Goal: Task Accomplishment & Management: Use online tool/utility

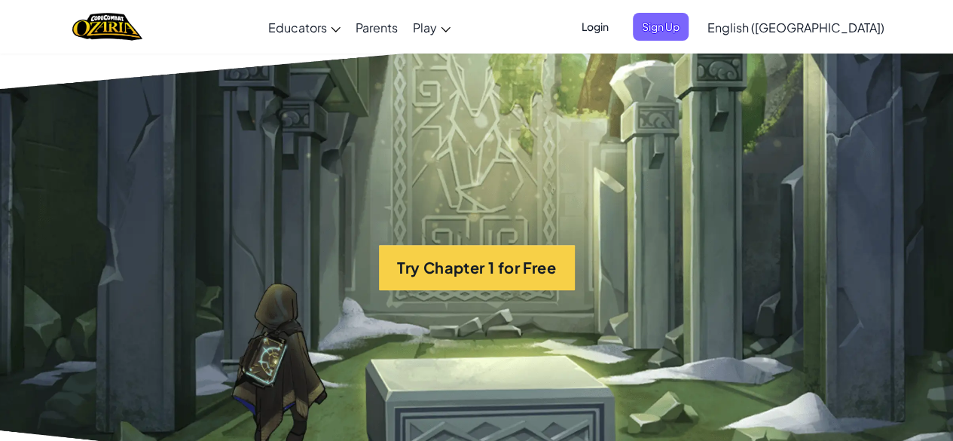
scroll to position [3084, 0]
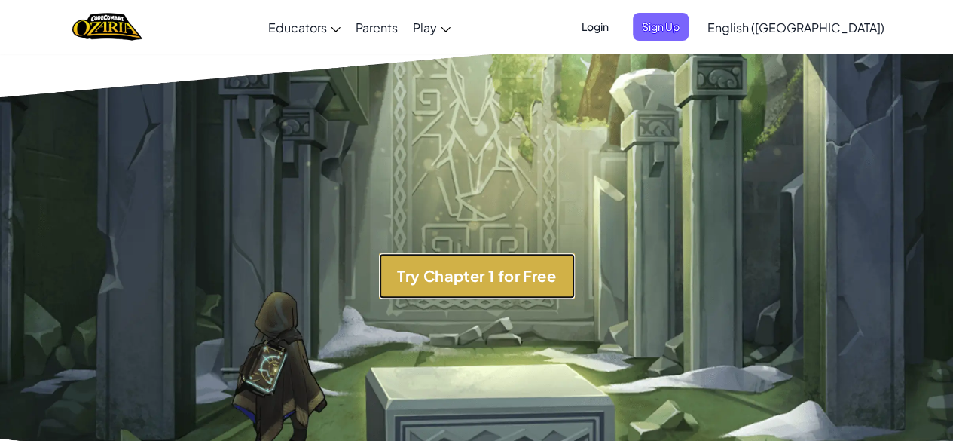
click at [437, 292] on button "Try Chapter 1 for Free" at bounding box center [477, 275] width 196 height 45
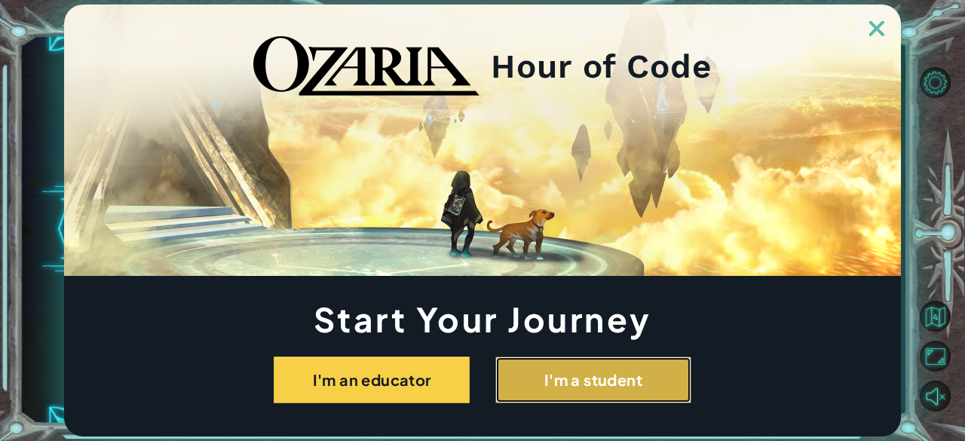
click at [586, 357] on button "I'm a student" at bounding box center [593, 379] width 196 height 47
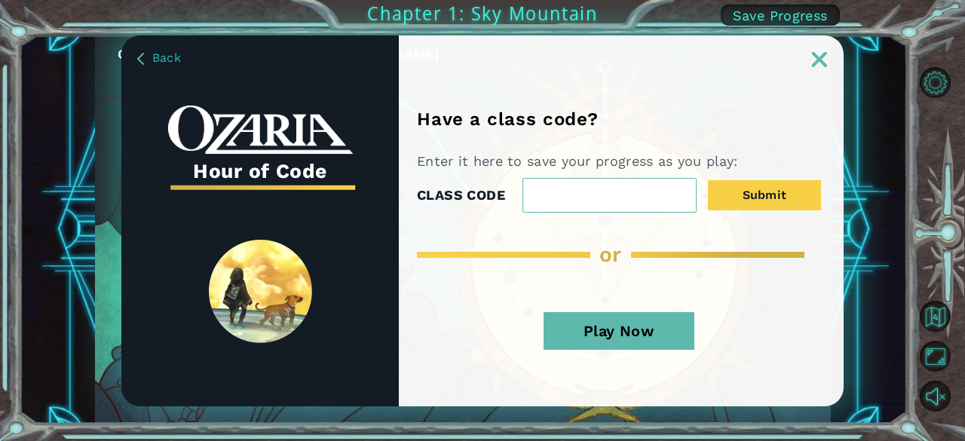
click at [571, 188] on input "CLASS CODE" at bounding box center [609, 195] width 174 height 35
paste input "FlyThingCake"
type input "FlyThingCake"
click at [630, 322] on button "Play Now" at bounding box center [618, 331] width 151 height 38
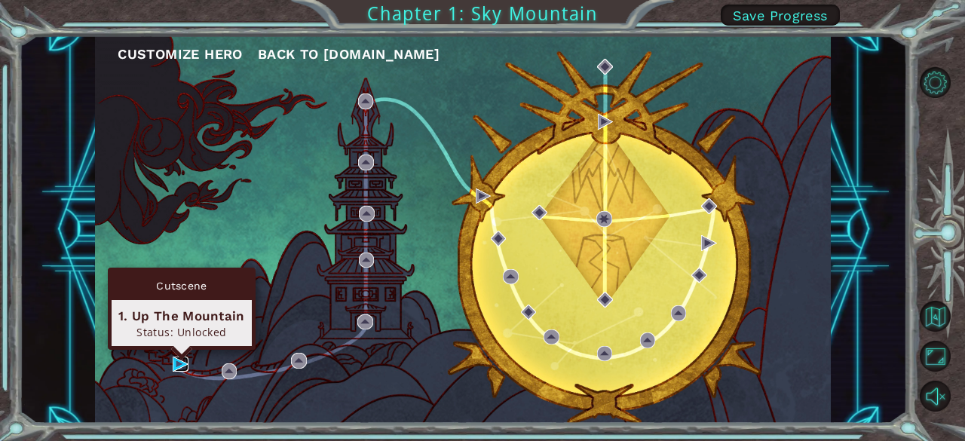
click at [173, 364] on img at bounding box center [180, 363] width 15 height 15
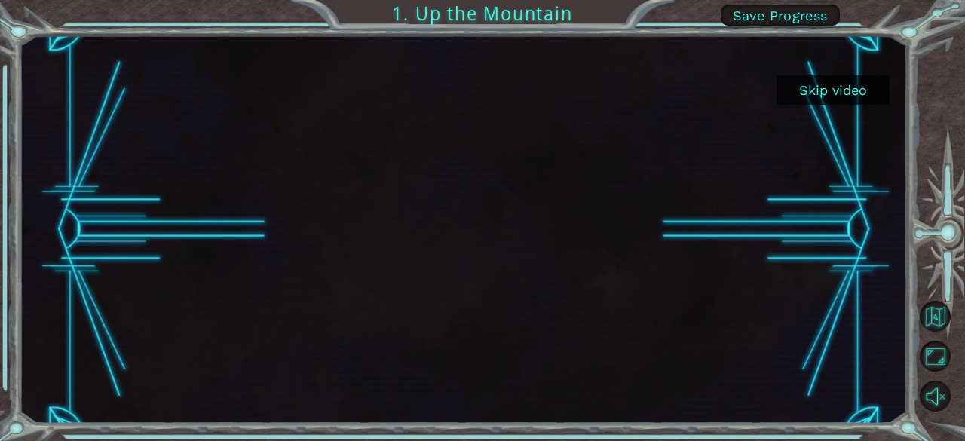
click at [850, 100] on button "Skip video" at bounding box center [832, 89] width 113 height 29
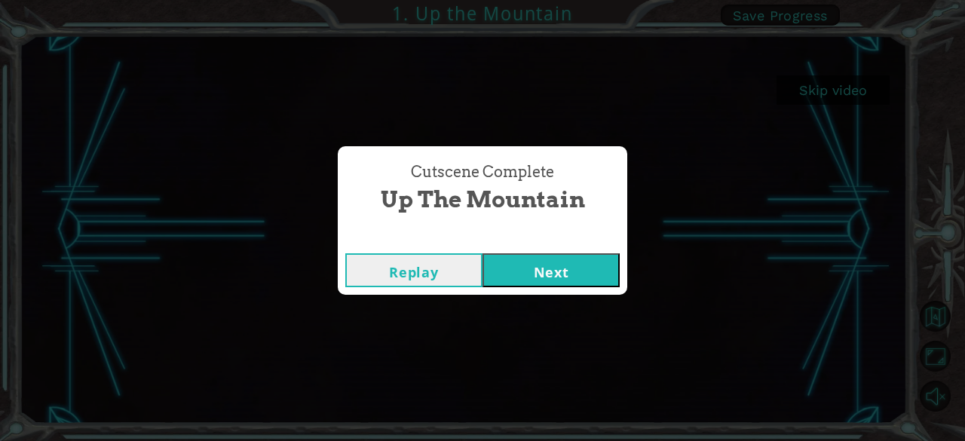
click at [850, 100] on div "Cutscene Complete Up the Mountain Replay Next" at bounding box center [482, 220] width 965 height 441
click at [562, 277] on button "Next" at bounding box center [550, 270] width 137 height 34
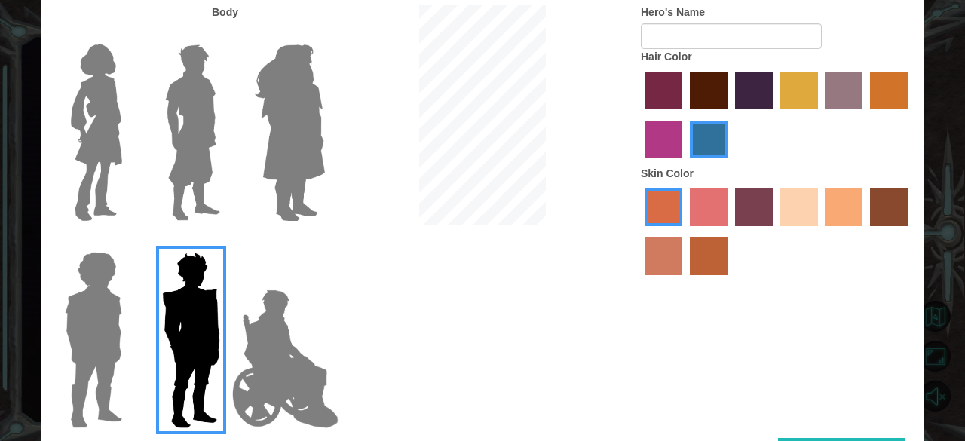
click at [115, 124] on img at bounding box center [96, 132] width 63 height 188
click at [128, 35] on input "Hero Connie" at bounding box center [128, 35] width 0 height 0
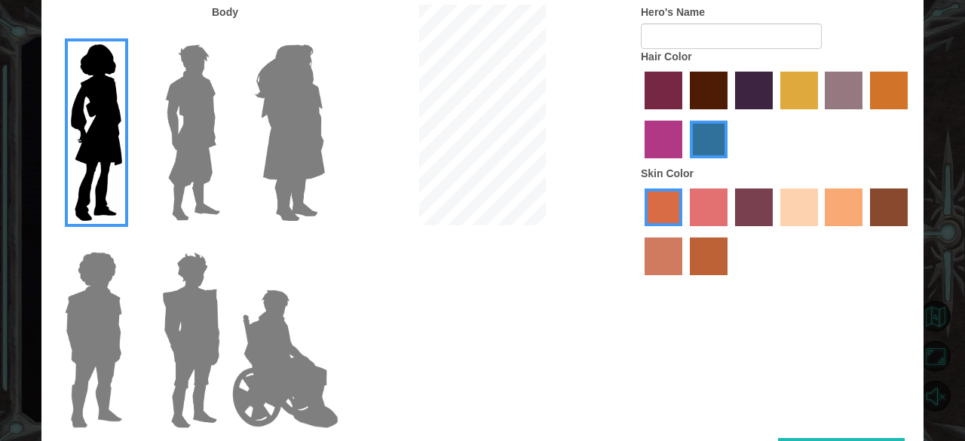
click at [806, 207] on label "sandy beach skin color" at bounding box center [799, 207] width 38 height 38
click at [775, 231] on input "sandy beach skin color" at bounding box center [775, 231] width 0 height 0
click at [791, 89] on label "tulip tree hair color" at bounding box center [799, 91] width 38 height 38
click at [775, 115] on input "tulip tree hair color" at bounding box center [775, 115] width 0 height 0
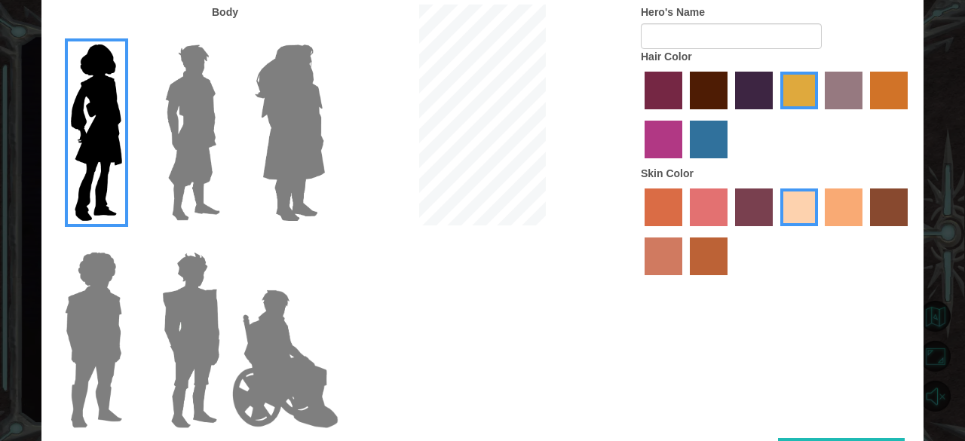
click at [901, 99] on label "gold drop hair color" at bounding box center [889, 91] width 38 height 38
click at [864, 115] on input "gold drop hair color" at bounding box center [864, 115] width 0 height 0
click at [799, 96] on label "tulip tree hair color" at bounding box center [799, 91] width 38 height 38
click at [775, 115] on input "tulip tree hair color" at bounding box center [775, 115] width 0 height 0
click at [883, 99] on label "gold drop hair color" at bounding box center [889, 91] width 38 height 38
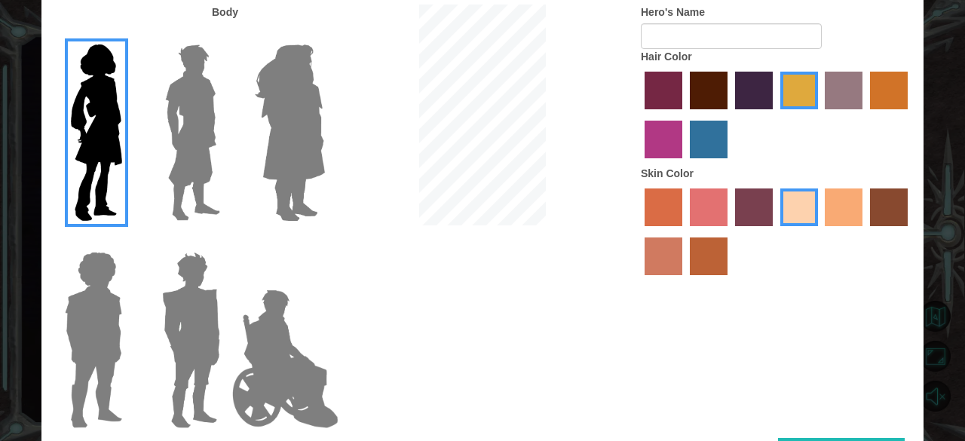
click at [864, 115] on input "gold drop hair color" at bounding box center [864, 115] width 0 height 0
click at [777, 82] on div at bounding box center [776, 117] width 271 height 98
click at [789, 82] on label "tulip tree hair color" at bounding box center [799, 91] width 38 height 38
click at [775, 115] on input "tulip tree hair color" at bounding box center [775, 115] width 0 height 0
click at [672, 41] on input "Hero's Name" at bounding box center [731, 36] width 181 height 26
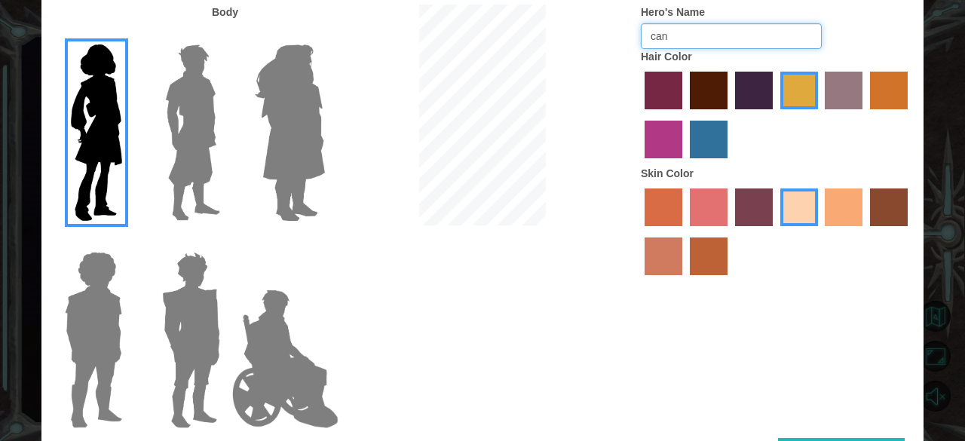
click at [686, 41] on input "can" at bounding box center [731, 36] width 181 height 26
type input "c"
type input "[PERSON_NAME]"
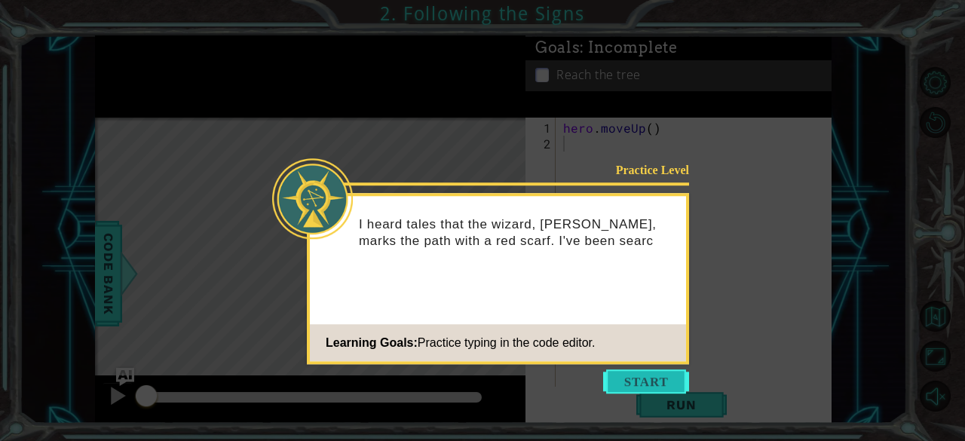
click at [617, 369] on button "Start" at bounding box center [646, 381] width 86 height 24
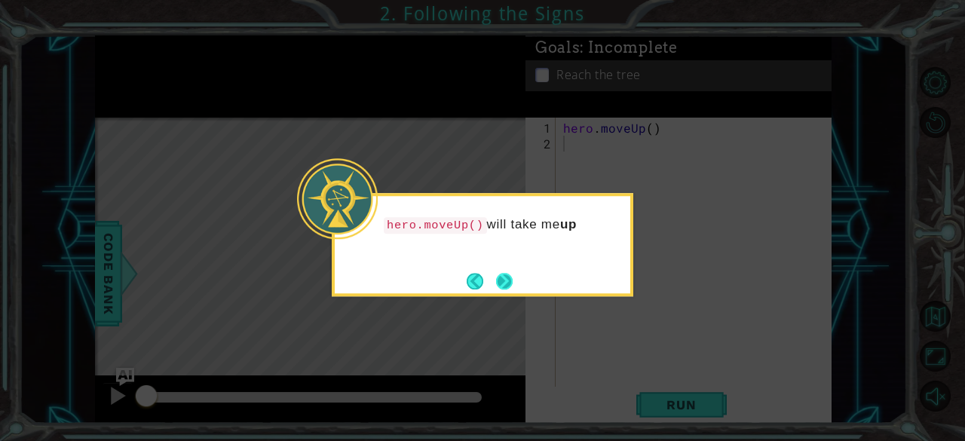
click at [508, 276] on button "Next" at bounding box center [503, 280] width 19 height 19
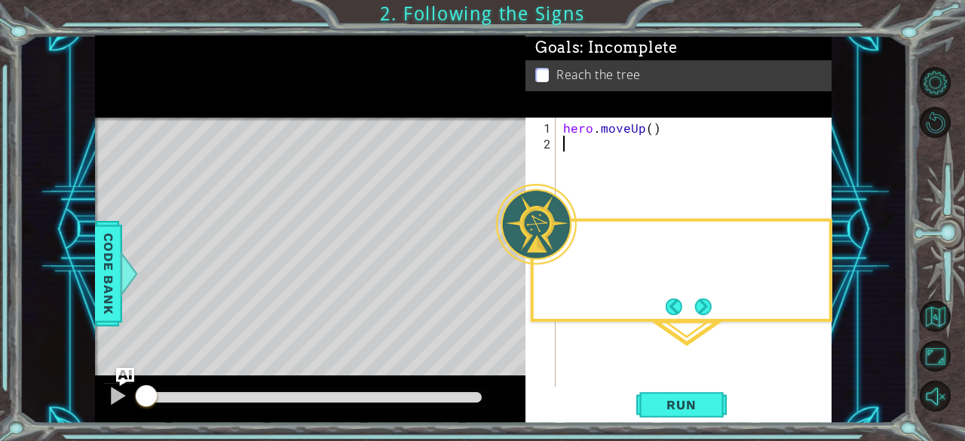
click at [508, 276] on body "1 ההההההההההההההההההההההההההההההההההההההההההההההההההההההההההההההההההההההההההההה…" at bounding box center [482, 220] width 965 height 441
click at [508, 276] on div "Level Map" at bounding box center [443, 340] width 696 height 444
drag, startPoint x: 669, startPoint y: 266, endPoint x: 707, endPoint y: 301, distance: 52.3
click at [707, 287] on div "Then I hit the RUN button." at bounding box center [681, 255] width 295 height 66
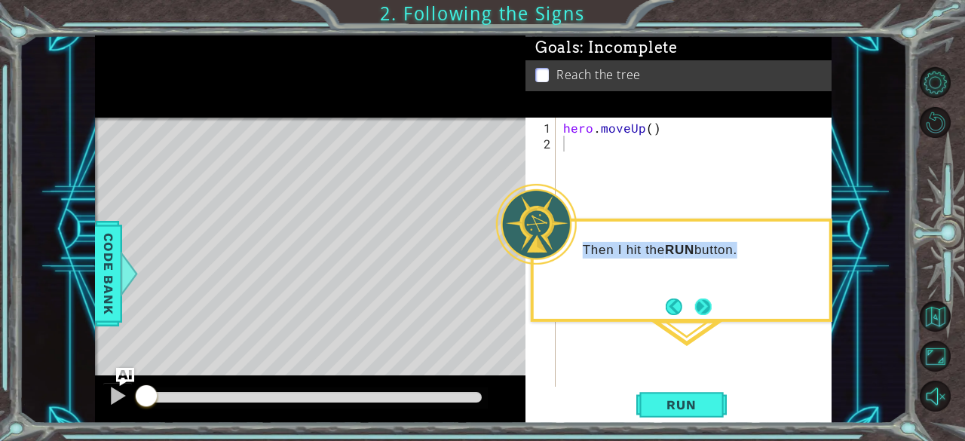
click at [707, 301] on button "Next" at bounding box center [702, 306] width 19 height 19
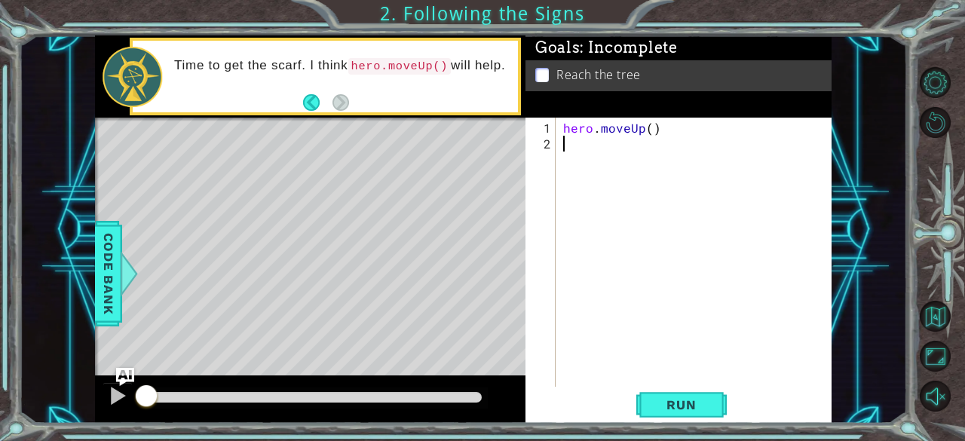
drag, startPoint x: 579, startPoint y: 213, endPoint x: 577, endPoint y: 136, distance: 76.2
click at [577, 136] on div "hero . moveUp ( )" at bounding box center [698, 270] width 276 height 301
type textarea "h"
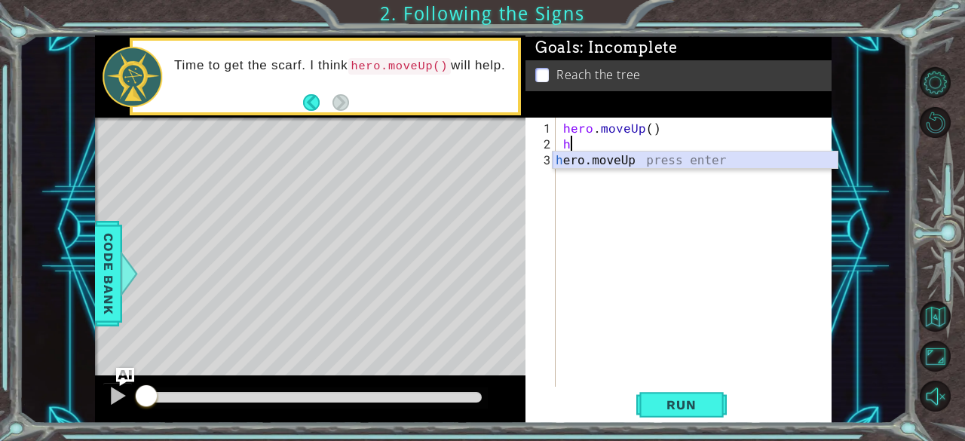
click at [589, 158] on div "h ero.moveUp press enter" at bounding box center [695, 178] width 286 height 54
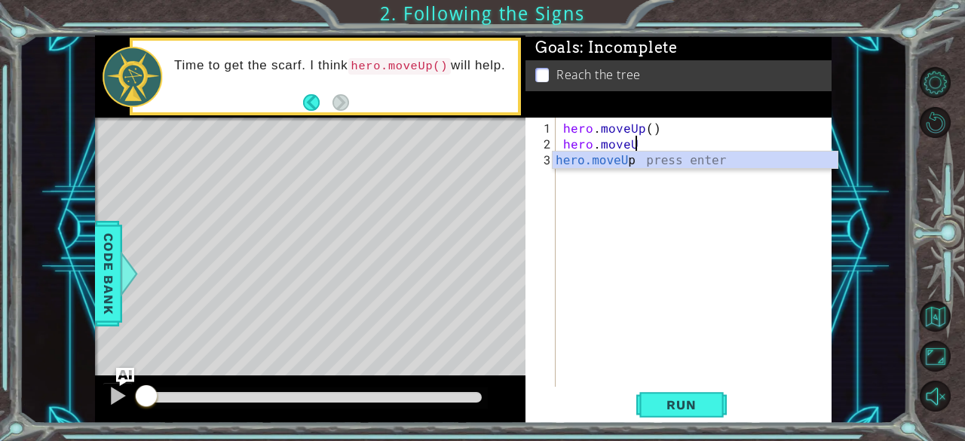
type textarea "h"
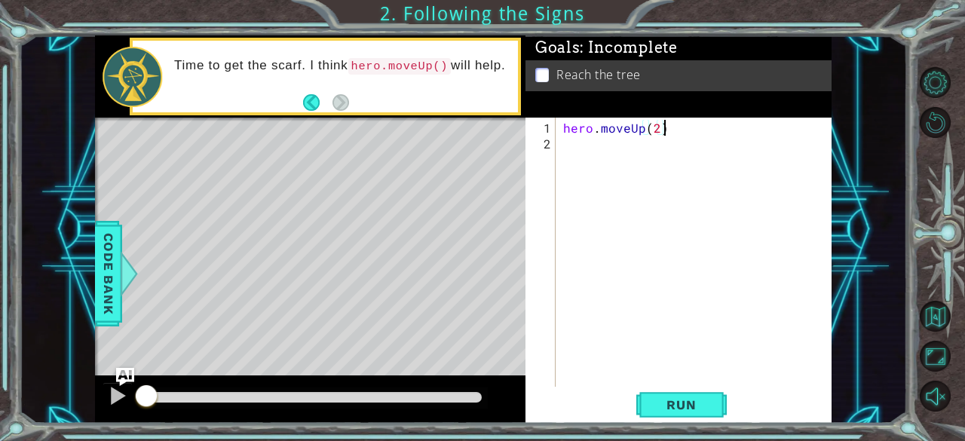
scroll to position [0, 5]
type textarea "hero.moveUp(2)"
click at [656, 396] on button "Run" at bounding box center [681, 405] width 90 height 31
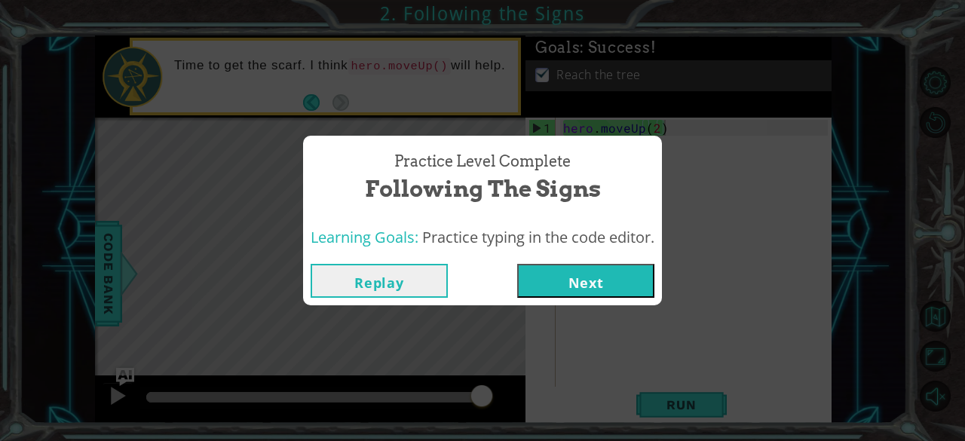
click at [589, 180] on span "Following the Signs" at bounding box center [483, 189] width 236 height 32
click at [597, 281] on button "Next" at bounding box center [585, 281] width 137 height 34
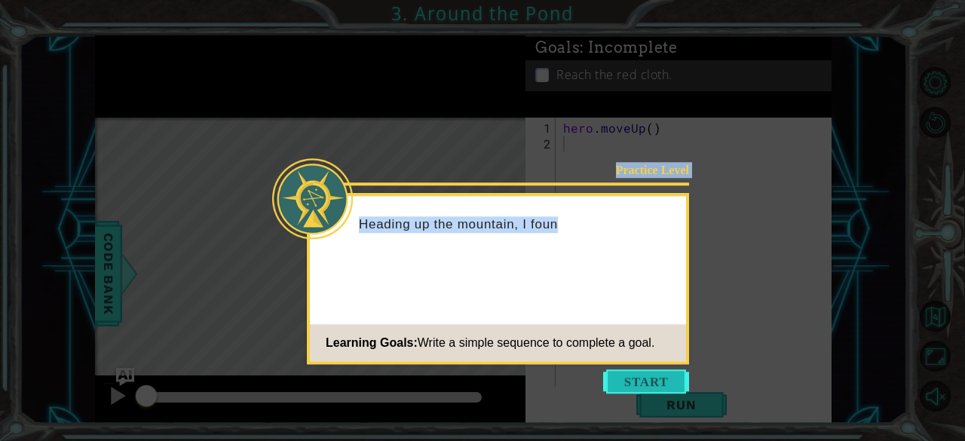
drag, startPoint x: 612, startPoint y: 396, endPoint x: 636, endPoint y: 381, distance: 28.4
click at [636, 381] on body "1 ההההההההההההההההההההההההההההההההההההההההההההההההההההההההההההההההההההההההההההה…" at bounding box center [482, 220] width 965 height 441
click at [636, 381] on button "Start" at bounding box center [646, 381] width 86 height 24
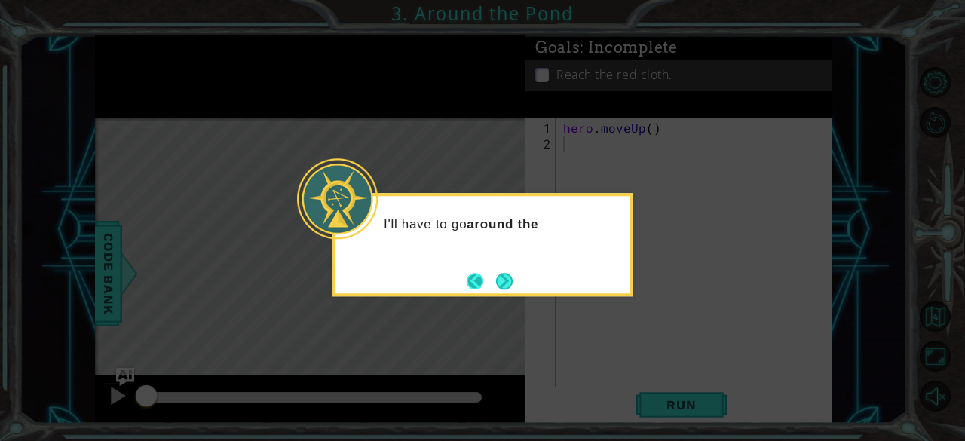
click at [475, 274] on button "Back" at bounding box center [481, 281] width 29 height 17
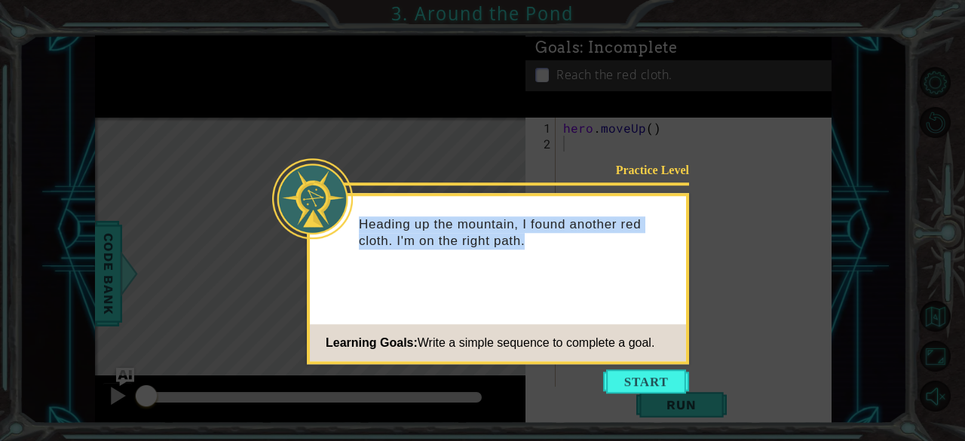
click at [475, 274] on div "Heading up the mountain, I found another red cloth. I'm on the right path." at bounding box center [498, 240] width 376 height 76
click at [628, 387] on button "Start" at bounding box center [646, 381] width 86 height 24
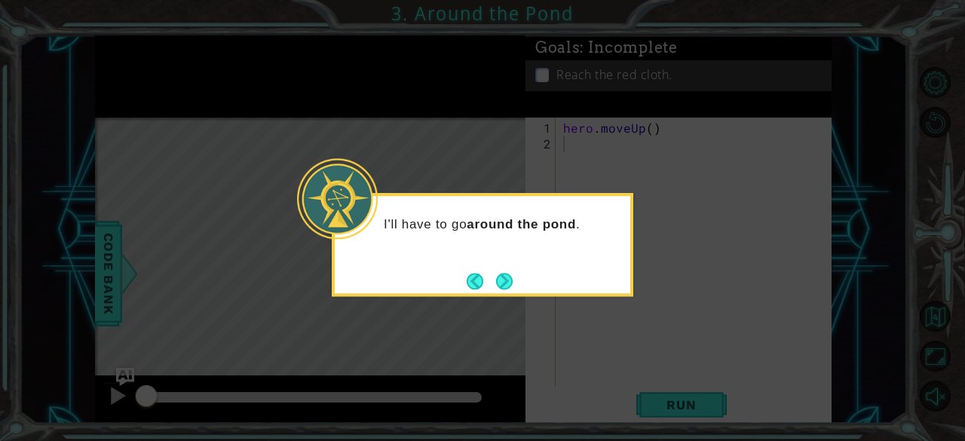
click at [445, 161] on icon at bounding box center [482, 220] width 965 height 441
click at [476, 277] on button "Back" at bounding box center [481, 281] width 29 height 17
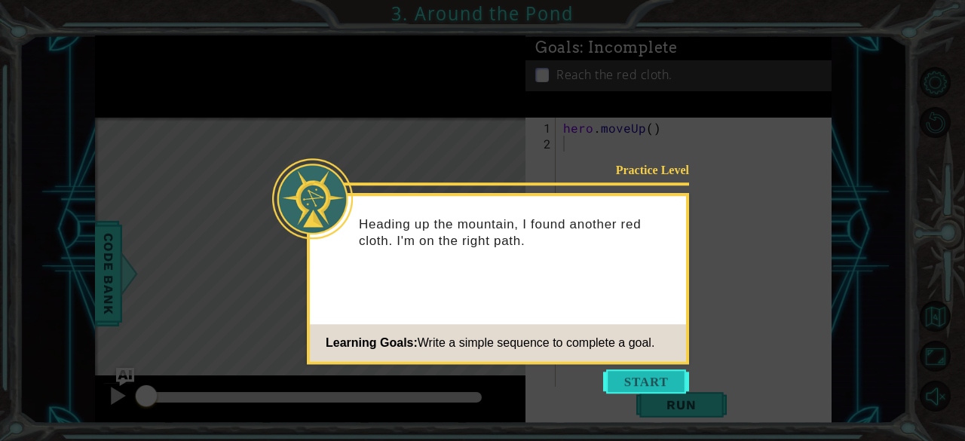
click at [633, 379] on button "Start" at bounding box center [646, 381] width 86 height 24
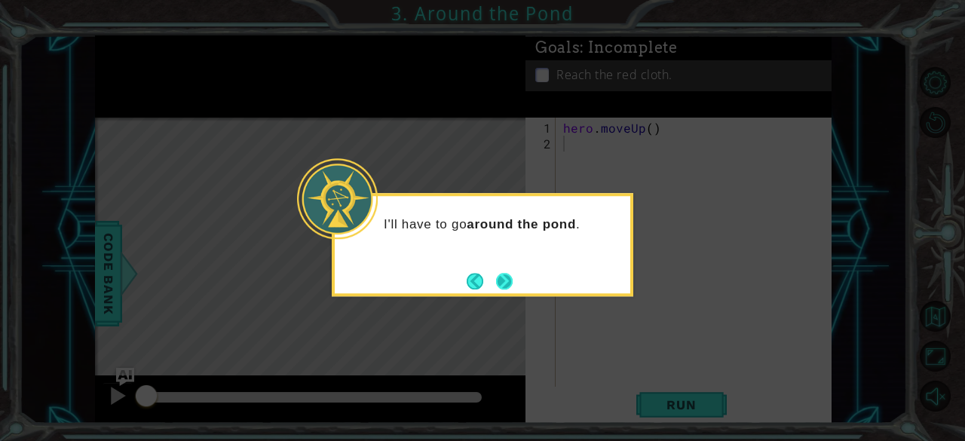
click at [505, 286] on button "Next" at bounding box center [504, 281] width 21 height 21
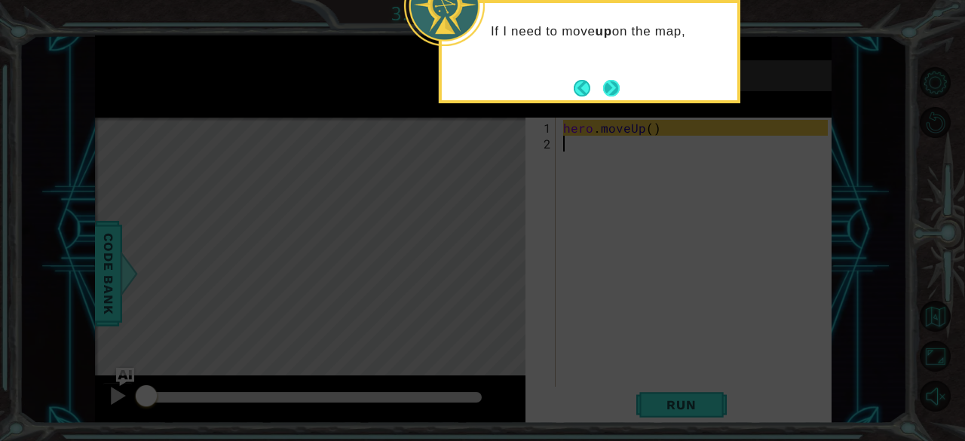
click at [612, 83] on button "Next" at bounding box center [610, 87] width 19 height 19
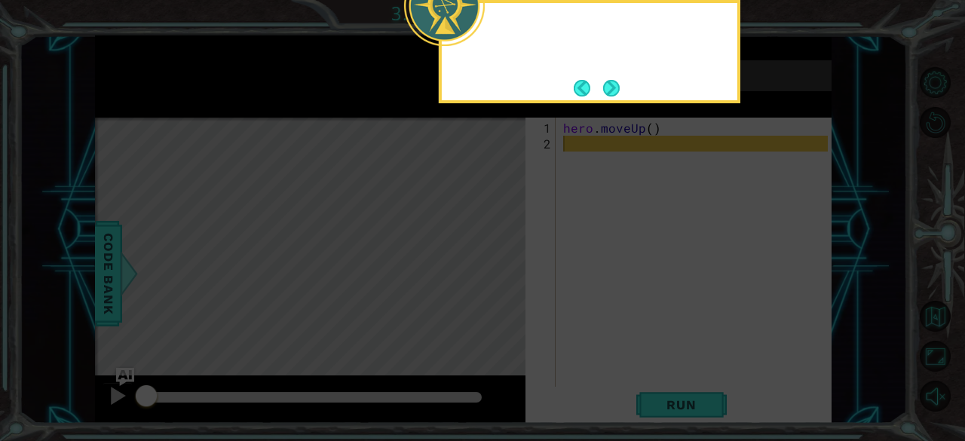
click at [612, 83] on button "Next" at bounding box center [611, 88] width 24 height 24
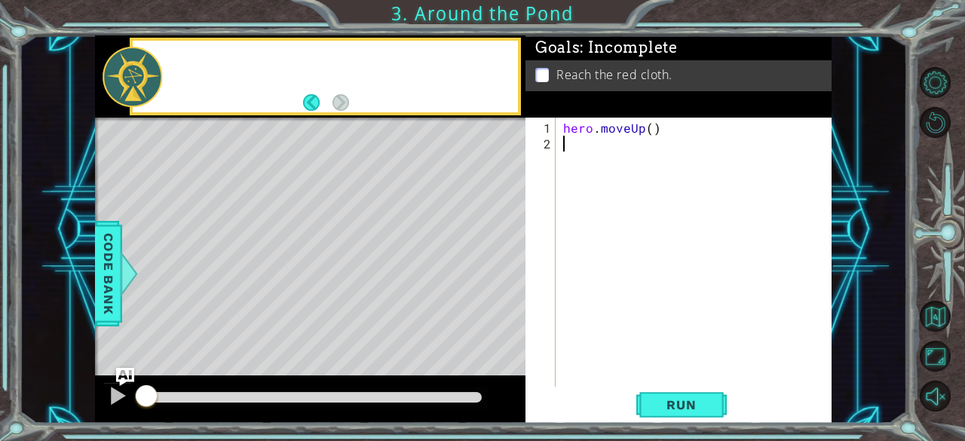
click at [612, 83] on div "Reach the red cloth." at bounding box center [678, 75] width 306 height 31
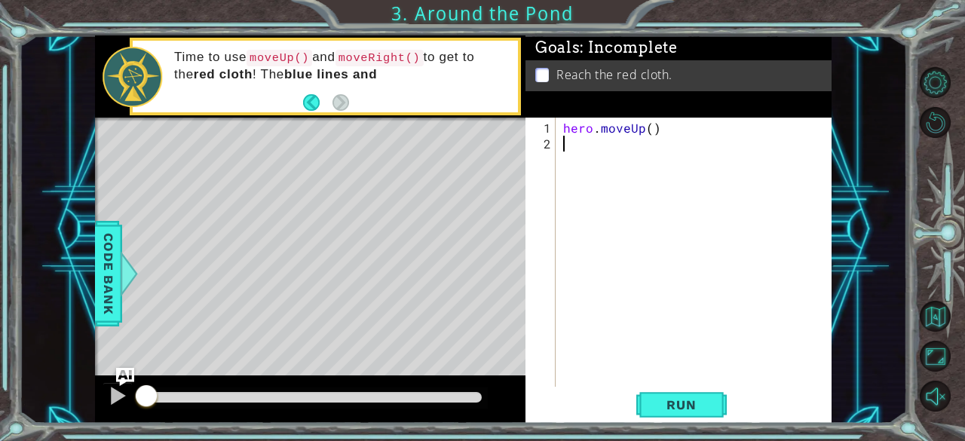
click at [589, 156] on div "hero . moveUp ( )" at bounding box center [698, 270] width 276 height 301
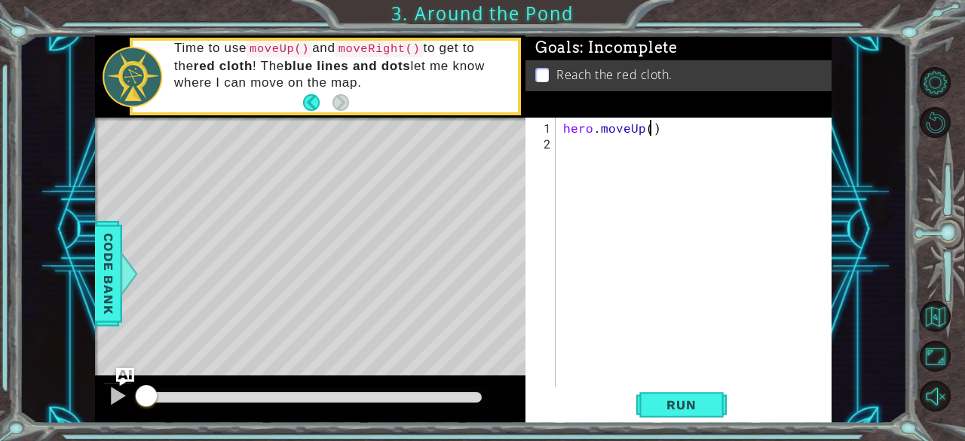
click at [648, 130] on div "hero . moveUp ( )" at bounding box center [698, 270] width 276 height 301
type textarea "hero.moveUp(2)"
click at [591, 145] on div "hero . moveUp ( 2 )" at bounding box center [698, 270] width 276 height 301
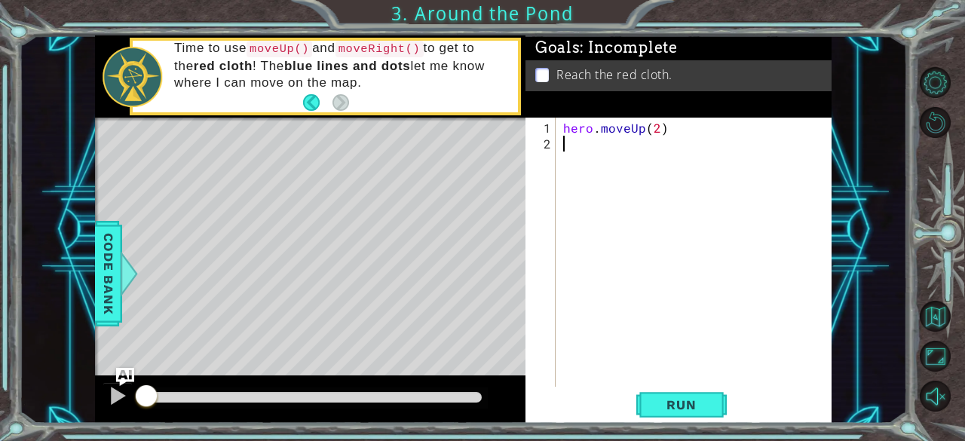
type textarea "h"
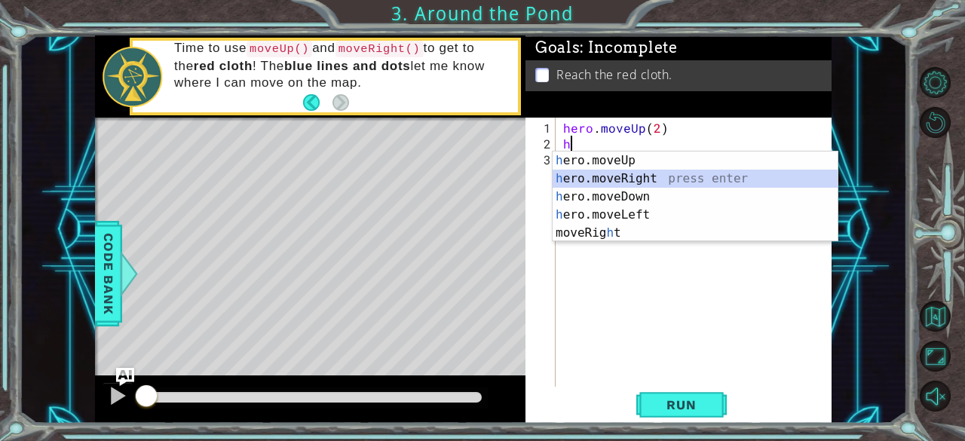
click at [594, 178] on div "h ero.moveUp press enter h ero.moveRight press enter h ero.moveDown press enter…" at bounding box center [695, 214] width 286 height 127
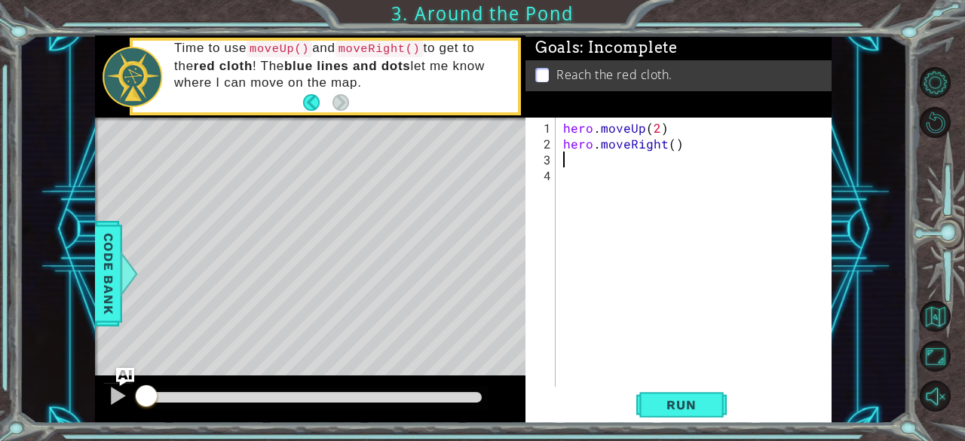
click at [678, 155] on div "hero . moveUp ( 2 ) hero . moveRight ( )" at bounding box center [698, 270] width 276 height 301
type textarea "h"
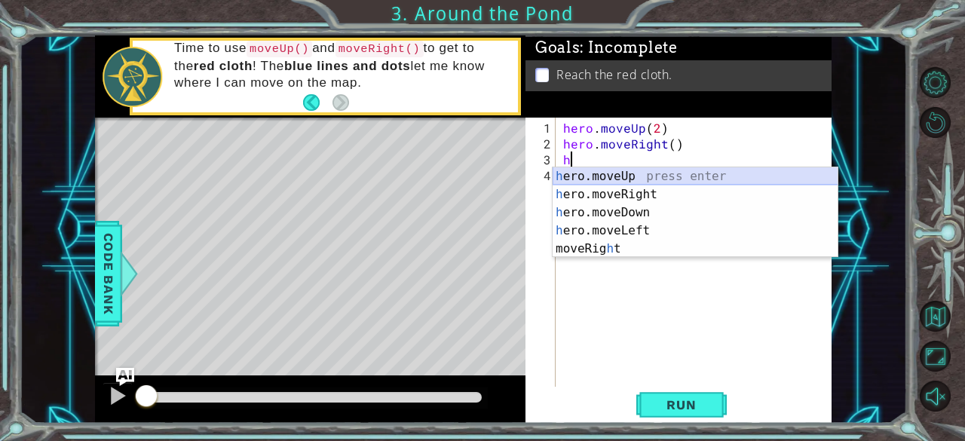
click at [604, 173] on div "h ero.moveUp press enter h ero.moveRight press enter h ero.moveDown press enter…" at bounding box center [695, 230] width 286 height 127
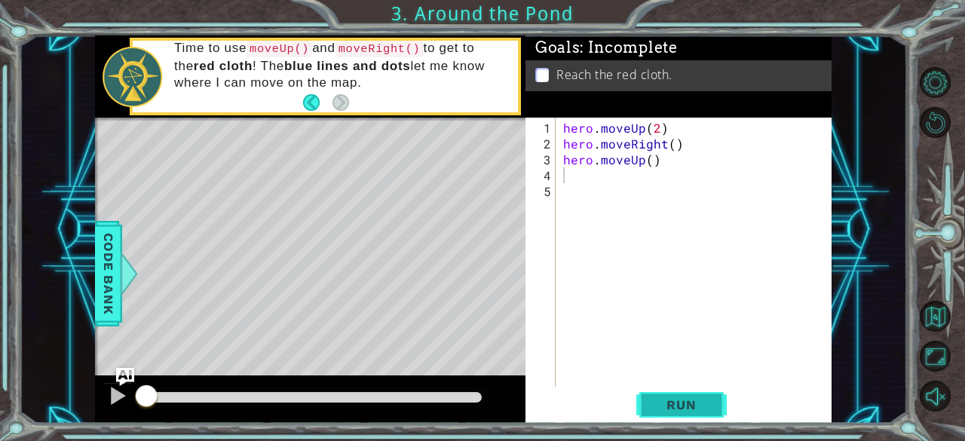
click at [675, 400] on span "Run" at bounding box center [681, 404] width 60 height 15
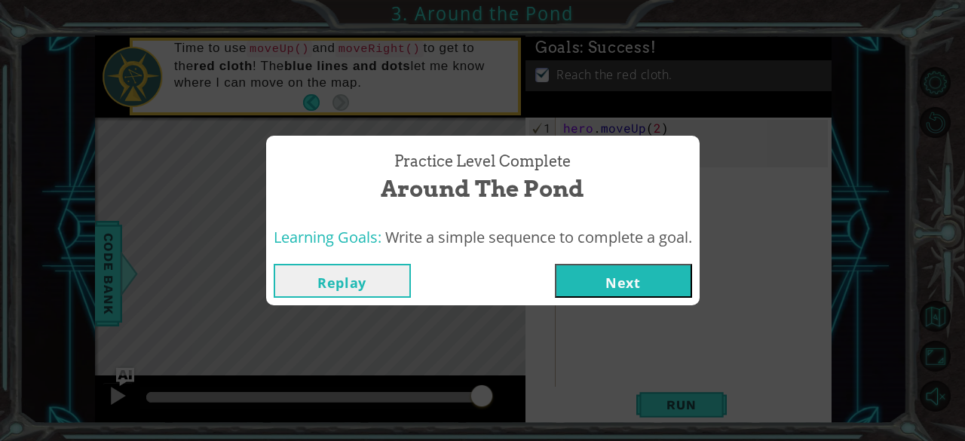
click at [597, 286] on button "Next" at bounding box center [623, 281] width 137 height 34
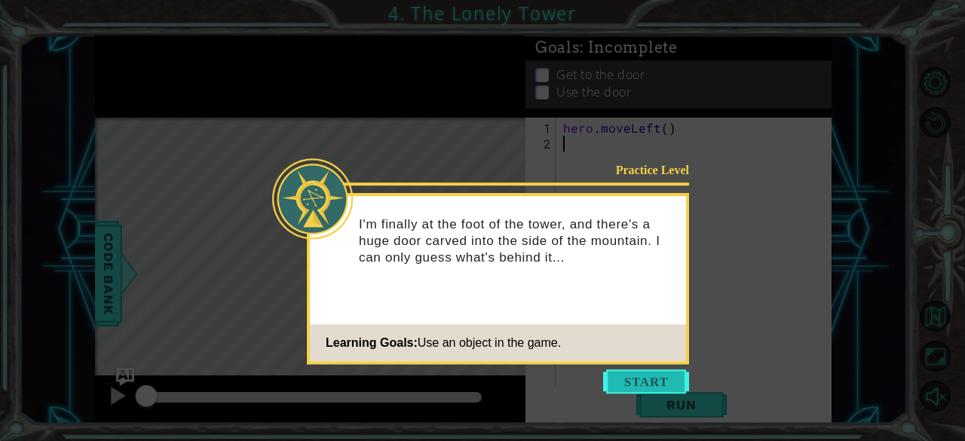
click at [650, 388] on button "Start" at bounding box center [646, 381] width 86 height 24
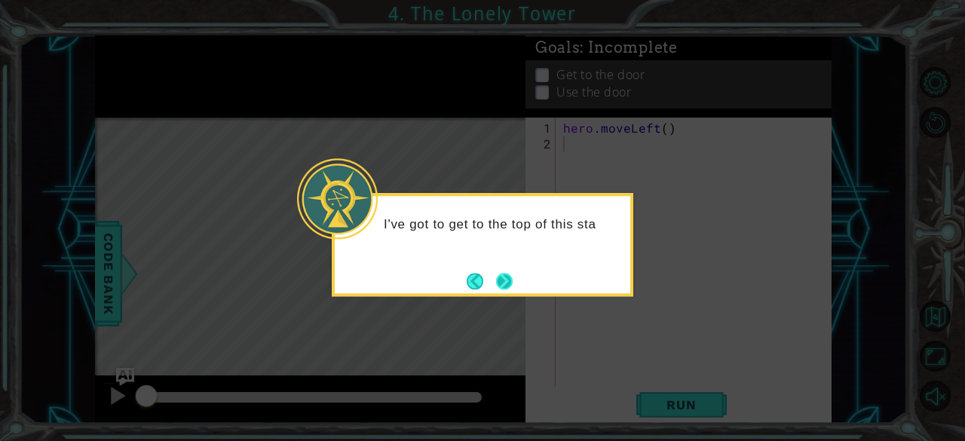
click at [511, 268] on div "I've got to get to the top of this sta" at bounding box center [482, 244] width 301 height 103
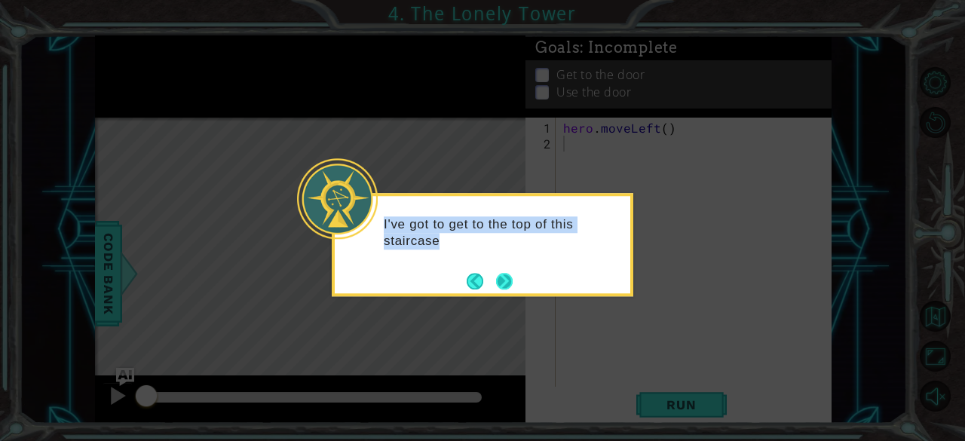
click at [511, 268] on div "I've got to get to the top of this staircase" at bounding box center [482, 240] width 295 height 76
click at [511, 268] on div "I've got to get to the top of this staircase! I can" at bounding box center [482, 240] width 295 height 76
click at [511, 268] on div "I've got to get to the top of this staircase! I can use" at bounding box center [482, 240] width 295 height 77
drag, startPoint x: 511, startPoint y: 268, endPoint x: 497, endPoint y: 280, distance: 18.2
click at [497, 279] on div "I've got to get to the top of this staircase! I can use hero.move" at bounding box center [482, 237] width 295 height 83
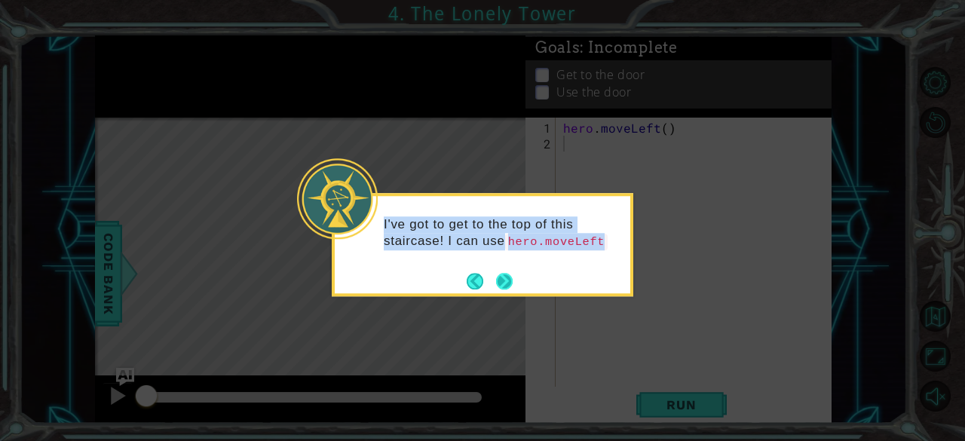
click at [497, 280] on button "Next" at bounding box center [504, 281] width 20 height 20
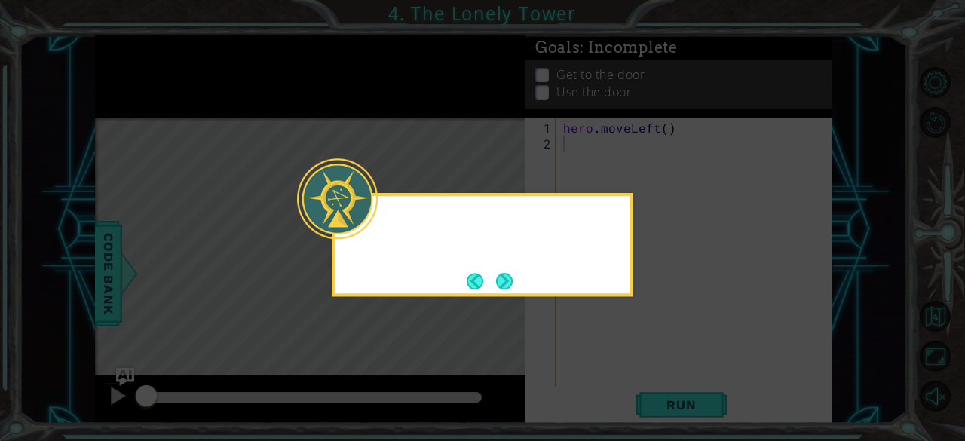
click at [497, 280] on body "1 ההההההההההההההההההההההההההההההההההההההההההההההההההההההההההההההההההההההההההההה…" at bounding box center [482, 220] width 965 height 441
click at [497, 280] on button "Next" at bounding box center [503, 280] width 19 height 19
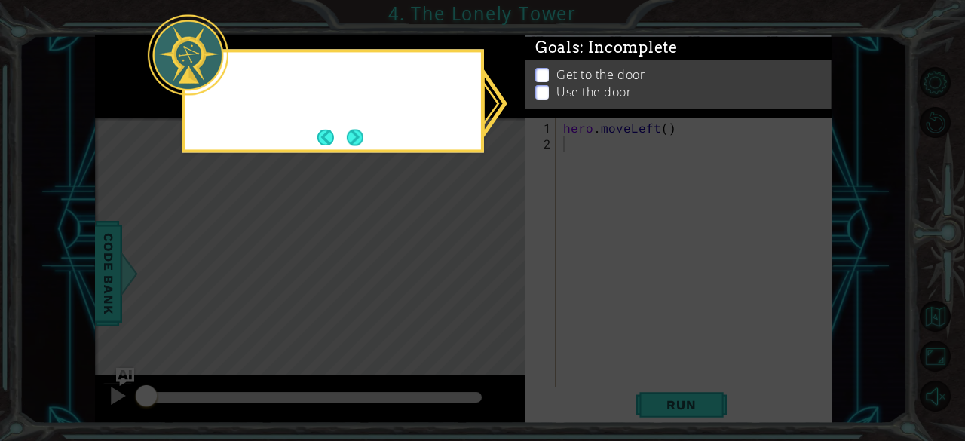
click at [497, 280] on icon at bounding box center [482, 220] width 965 height 441
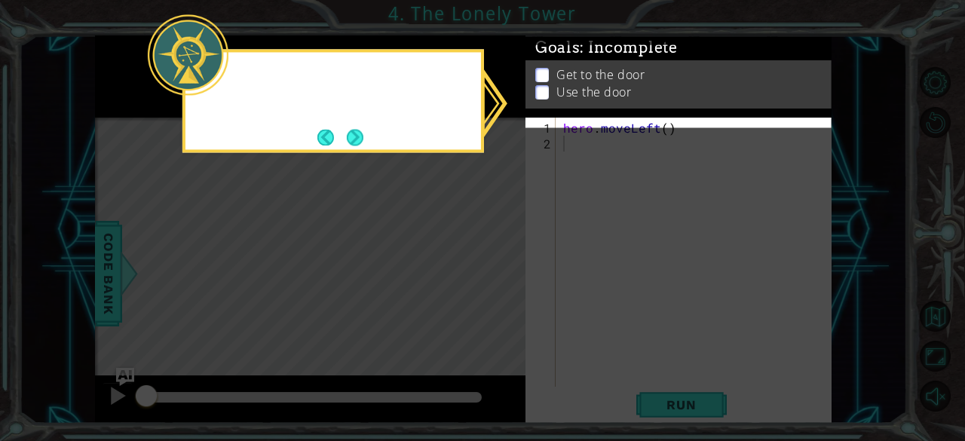
click at [497, 280] on icon at bounding box center [482, 220] width 965 height 441
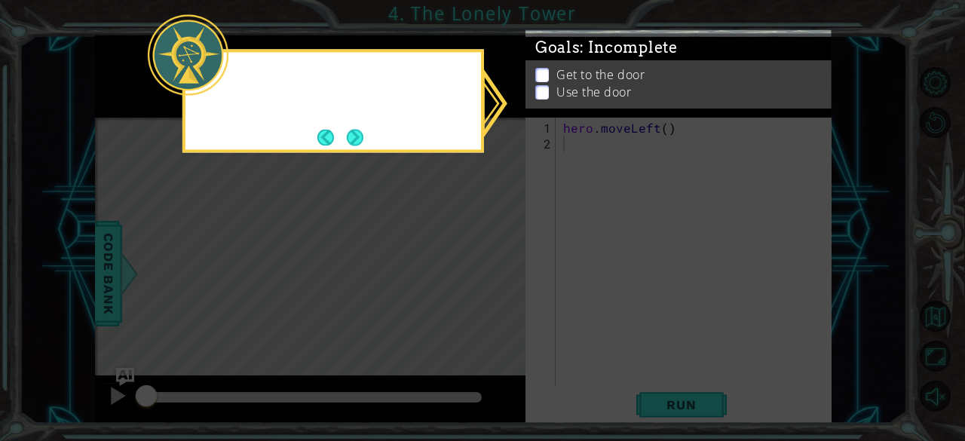
click at [497, 280] on icon at bounding box center [482, 220] width 965 height 441
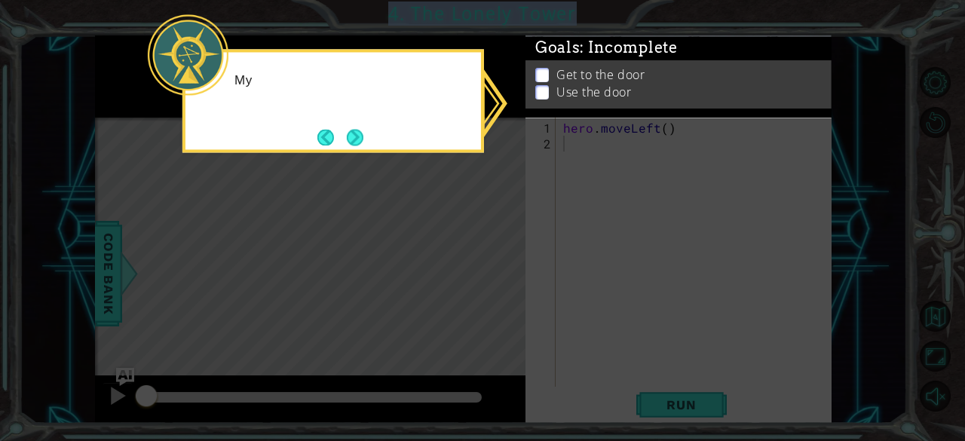
drag, startPoint x: 497, startPoint y: 280, endPoint x: 519, endPoint y: 98, distance: 183.0
click at [519, 98] on icon at bounding box center [482, 220] width 965 height 441
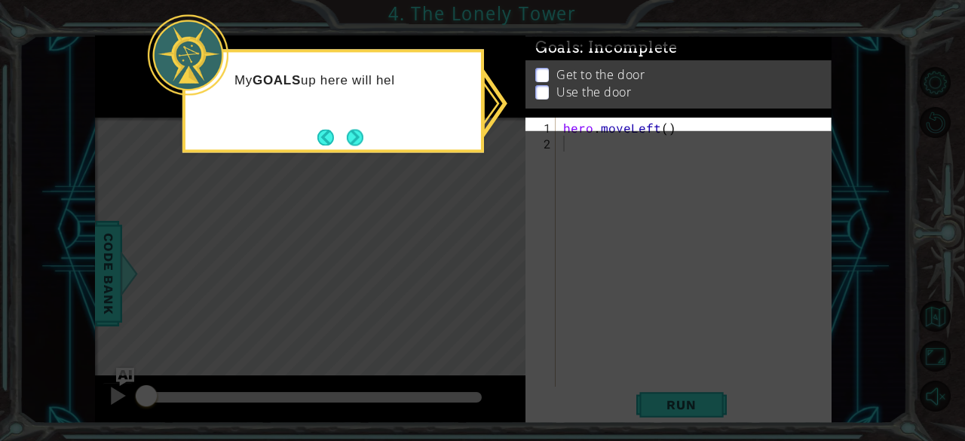
click at [519, 98] on icon at bounding box center [482, 220] width 965 height 441
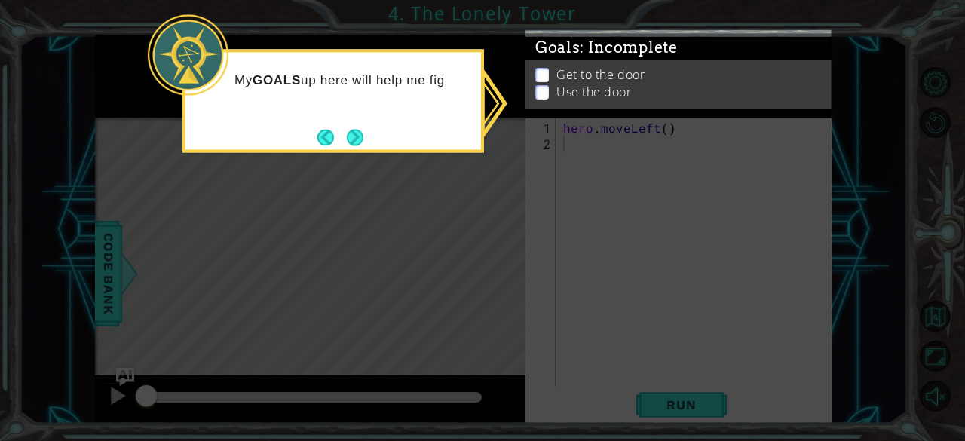
click at [519, 98] on icon at bounding box center [482, 220] width 965 height 441
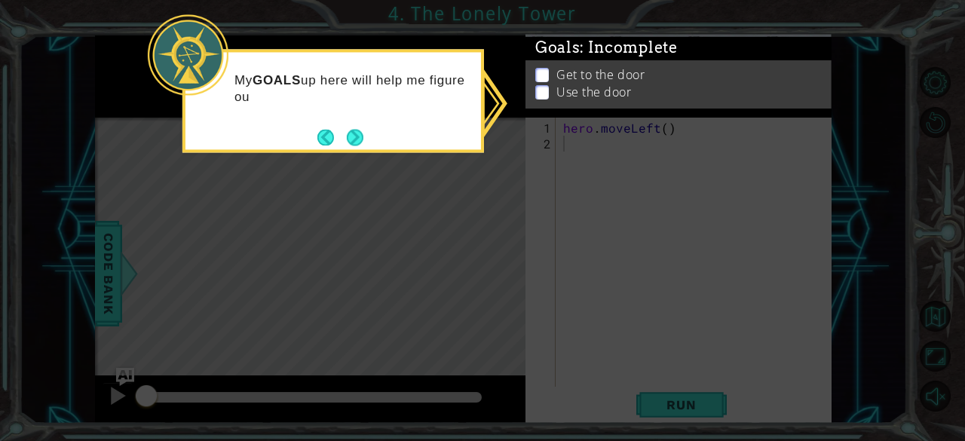
click at [519, 98] on icon at bounding box center [482, 220] width 965 height 441
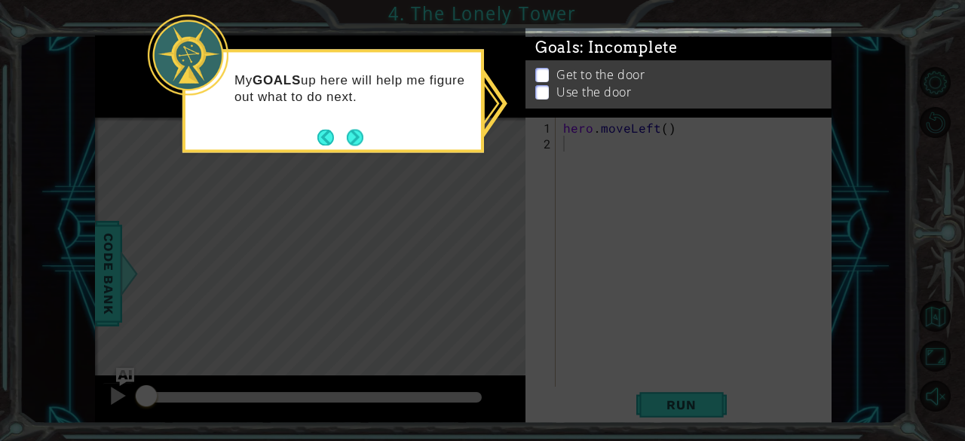
click at [544, 80] on p at bounding box center [542, 87] width 14 height 14
drag, startPoint x: 544, startPoint y: 69, endPoint x: 356, endPoint y: 130, distance: 197.8
click at [356, 130] on body "1 ההההההההההההההההההההההההההההההההההההההההההההההההההההההההההההההההההההההההההההה…" at bounding box center [482, 220] width 965 height 441
click at [356, 130] on button "Next" at bounding box center [354, 137] width 23 height 23
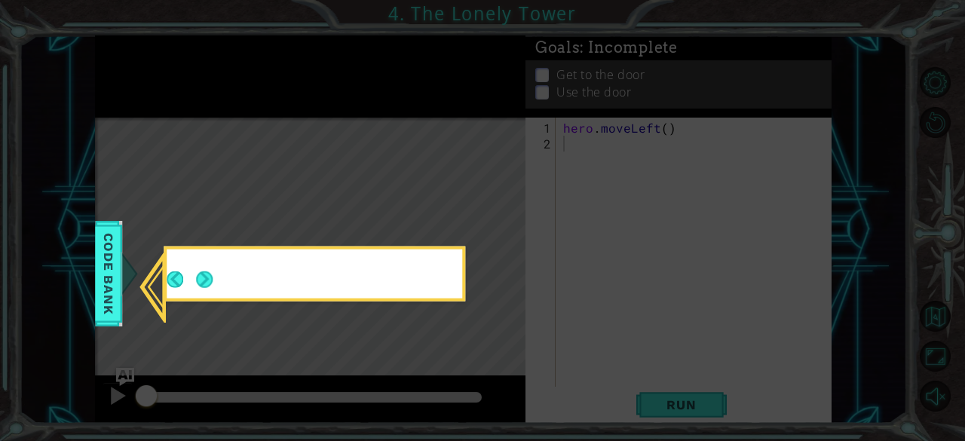
click at [356, 130] on icon at bounding box center [482, 220] width 965 height 441
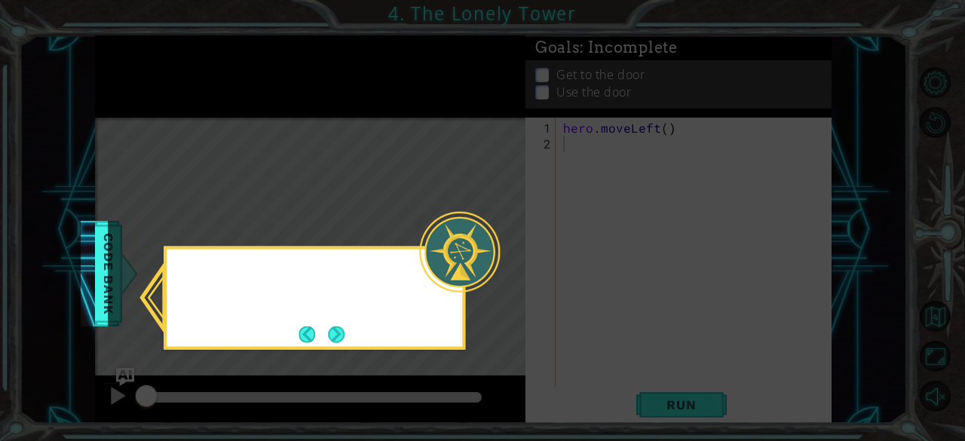
click at [356, 130] on icon at bounding box center [482, 220] width 965 height 441
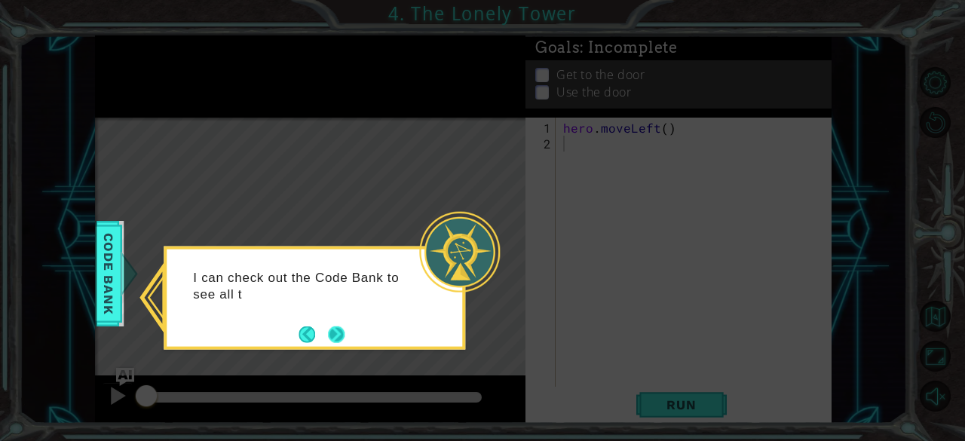
click at [341, 329] on button "Next" at bounding box center [336, 334] width 18 height 18
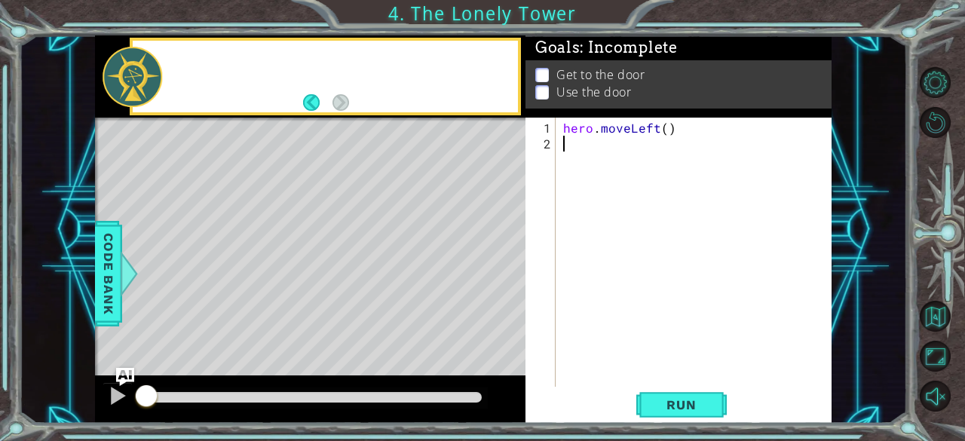
click at [341, 329] on div "Level Map" at bounding box center [443, 340] width 696 height 444
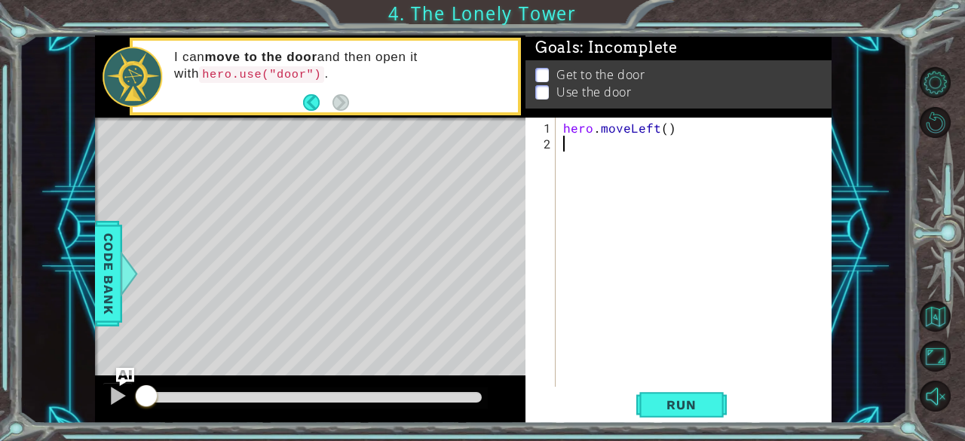
click at [669, 142] on div "hero . moveLeft ( )" at bounding box center [698, 270] width 276 height 301
click at [668, 132] on div "hero . moveLeft ( )" at bounding box center [698, 270] width 276 height 301
type textarea "hero.moveLeft(2)"
click at [579, 139] on div "hero . moveLeft ( 2 )" at bounding box center [698, 270] width 276 height 301
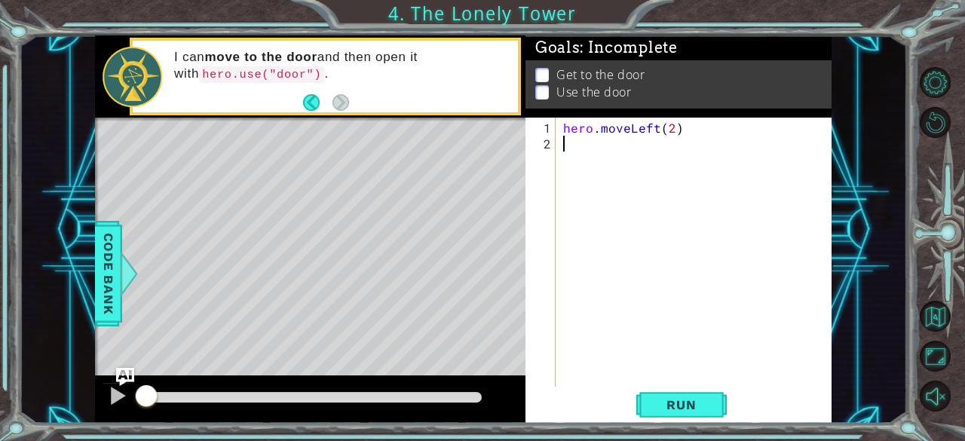
scroll to position [0, 0]
type textarea "h"
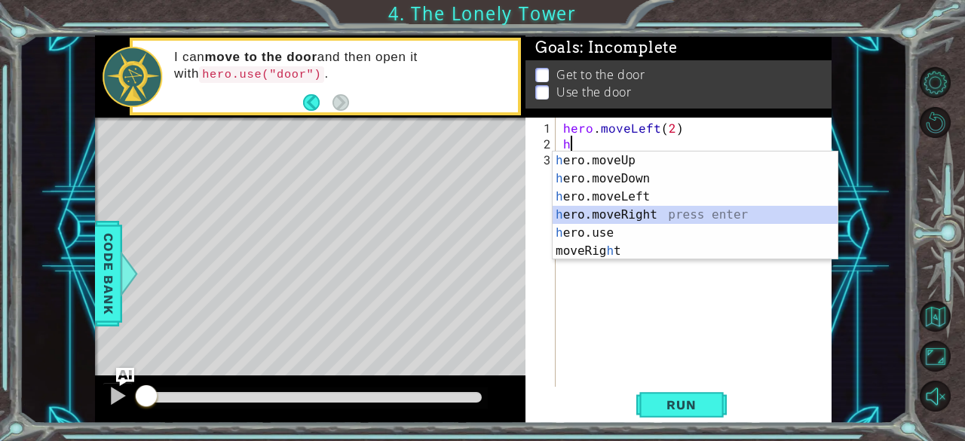
click at [633, 207] on div "h ero.moveUp press enter h ero.moveDown press enter h ero.moveLeft press enter …" at bounding box center [695, 223] width 286 height 145
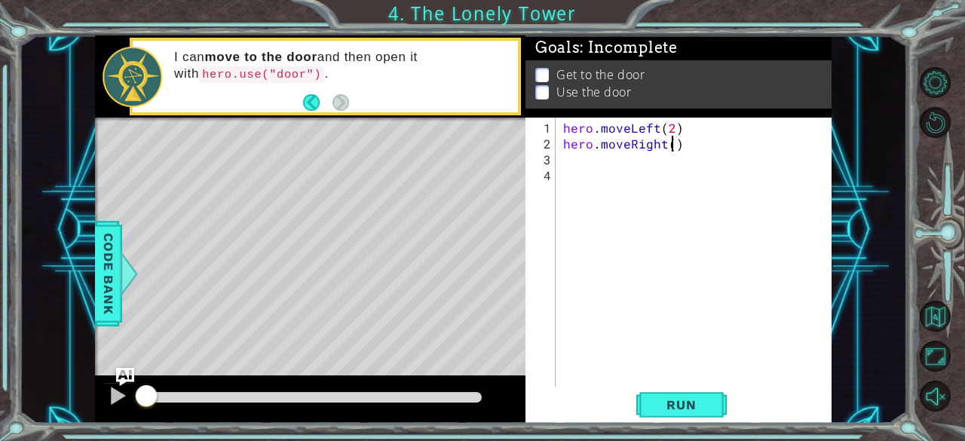
click at [672, 147] on div "hero . moveLeft ( 2 ) hero . moveRight ( )" at bounding box center [698, 270] width 276 height 301
type textarea "hero.moveRight(2)"
click at [578, 161] on div "hero . moveLeft ( 2 ) hero . moveRight ( 2 )" at bounding box center [698, 270] width 276 height 301
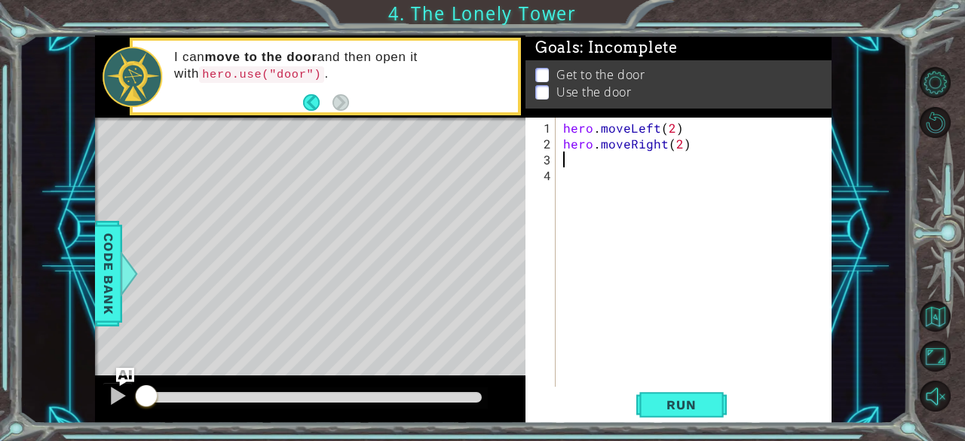
type textarea "h"
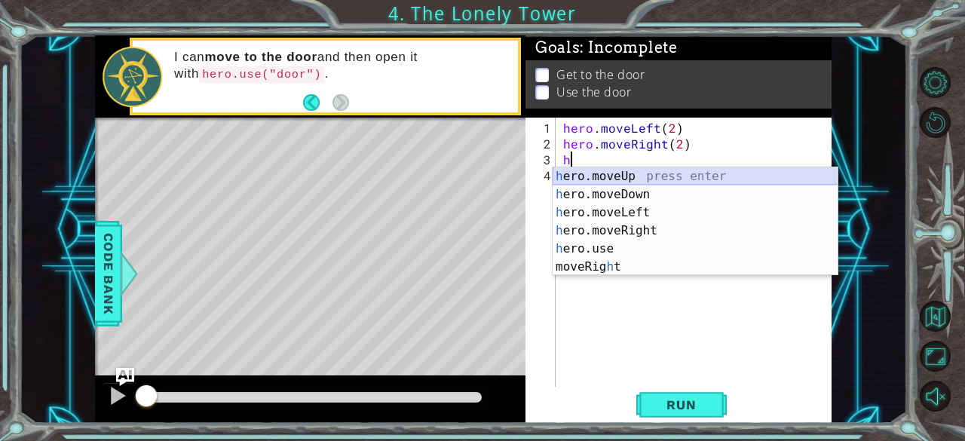
click at [676, 176] on div "h ero.moveUp press enter h ero.moveDown press enter h ero.moveLeft press enter …" at bounding box center [695, 239] width 286 height 145
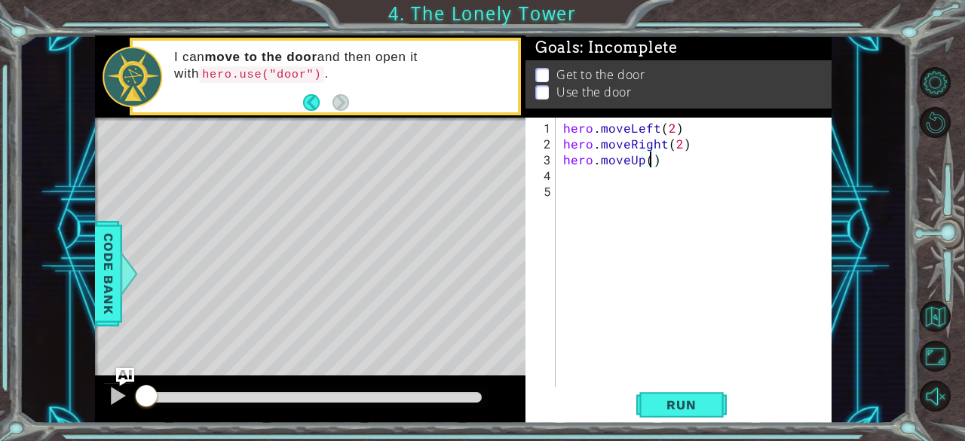
click at [650, 162] on div "hero . moveLeft ( 2 ) hero . moveRight ( 2 ) hero . moveUp ( )" at bounding box center [698, 270] width 276 height 301
type textarea "hero.moveUp(2)"
click at [592, 174] on div "hero . moveLeft ( 2 ) hero . moveRight ( 2 ) hero . moveUp ( 2 )" at bounding box center [698, 270] width 276 height 301
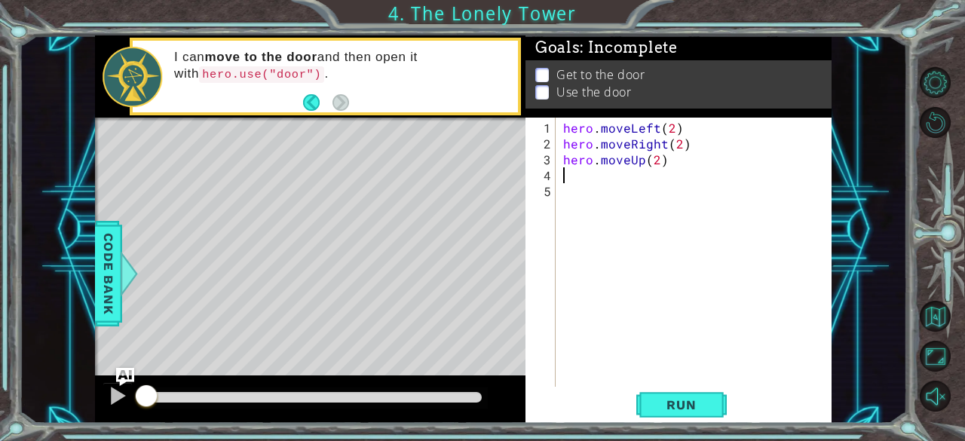
click at [592, 174] on div "hero . moveLeft ( 2 ) hero . moveRight ( 2 ) hero . moveUp ( 2 )" at bounding box center [698, 270] width 276 height 301
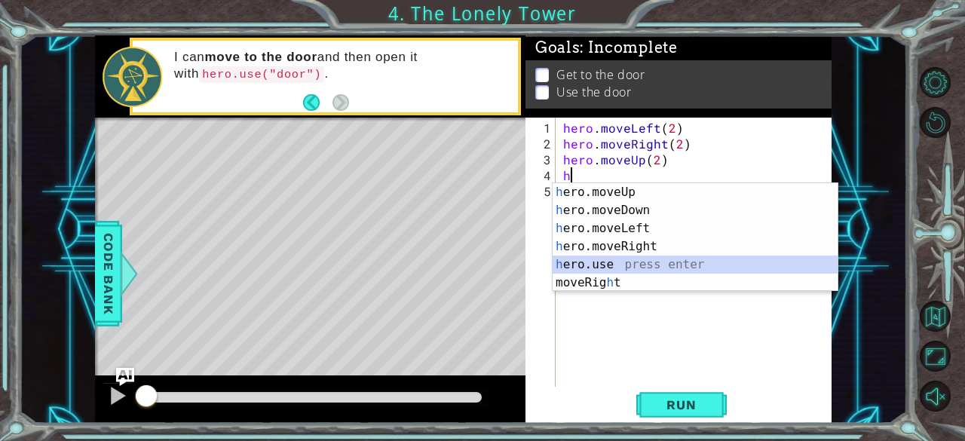
click at [612, 265] on div "h ero.moveUp press enter h ero.moveDown press enter h ero.moveLeft press enter …" at bounding box center [695, 255] width 286 height 145
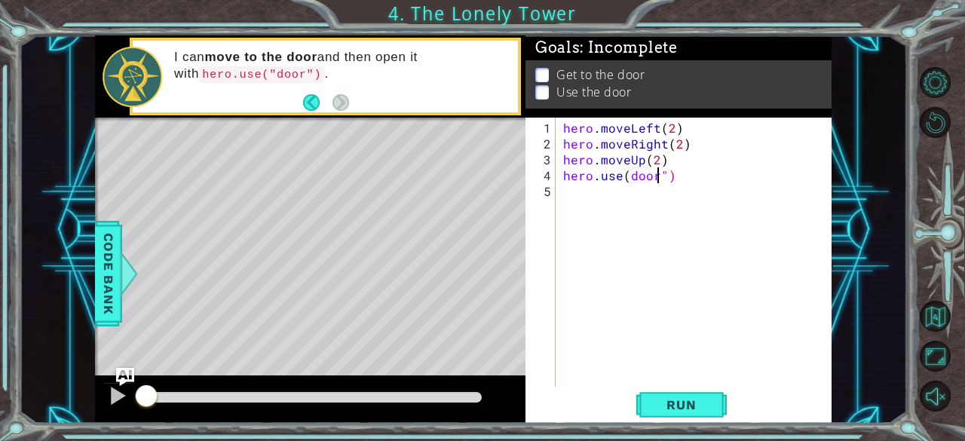
scroll to position [0, 6]
click at [629, 171] on div "hero . moveLeft ( 2 ) hero . moveRight ( 2 ) hero . moveUp ( 2 ) hero . use ( d…" at bounding box center [698, 270] width 276 height 301
click at [669, 397] on span "Run" at bounding box center [681, 404] width 60 height 15
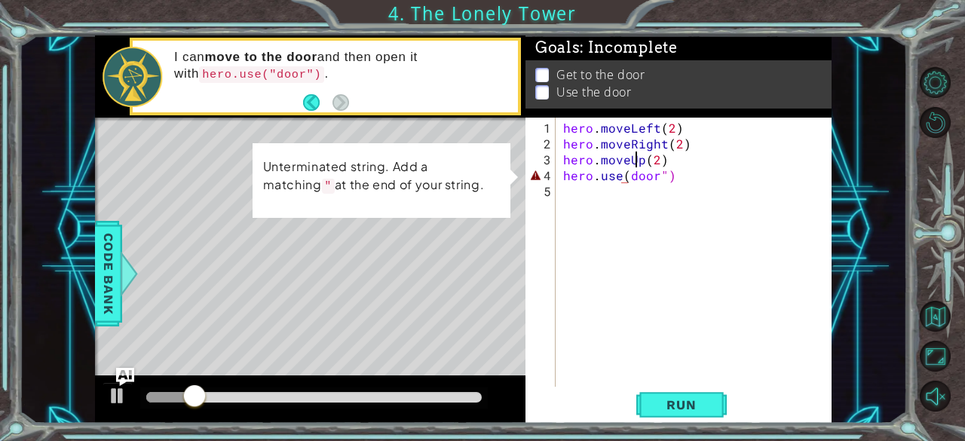
click at [633, 165] on div "hero . moveLeft ( 2 ) hero . moveRight ( 2 ) hero . moveUp ( 2 ) hero . use ( d…" at bounding box center [698, 270] width 276 height 301
click at [112, 404] on div at bounding box center [118, 396] width 20 height 20
click at [662, 170] on div "hero . moveLeft ( 2 ) hero . moveRight ( 2 ) hero . moveUp ( 2 ) hero . use ( d…" at bounding box center [698, 270] width 276 height 301
type textarea "hero.use(door")"
click at [660, 173] on div "hero . moveLeft ( 2 ) hero . moveRight ( 2 ) hero . moveUp ( 2 ) hero . use ( d…" at bounding box center [698, 270] width 276 height 301
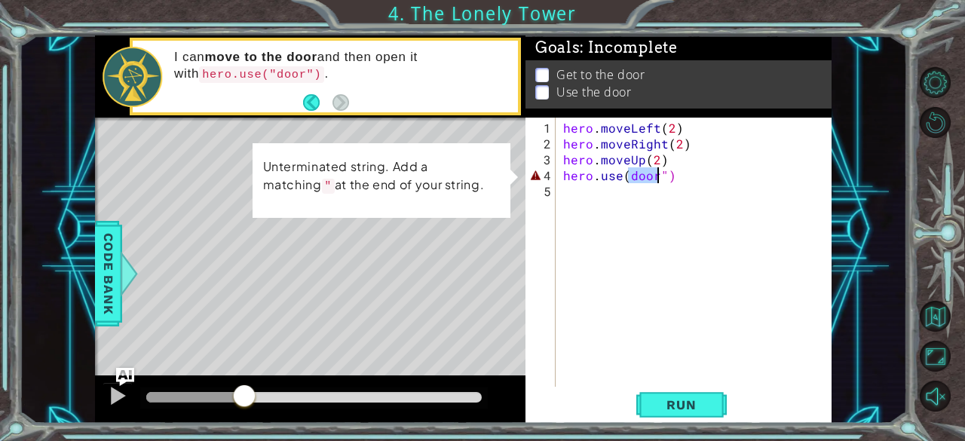
click at [660, 173] on div "hero . moveLeft ( 2 ) hero . moveRight ( 2 ) hero . moveUp ( 2 ) hero . use ( d…" at bounding box center [698, 270] width 276 height 301
drag, startPoint x: 660, startPoint y: 173, endPoint x: 669, endPoint y: 173, distance: 8.3
drag, startPoint x: 669, startPoint y: 173, endPoint x: 649, endPoint y: 171, distance: 19.7
drag, startPoint x: 649, startPoint y: 171, endPoint x: 632, endPoint y: 182, distance: 20.3
click at [632, 182] on div "hero . moveLeft ( 2 ) hero . moveRight ( 2 ) hero . moveUp ( 2 ) hero . use ( d…" at bounding box center [698, 270] width 276 height 301
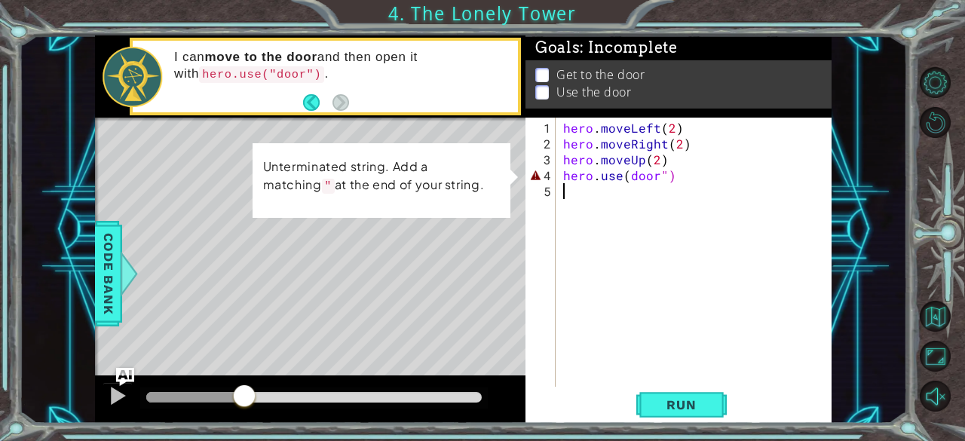
scroll to position [0, 0]
drag, startPoint x: 683, startPoint y: 176, endPoint x: 659, endPoint y: 177, distance: 23.4
click at [659, 177] on div "hero . moveLeft ( 2 ) hero . moveRight ( 2 ) hero . moveUp ( 2 ) hero . use ( d…" at bounding box center [698, 270] width 276 height 301
click at [629, 176] on div "hero . moveLeft ( 2 ) hero . moveRight ( 2 ) hero . moveUp ( 2 ) hero . use ( d…" at bounding box center [698, 270] width 276 height 301
paste textarea "")"
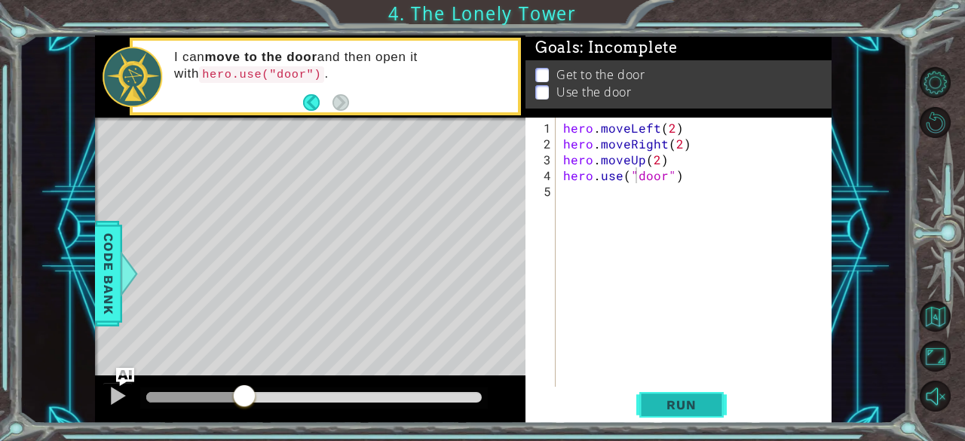
click at [673, 402] on span "Run" at bounding box center [681, 404] width 60 height 15
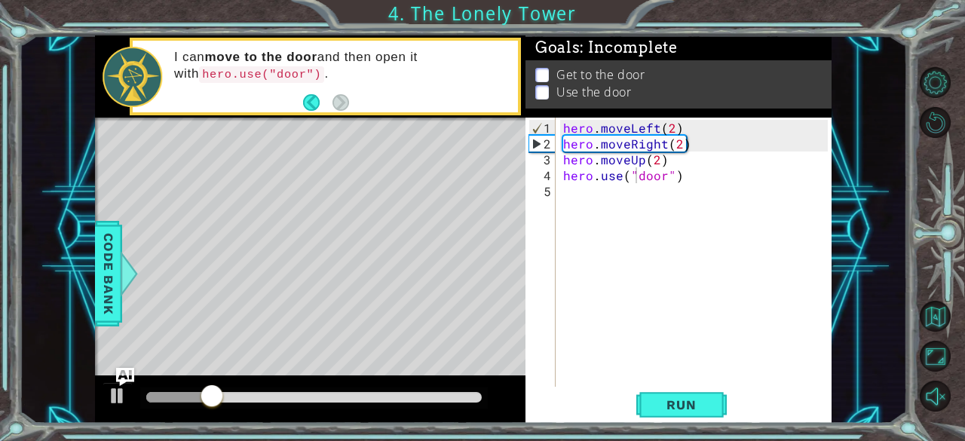
click at [555, 78] on li "Get to the door" at bounding box center [679, 86] width 289 height 17
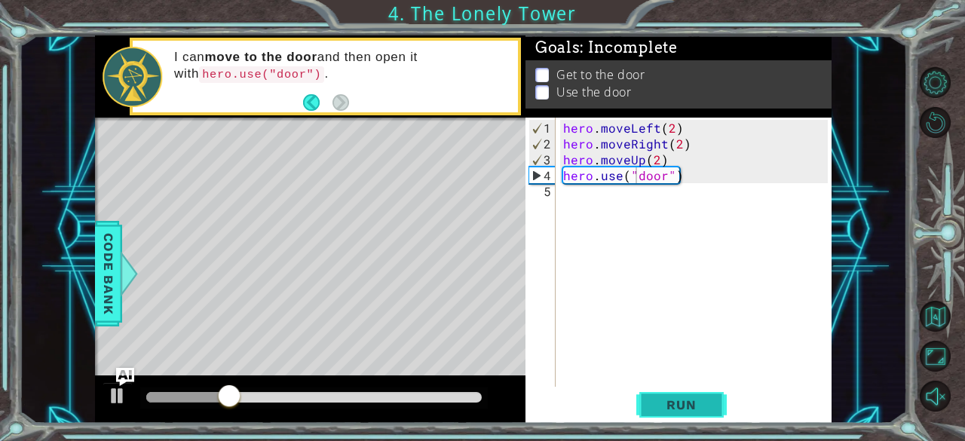
click at [676, 403] on span "Run" at bounding box center [681, 404] width 60 height 15
click at [106, 409] on button at bounding box center [118, 397] width 30 height 31
click at [697, 129] on div "hero . moveLeft ( 2 ) hero . moveRight ( 2 ) hero . moveUp ( 2 ) hero . use ( "…" at bounding box center [698, 270] width 276 height 301
type textarea "hero.moveLeft(2)"
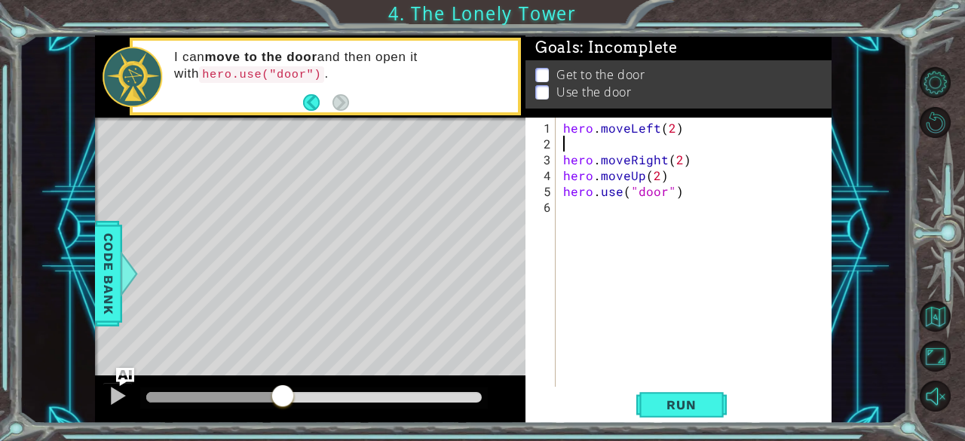
type textarea "h"
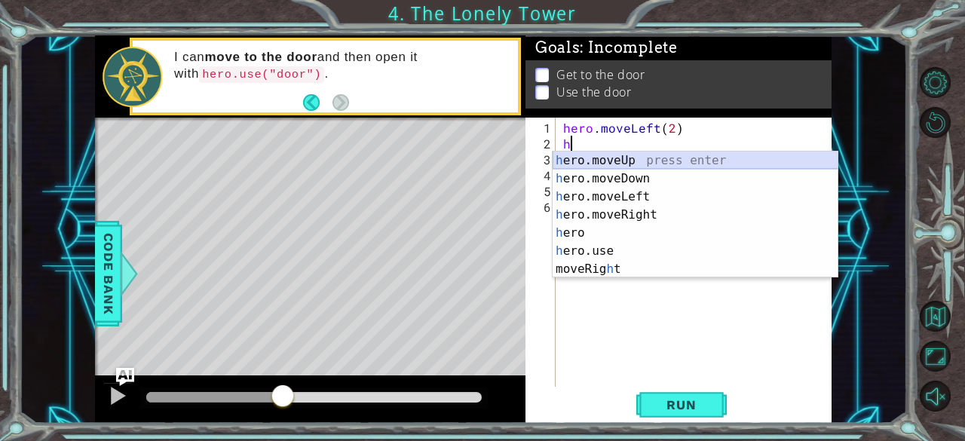
click at [633, 154] on div "h ero.moveUp press enter h ero.moveDown press enter h ero.moveLeft press enter …" at bounding box center [695, 232] width 286 height 163
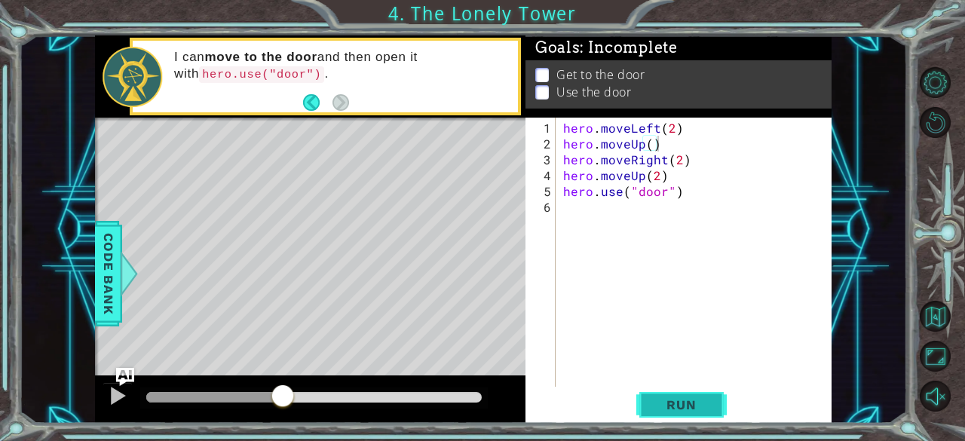
click at [668, 399] on span "Run" at bounding box center [681, 404] width 60 height 15
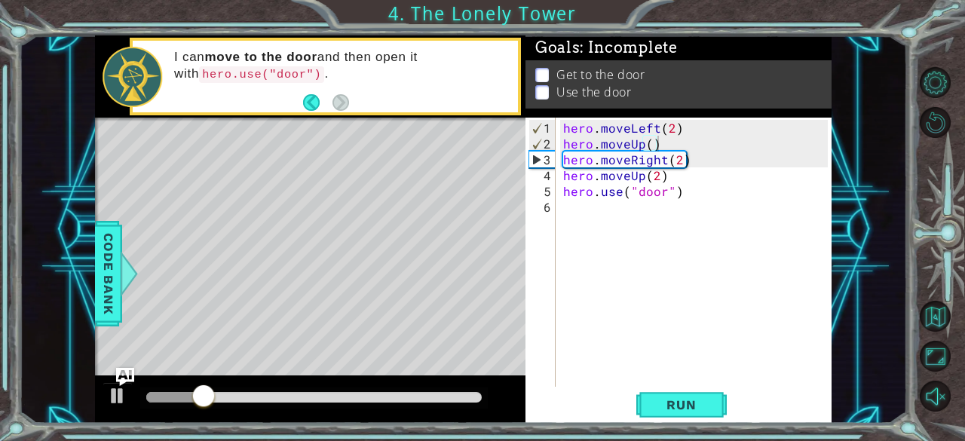
drag, startPoint x: 668, startPoint y: 399, endPoint x: 773, endPoint y: 245, distance: 186.5
click at [773, 245] on div "hero.moveUp() 1 2 3 4 5 6 hero . moveLeft ( 2 ) hero . moveUp ( ) hero . moveRi…" at bounding box center [678, 270] width 306 height 305
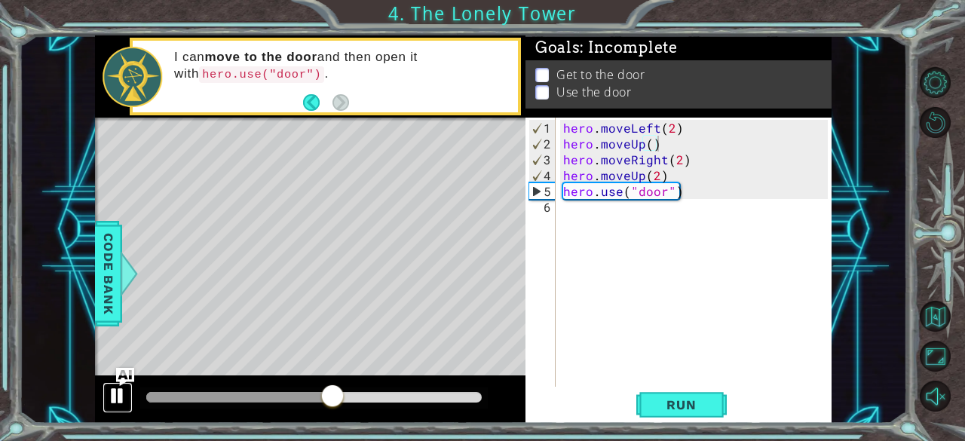
click at [121, 393] on div at bounding box center [118, 396] width 20 height 20
click at [681, 182] on div "hero . moveLeft ( 2 ) hero . moveUp ( ) hero . moveRight ( 2 ) hero . moveUp ( …" at bounding box center [698, 270] width 276 height 301
click at [670, 175] on div "hero . moveLeft ( 2 ) hero . moveUp ( ) hero . moveRight ( 2 ) hero . moveUp ( …" at bounding box center [698, 270] width 276 height 301
type textarea "hero.moveUp(2)"
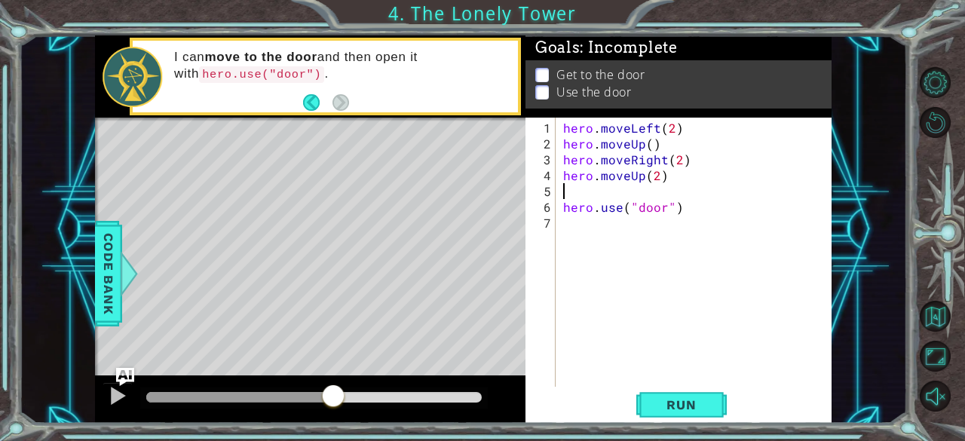
type textarea "h"
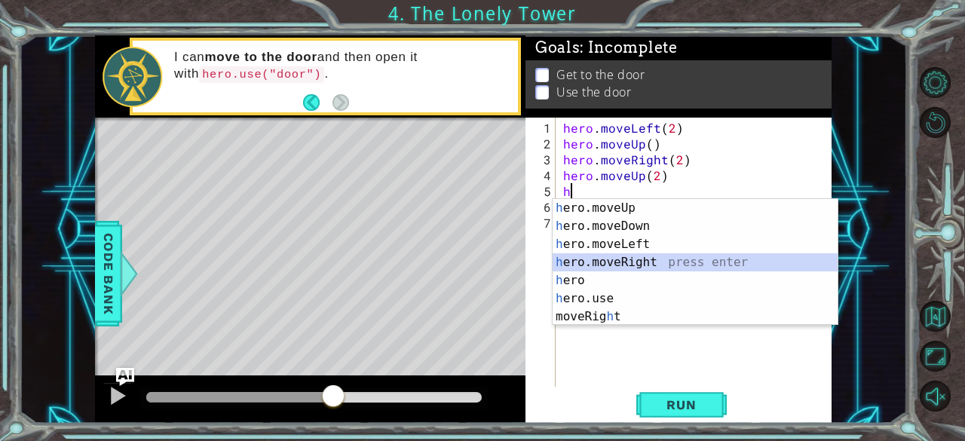
click at [625, 266] on div "h ero.moveUp press enter h ero.moveDown press enter h ero.moveLeft press enter …" at bounding box center [695, 280] width 286 height 163
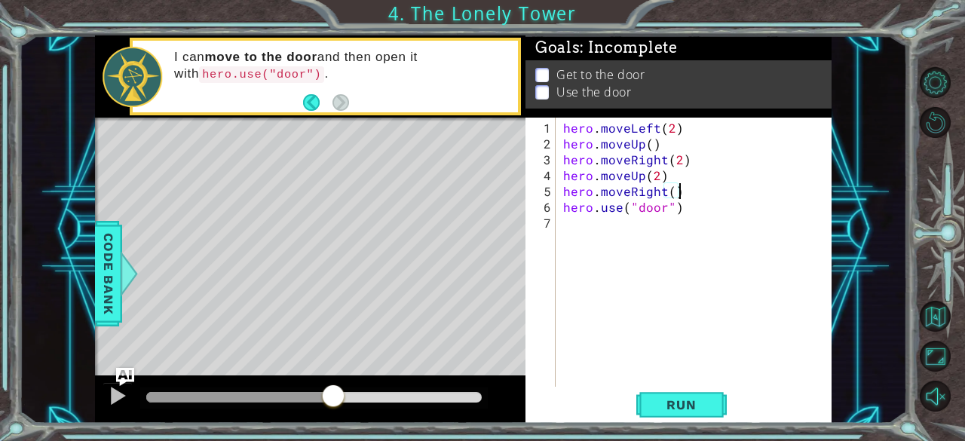
click at [667, 197] on div "hero . moveLeft ( 2 ) hero . moveUp ( ) hero . moveRight ( 2 ) hero . moveUp ( …" at bounding box center [698, 270] width 276 height 301
click at [671, 195] on div "hero . moveLeft ( 2 ) hero . moveUp ( ) hero . moveRight ( 2 ) hero . moveUp ( …" at bounding box center [698, 270] width 276 height 301
click at [690, 409] on span "Run" at bounding box center [681, 404] width 60 height 15
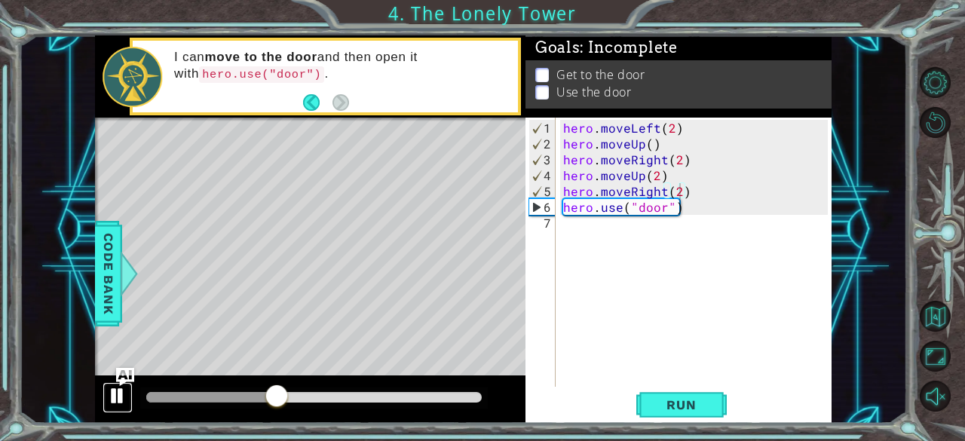
click at [116, 400] on div at bounding box center [118, 396] width 20 height 20
click at [669, 185] on div "hero . moveLeft ( 2 ) hero . moveUp ( ) hero . moveRight ( 2 ) hero . moveUp ( …" at bounding box center [698, 270] width 276 height 301
click at [663, 186] on div "hero . moveLeft ( 2 ) hero . moveUp ( ) hero . moveRight ( 2 ) hero . moveUp ( …" at bounding box center [698, 270] width 276 height 301
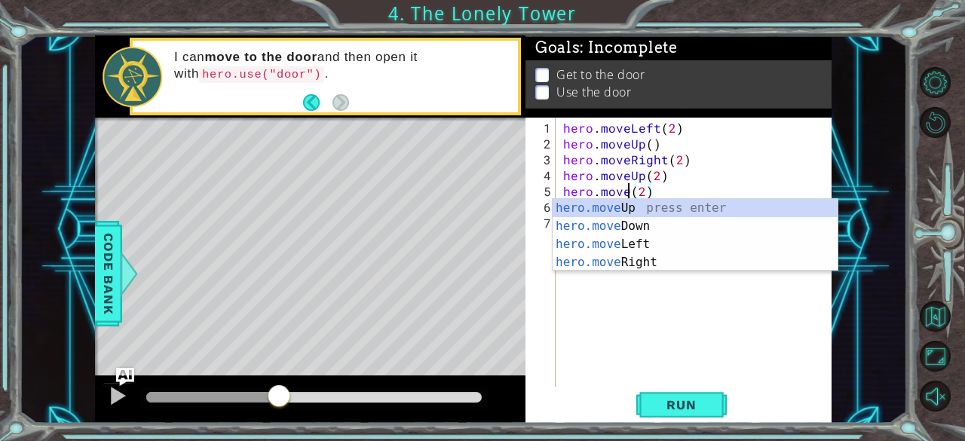
scroll to position [0, 5]
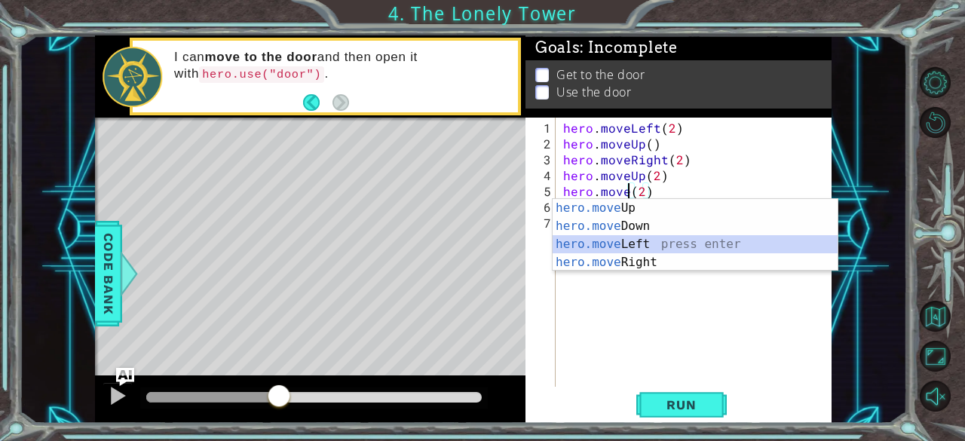
click at [641, 240] on div "hero.move Up press enter hero.move Down press enter hero.move Left press enter …" at bounding box center [695, 253] width 286 height 109
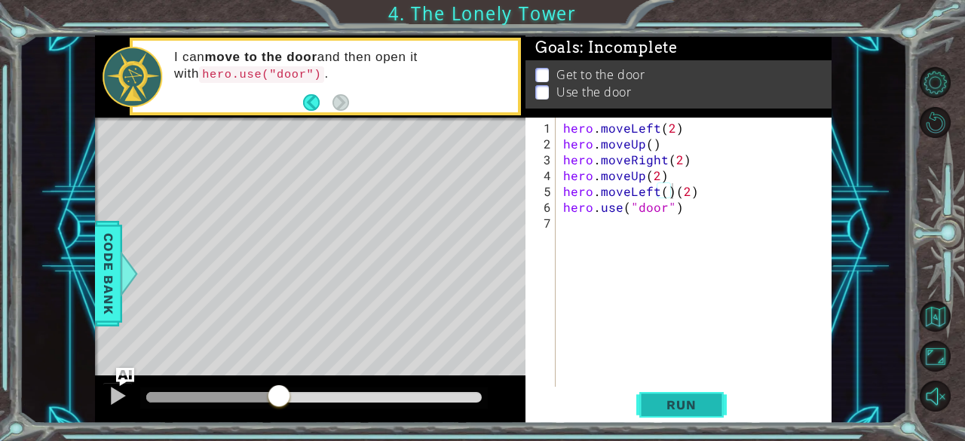
click at [668, 404] on span "Run" at bounding box center [681, 404] width 60 height 15
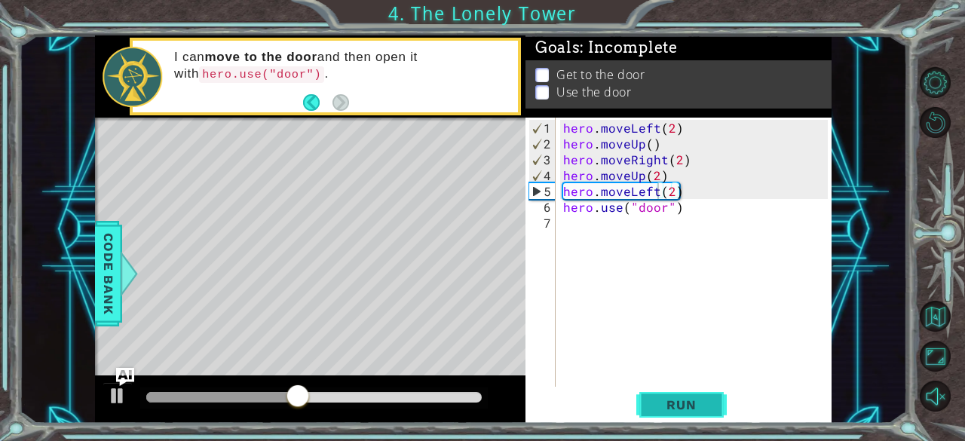
click at [683, 396] on button "Run" at bounding box center [681, 405] width 90 height 31
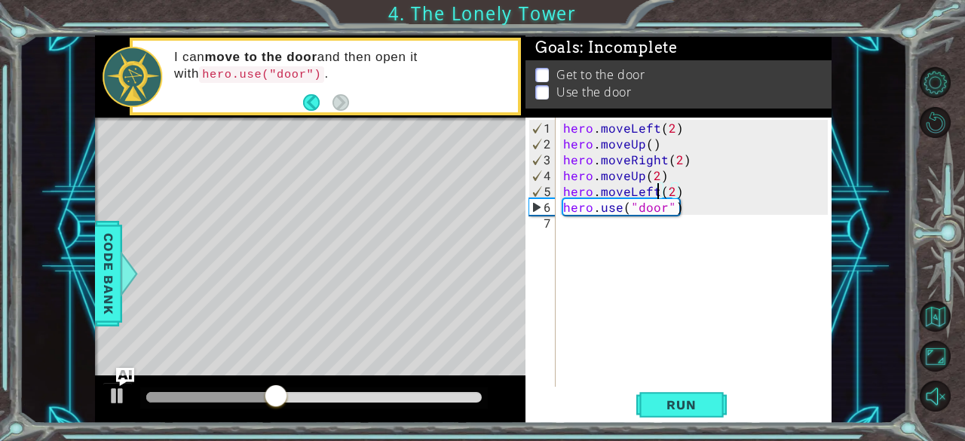
click at [655, 189] on div "hero . moveLeft ( 2 ) hero . moveUp ( ) hero . moveRight ( 2 ) hero . moveUp ( …" at bounding box center [698, 270] width 276 height 301
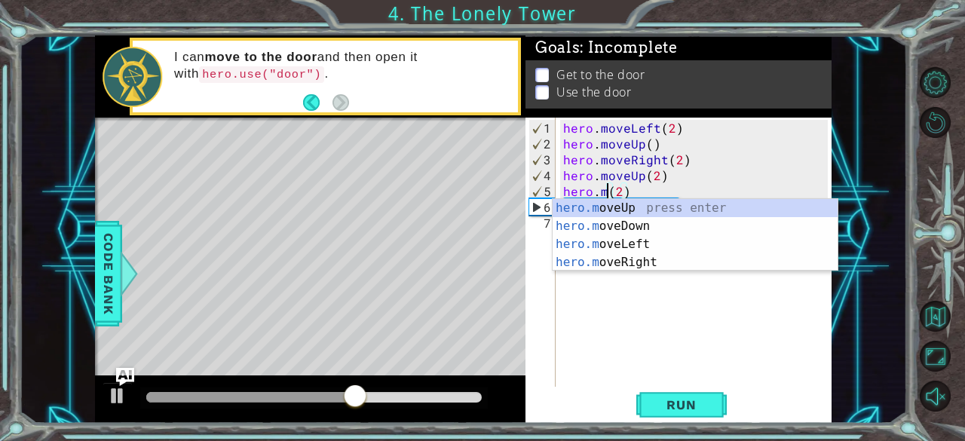
scroll to position [0, 3]
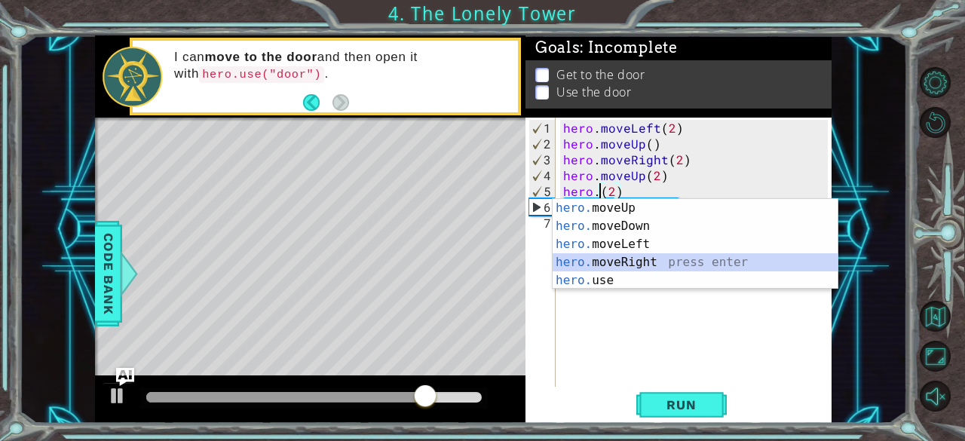
click at [638, 260] on div "hero. moveUp press enter hero. moveDown press enter hero. moveLeft press enter …" at bounding box center [695, 262] width 286 height 127
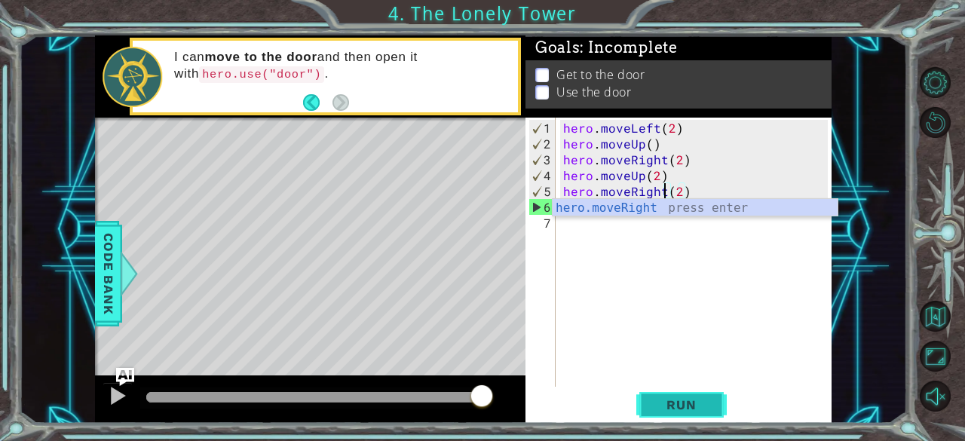
click at [702, 401] on span "Run" at bounding box center [681, 404] width 60 height 15
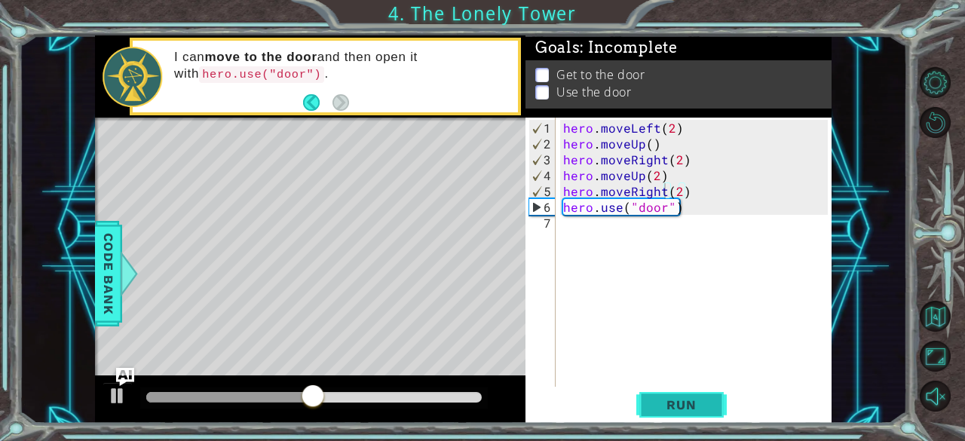
click at [702, 401] on span "Run" at bounding box center [681, 404] width 60 height 15
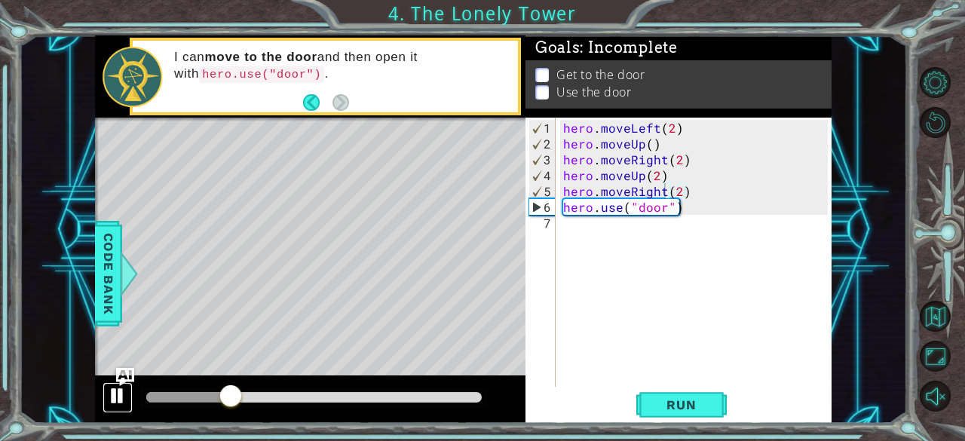
click at [106, 399] on button at bounding box center [118, 397] width 30 height 31
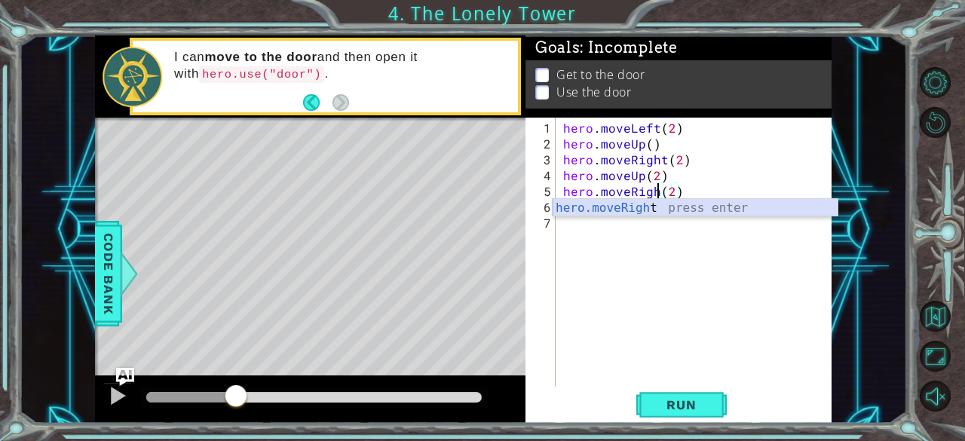
click at [726, 210] on div "hero.moveRigh t press enter" at bounding box center [695, 226] width 286 height 54
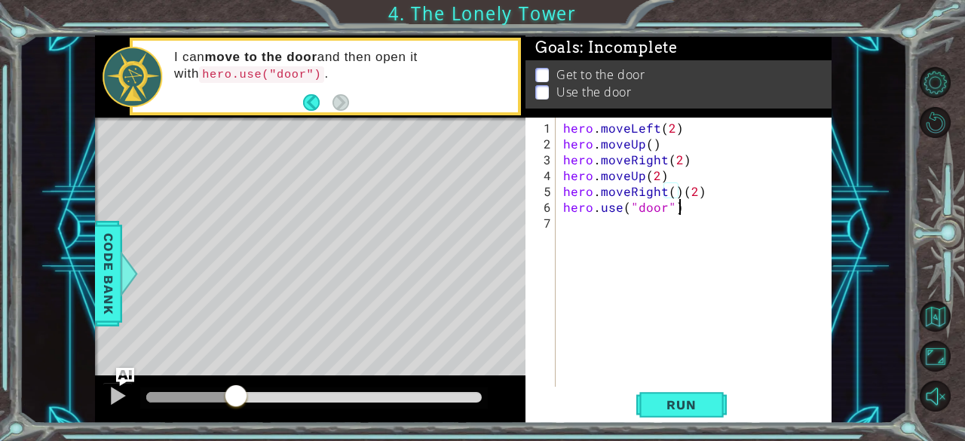
click at [727, 210] on div "hero . moveLeft ( 2 ) hero . moveUp ( ) hero . moveRight ( 2 ) hero . moveUp ( …" at bounding box center [698, 270] width 276 height 301
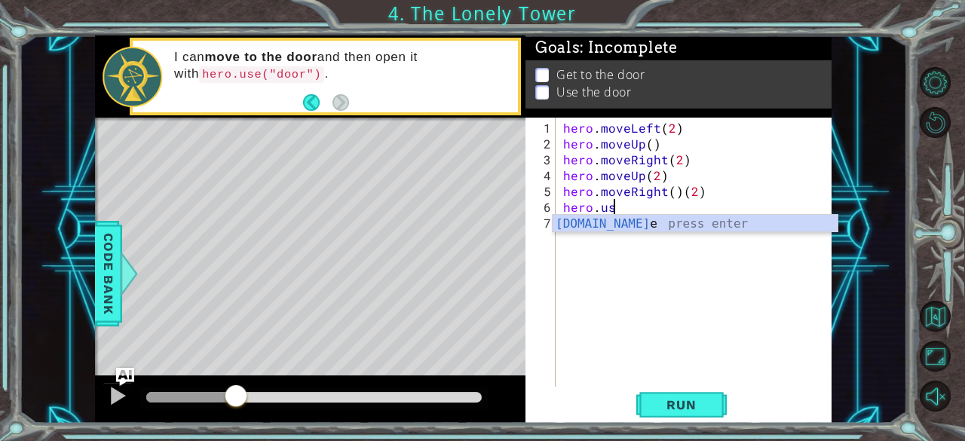
type textarea "h"
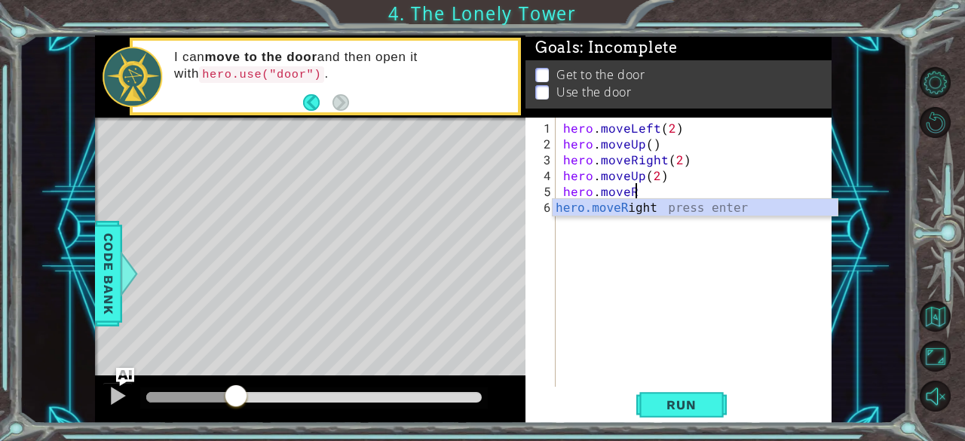
type textarea "h"
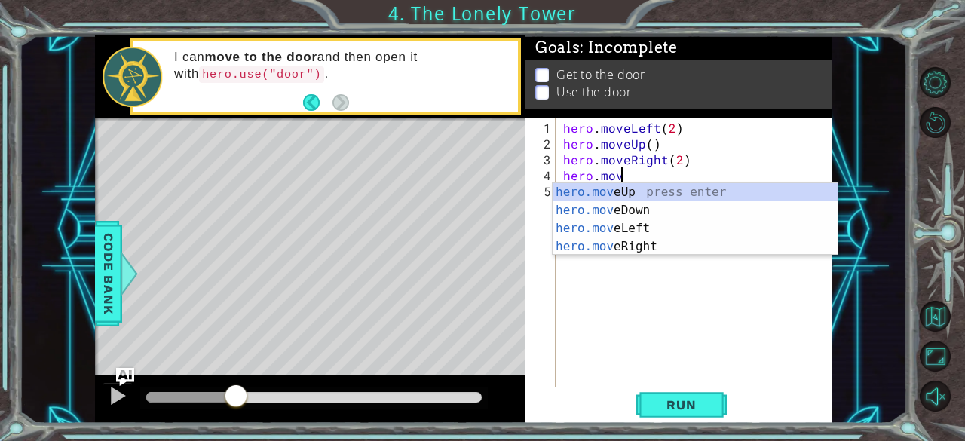
type textarea "h"
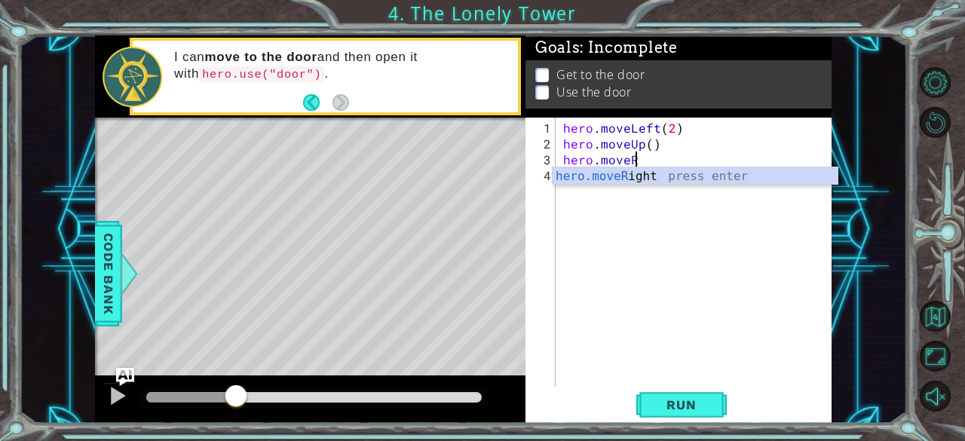
type textarea "h"
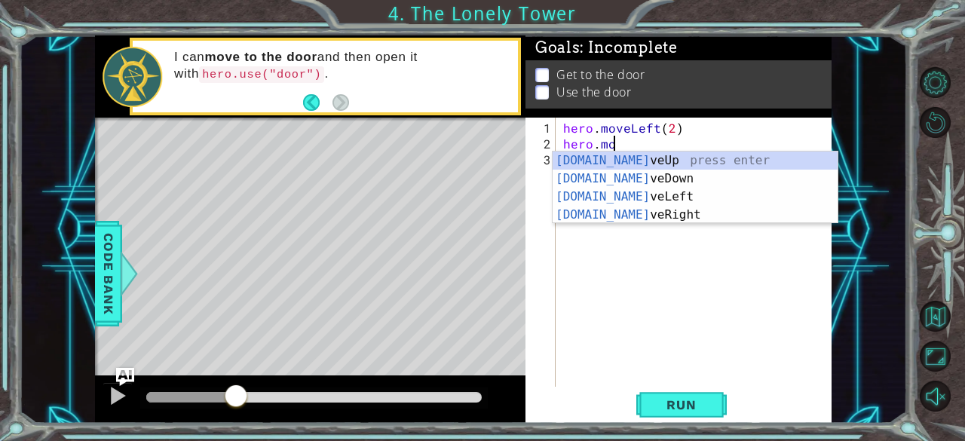
type textarea "h"
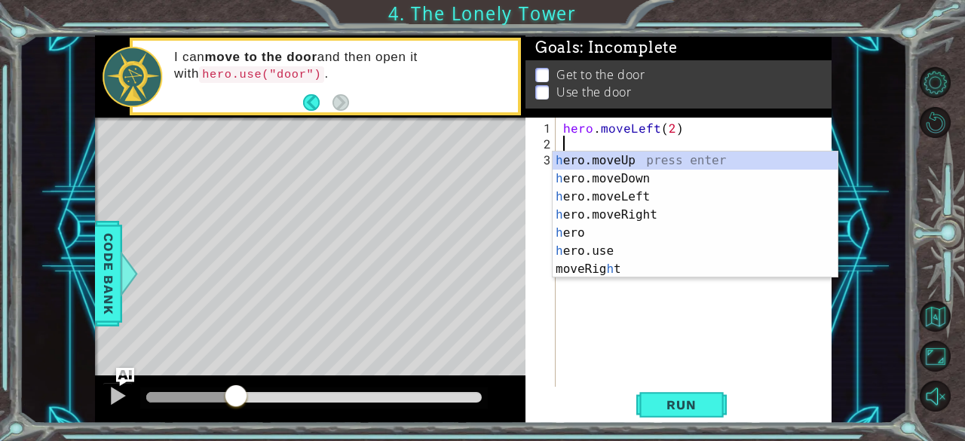
scroll to position [0, 0]
type textarea "h"
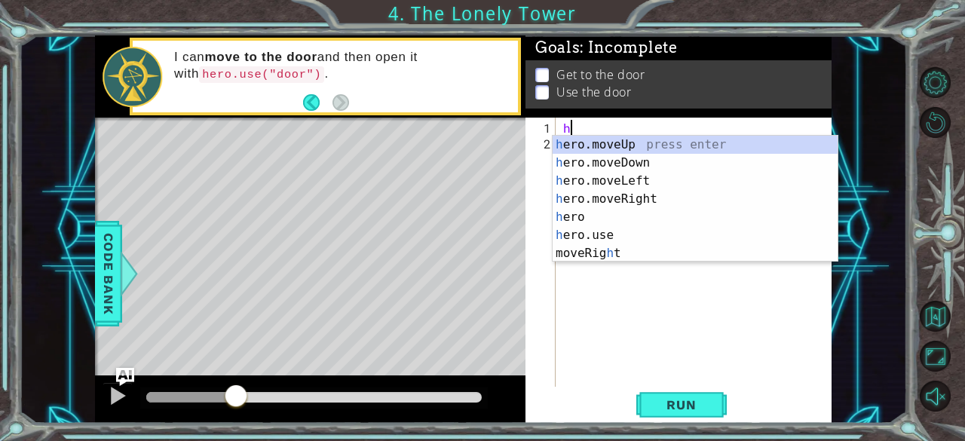
type textarea "h"
click at [685, 145] on div "h ero.moveUp press enter h ero.moveDown press enter h ero.moveLeft press enter …" at bounding box center [695, 217] width 286 height 163
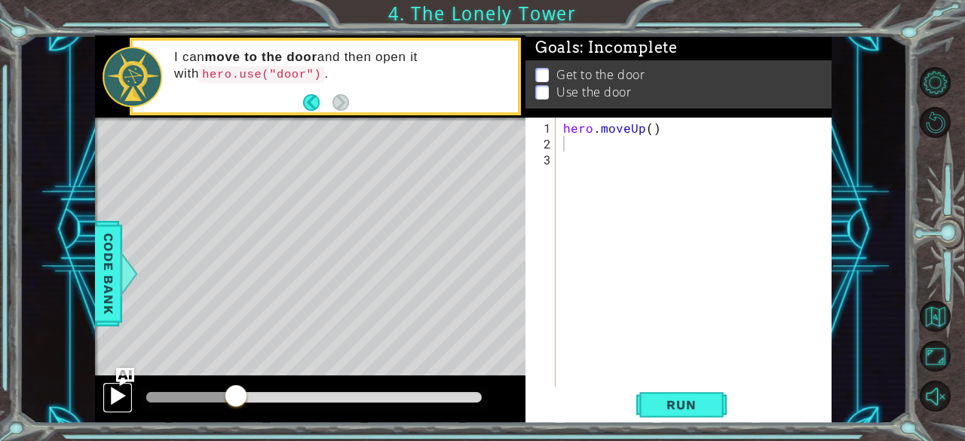
click at [123, 394] on div at bounding box center [118, 396] width 20 height 20
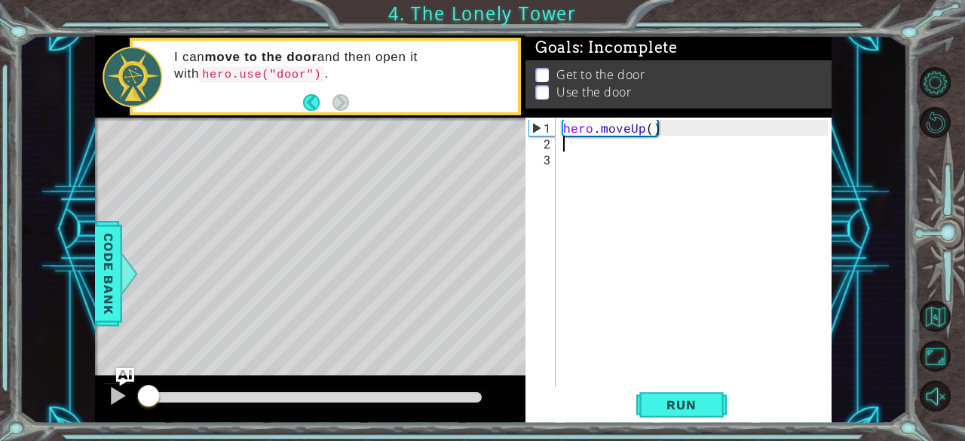
drag, startPoint x: 253, startPoint y: 397, endPoint x: 121, endPoint y: 427, distance: 136.0
click at [121, 427] on div "1 ההההההההההההההההההההההההההההההההההההההההההההההההההההההההההההההההההההההההההההה…" at bounding box center [482, 220] width 965 height 441
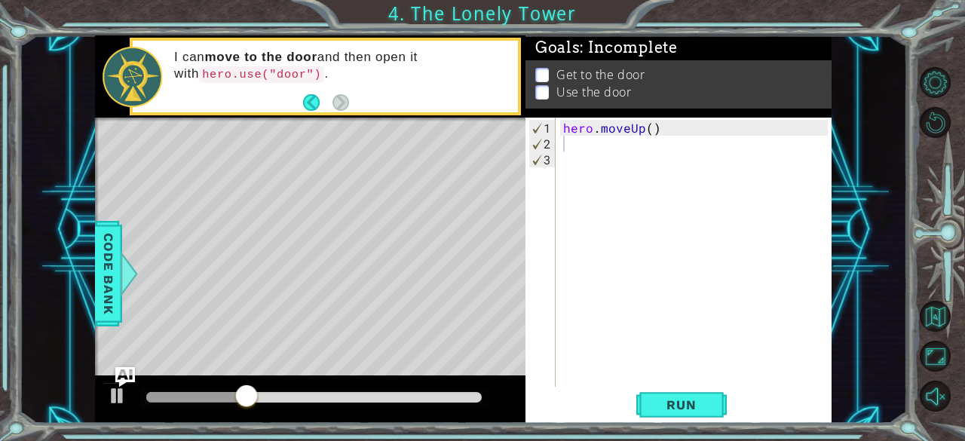
click at [121, 385] on img "Ask AI" at bounding box center [125, 376] width 20 height 20
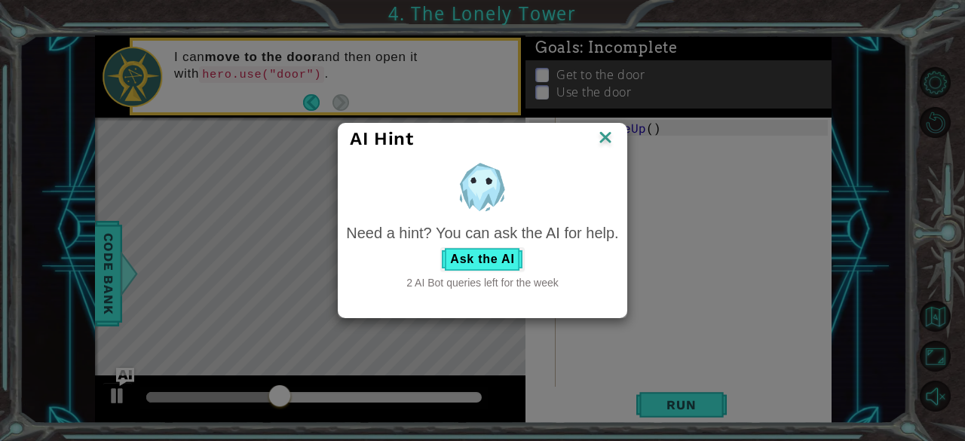
click at [620, 136] on div "AI Hint" at bounding box center [481, 139] width 287 height 31
click at [606, 133] on img at bounding box center [605, 138] width 20 height 23
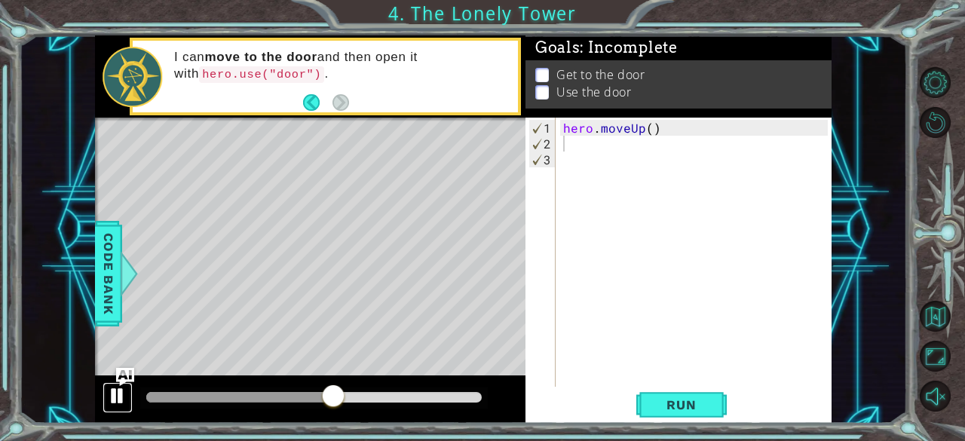
click at [113, 397] on div at bounding box center [118, 396] width 20 height 20
click at [579, 154] on div "hero . moveUp ( )" at bounding box center [698, 270] width 276 height 301
click at [570, 141] on div "hero . moveUp ( )" at bounding box center [698, 270] width 276 height 301
click at [645, 127] on div "hero . moveUp ( )" at bounding box center [698, 270] width 276 height 301
click at [649, 127] on div "hero . moveUp ( )" at bounding box center [698, 270] width 276 height 301
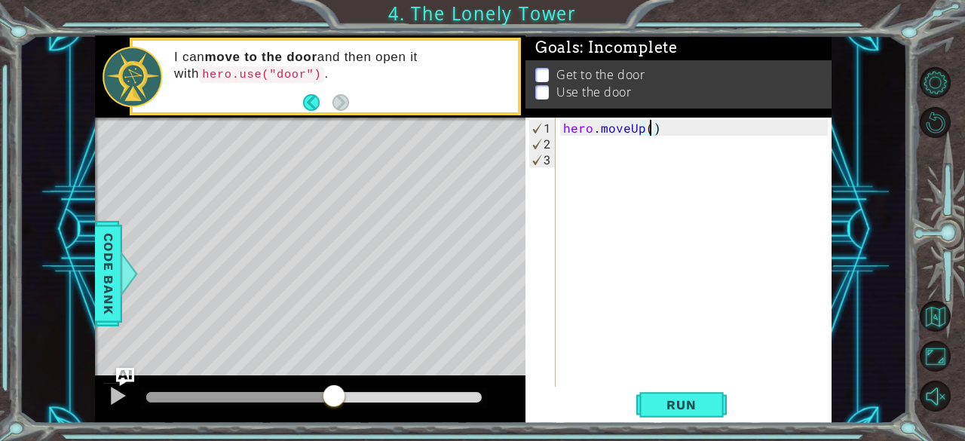
type textarea "hero.moveUp(2)"
click at [574, 141] on div "hero . moveUp ( 2 )" at bounding box center [698, 270] width 276 height 301
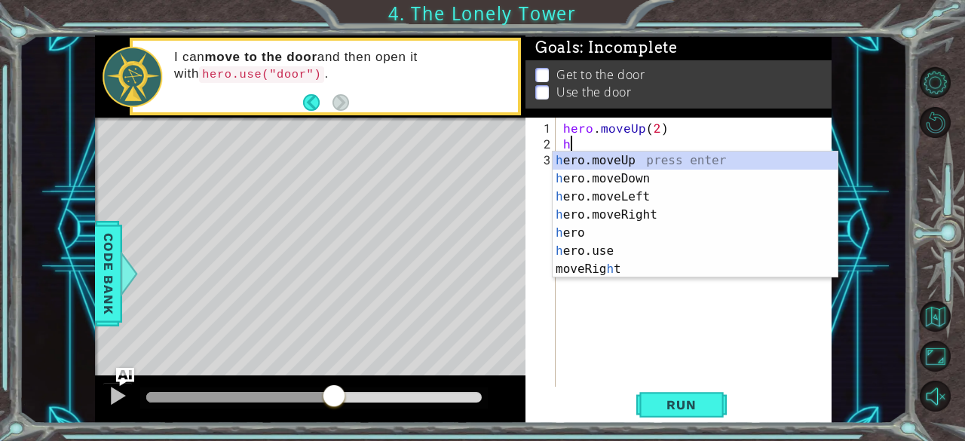
type textarea "h"
click at [588, 208] on div "h ero.moveUp press enter h ero.moveDown press enter h ero.moveLeft press enter …" at bounding box center [695, 232] width 286 height 163
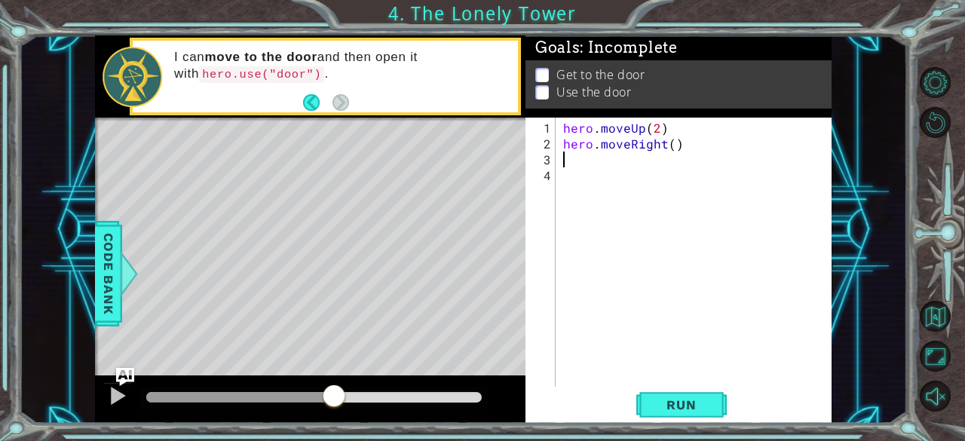
click at [588, 208] on div "hero . moveUp ( 2 ) hero . moveRight ( )" at bounding box center [698, 270] width 276 height 301
click at [565, 164] on div "hero . moveUp ( 2 ) hero . moveRight ( )" at bounding box center [698, 270] width 276 height 301
click at [698, 403] on span "Run" at bounding box center [681, 404] width 60 height 15
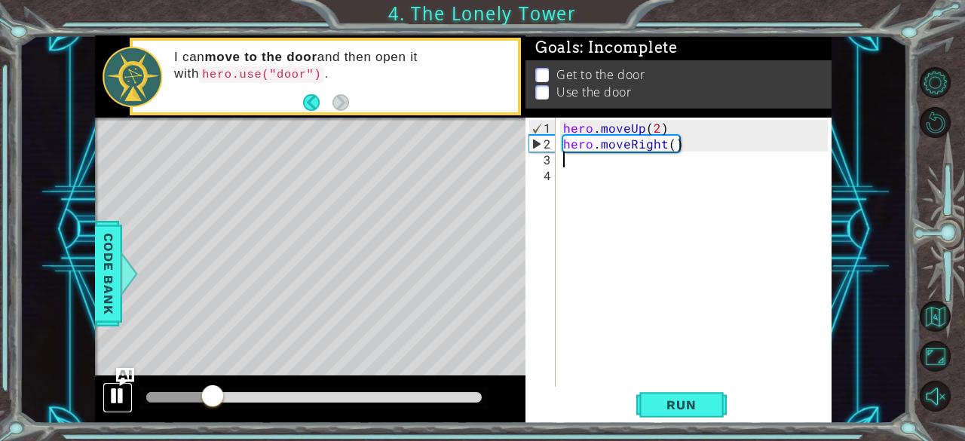
click at [121, 394] on div at bounding box center [118, 396] width 20 height 20
click at [659, 139] on div "hero . moveUp ( 2 ) hero . moveRight ( )" at bounding box center [698, 270] width 276 height 301
drag, startPoint x: 222, startPoint y: 390, endPoint x: 131, endPoint y: 405, distance: 91.7
click at [131, 405] on div at bounding box center [310, 399] width 430 height 48
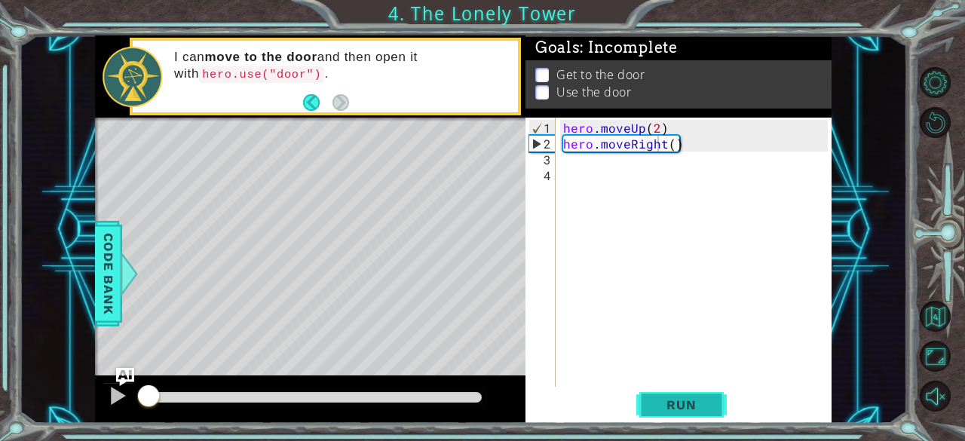
click at [680, 392] on button "Run" at bounding box center [681, 405] width 90 height 31
click at [664, 138] on div "hero . moveUp ( 2 ) hero . moveRight ( )" at bounding box center [698, 270] width 276 height 301
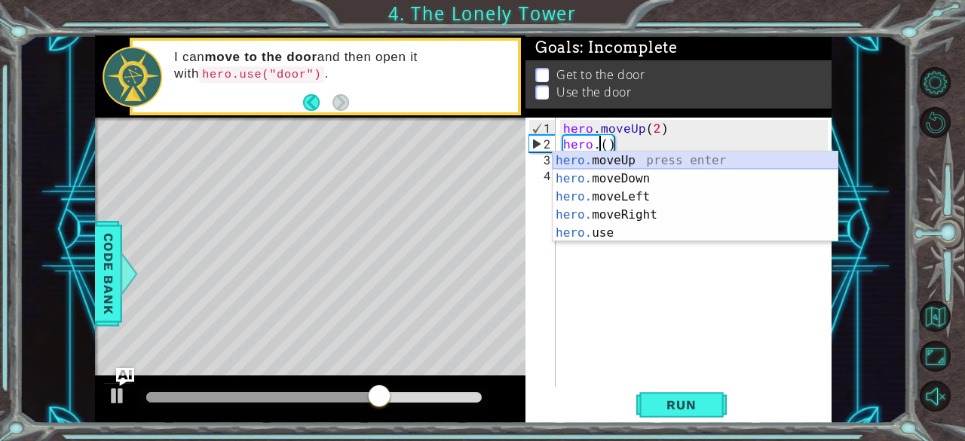
click at [666, 167] on div "hero. moveUp press enter hero. moveDown press enter hero. moveLeft press enter …" at bounding box center [695, 214] width 286 height 127
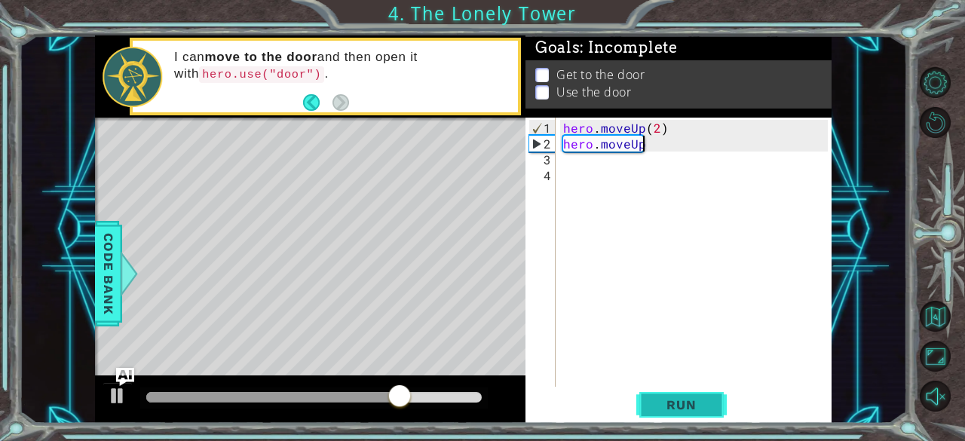
click at [659, 406] on span "Run" at bounding box center [681, 404] width 60 height 15
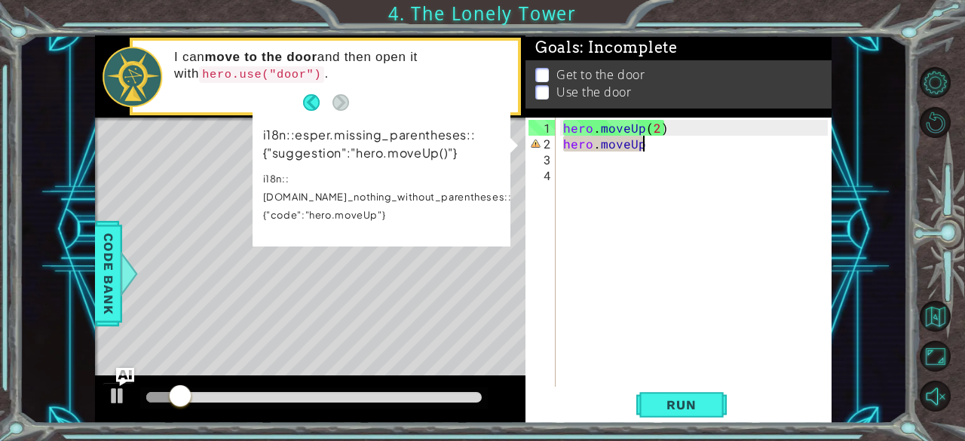
click at [659, 143] on div "hero . moveUp ( 2 ) hero . moveUp" at bounding box center [698, 270] width 276 height 301
drag, startPoint x: 672, startPoint y: 131, endPoint x: 642, endPoint y: 132, distance: 30.2
click at [642, 132] on div "hero . moveUp ( 2 ) hero . moveUp" at bounding box center [698, 270] width 276 height 301
click at [654, 145] on div "hero . moveUp ( 2 ) hero . moveUp" at bounding box center [698, 270] width 276 height 301
paste textarea "(2)"
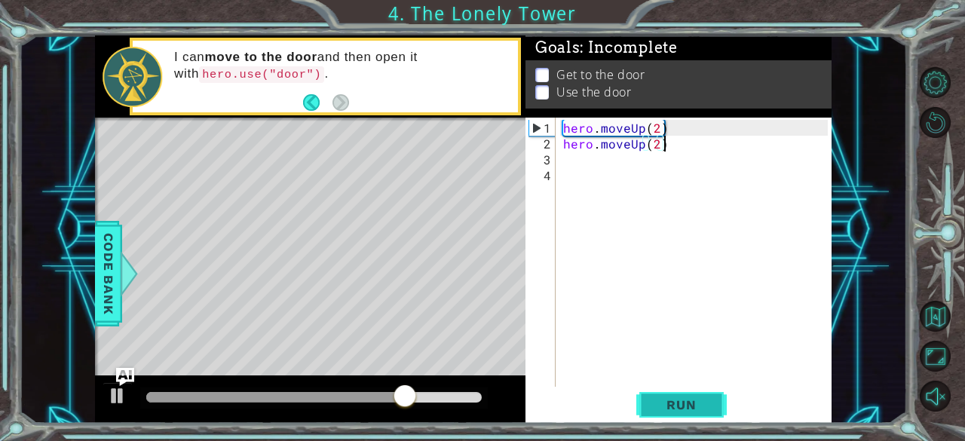
click at [672, 405] on span "Run" at bounding box center [681, 404] width 60 height 15
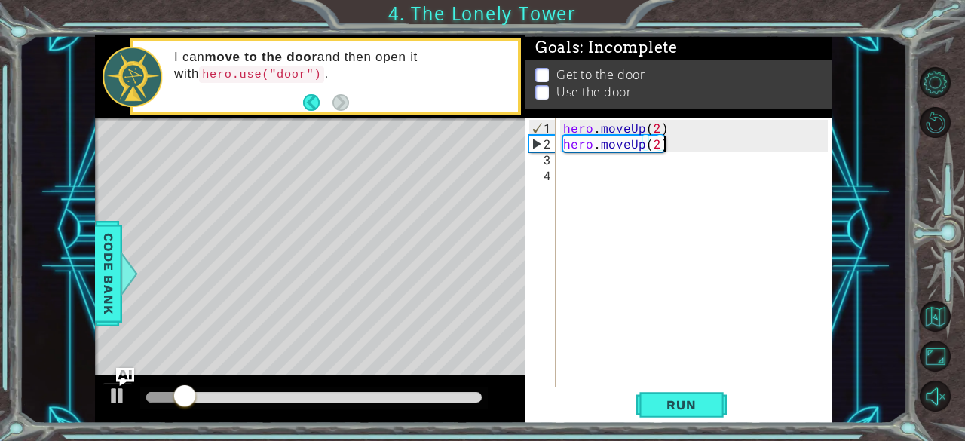
click at [639, 130] on div "hero . moveUp ( 2 ) hero . moveUp ( 2 )" at bounding box center [698, 270] width 276 height 301
click at [656, 130] on div "hero . moveUp ( 2 ) hero . moveUp ( 2 )" at bounding box center [698, 270] width 276 height 301
click at [663, 136] on div "hero . moveUp ( 2 ) hero . moveUp ( 2 )" at bounding box center [698, 270] width 276 height 301
type textarea "h"
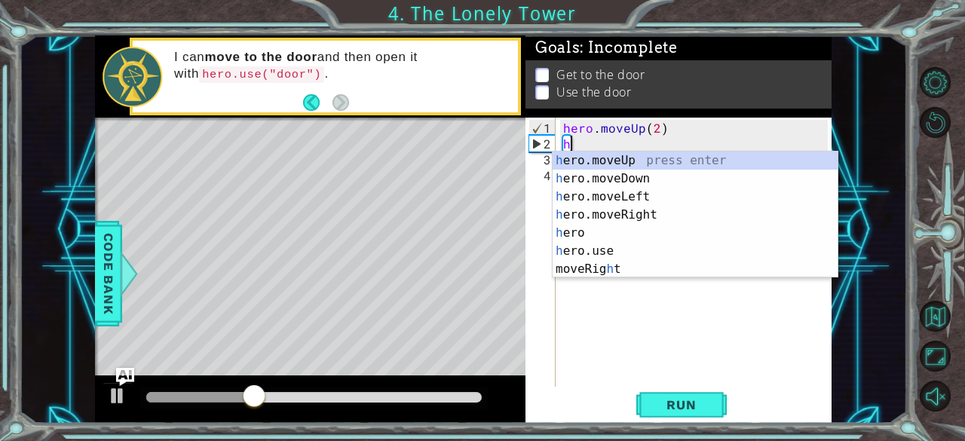
type textarea "h"
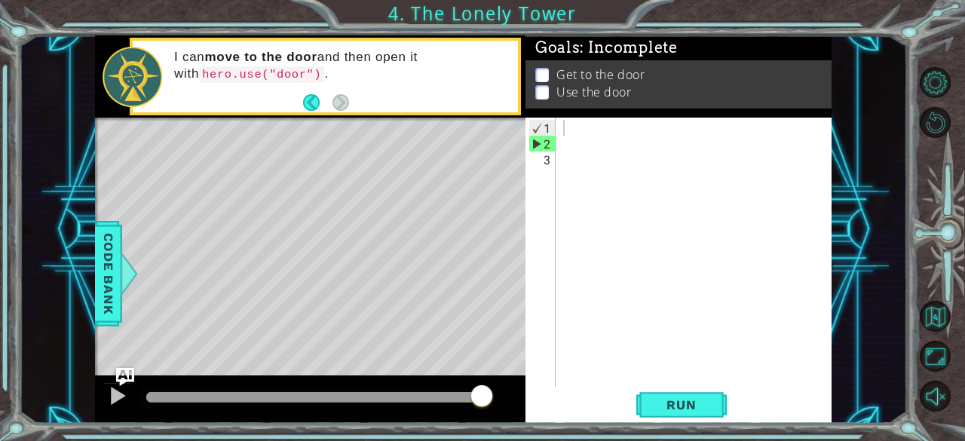
click at [540, 82] on p at bounding box center [542, 89] width 14 height 14
drag, startPoint x: 540, startPoint y: 69, endPoint x: 531, endPoint y: 165, distance: 96.1
click at [531, 165] on div "3" at bounding box center [541, 159] width 27 height 16
click at [592, 123] on div at bounding box center [698, 270] width 276 height 301
type textarea "h"
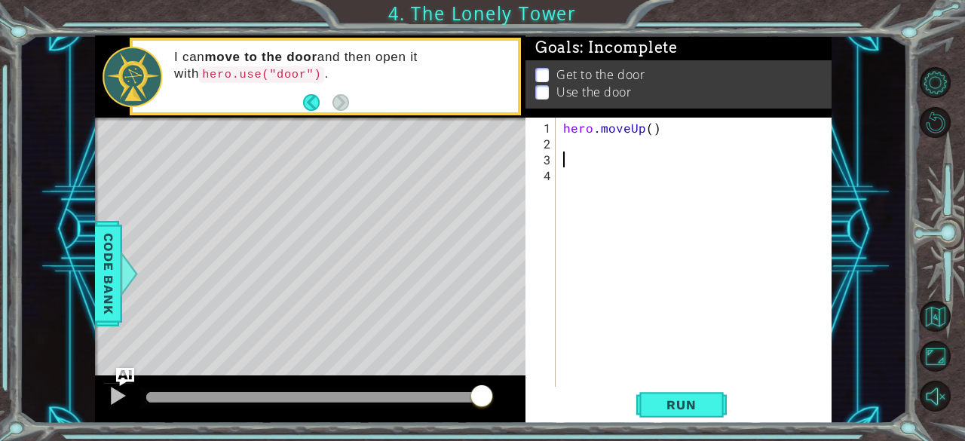
click at [580, 152] on div "hero . moveUp ( )" at bounding box center [698, 270] width 276 height 301
type textarea "h"
click at [570, 142] on div "hero . moveUp ( ) h" at bounding box center [698, 270] width 276 height 301
click at [651, 127] on div "hero . moveUp ( ) h h" at bounding box center [698, 270] width 276 height 301
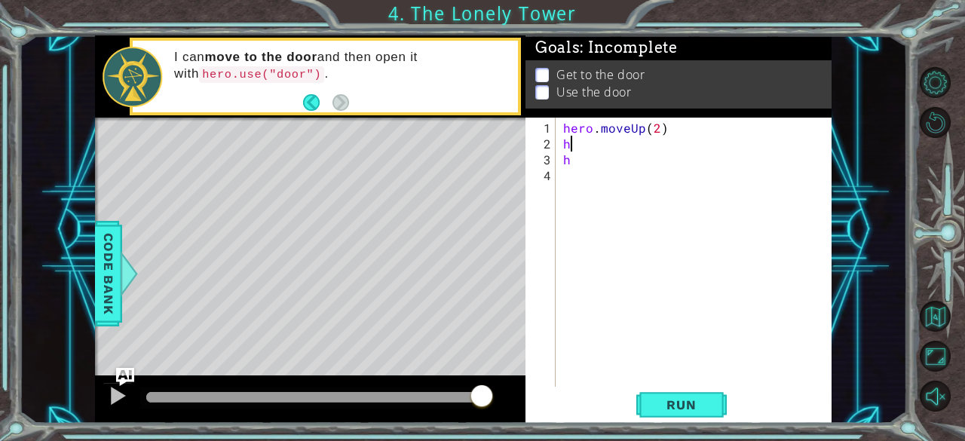
click at [593, 144] on div "hero . moveUp ( 2 ) h h" at bounding box center [698, 270] width 276 height 301
type textarea "he"
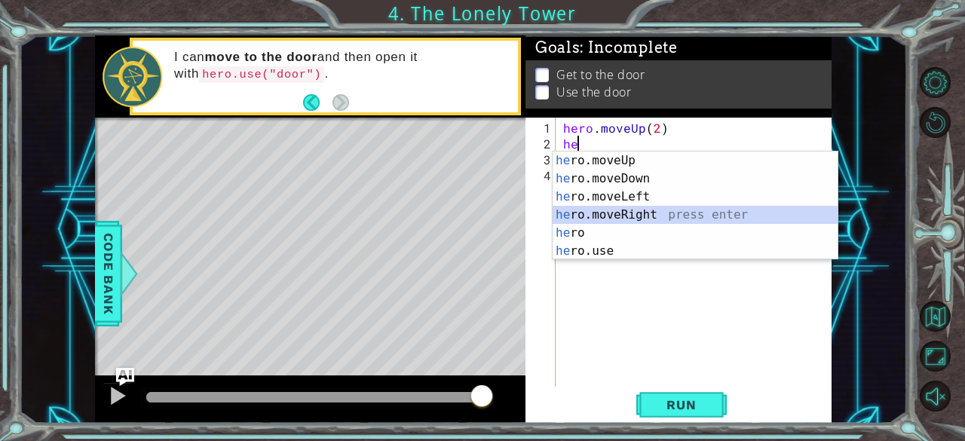
click at [600, 207] on div "he ro.moveUp press enter he ro.moveDown press enter he ro.moveLeft press enter …" at bounding box center [695, 223] width 286 height 145
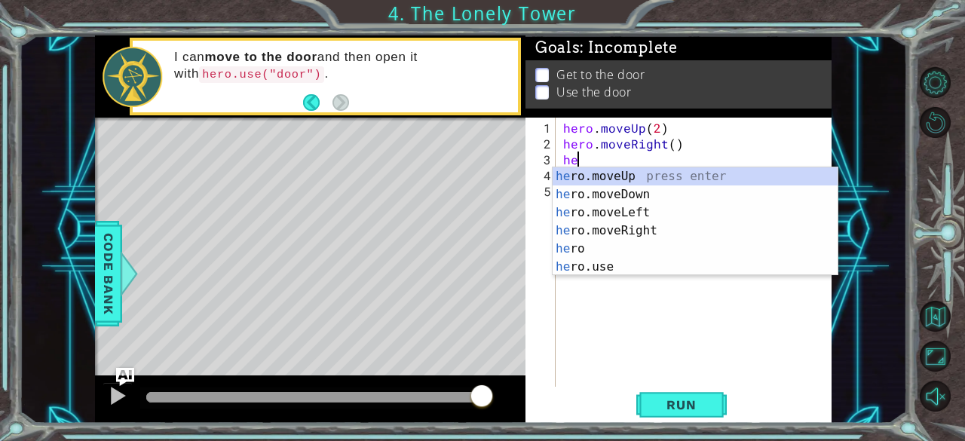
type textarea "her"
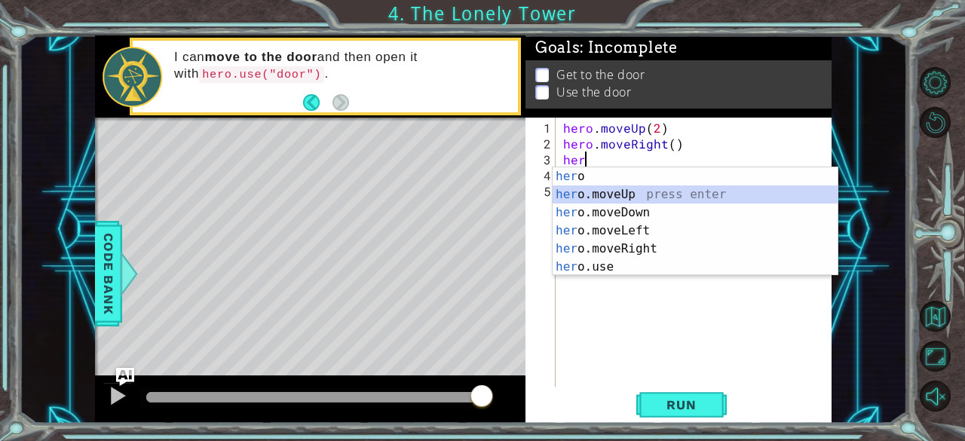
click at [623, 191] on div "her o press enter her o.moveUp press enter her o.moveDown press enter her o.mov…" at bounding box center [695, 239] width 286 height 145
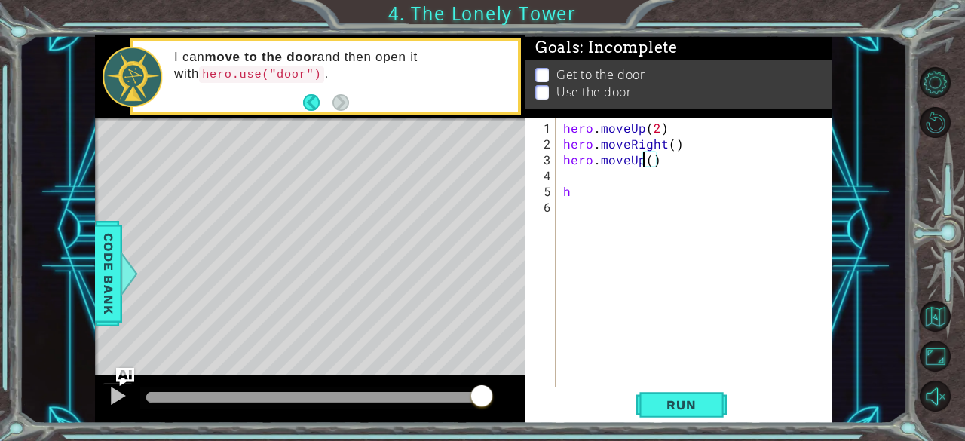
click at [642, 164] on div "hero . moveUp ( 2 ) hero . moveRight ( ) hero . moveUp ( ) h" at bounding box center [698, 270] width 276 height 301
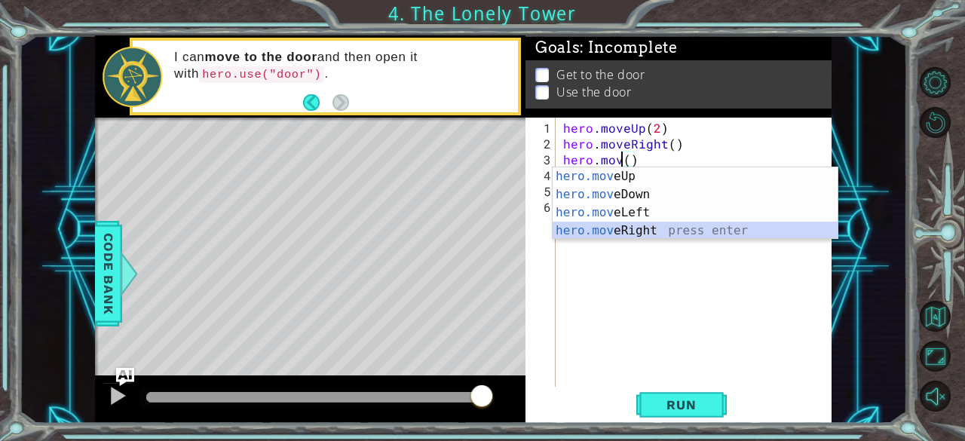
click at [639, 227] on div "hero.mov eUp press enter hero.mov eDown press enter hero.mov eLeft press enter …" at bounding box center [695, 221] width 286 height 109
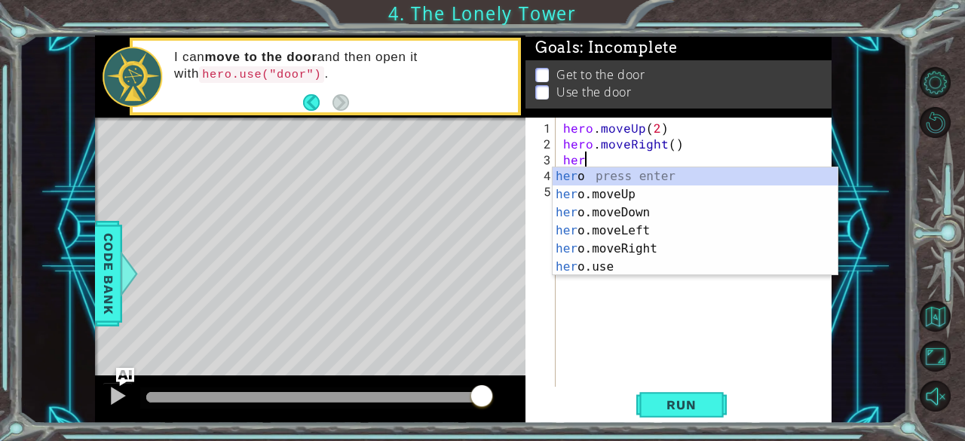
type textarea "h"
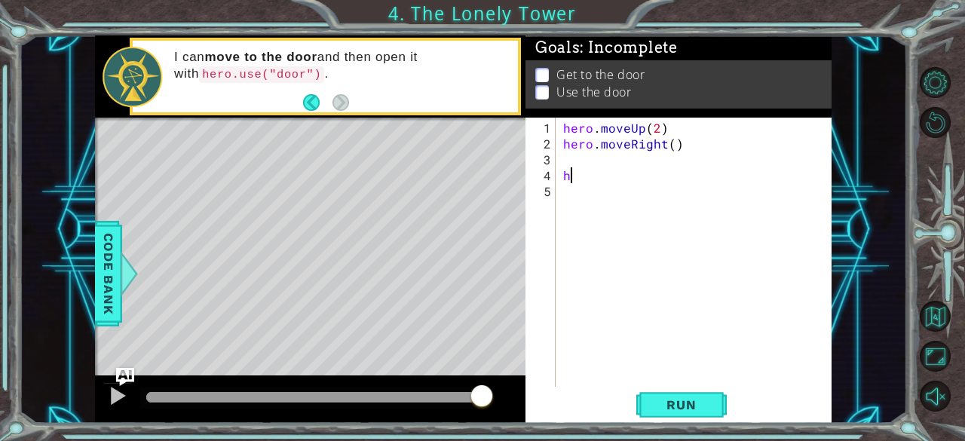
click at [647, 173] on div "hero . moveUp ( 2 ) hero . moveRight ( ) h" at bounding box center [698, 270] width 276 height 301
type textarea "h"
click at [671, 146] on div "hero . moveUp ( 2 ) hero . moveRight ( )" at bounding box center [698, 270] width 276 height 301
click at [683, 409] on span "Run" at bounding box center [681, 404] width 60 height 15
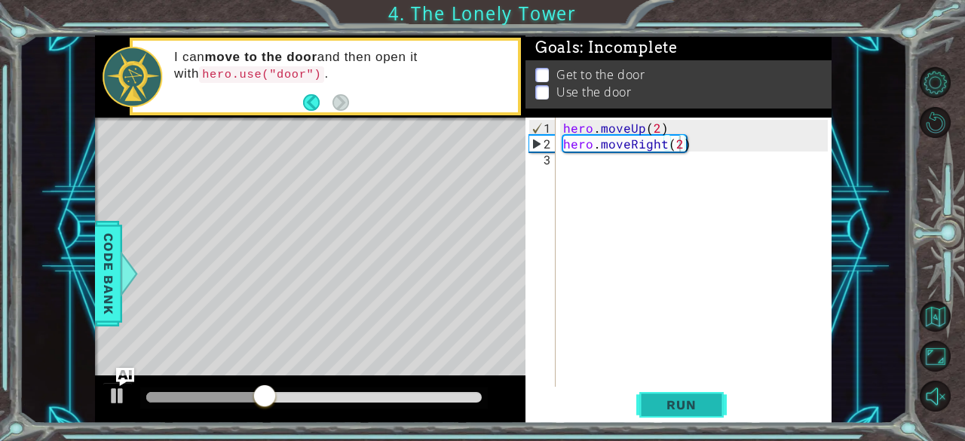
click at [677, 407] on span "Run" at bounding box center [681, 404] width 60 height 15
click at [706, 141] on div "hero . moveUp ( 2 ) hero . moveRight ( 2 )" at bounding box center [698, 270] width 276 height 301
click at [685, 141] on div "hero . moveUp ( 2 ) hero . moveRight ( 2 )" at bounding box center [698, 270] width 276 height 301
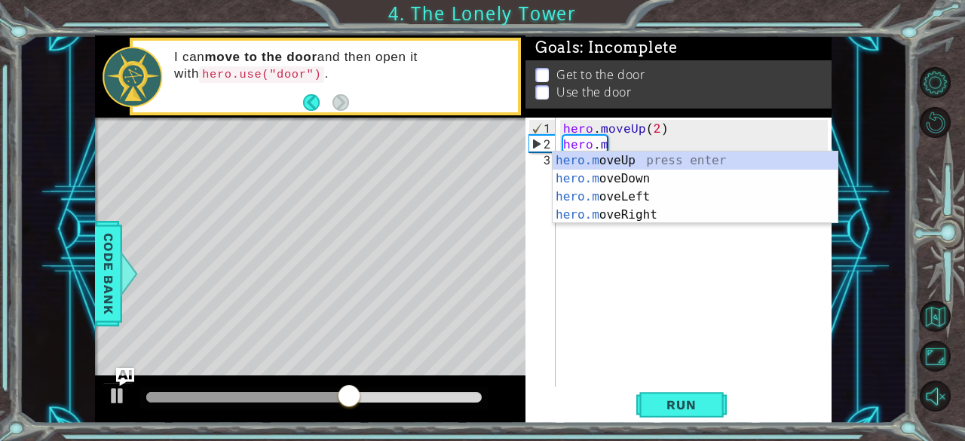
scroll to position [0, 2]
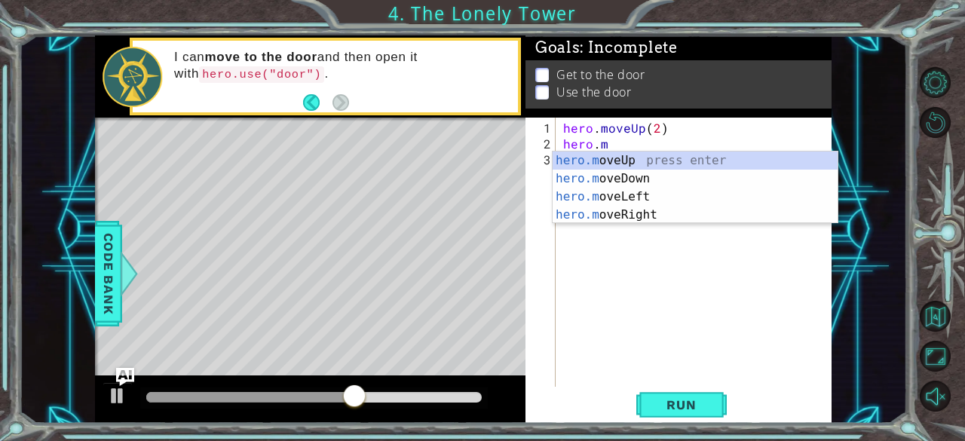
type textarea "h"
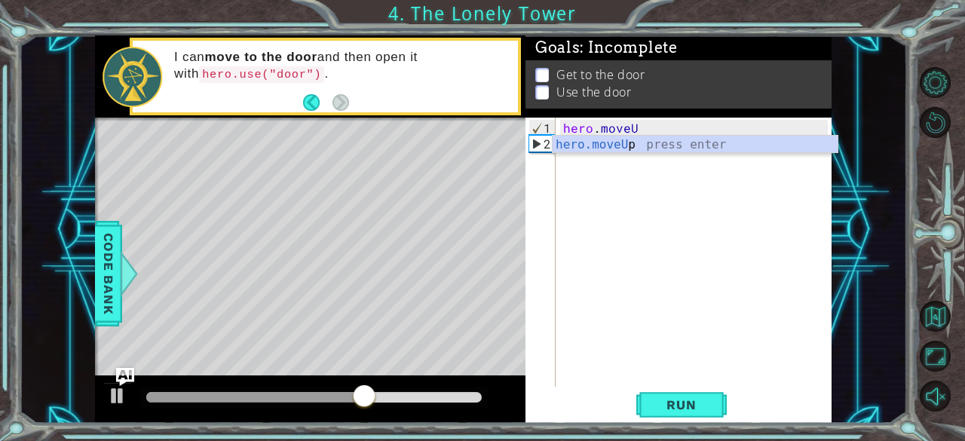
type textarea "h"
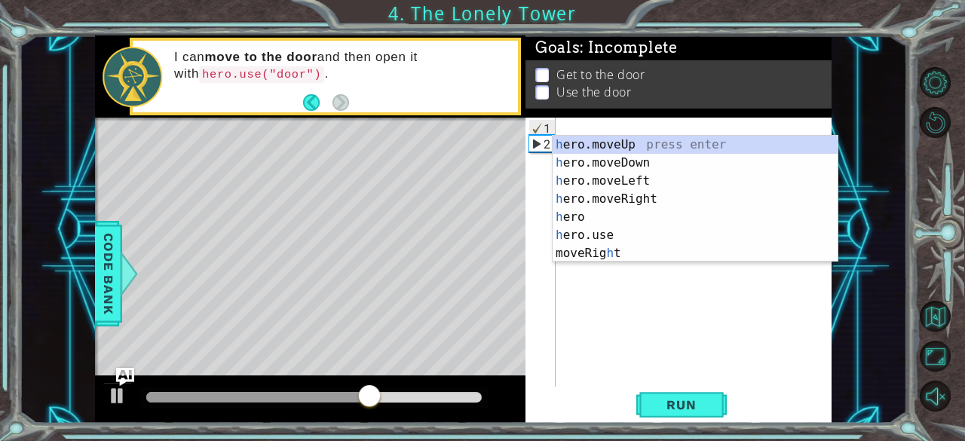
scroll to position [0, 0]
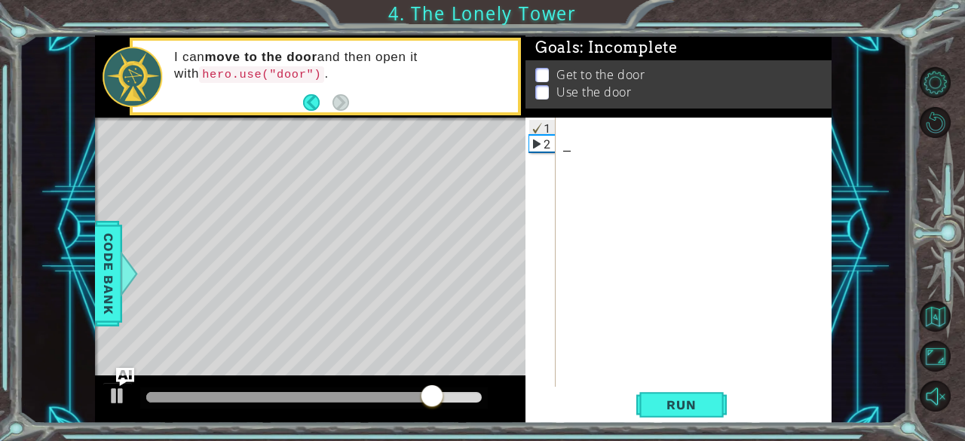
click at [685, 141] on div at bounding box center [698, 270] width 276 height 301
click at [610, 123] on div at bounding box center [698, 270] width 276 height 301
click at [577, 123] on div at bounding box center [698, 270] width 276 height 301
type textarea "h"
click at [672, 97] on li "Use the door" at bounding box center [679, 105] width 289 height 17
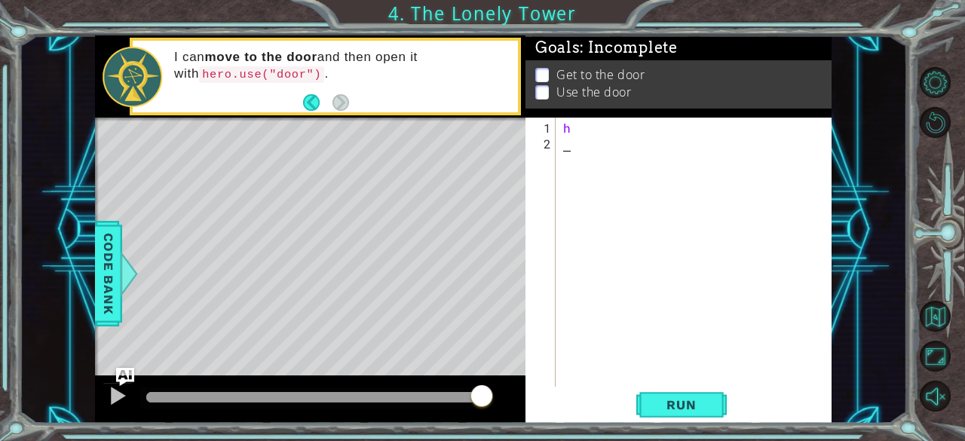
click at [577, 136] on div "h" at bounding box center [698, 270] width 276 height 301
click at [578, 130] on div "h" at bounding box center [698, 270] width 276 height 301
click at [578, 126] on div "h" at bounding box center [698, 270] width 276 height 301
type textarea "h"
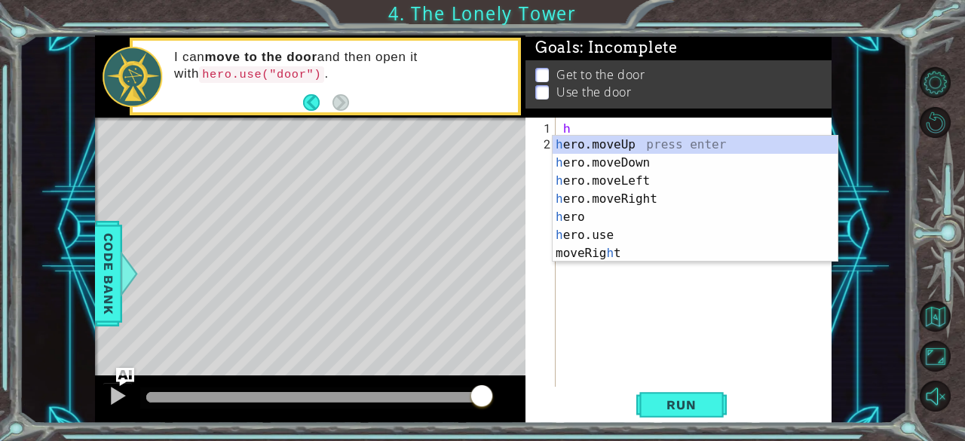
type textarea "he"
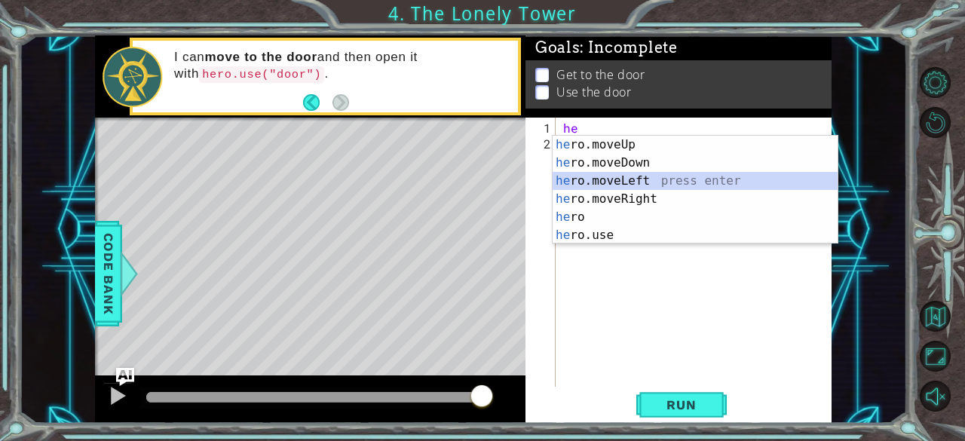
drag, startPoint x: 608, startPoint y: 177, endPoint x: 576, endPoint y: 174, distance: 32.5
click at [576, 174] on div "he ro.moveUp press enter he ro.moveDown press enter he ro.moveLeft press enter …" at bounding box center [695, 208] width 286 height 145
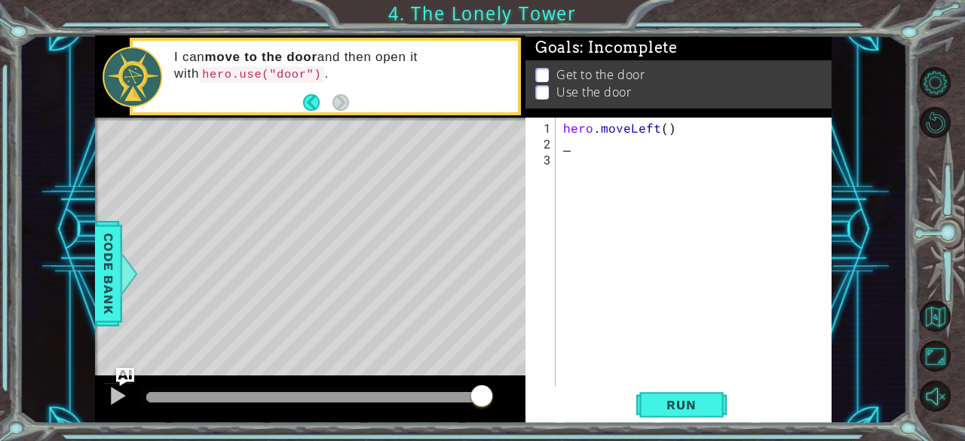
click at [576, 174] on div "hero . moveLeft ( )" at bounding box center [698, 270] width 276 height 301
click at [664, 128] on div "hero . moveLeft ( )" at bounding box center [698, 270] width 276 height 301
click at [660, 130] on div "hero . moveLeft ( )" at bounding box center [698, 270] width 276 height 301
click at [666, 132] on div "hero . moveLeft ( )" at bounding box center [698, 270] width 276 height 301
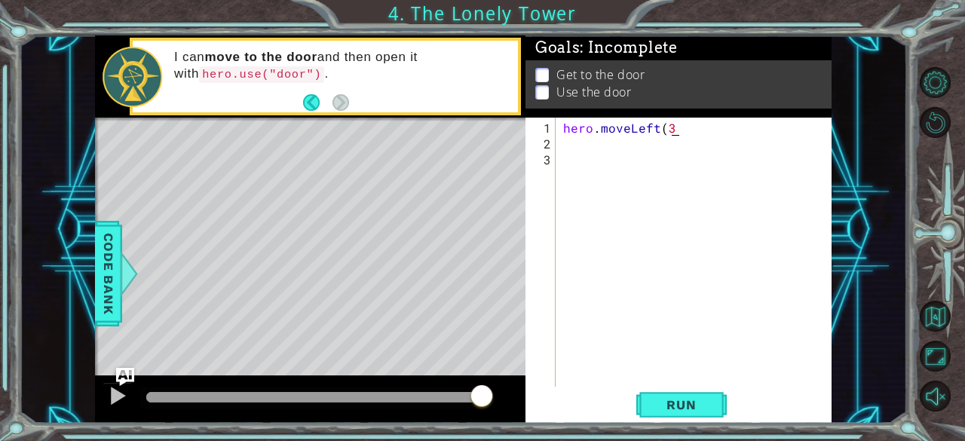
type textarea "hero.moveLeft(3)"
click at [571, 156] on div "hero . moveLeft ( 3 )" at bounding box center [698, 270] width 276 height 301
click at [570, 149] on div "hero . moveLeft ( 3 )" at bounding box center [698, 270] width 276 height 301
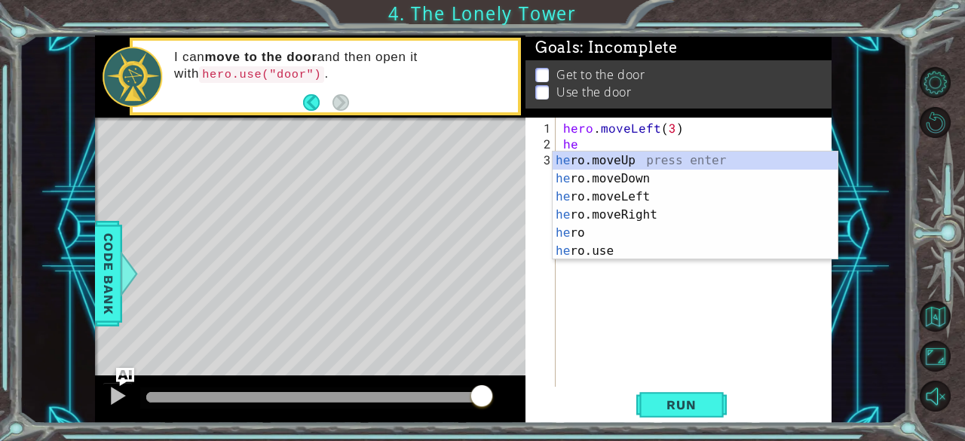
type textarea "her"
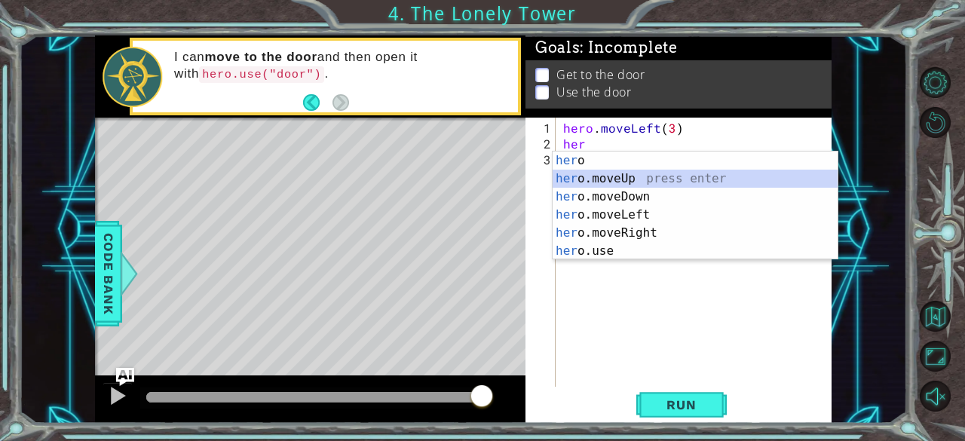
click at [581, 170] on div "her o press enter her o.moveUp press enter her o.moveDown press enter her o.mov…" at bounding box center [695, 223] width 286 height 145
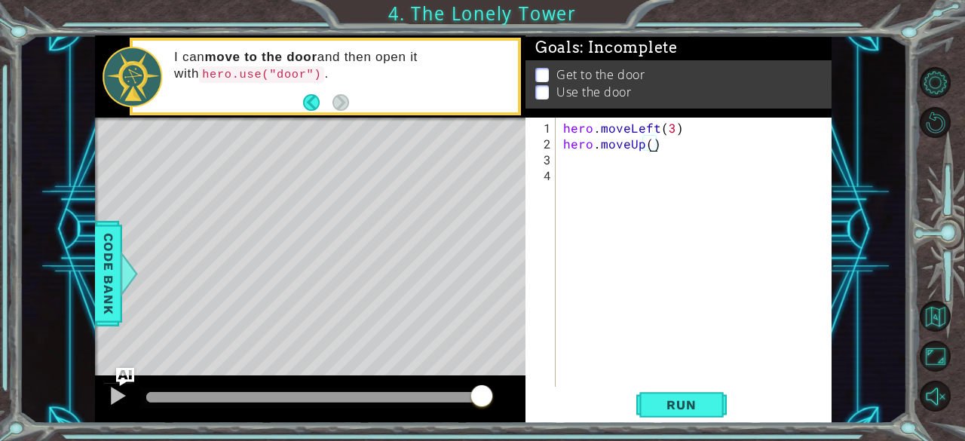
click at [647, 141] on div "hero . moveLeft ( 3 ) hero . moveUp ( )" at bounding box center [698, 270] width 276 height 301
type textarea "hero.moveUp(2)"
type textarea "h"
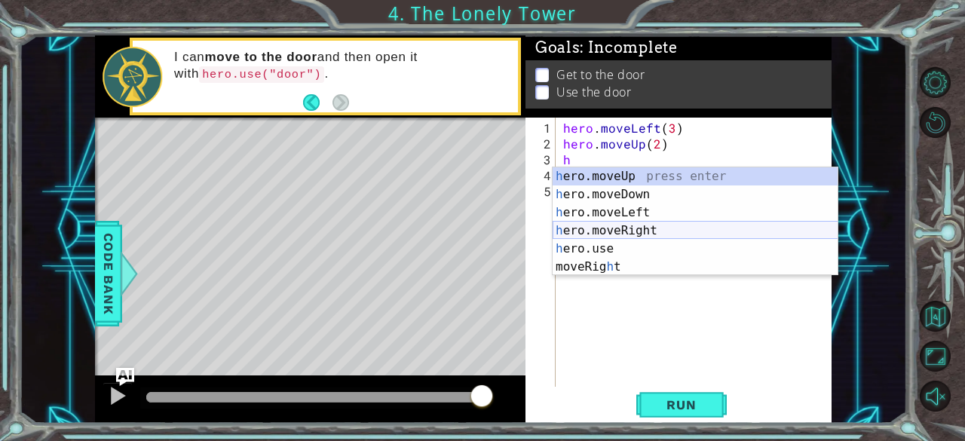
click at [641, 234] on div "h ero.moveUp press enter h ero.moveDown press enter h ero.moveLeft press enter …" at bounding box center [695, 239] width 286 height 145
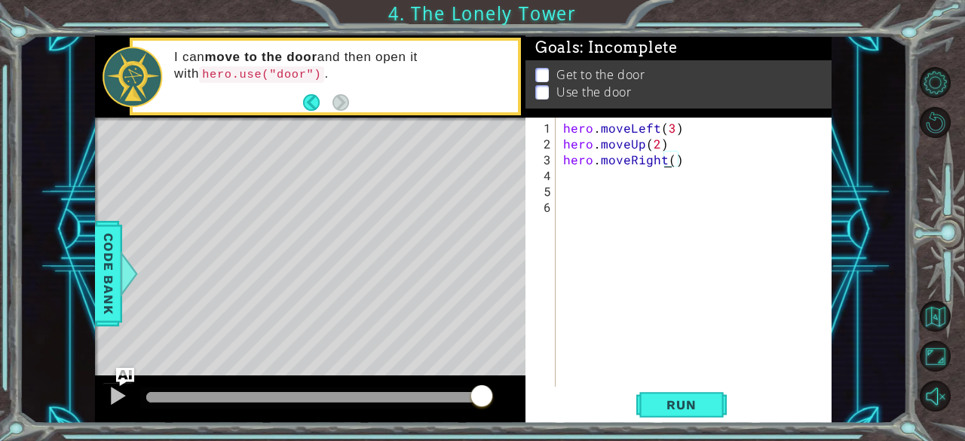
click at [666, 155] on div "hero . moveLeft ( 3 ) hero . moveUp ( 2 ) hero . moveRight ( )" at bounding box center [698, 270] width 276 height 301
click at [665, 158] on div "hero . moveLeft ( 3 ) hero . moveUp ( 2 ) hero . moveRight2 )" at bounding box center [698, 270] width 276 height 301
click at [663, 159] on div "hero . moveLeft ( 3 ) hero . moveUp ( 2 ) hero . moveRight9 )" at bounding box center [698, 270] width 276 height 301
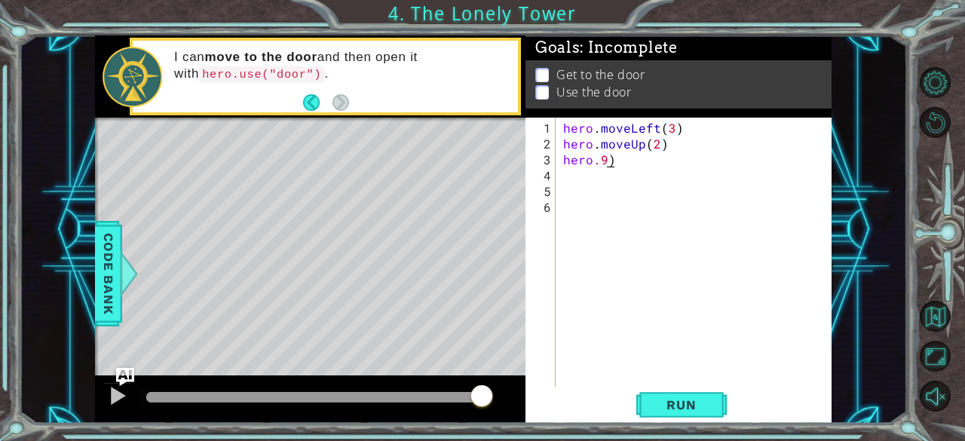
scroll to position [0, 2]
click at [629, 159] on div "hero . moveLeft ( 3 ) hero . moveUp ( 2 ) hero .9 )" at bounding box center [698, 270] width 276 height 301
click at [629, 159] on div "hero . moveLeft ( 3 ) hero . moveUp ( 2 ) hero ." at bounding box center [698, 270] width 276 height 301
type textarea "hero"
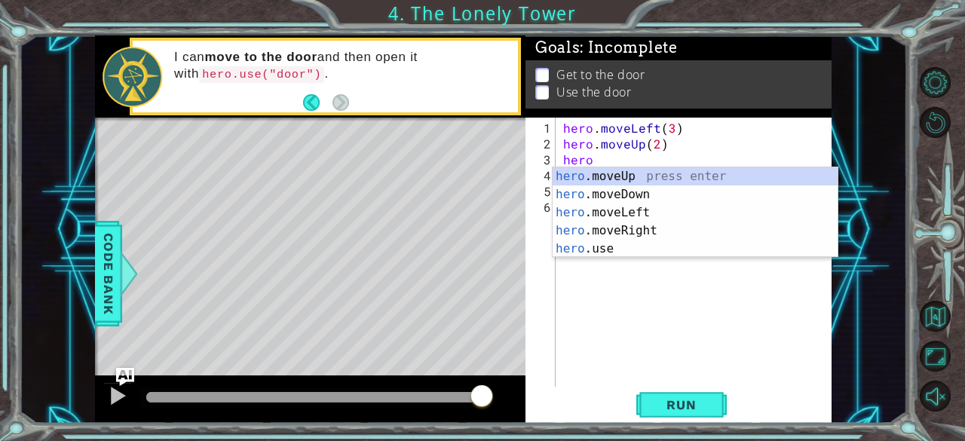
scroll to position [0, 1]
click at [604, 231] on div "hero .moveUp press enter hero .moveDown press enter hero .moveLeft press enter …" at bounding box center [695, 230] width 286 height 127
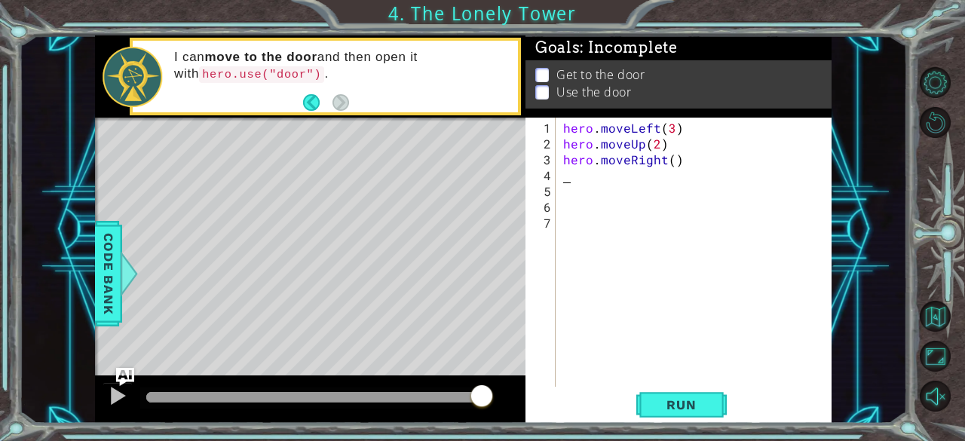
scroll to position [0, 0]
click at [669, 161] on div "hero . moveLeft ( 3 ) hero . moveUp ( 2 ) hero . moveRight ( )" at bounding box center [698, 270] width 276 height 301
type textarea "hero.moveRight(2)"
click at [563, 180] on div "hero . moveLeft ( 3 ) hero . moveUp ( 2 ) hero . moveRight ( 2 )" at bounding box center [698, 270] width 276 height 301
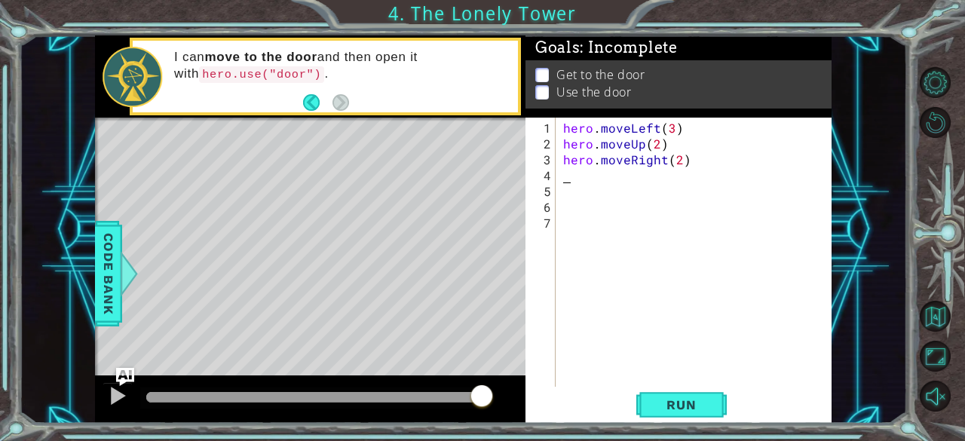
scroll to position [0, 0]
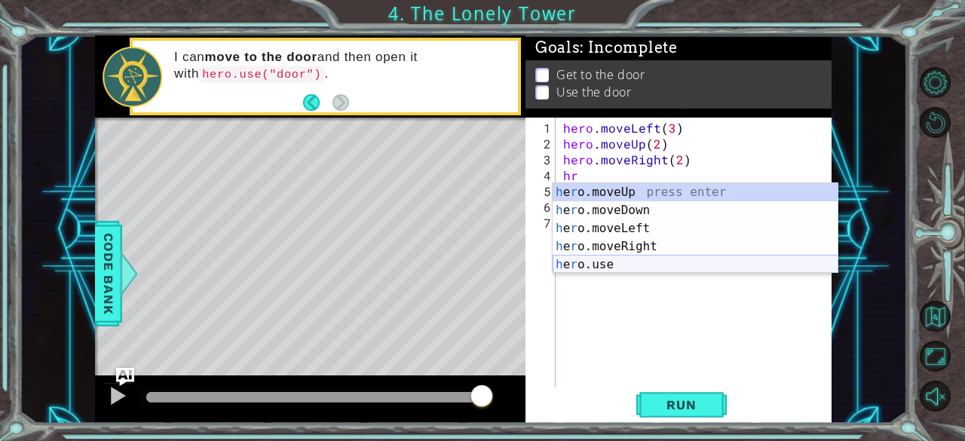
click at [603, 264] on div "h e r o.moveUp press enter h e r o.moveDown press enter h e r o.moveLeft press …" at bounding box center [695, 246] width 286 height 127
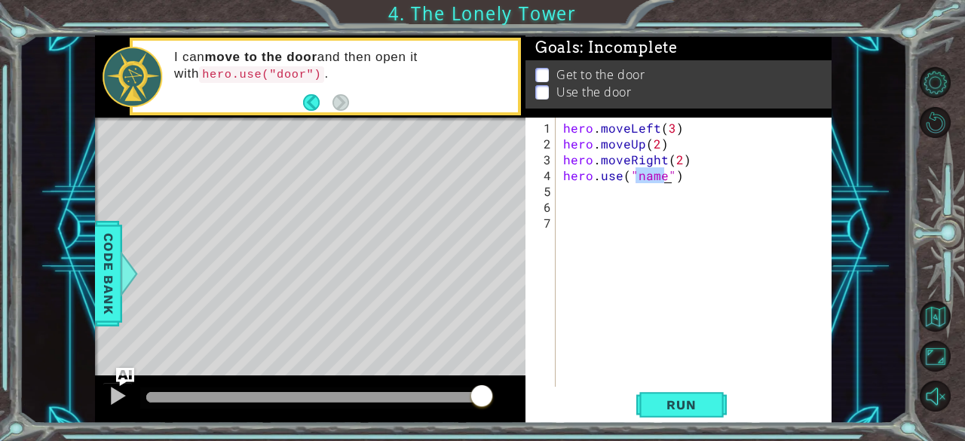
click at [641, 170] on div "hero . moveLeft ( 3 ) hero . moveUp ( 2 ) hero . moveRight ( 2 ) hero . use ( "…" at bounding box center [694, 252] width 268 height 269
click at [656, 176] on div "hero . moveLeft ( 3 ) hero . moveUp ( 2 ) hero . moveRight ( 2 ) hero . use ( "…" at bounding box center [698, 270] width 276 height 301
click at [681, 402] on span "Run" at bounding box center [681, 404] width 60 height 15
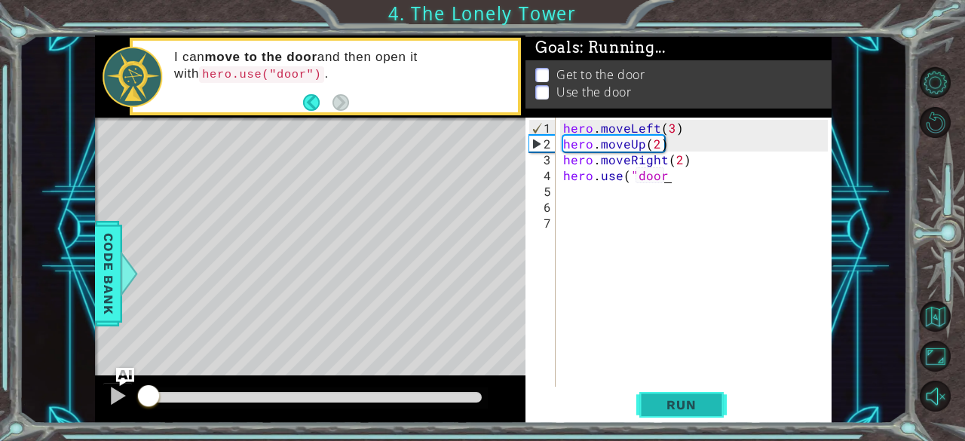
scroll to position [0, 5]
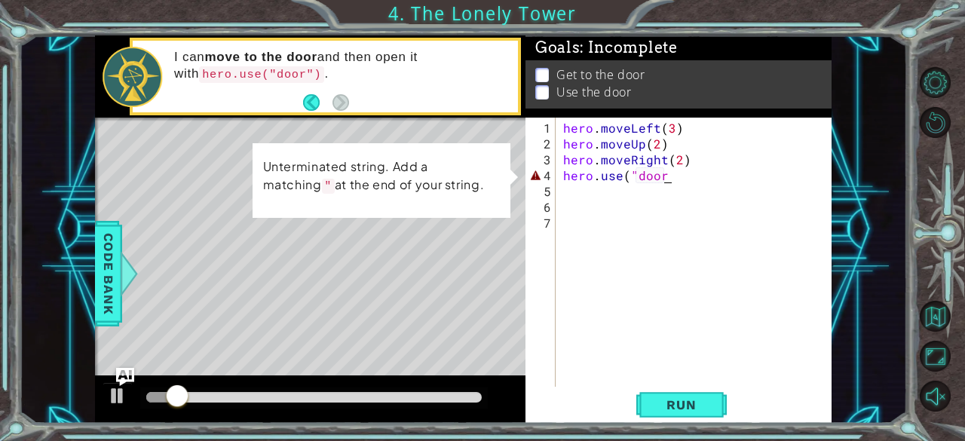
click at [662, 175] on div "hero . moveLeft ( 3 ) hero . moveUp ( 2 ) hero . moveRight ( 2 ) hero . use ( "…" at bounding box center [698, 270] width 276 height 301
click at [632, 173] on div "hero . moveLeft ( 3 ) hero . moveUp ( 2 ) hero . moveRight ( 2 ) hero . use ( "…" at bounding box center [698, 270] width 276 height 301
click at [632, 173] on div "hero . moveLeft ( 3 ) hero . moveUp ( 2 ) hero . moveRight ( 2 ) hero . use ( "…" at bounding box center [694, 252] width 268 height 269
click at [632, 173] on div "hero . moveLeft ( 3 ) hero . moveUp ( 2 ) hero . moveRight ( 2 ) hero . use ( "…" at bounding box center [698, 270] width 276 height 301
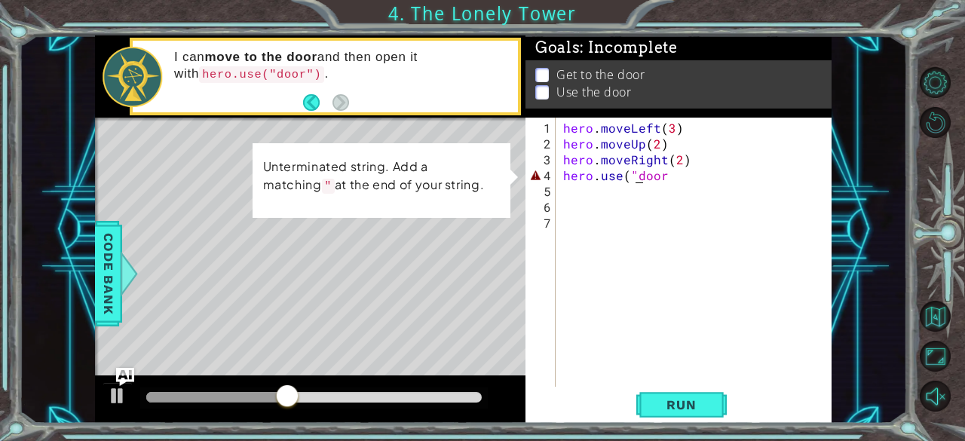
click at [632, 173] on div "hero . moveLeft ( 3 ) hero . moveUp ( 2 ) hero . moveRight ( 2 ) hero . use ( "…" at bounding box center [698, 270] width 276 height 301
click at [669, 176] on div "hero . moveLeft ( 3 ) hero . moveUp ( 2 ) hero . moveRight ( 2 ) hero . use ( "…" at bounding box center [698, 270] width 276 height 301
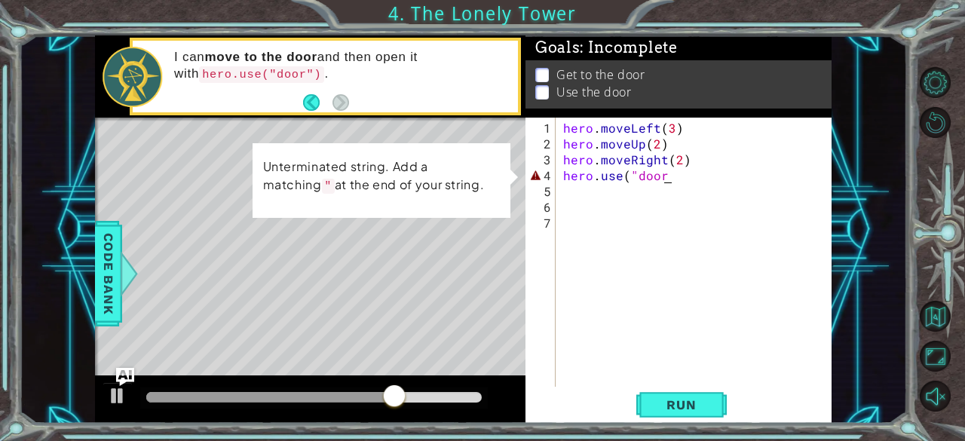
paste textarea "(""
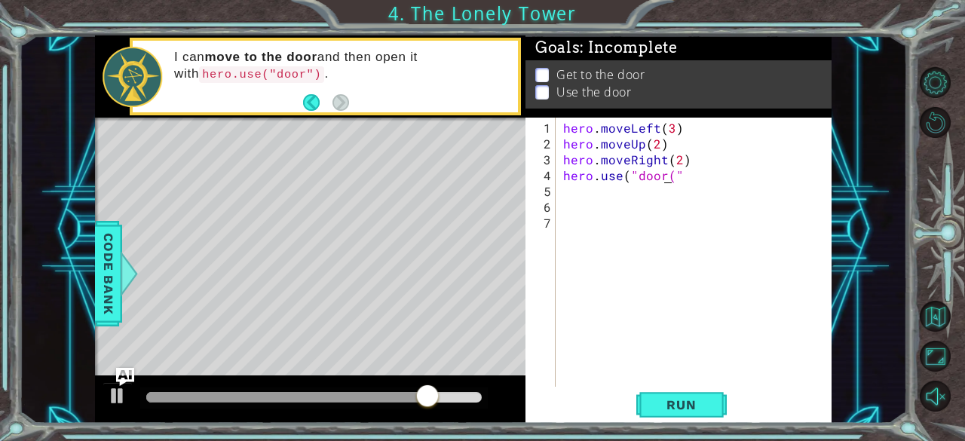
click at [667, 175] on div "hero . moveLeft ( 3 ) hero . moveUp ( 2 ) hero . moveRight ( 2 ) hero . use ( "…" at bounding box center [698, 270] width 276 height 301
click at [662, 180] on div "hero . moveLeft ( 3 ) hero . moveUp ( 2 ) hero . moveRight ( 2 ) hero . use ( "…" at bounding box center [698, 270] width 276 height 301
click at [673, 180] on div "hero . moveLeft ( 3 ) hero . moveUp ( 2 ) hero . moveRight ( 2 ) hero . use ( "…" at bounding box center [698, 270] width 276 height 301
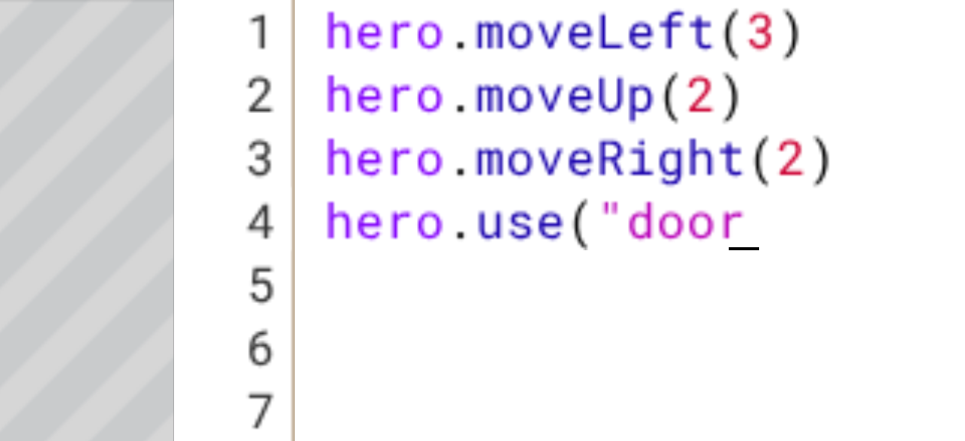
click at [630, 173] on div "hero . moveLeft ( 3 ) hero . moveUp ( 2 ) hero . moveRight ( 2 ) hero . use ( "…" at bounding box center [698, 270] width 276 height 301
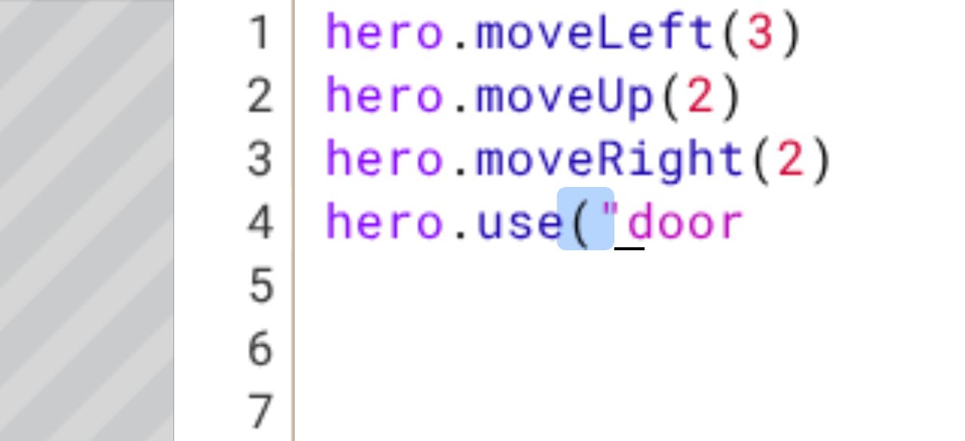
click at [628, 170] on div "hero . moveLeft ( 3 ) hero . moveUp ( 2 ) hero . moveRight ( 2 ) hero . use ( "…" at bounding box center [694, 252] width 268 height 269
click at [630, 171] on div "hero . moveLeft ( 3 ) hero . moveUp ( 2 ) hero . moveRight ( 2 ) hero . use ( "…" at bounding box center [698, 270] width 276 height 301
click at [633, 171] on div "hero . moveLeft ( 3 ) hero . moveUp ( 2 ) hero . moveRight ( 2 ) hero . use ( "…" at bounding box center [698, 270] width 276 height 301
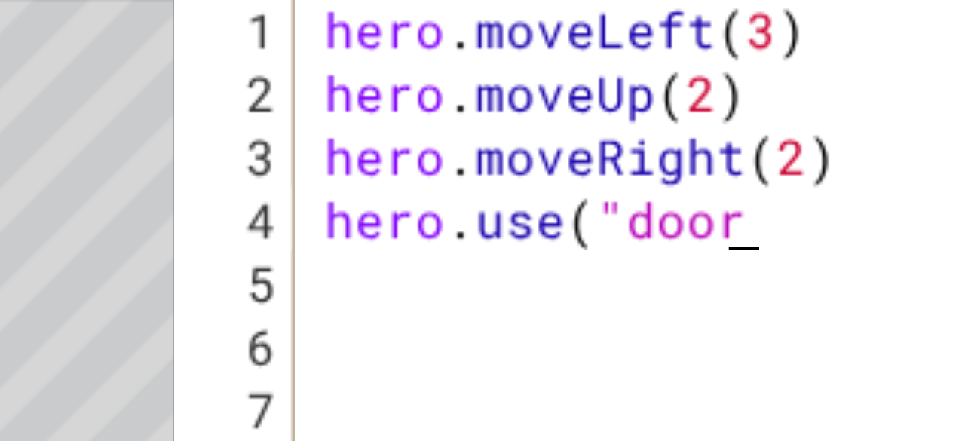
click at [662, 171] on div "hero . moveLeft ( 3 ) hero . moveUp ( 2 ) hero . moveRight ( 2 ) hero . use ( "…" at bounding box center [698, 270] width 276 height 301
click at [635, 171] on div "hero . moveLeft ( 3 ) hero . moveUp ( 2 ) hero . moveRight ( 2 ) hero . use ( "…" at bounding box center [698, 270] width 276 height 301
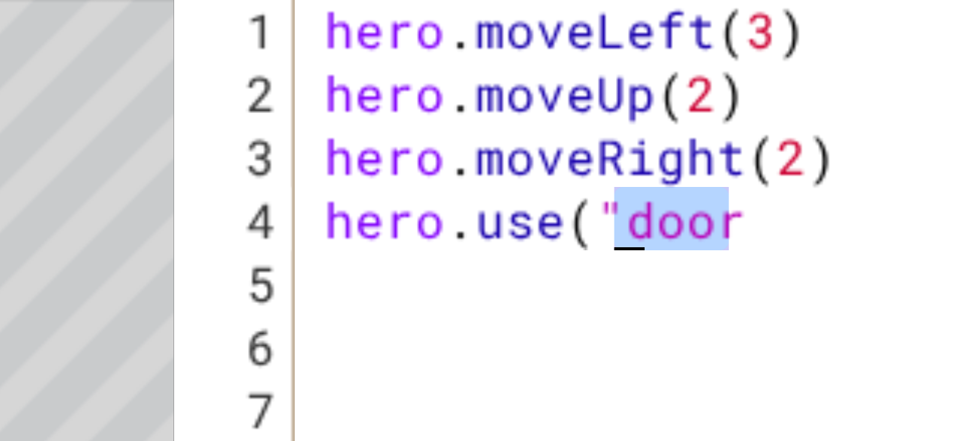
click at [635, 171] on div "hero . moveLeft ( 3 ) hero . moveUp ( 2 ) hero . moveRight ( 2 ) hero . use ( "…" at bounding box center [698, 270] width 276 height 301
click at [634, 171] on div "hero . moveLeft ( 3 ) hero . moveUp ( 2 ) hero . moveRight ( 2 ) hero . use ( "…" at bounding box center [694, 252] width 268 height 269
click at [634, 171] on div "hero . moveLeft ( 3 ) hero . moveUp ( 2 ) hero . moveRight ( 2 ) hero . use ( "…" at bounding box center [698, 270] width 276 height 301
click at [632, 171] on div "hero . moveLeft ( 3 ) hero . moveUp ( 2 ) hero . moveRight ( 2 ) hero . use ( "…" at bounding box center [694, 252] width 268 height 269
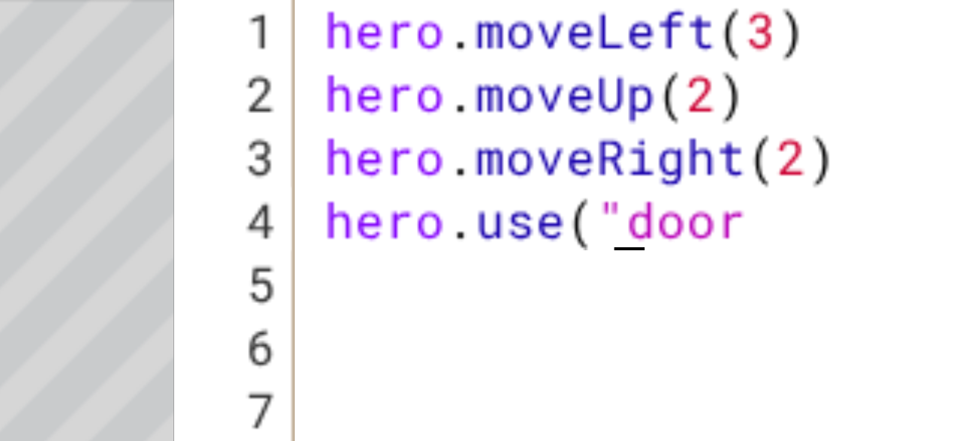
click at [632, 171] on div "hero . moveLeft ( 3 ) hero . moveUp ( 2 ) hero . moveRight ( 2 ) hero . use ( "…" at bounding box center [698, 270] width 276 height 301
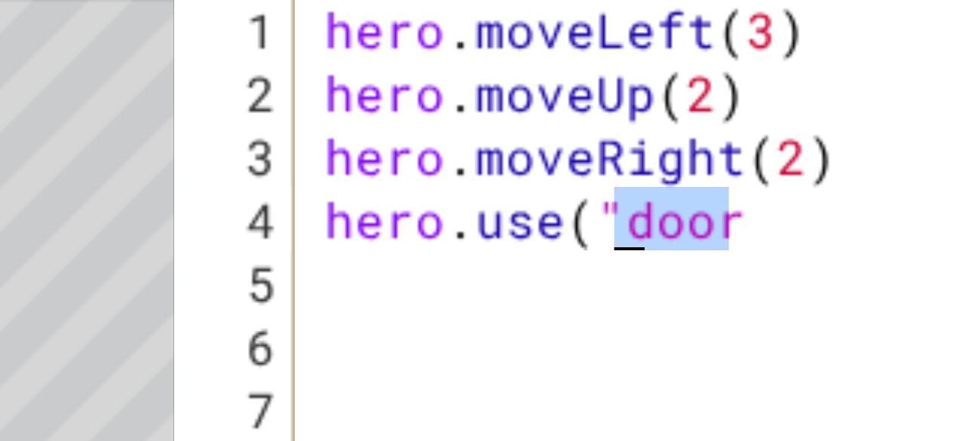
click at [635, 170] on div "hero . moveLeft ( 3 ) hero . moveUp ( 2 ) hero . moveRight ( 2 ) hero . use ( "…" at bounding box center [694, 252] width 268 height 269
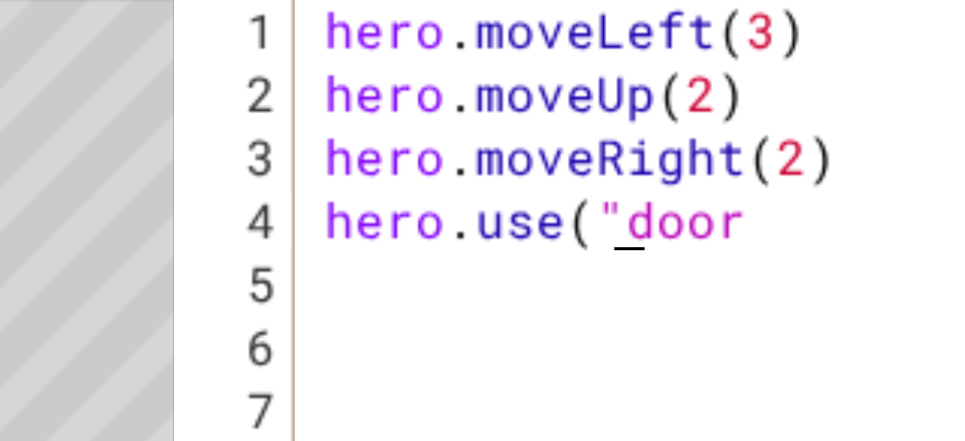
click at [634, 171] on div "hero . moveLeft ( 3 ) hero . moveUp ( 2 ) hero . moveRight ( 2 ) hero . use ( "…" at bounding box center [698, 270] width 276 height 301
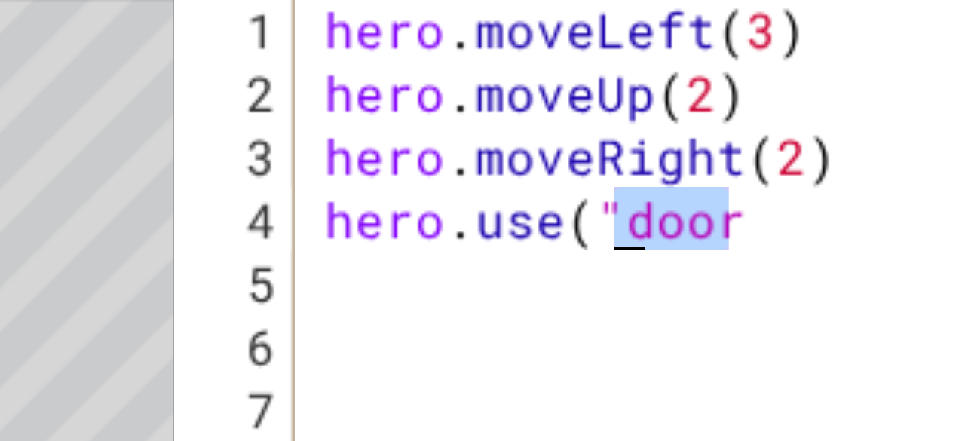
click at [634, 171] on div "hero . moveLeft ( 3 ) hero . moveUp ( 2 ) hero . moveRight ( 2 ) hero . use ( "…" at bounding box center [698, 270] width 276 height 301
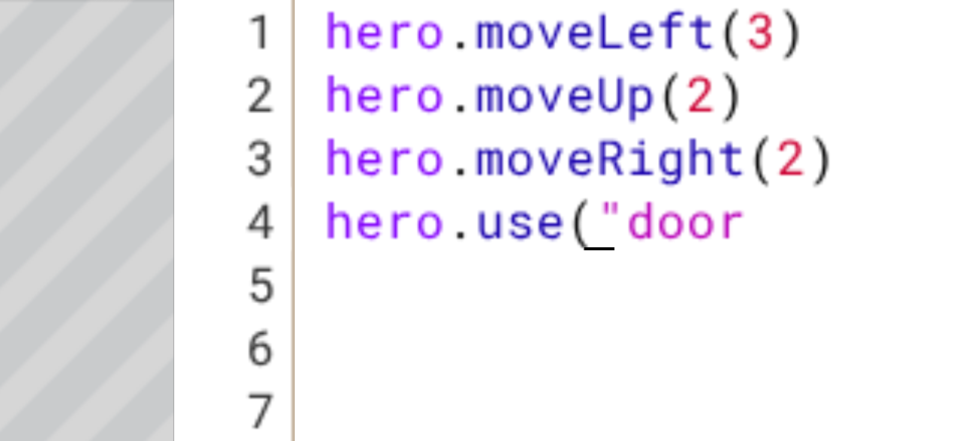
click at [632, 171] on div "hero . moveLeft ( 3 ) hero . moveUp ( 2 ) hero . moveRight ( 2 ) hero . use ( "…" at bounding box center [698, 270] width 276 height 301
click at [662, 173] on div "hero . moveLeft ( 3 ) hero . moveUp ( 2 ) hero . moveRight ( 2 ) hero . use ( "…" at bounding box center [698, 270] width 276 height 301
click at [666, 172] on div "hero . moveLeft ( 3 ) hero . moveUp ( 2 ) hero . moveRight ( 2 ) hero . use ( "…" at bounding box center [698, 270] width 276 height 301
paste textarea "(""
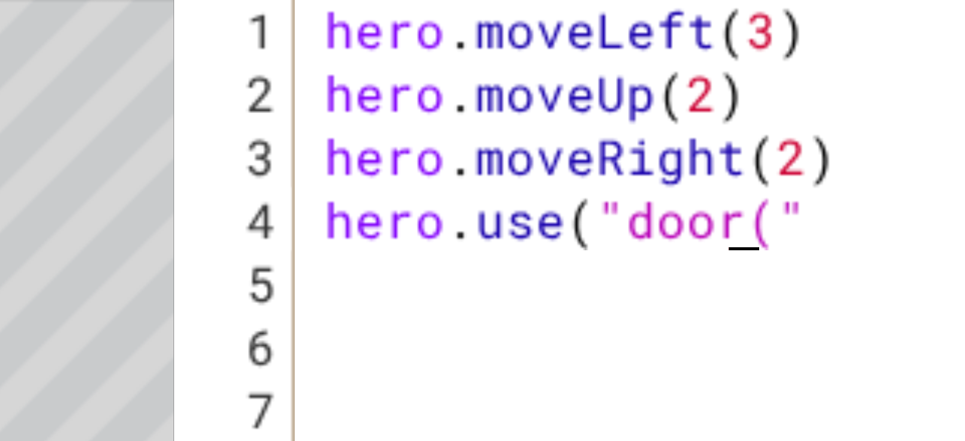
click at [668, 173] on div "hero . moveLeft ( 3 ) hero . moveUp ( 2 ) hero . moveRight ( 2 ) hero . use ( "…" at bounding box center [698, 270] width 276 height 301
click at [662, 174] on div "hero . moveLeft ( 3 ) hero . moveUp ( 2 ) hero . moveRight ( 2 ) hero . use ( "…" at bounding box center [698, 270] width 276 height 301
click at [660, 174] on div "hero . moveLeft ( 3 ) hero . moveUp ( 2 ) hero . moveRight ( 2 ) hero . use ( "…" at bounding box center [698, 270] width 276 height 301
click at [659, 174] on div "hero . moveLeft ( 3 ) hero . moveUp ( 2 ) hero . moveRight ( 2 ) hero . use ( "…" at bounding box center [698, 270] width 276 height 301
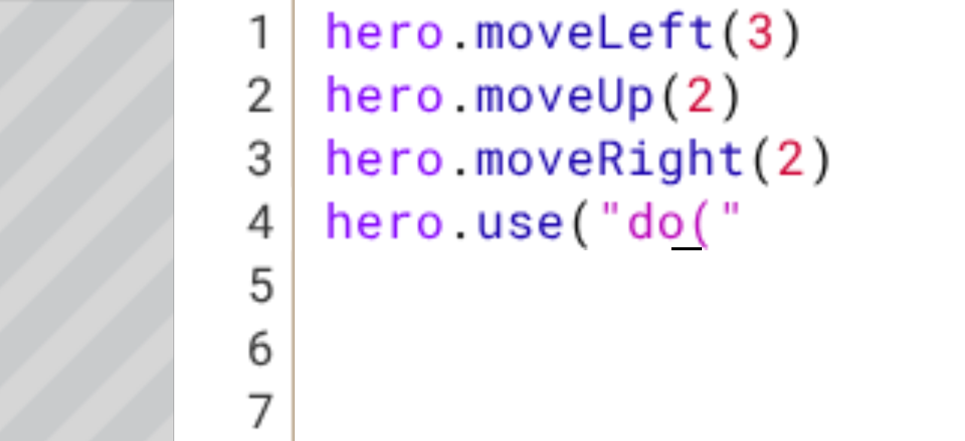
click at [652, 176] on div "hero . moveLeft ( 3 ) hero . moveUp ( 2 ) hero . moveRight ( 2 ) hero . use ( "…" at bounding box center [698, 270] width 276 height 301
click at [654, 176] on div "hero . moveLeft ( 3 ) hero . moveUp ( 2 ) hero . moveRight ( 2 ) hero . use ( "…" at bounding box center [698, 270] width 276 height 301
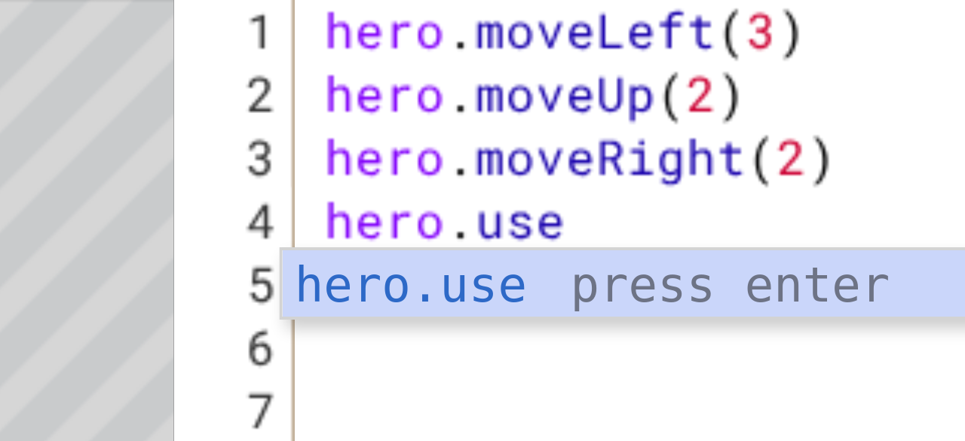
scroll to position [0, 0]
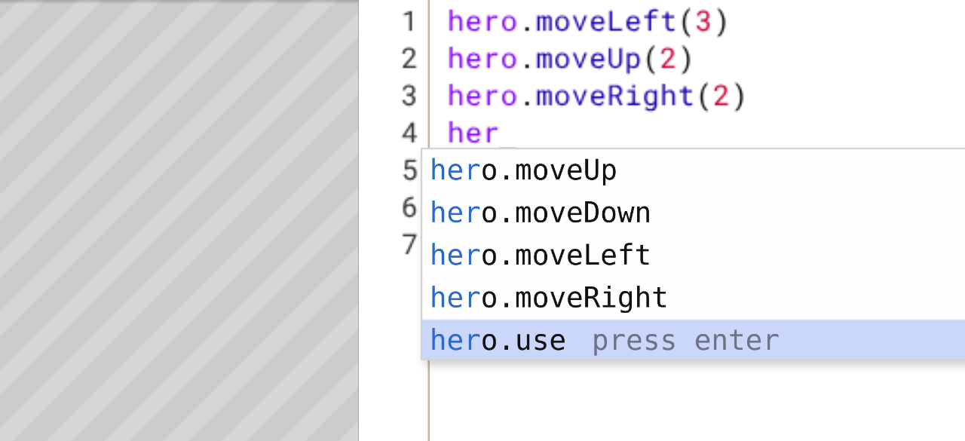
click at [601, 262] on div "her o.moveUp press enter her o.moveDown press enter her o.moveLeft press enter …" at bounding box center [695, 246] width 286 height 127
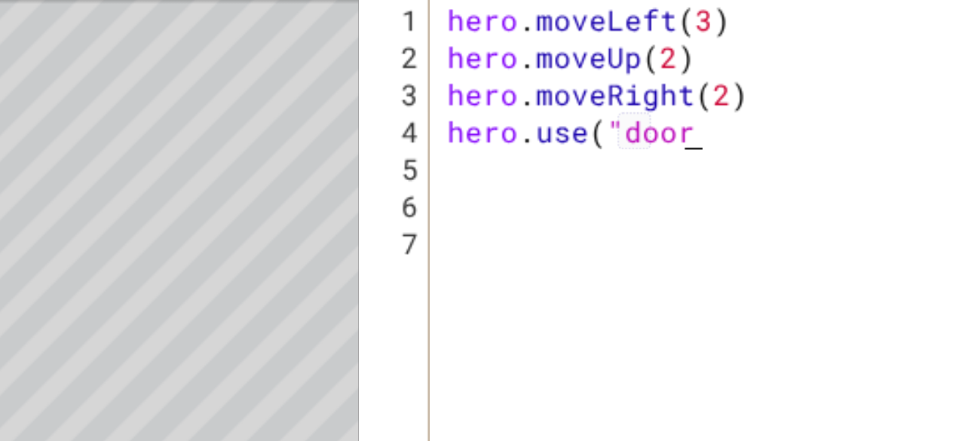
scroll to position [0, 6]
click at [665, 179] on div "hero . moveLeft ( 3 ) hero . moveUp ( 2 ) hero . moveRight ( 2 ) hero . use ( "…" at bounding box center [698, 270] width 276 height 301
click at [664, 176] on div "hero . moveLeft ( 3 ) hero . moveUp ( 2 ) hero . moveRight ( 2 ) hero . use ( "…" at bounding box center [698, 270] width 276 height 301
click at [668, 176] on div "hero . moveLeft ( 3 ) hero . moveUp ( 2 ) hero . moveRight ( 2 ) hero . use ( "…" at bounding box center [698, 270] width 276 height 301
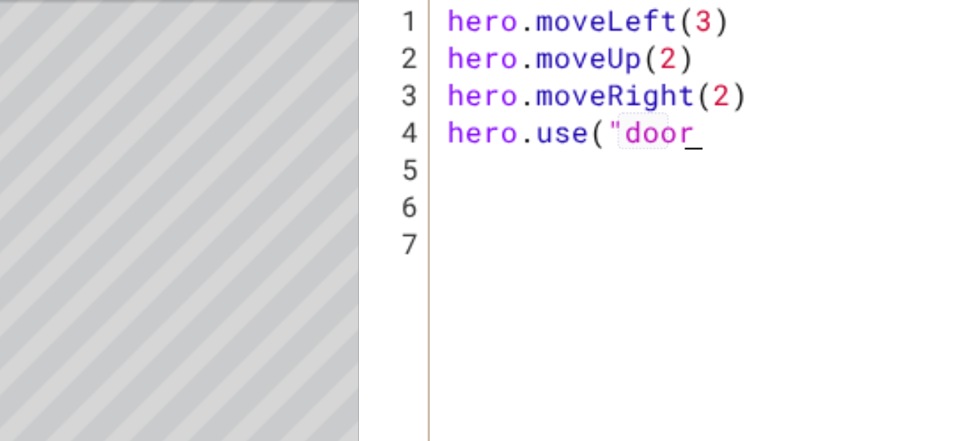
scroll to position [0, 6]
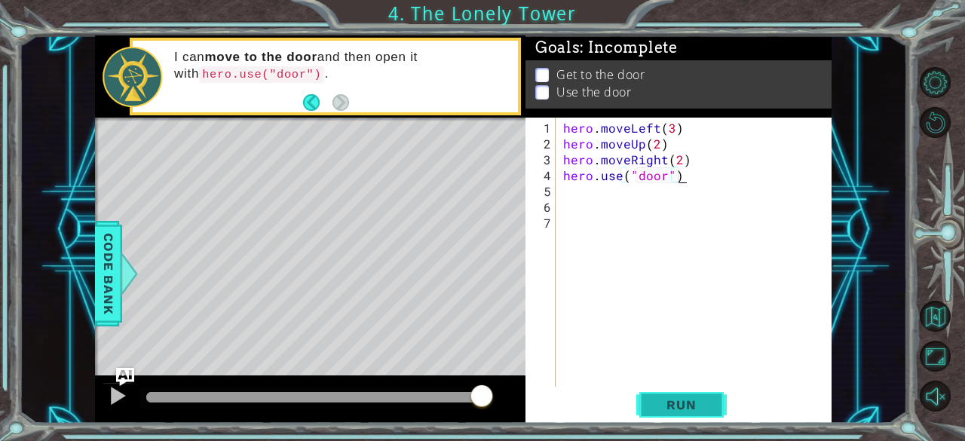
click at [687, 403] on span "Run" at bounding box center [681, 404] width 60 height 15
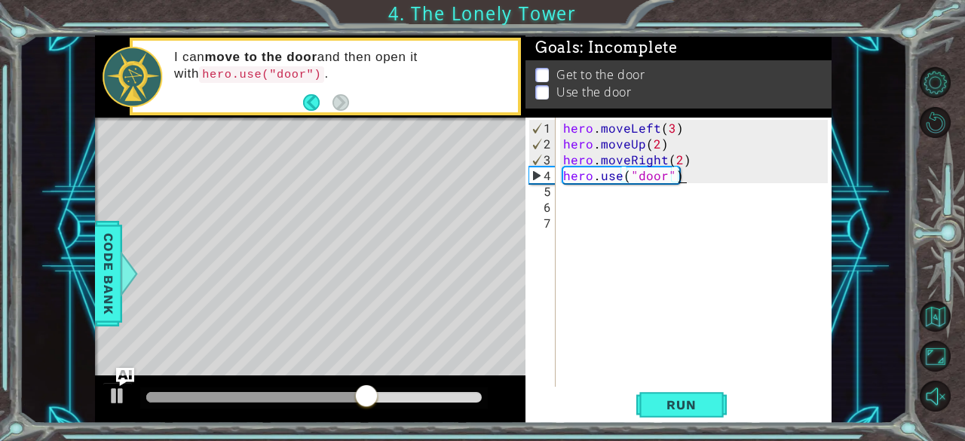
click at [694, 166] on div "hero . moveLeft ( 3 ) hero . moveUp ( 2 ) hero . moveRight ( 2 ) hero . use ( "…" at bounding box center [698, 270] width 276 height 301
click at [692, 166] on div "hero . moveLeft ( 3 ) hero . moveUp ( 2 ) hero . moveRight ( 2 ) hero . use ( "…" at bounding box center [698, 270] width 276 height 301
drag, startPoint x: 692, startPoint y: 166, endPoint x: 690, endPoint y: 156, distance: 10.1
click at [690, 156] on div "hero . moveLeft ( 3 ) hero . moveUp ( 2 ) hero . moveRight ( 2 ) hero . use ( "…" at bounding box center [698, 270] width 276 height 301
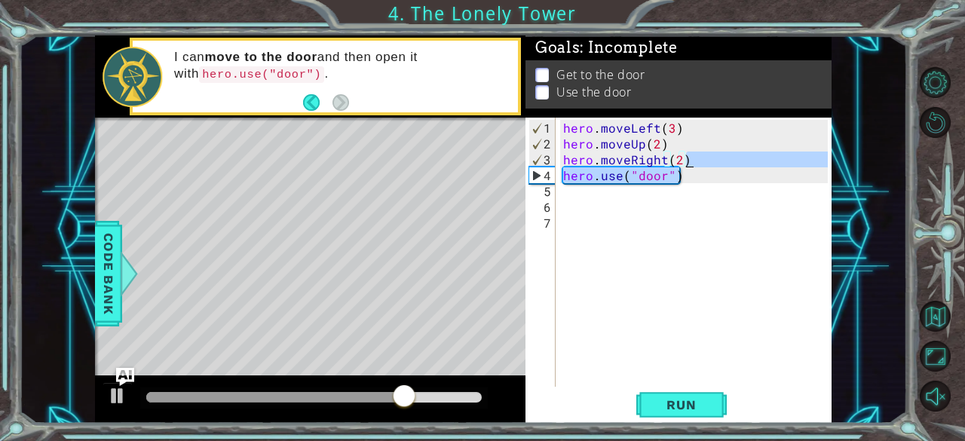
click at [690, 156] on div "hero . moveLeft ( 3 ) hero . moveUp ( 2 ) hero . moveRight ( 2 ) hero . use ( "…" at bounding box center [694, 252] width 268 height 269
type textarea "hero.moveRight(2)"
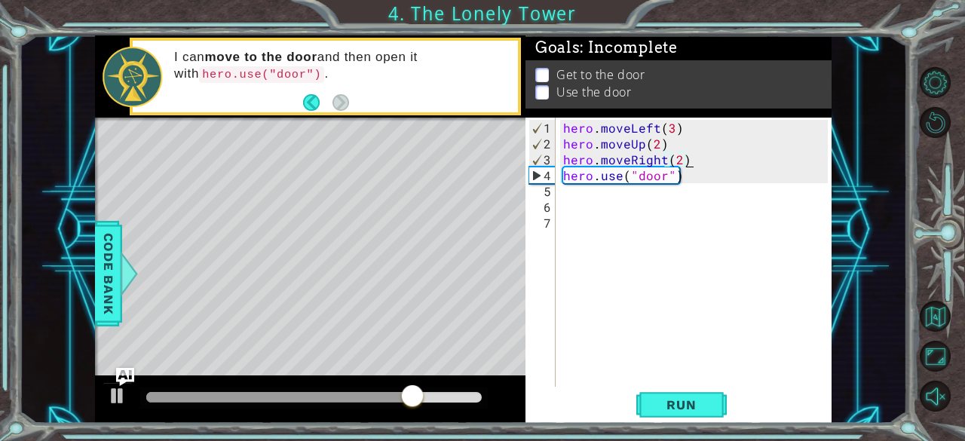
click at [690, 156] on div "hero . moveLeft ( 3 ) hero . moveUp ( 2 ) hero . moveRight ( 2 ) hero . use ( "…" at bounding box center [698, 270] width 276 height 301
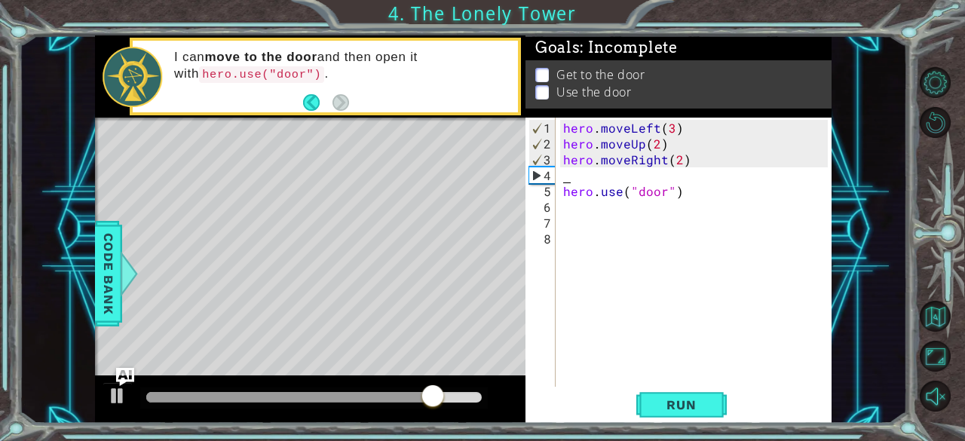
scroll to position [0, 0]
click at [570, 173] on div "hero . moveLeft ( 3 ) hero . moveUp ( 2 ) hero . moveRight ( 2 ) hero . use ( "…" at bounding box center [698, 270] width 276 height 301
type textarea "h"
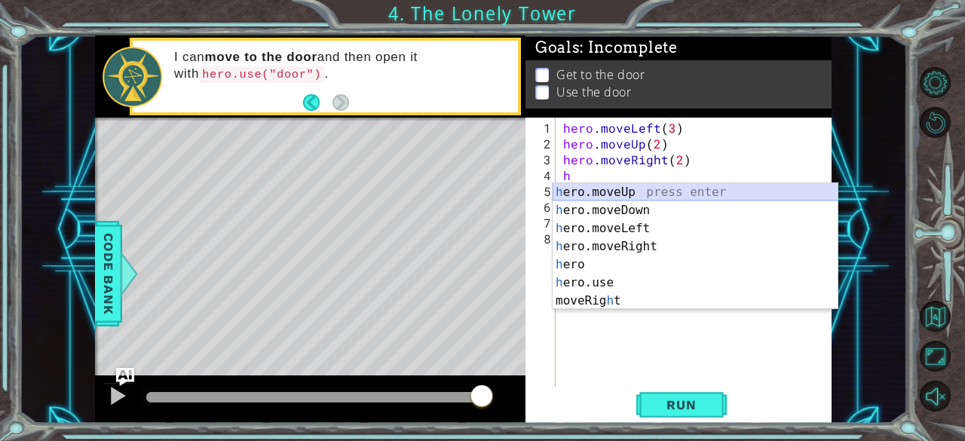
drag, startPoint x: 604, startPoint y: 198, endPoint x: 579, endPoint y: 194, distance: 25.2
click at [579, 194] on div "h ero.moveUp press enter h ero.moveDown press enter h ero.moveLeft press enter …" at bounding box center [695, 264] width 286 height 163
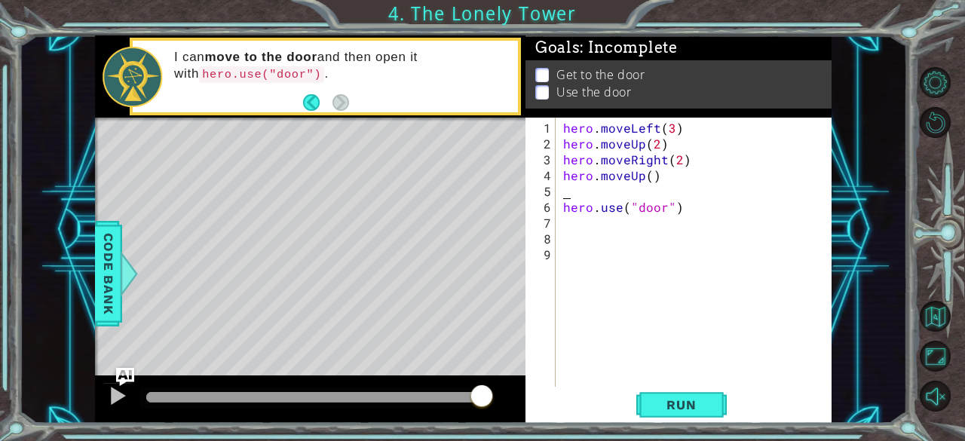
click at [652, 180] on div "hero . moveLeft ( 3 ) hero . moveUp ( 2 ) hero . moveRight ( 2 ) hero . moveUp …" at bounding box center [698, 270] width 276 height 301
click at [564, 202] on div "hero . moveLeft ( 3 ) hero . moveUp ( 2 ) hero . moveRight ( 2 ) hero . moveUp …" at bounding box center [698, 270] width 276 height 301
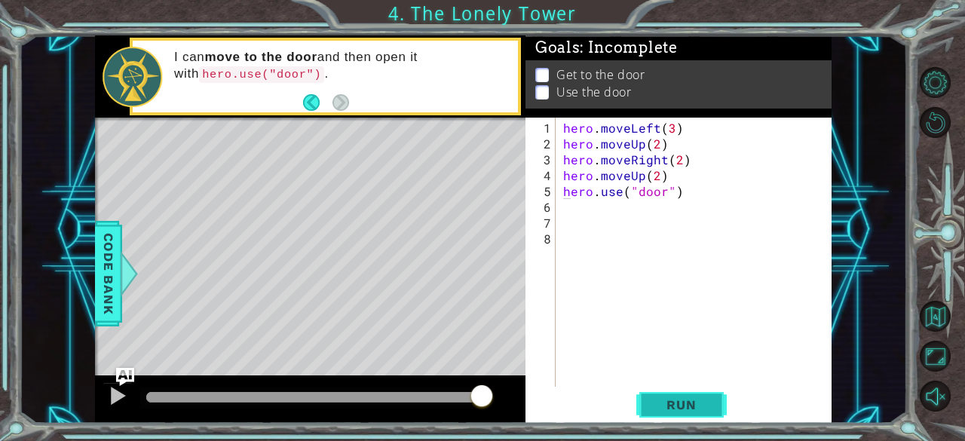
click at [699, 406] on span "Run" at bounding box center [681, 404] width 60 height 15
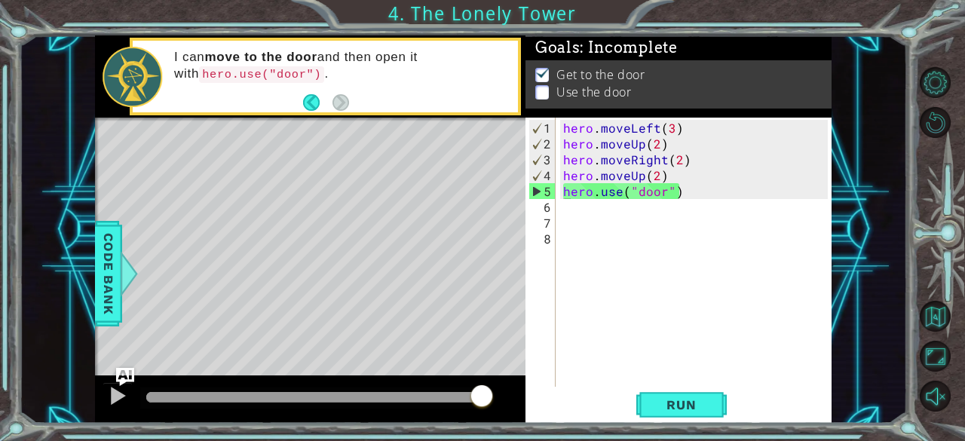
click at [369, 184] on div "Level Map" at bounding box center [443, 340] width 696 height 444
click at [383, 159] on div "Level Map" at bounding box center [443, 340] width 696 height 444
click at [643, 176] on div "hero . moveLeft ( 3 ) hero . moveUp ( 2 ) hero . moveRight ( 2 ) hero . moveUp …" at bounding box center [698, 270] width 276 height 301
click at [664, 174] on div "hero . moveLeft ( 3 ) hero . moveUp ( 2 ) hero . moveRight ( 2 ) hero . moveUp …" at bounding box center [698, 270] width 276 height 301
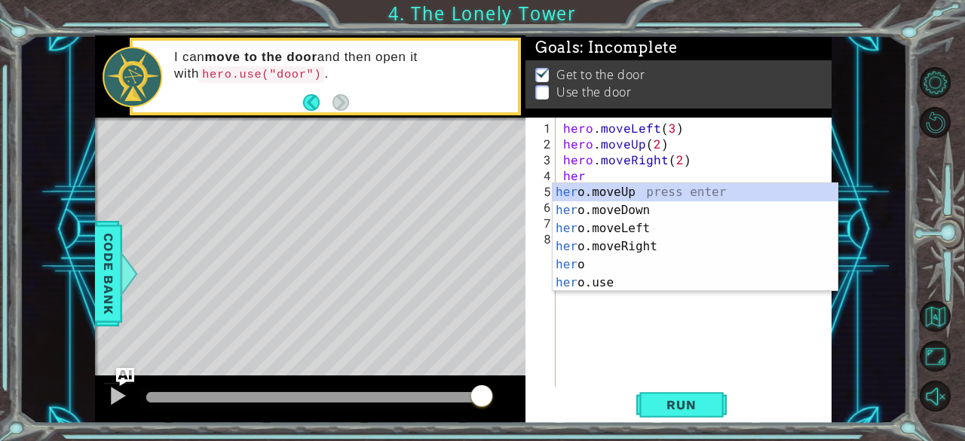
scroll to position [0, 0]
type textarea "h"
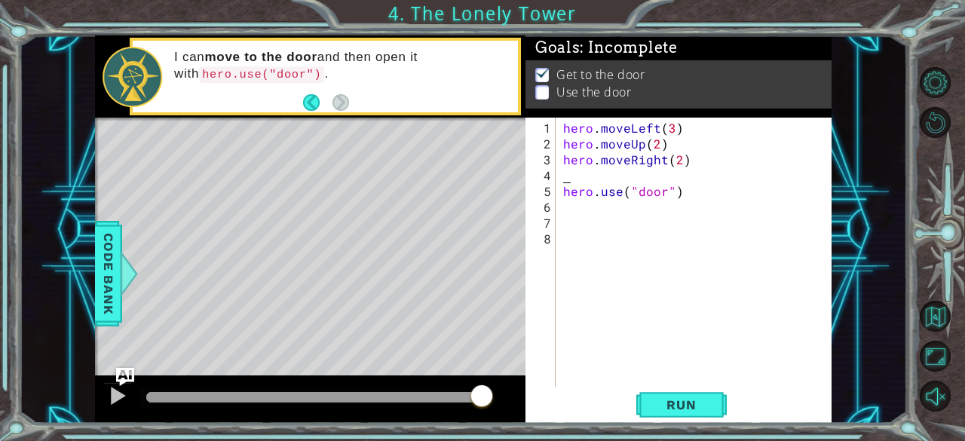
type textarea "hero.moveRight(2)"
click at [665, 412] on span "Run" at bounding box center [681, 404] width 60 height 15
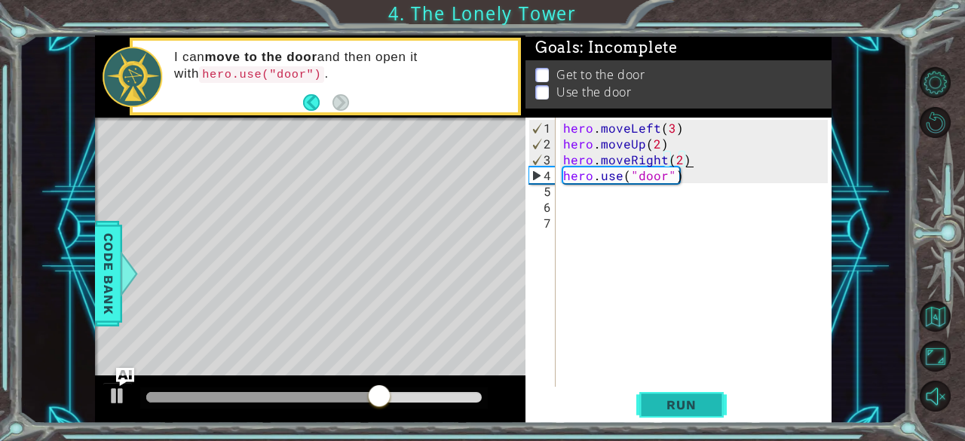
click at [665, 412] on span "Run" at bounding box center [681, 404] width 60 height 15
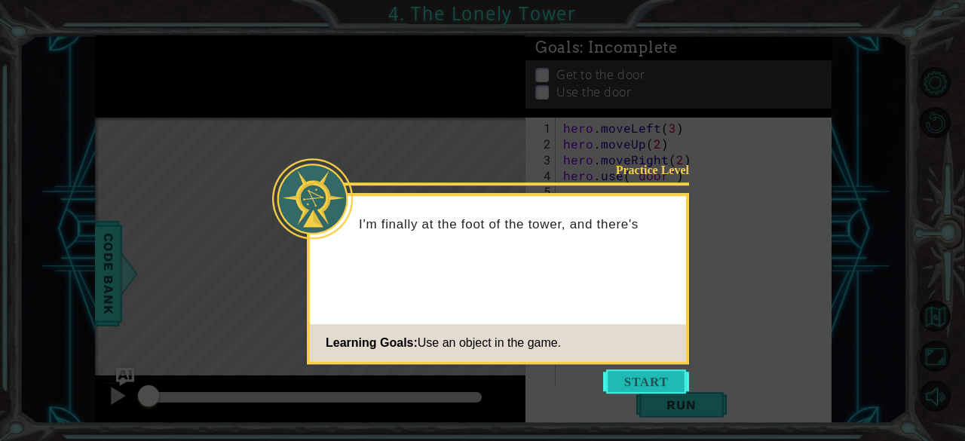
click at [647, 381] on button "Start" at bounding box center [646, 381] width 86 height 24
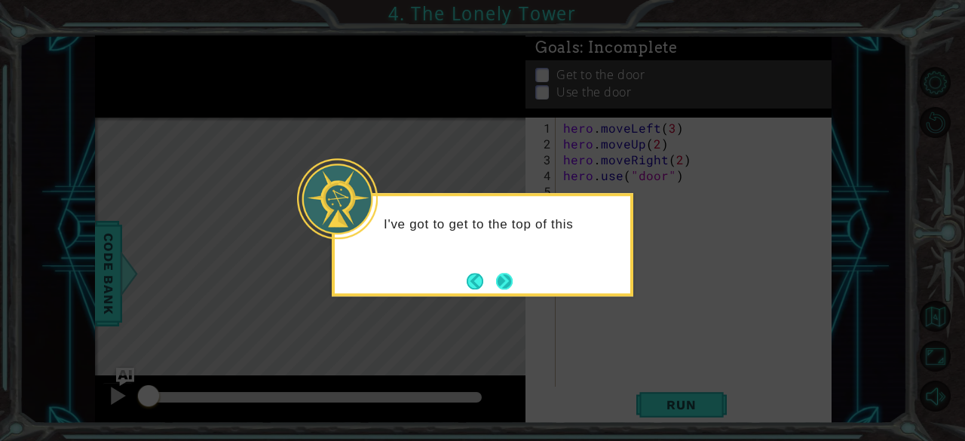
click at [500, 274] on button "Next" at bounding box center [504, 281] width 17 height 17
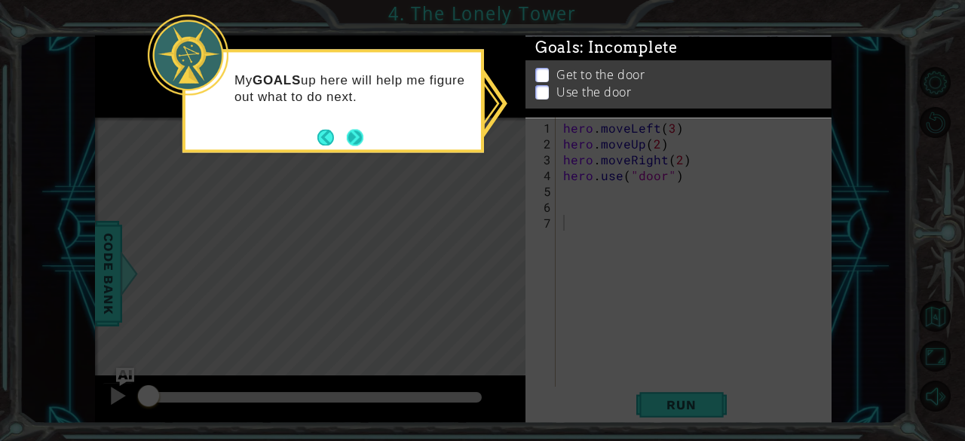
click at [362, 133] on button "Next" at bounding box center [355, 137] width 17 height 17
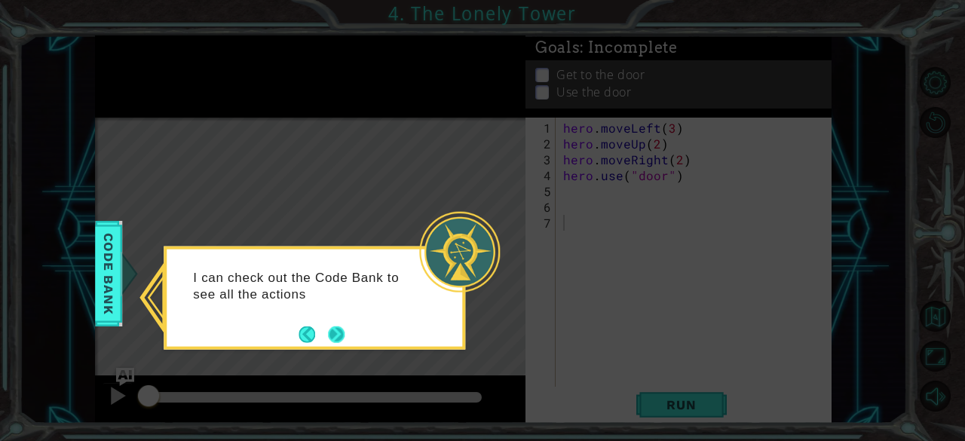
click at [342, 331] on button "Next" at bounding box center [336, 334] width 17 height 17
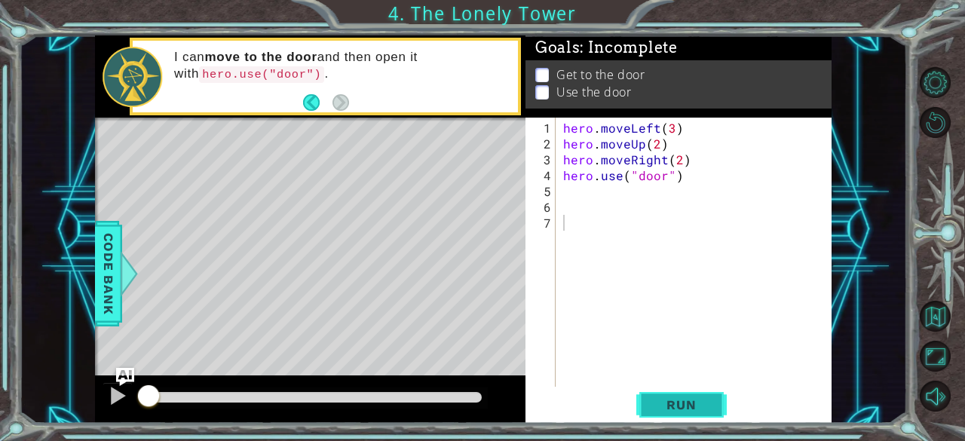
click at [682, 414] on button "Run" at bounding box center [681, 405] width 90 height 31
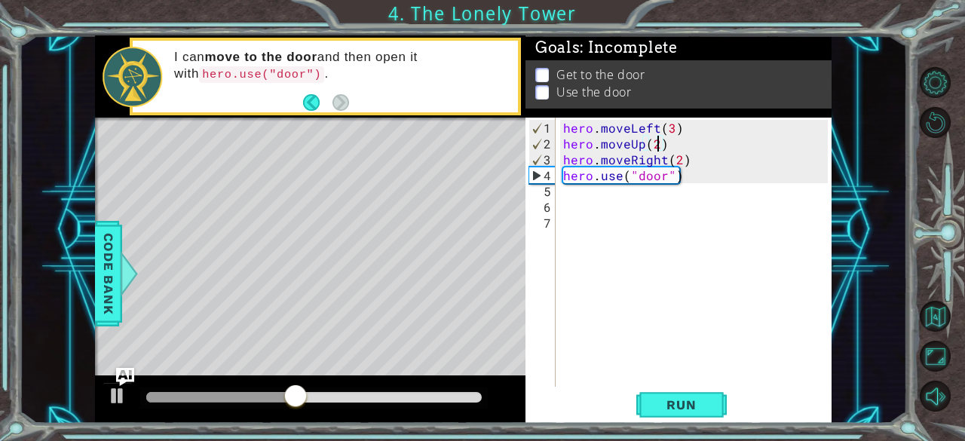
click at [654, 142] on div "hero . moveLeft ( 3 ) hero . moveUp ( 2 ) hero . moveRight ( 2 ) hero . use ( "…" at bounding box center [698, 270] width 276 height 301
type textarea "hero.moveUp(3)"
click at [684, 407] on span "Run" at bounding box center [681, 404] width 60 height 15
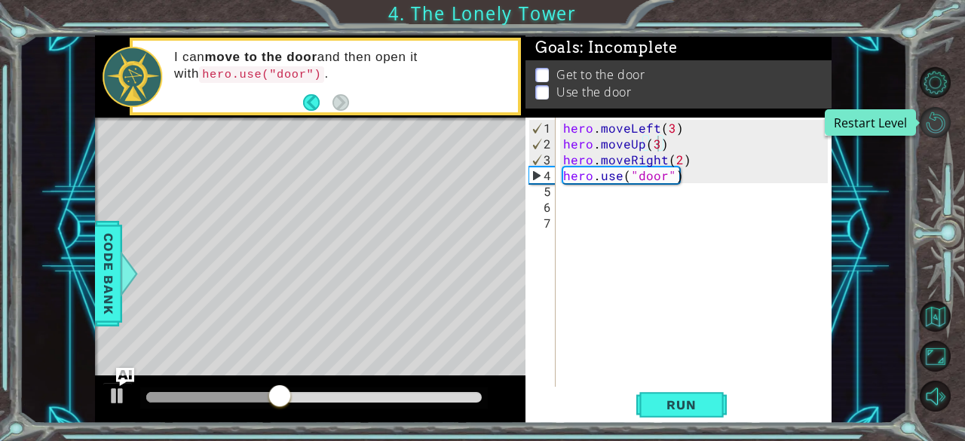
click at [939, 121] on button "Restart Level" at bounding box center [935, 122] width 31 height 31
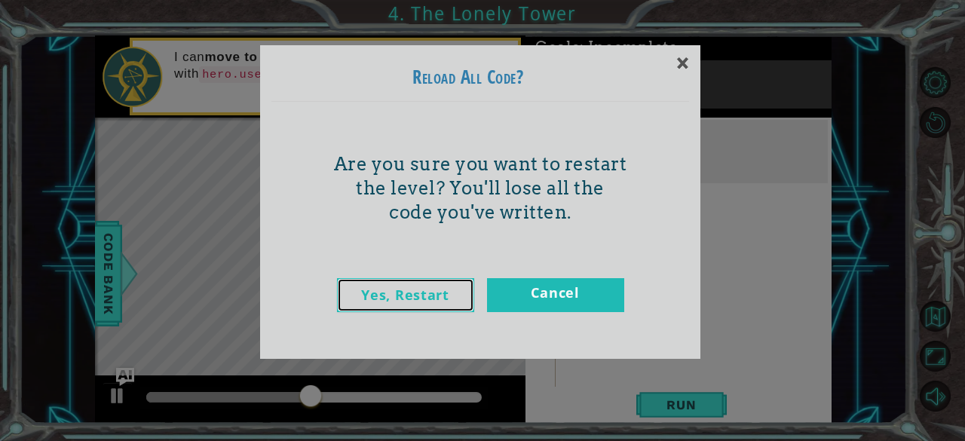
click at [430, 293] on link "Yes, Restart" at bounding box center [405, 295] width 137 height 34
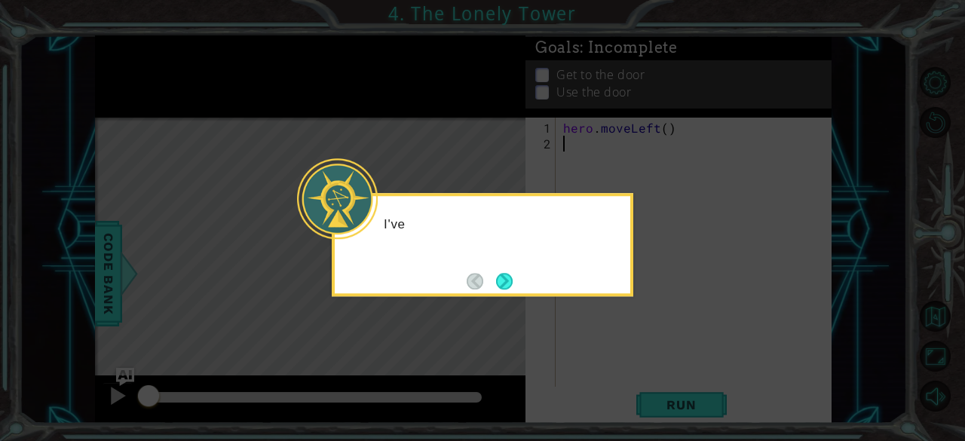
scroll to position [0, 0]
click at [509, 275] on button "Next" at bounding box center [504, 281] width 17 height 17
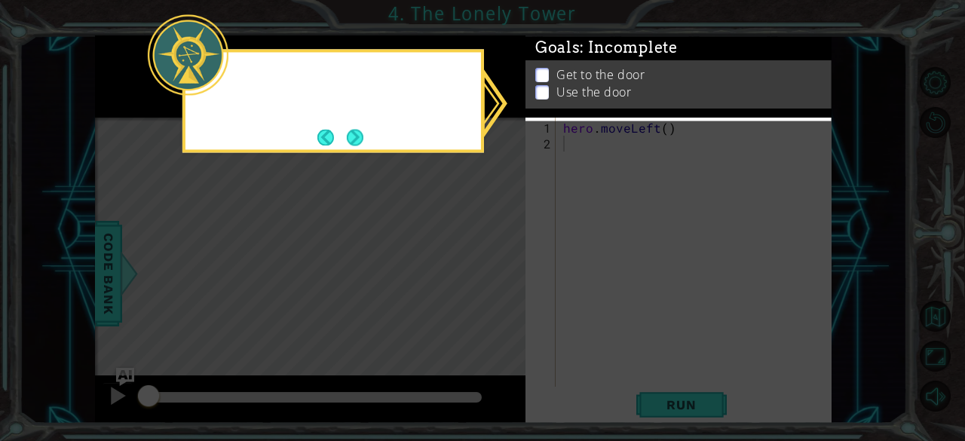
click at [509, 275] on icon at bounding box center [482, 220] width 965 height 441
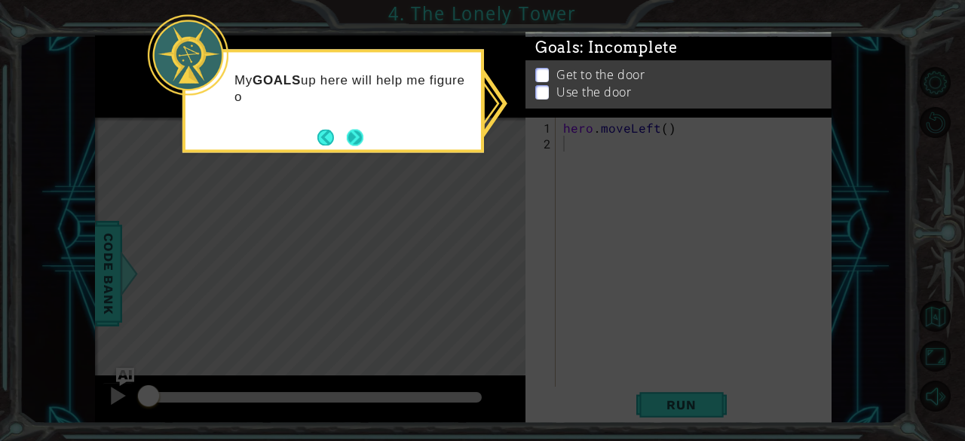
click at [355, 136] on button "Next" at bounding box center [355, 137] width 17 height 17
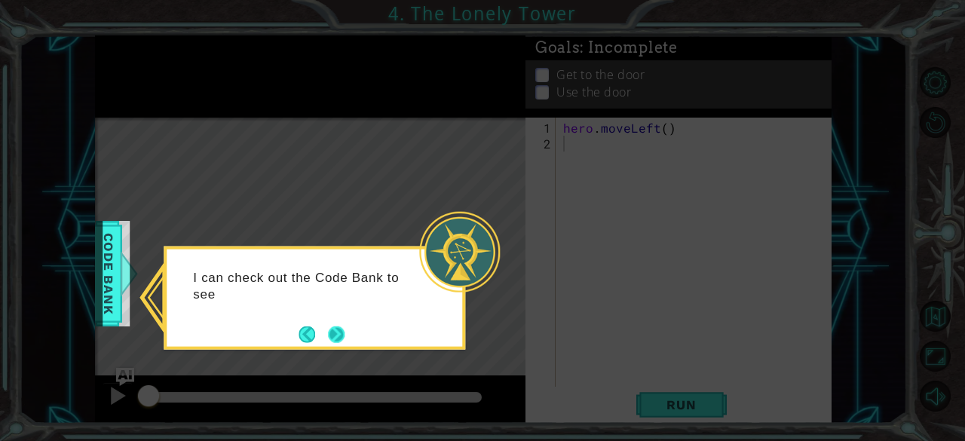
click at [336, 335] on button "Next" at bounding box center [336, 334] width 17 height 17
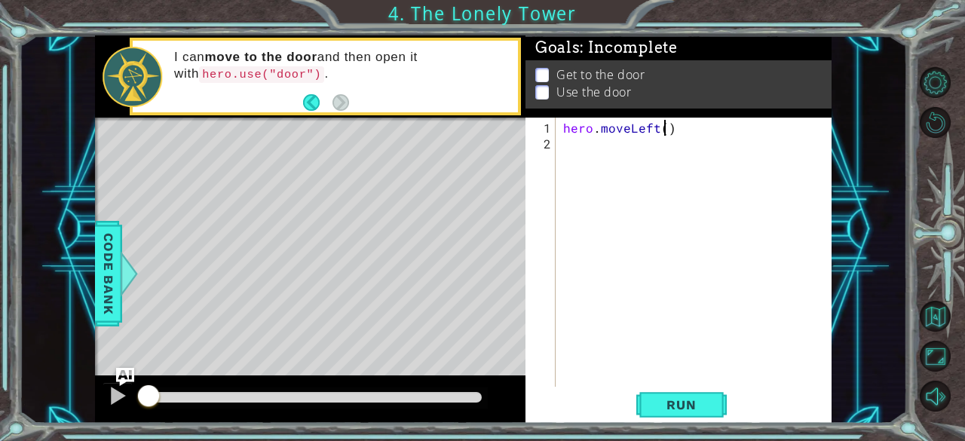
click at [663, 132] on div "hero . moveLeft ( )" at bounding box center [698, 270] width 276 height 301
type textarea "hero.moveLeft(3)"
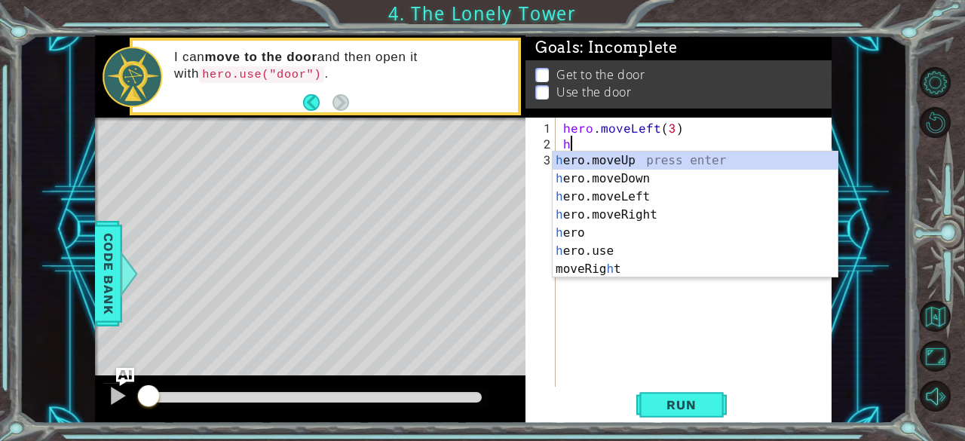
type textarea "he"
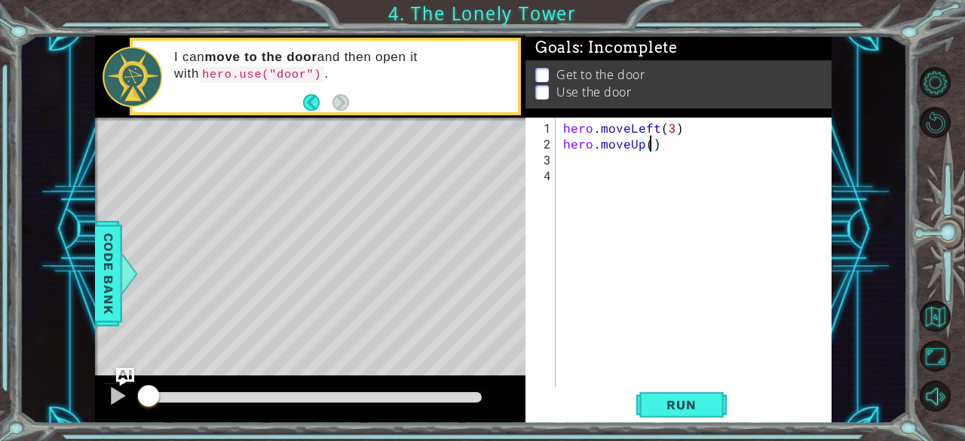
type textarea "hero.moveUp(2)"
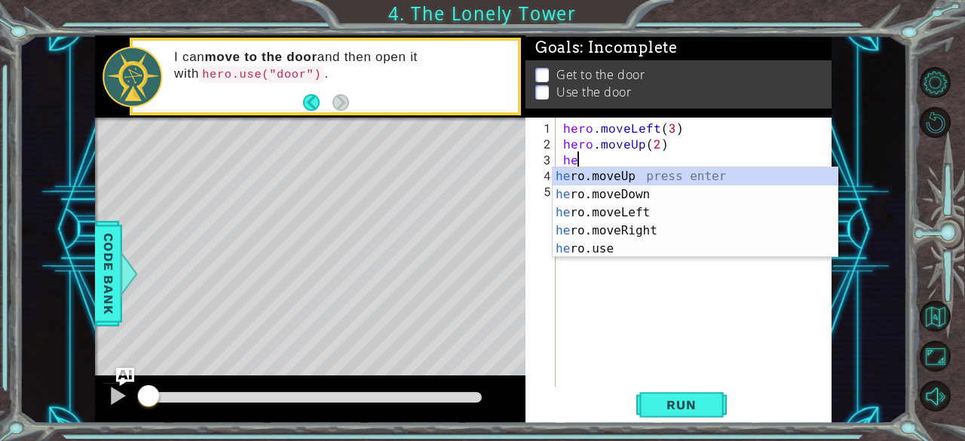
type textarea "her"
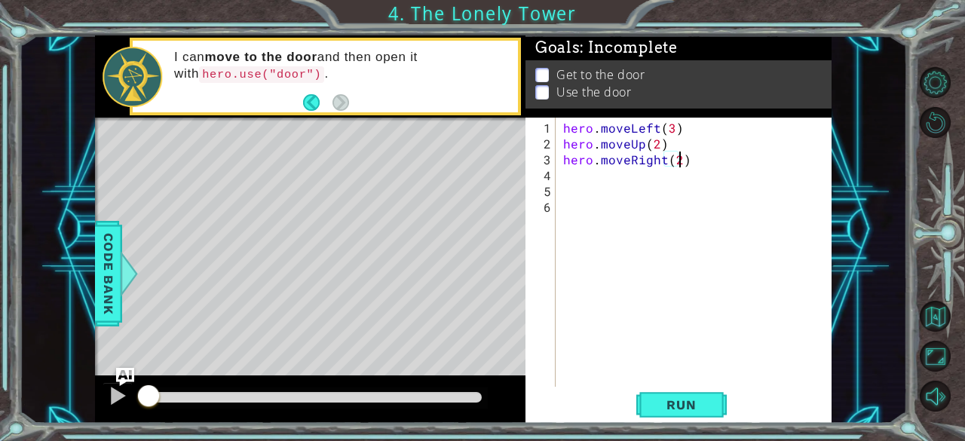
scroll to position [0, 6]
click at [666, 410] on span "Run" at bounding box center [681, 404] width 60 height 15
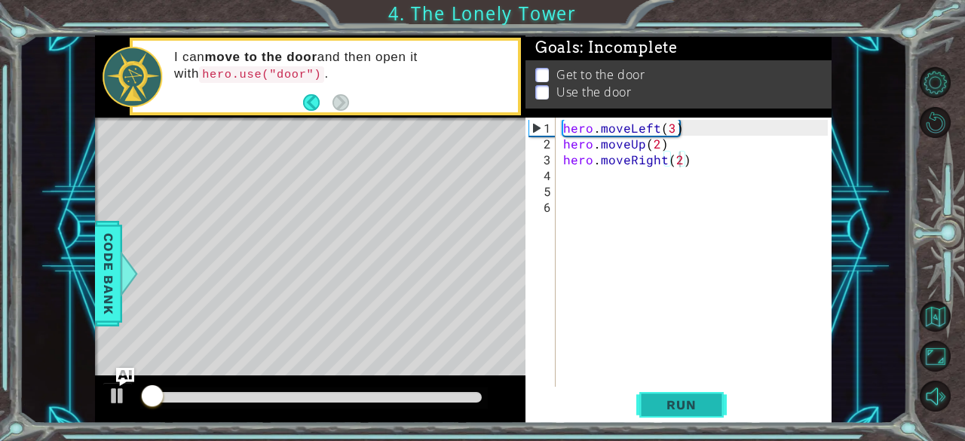
click at [666, 410] on span "Run" at bounding box center [681, 404] width 60 height 15
click at [672, 123] on div "hero . moveLeft ( 3 ) hero . moveUp ( 2 ) hero . moveRight ( 2 )" at bounding box center [698, 270] width 276 height 301
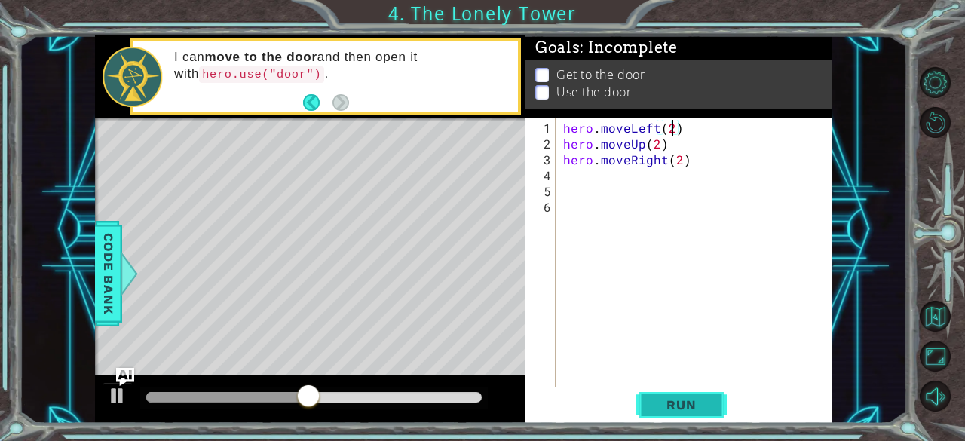
type textarea "hero.moveLeft(2)"
click at [677, 412] on span "Run" at bounding box center [681, 404] width 60 height 15
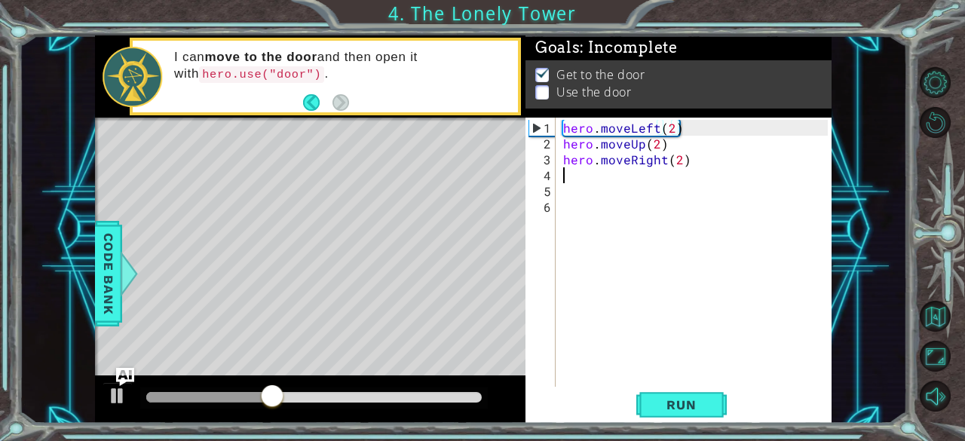
click at [587, 177] on div "hero . moveLeft ( 2 ) hero . moveUp ( 2 ) hero . moveRight ( 2 )" at bounding box center [698, 270] width 276 height 301
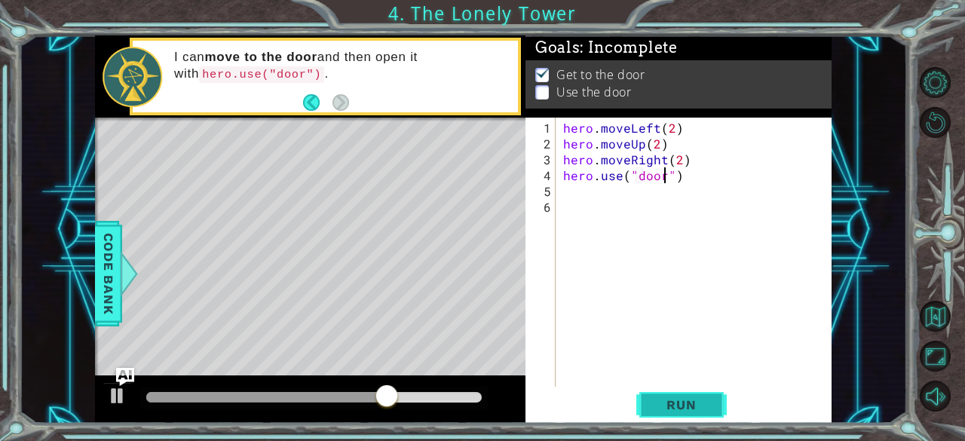
type textarea "hero.use("door")"
click at [684, 405] on span "Run" at bounding box center [681, 404] width 60 height 15
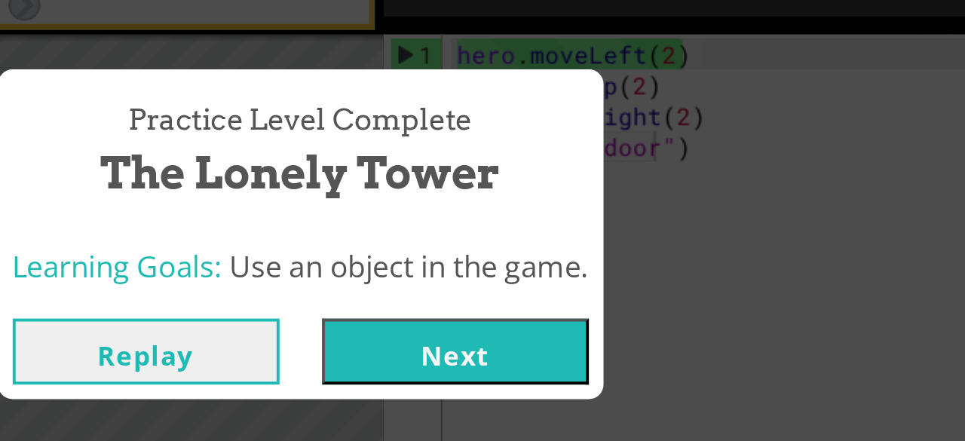
click at [584, 272] on button "Next" at bounding box center [562, 281] width 137 height 34
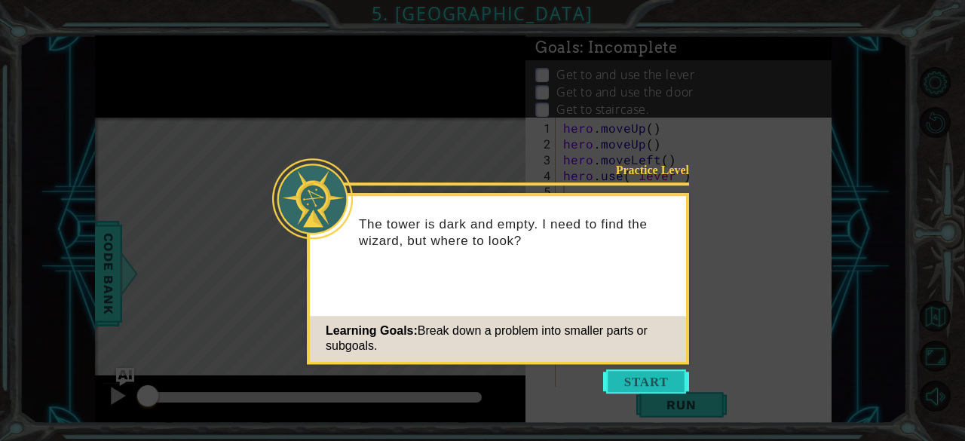
click at [644, 375] on button "Start" at bounding box center [646, 381] width 86 height 24
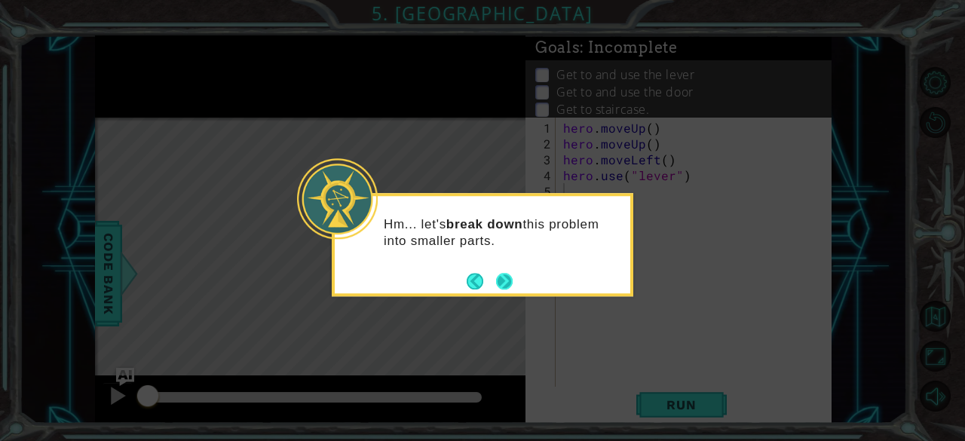
click at [509, 277] on button "Next" at bounding box center [504, 281] width 17 height 17
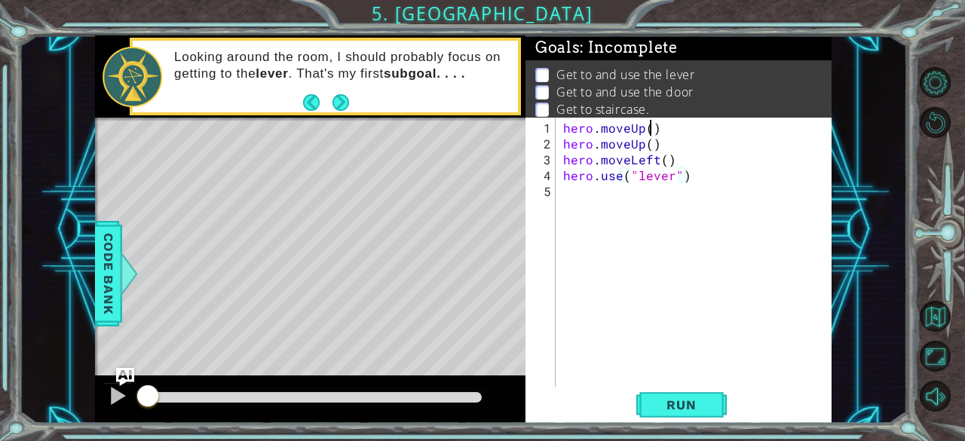
click at [650, 126] on div "hero . moveUp ( ) hero . moveUp ( ) hero . moveLeft ( ) hero . use ( "lever" )" at bounding box center [698, 270] width 276 height 301
click at [657, 143] on div "hero . moveUp ( 1 ) hero . moveUp ( ) hero . moveLeft ( ) hero . use ( "lever" )" at bounding box center [698, 270] width 276 height 301
type textarea "h"
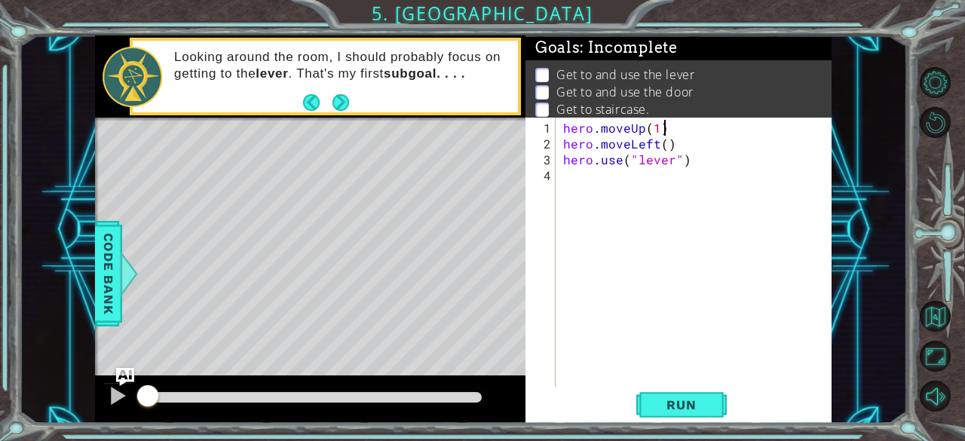
scroll to position [0, 5]
click at [664, 142] on div "hero . moveUp ( 1 ) hero . moveLeft ( ) hero . use ( "lever" )" at bounding box center [698, 270] width 276 height 301
click at [687, 158] on div "hero . moveUp ( 1 ) hero . moveLeft ( 1 ) hero . use ( "lever" )" at bounding box center [698, 270] width 276 height 301
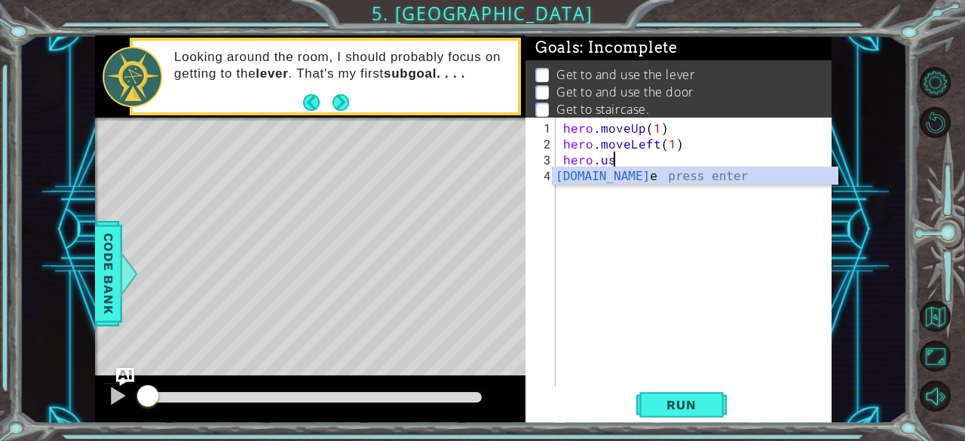
scroll to position [0, 2]
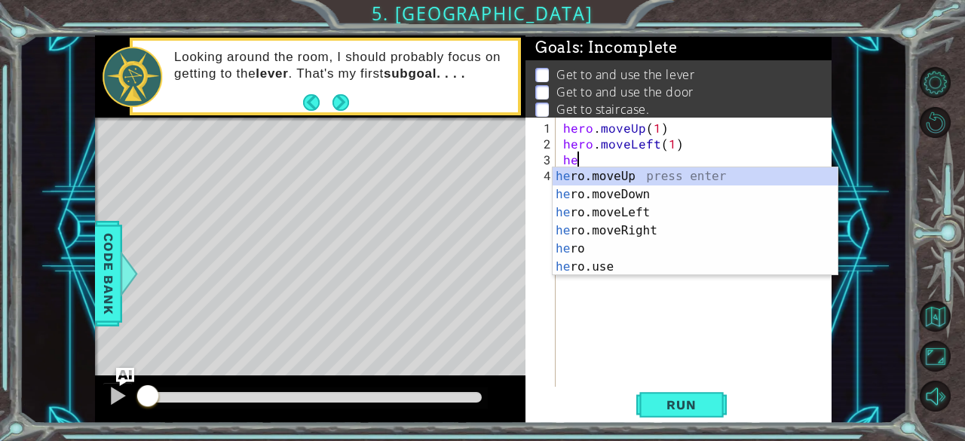
type textarea "h"
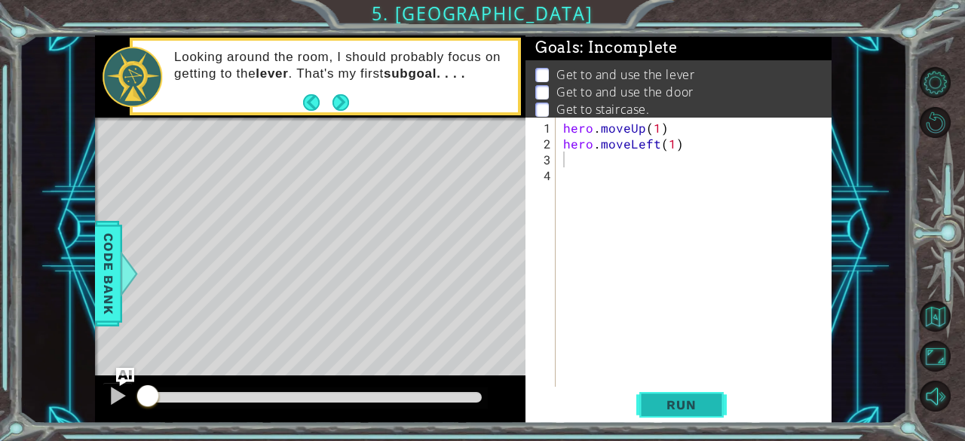
click at [689, 399] on span "Run" at bounding box center [681, 404] width 60 height 15
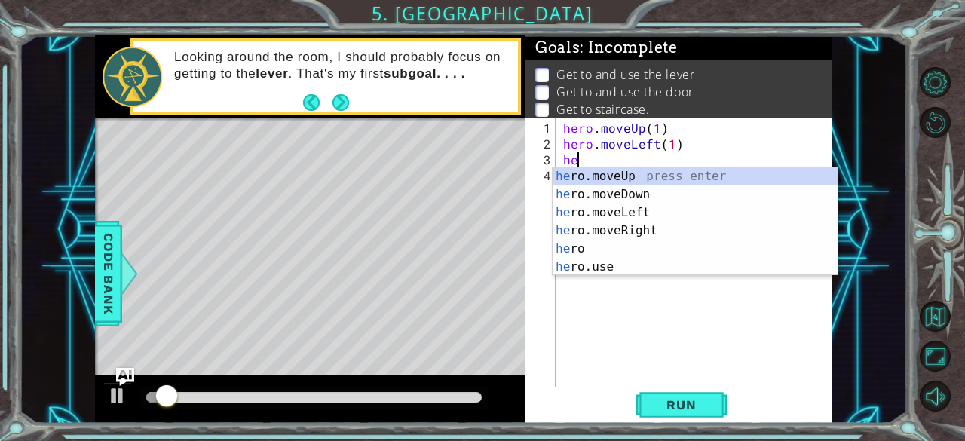
type textarea "her"
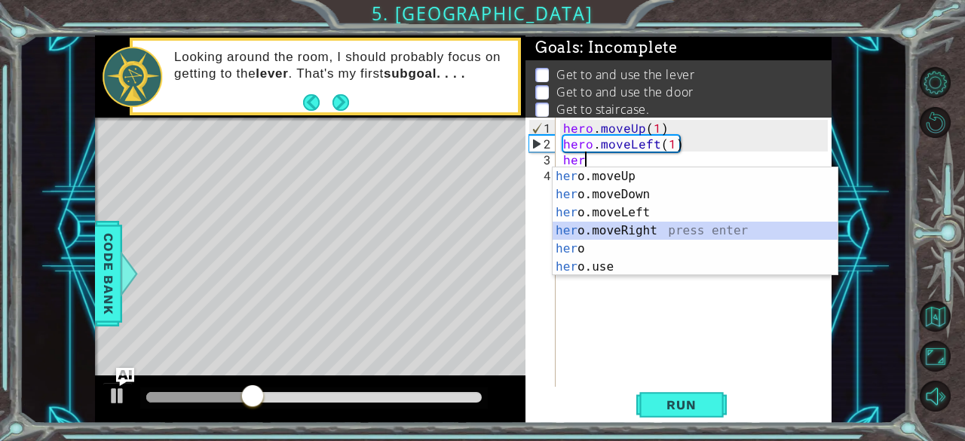
click at [629, 231] on div "her o.moveUp press enter her o.moveDown press enter her o.moveLeft press enter …" at bounding box center [695, 239] width 286 height 145
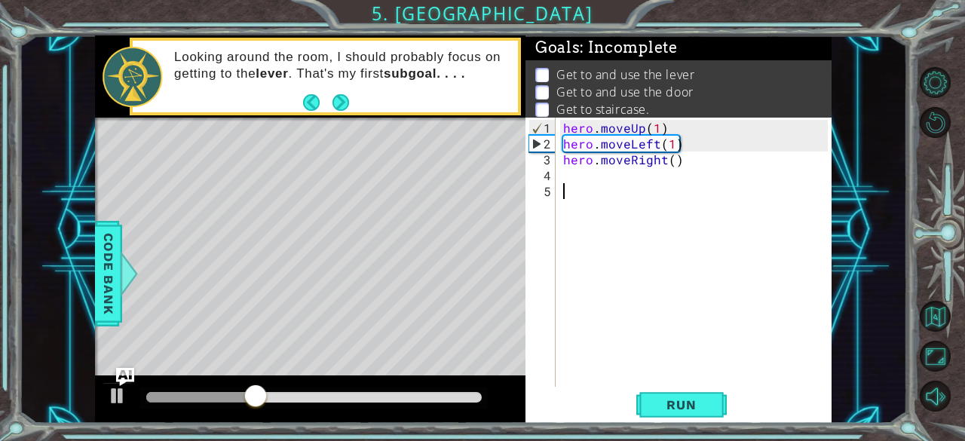
click at [629, 231] on div "hero . moveUp ( 1 ) hero . moveLeft ( 1 ) hero . moveRight ( )" at bounding box center [698, 270] width 276 height 301
click at [669, 158] on div "hero . moveUp ( 1 ) hero . moveLeft ( 1 ) hero . moveRight ( )" at bounding box center [698, 270] width 276 height 301
type textarea "hero.moveRight(1)"
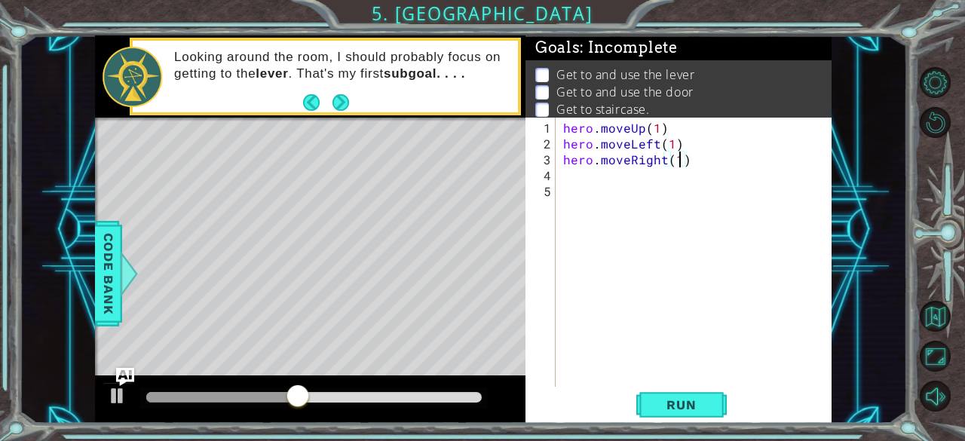
scroll to position [0, 6]
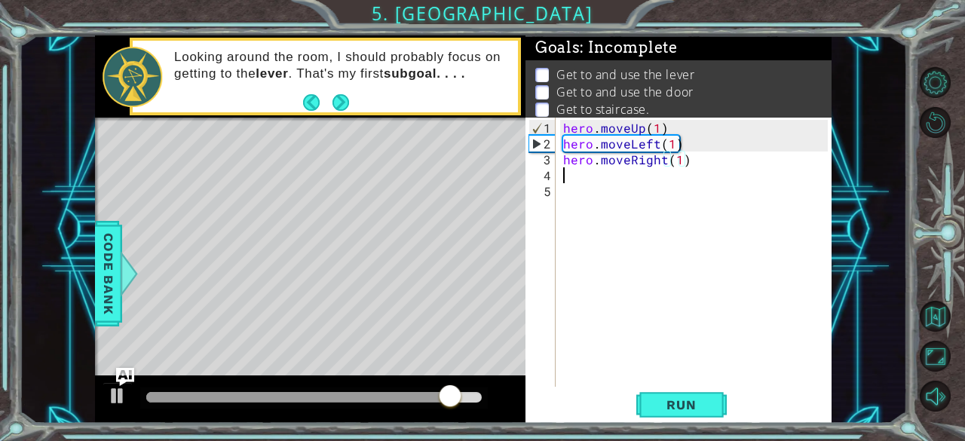
click at [570, 178] on div "hero . moveUp ( 1 ) hero . moveLeft ( 1 ) hero . moveRight ( 1 )" at bounding box center [698, 270] width 276 height 301
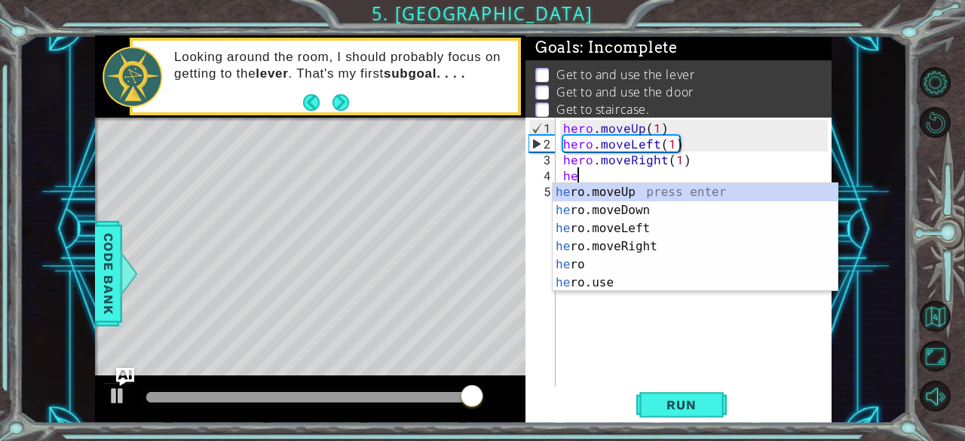
scroll to position [0, 0]
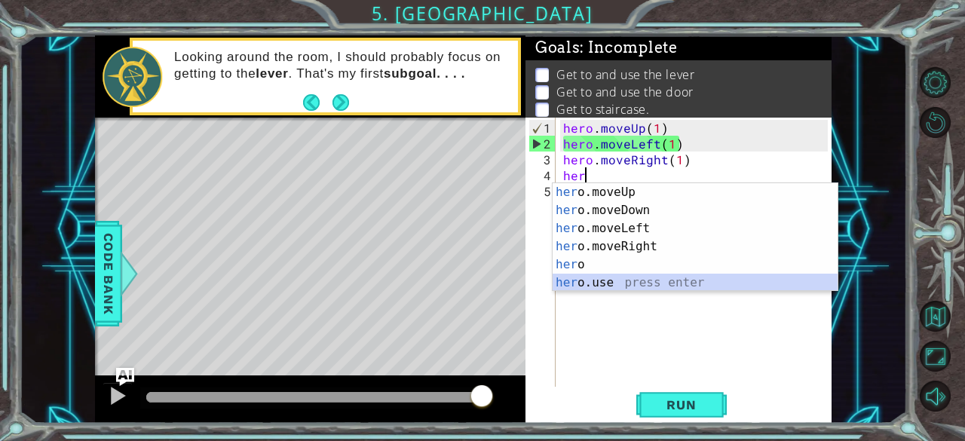
click at [585, 284] on div "her o.moveUp press enter her o.moveDown press enter her o.moveLeft press enter …" at bounding box center [695, 255] width 286 height 145
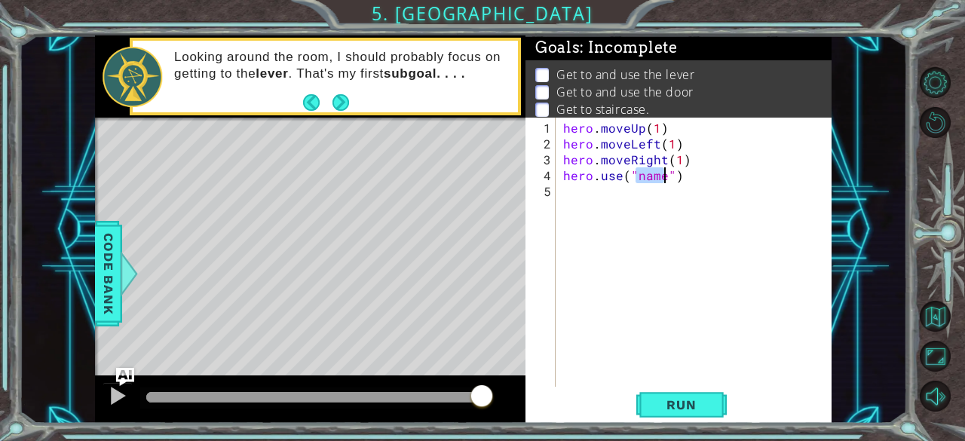
click at [666, 178] on div "hero . moveUp ( 1 ) hero . moveLeft ( 1 ) hero . moveRight ( 1 ) hero . use ( "…" at bounding box center [694, 252] width 268 height 269
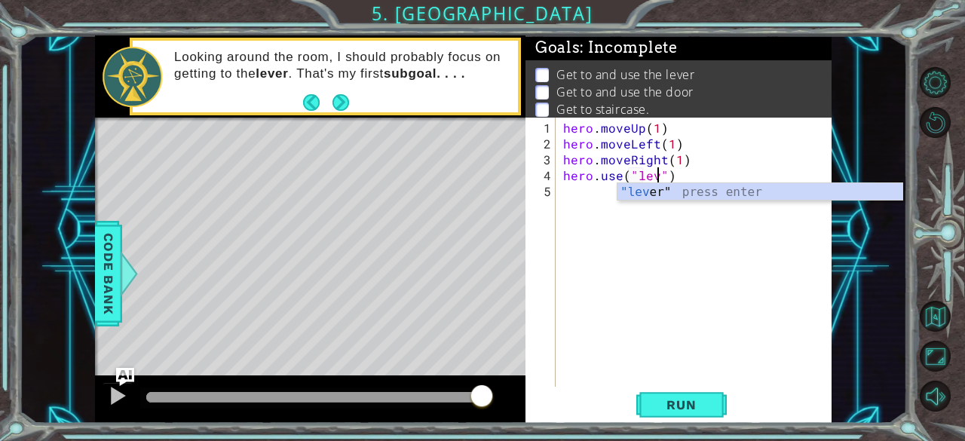
scroll to position [0, 6]
type textarea "hero.use("lever")"
click at [571, 194] on div "hero . moveUp ( 1 ) hero . moveLeft ( 1 ) hero . moveRight ( 1 ) hero . use ( "…" at bounding box center [698, 270] width 276 height 301
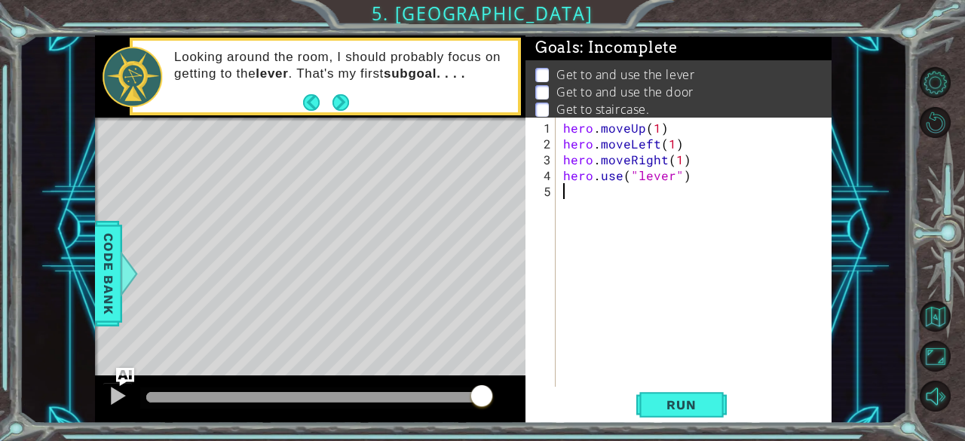
scroll to position [0, 0]
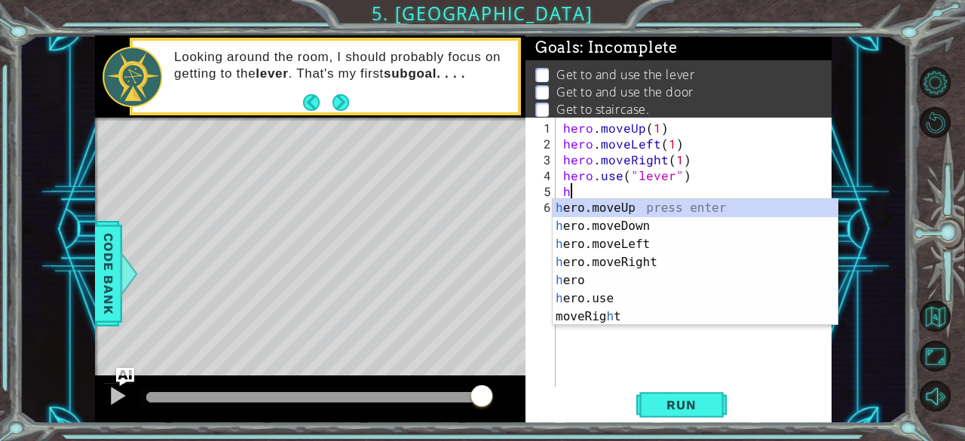
type textarea "her"
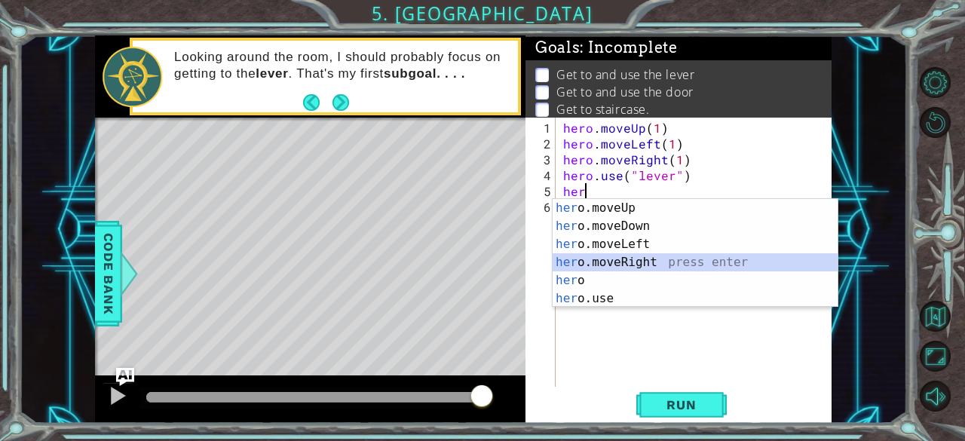
click at [593, 259] on div "her o.moveUp press enter her o.moveDown press enter her o.moveLeft press enter …" at bounding box center [695, 271] width 286 height 145
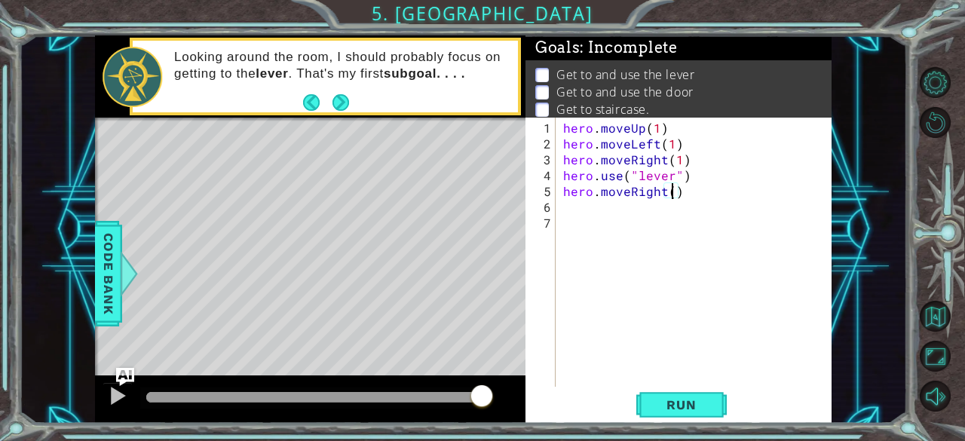
click at [671, 191] on div "hero . moveUp ( 1 ) hero . moveLeft ( 1 ) hero . moveRight ( 1 ) hero . use ( "…" at bounding box center [698, 270] width 276 height 301
type textarea "hero.moveRight(3)"
click at [582, 201] on div "hero . moveUp ( 1 ) hero . moveLeft ( 1 ) hero . moveRight ( 1 ) hero . use ( "…" at bounding box center [698, 270] width 276 height 301
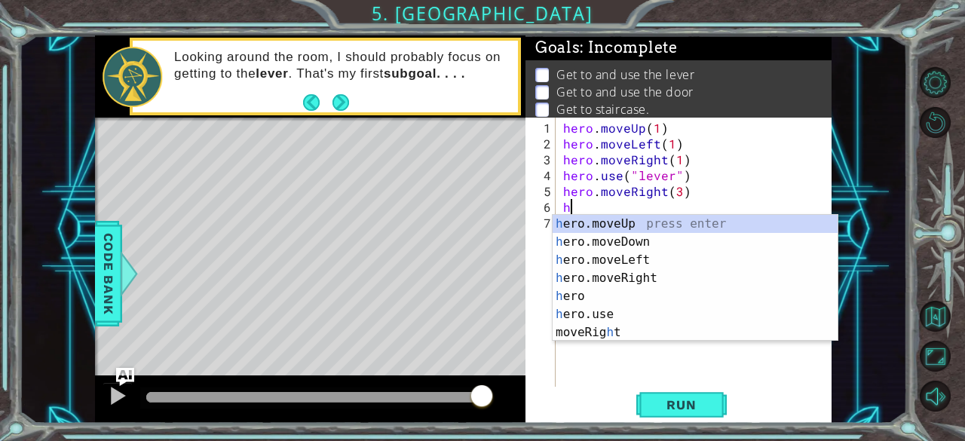
scroll to position [0, 0]
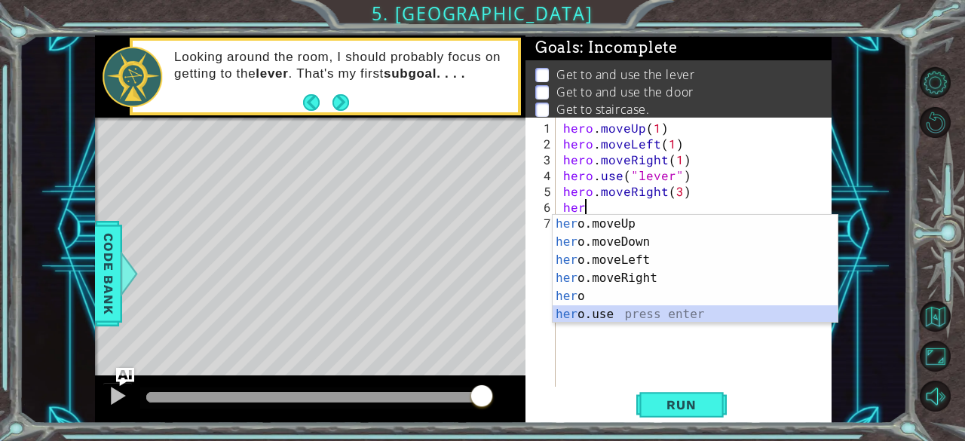
click at [586, 312] on div "her o.moveUp press enter her o.moveDown press enter her o.moveLeft press enter …" at bounding box center [695, 287] width 286 height 145
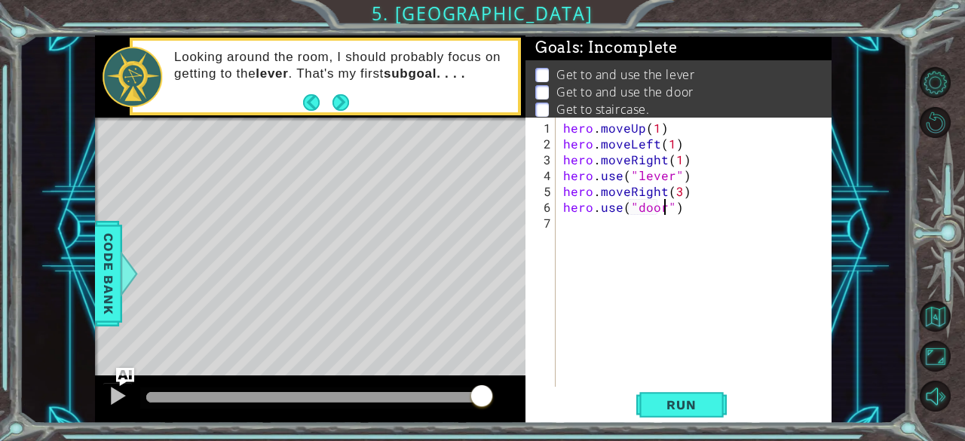
scroll to position [0, 6]
click at [683, 399] on span "Run" at bounding box center [681, 404] width 60 height 15
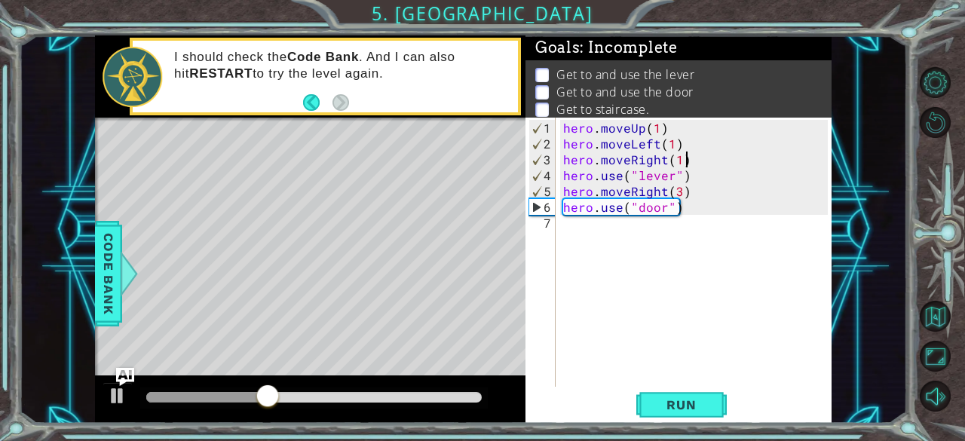
click at [690, 159] on div "hero . moveUp ( 1 ) hero . moveLeft ( 1 ) hero . moveRight ( 1 ) hero . use ( "…" at bounding box center [698, 270] width 276 height 301
type textarea "hero.moveRight(1)"
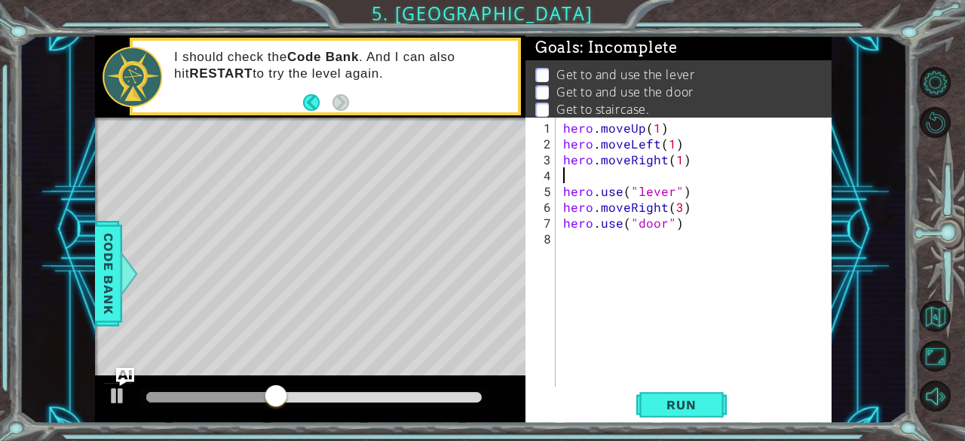
scroll to position [0, 0]
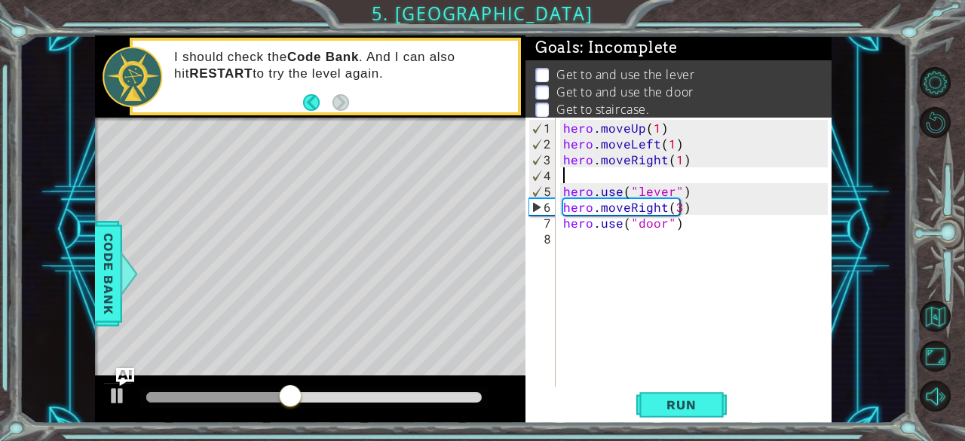
type textarea "h"
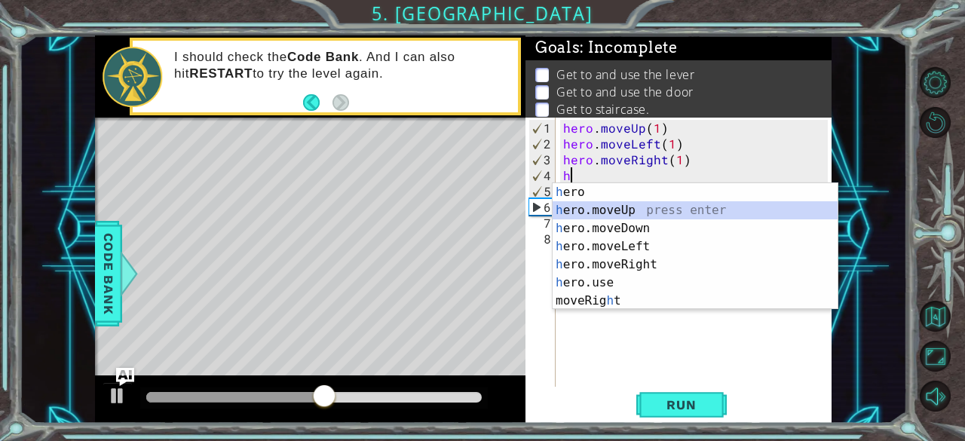
click at [621, 209] on div "h ero press enter h ero.moveUp press enter h ero.moveDown press enter h ero.mov…" at bounding box center [695, 264] width 286 height 163
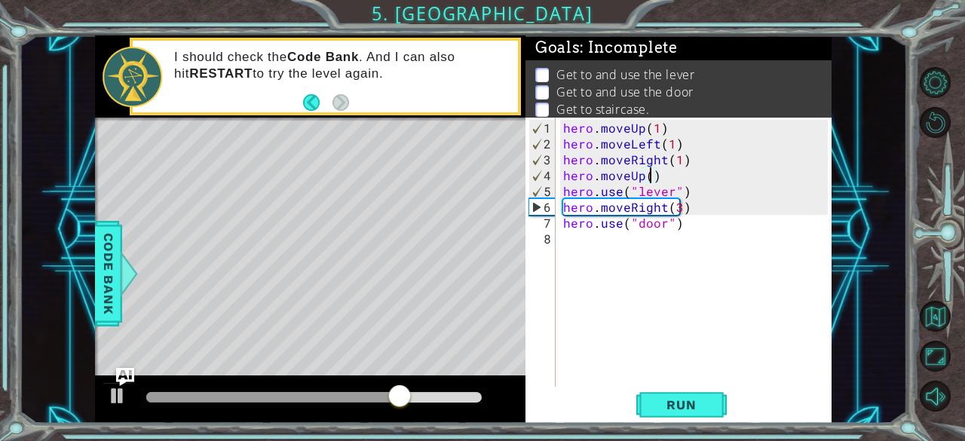
click at [648, 179] on div "hero . moveUp ( 1 ) hero . moveLeft ( 1 ) hero . moveRight ( 1 ) hero . moveUp …" at bounding box center [698, 270] width 276 height 301
click at [696, 405] on span "Run" at bounding box center [681, 404] width 60 height 15
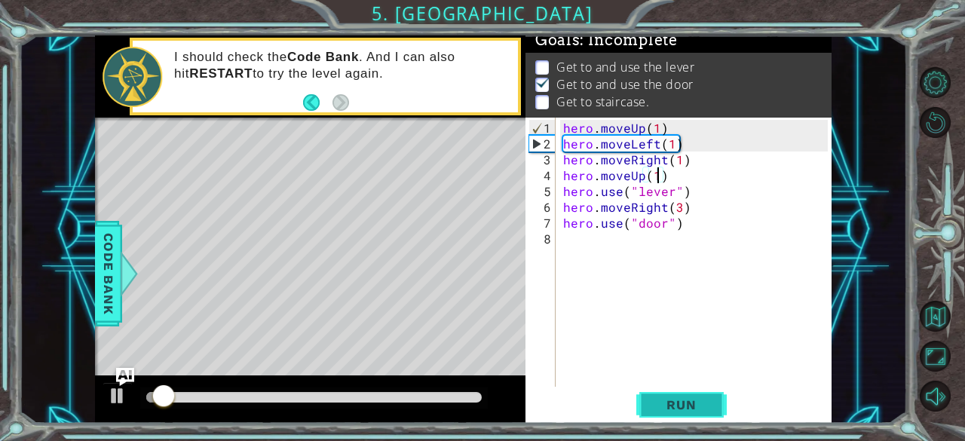
scroll to position [14, 0]
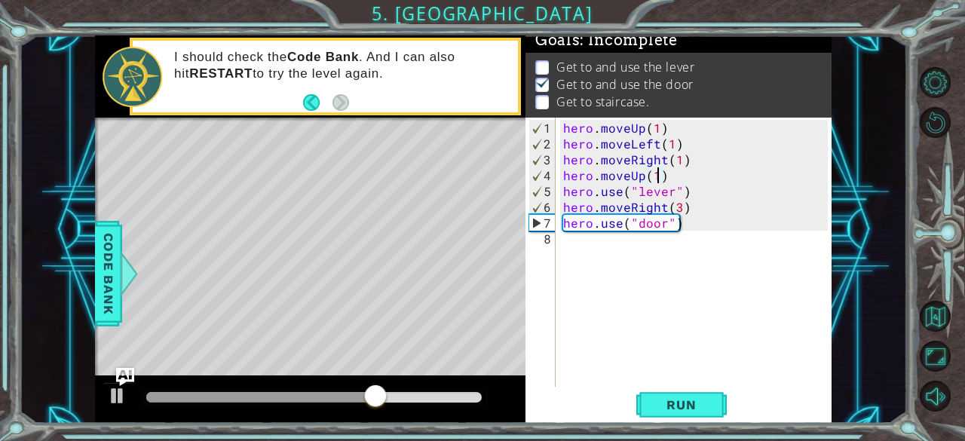
click at [689, 223] on div "hero . moveUp ( 1 ) hero . moveLeft ( 1 ) hero . moveRight ( 1 ) hero . moveUp …" at bounding box center [698, 270] width 276 height 301
type textarea "hero.use("door")"
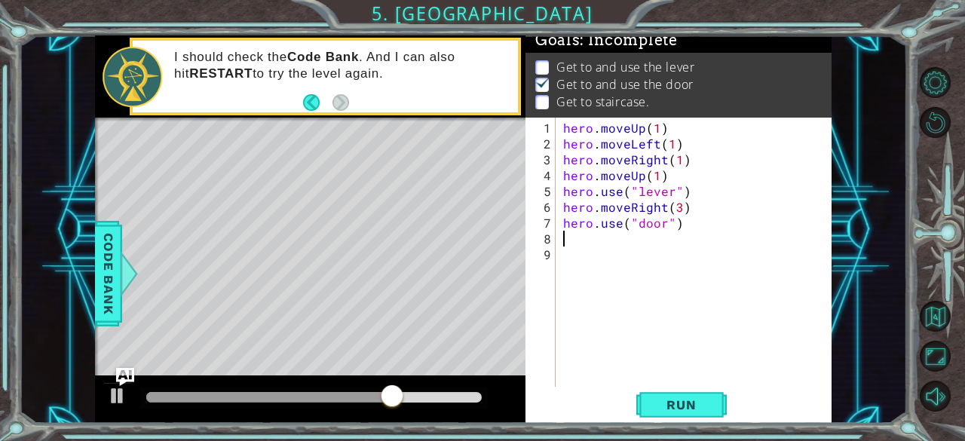
scroll to position [0, 0]
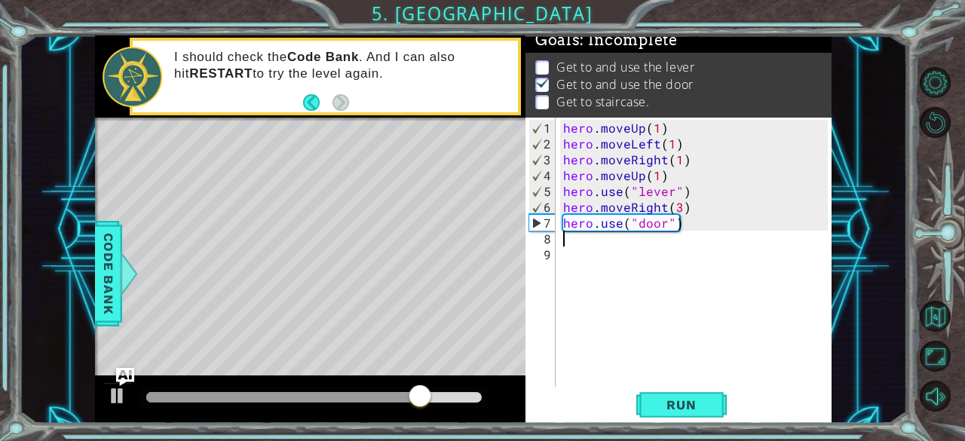
type textarea "h"
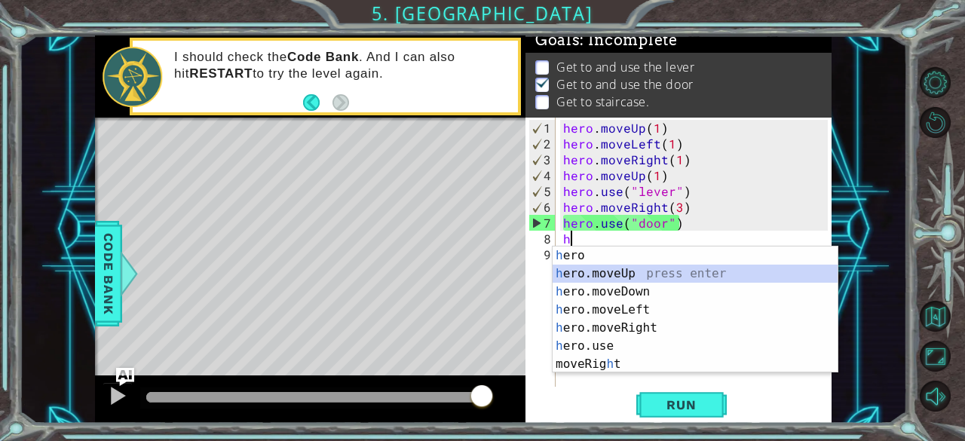
click at [623, 267] on div "h ero press enter h ero.moveUp press enter h ero.moveDown press enter h ero.mov…" at bounding box center [695, 327] width 286 height 163
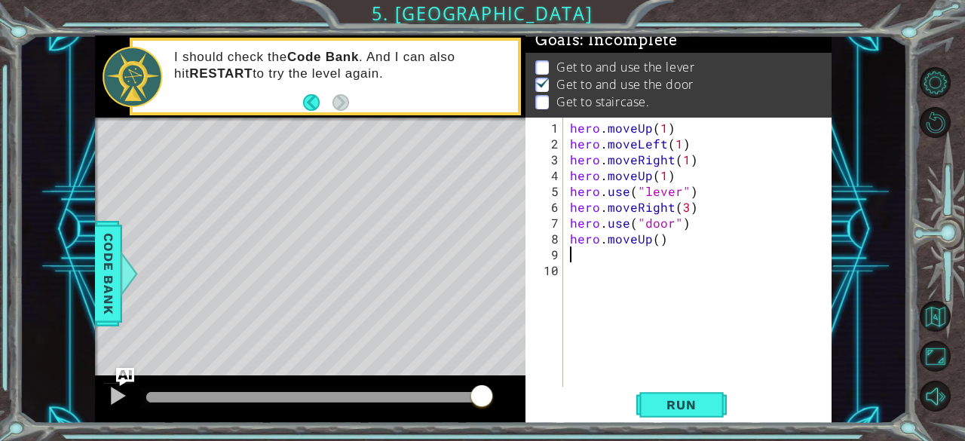
click at [654, 242] on div "hero . moveUp ( 1 ) hero . moveLeft ( 1 ) hero . moveRight ( 1 ) hero . moveUp …" at bounding box center [701, 270] width 269 height 301
type textarea "hero.moveUp(2)"
click at [681, 391] on button "Run" at bounding box center [681, 405] width 90 height 31
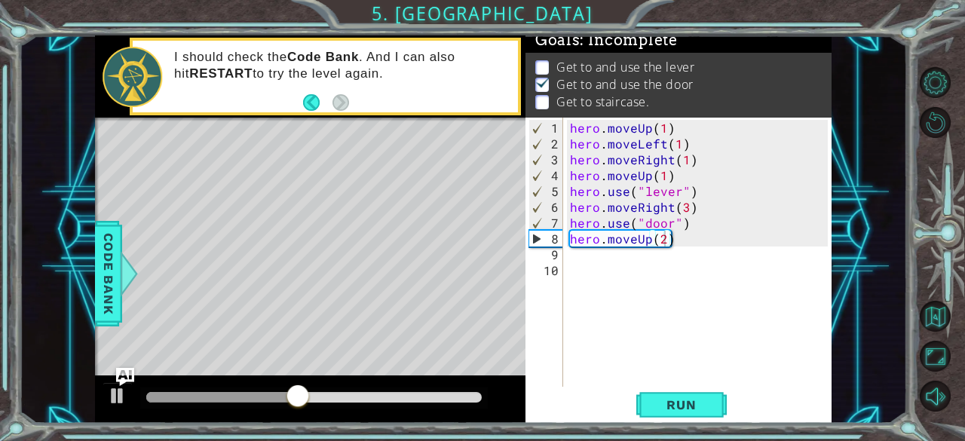
click at [565, 256] on div "hero.moveUp(2) 1 2 3 4 5 6 7 8 9 10 hero . moveUp ( 1 ) hero . moveLeft ( 1 ) h…" at bounding box center [676, 252] width 303 height 269
click at [686, 233] on div "hero . moveUp ( 1 ) hero . moveLeft ( 1 ) hero . moveRight ( 1 ) hero . moveUp …" at bounding box center [701, 270] width 269 height 301
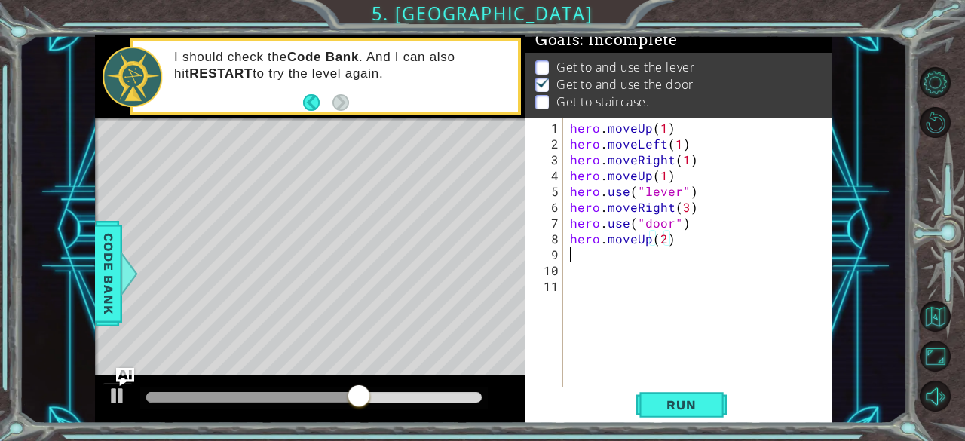
scroll to position [0, 0]
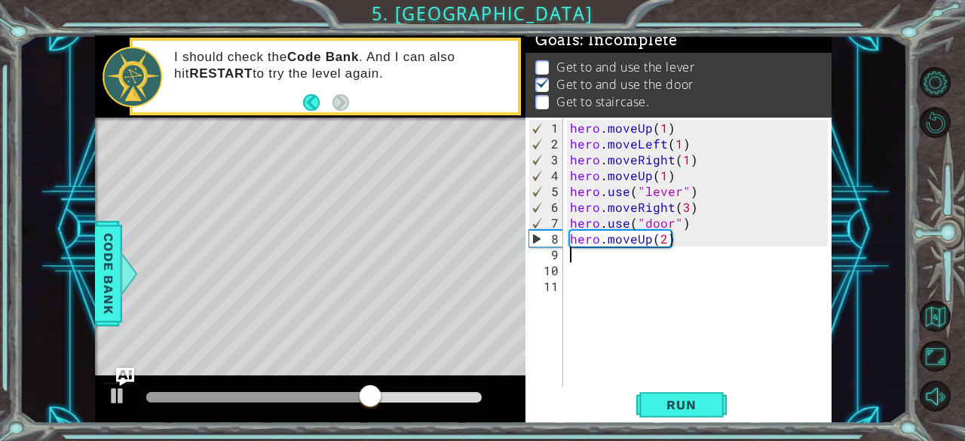
type textarea "y"
type textarea "h"
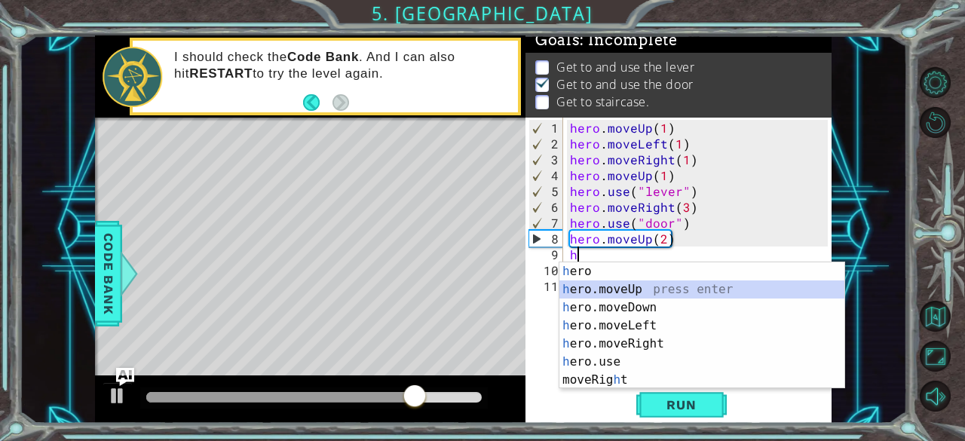
click at [626, 289] on div "h ero press enter h ero.moveUp press enter h ero.moveDown press enter h ero.mov…" at bounding box center [702, 343] width 286 height 163
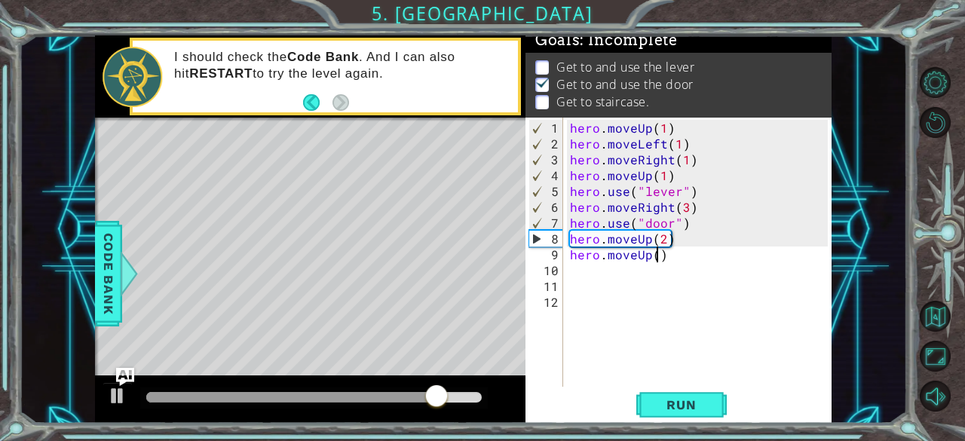
click at [654, 258] on div "hero . moveUp ( 1 ) hero . moveLeft ( 1 ) hero . moveRight ( 1 ) hero . moveUp …" at bounding box center [701, 270] width 269 height 301
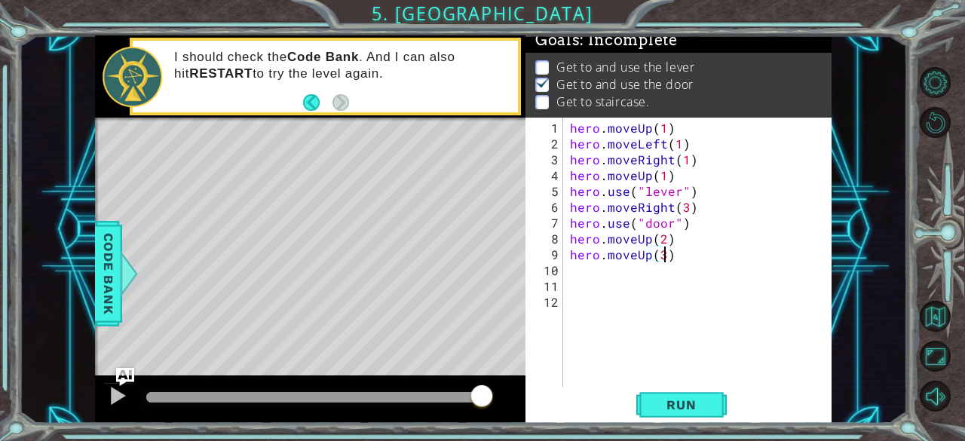
scroll to position [0, 5]
click at [690, 406] on span "Run" at bounding box center [681, 404] width 60 height 15
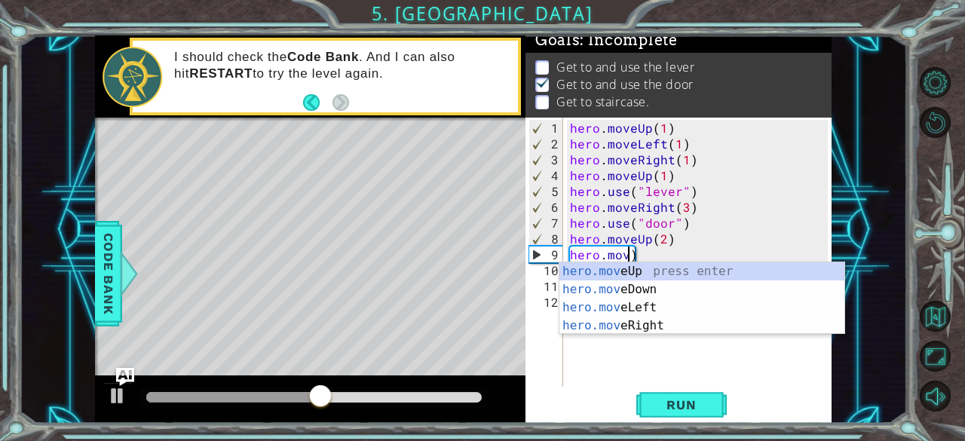
scroll to position [0, 3]
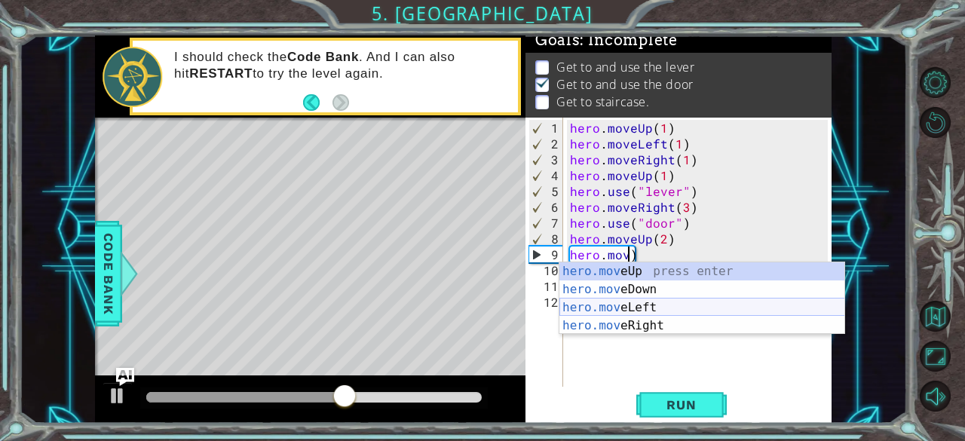
click at [654, 314] on div "hero.mov eUp press enter hero.mov eDown press enter hero.mov eLeft press enter …" at bounding box center [702, 316] width 286 height 109
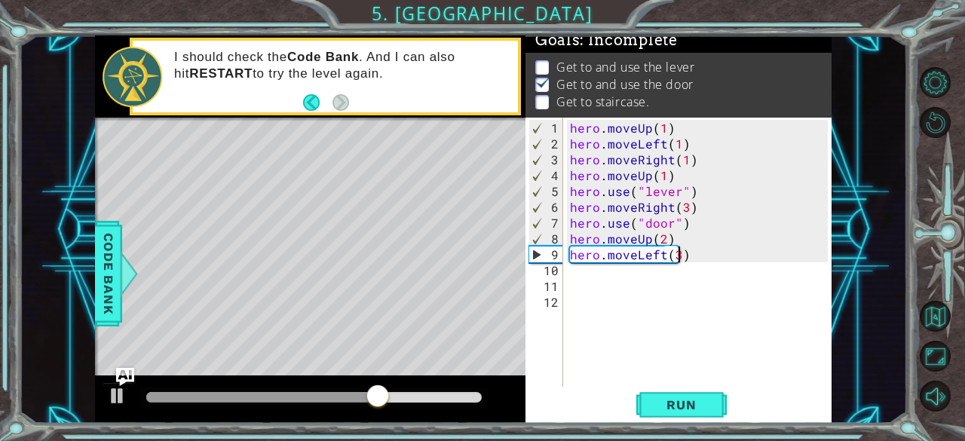
scroll to position [0, 6]
click at [659, 402] on span "Run" at bounding box center [681, 404] width 60 height 15
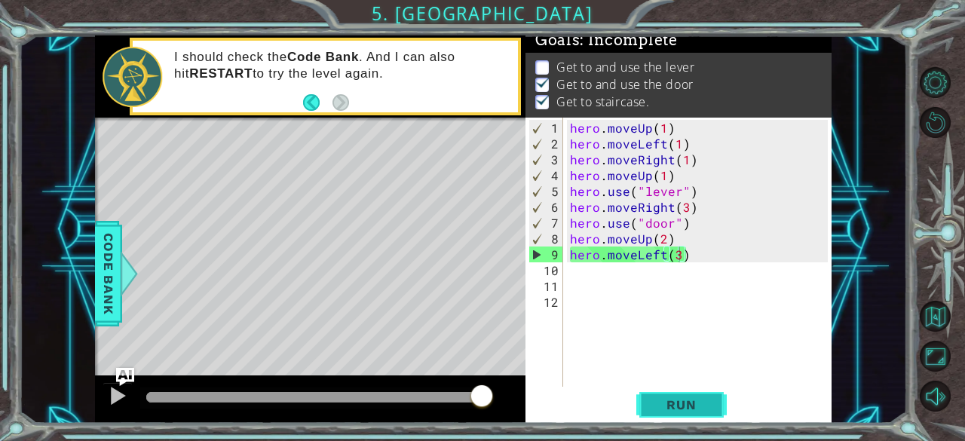
click at [675, 403] on span "Run" at bounding box center [681, 404] width 60 height 15
click at [724, 144] on div "hero . moveUp ( 1 ) hero . moveLeft ( 1 ) hero . moveRight ( 1 ) hero . moveUp …" at bounding box center [701, 270] width 269 height 301
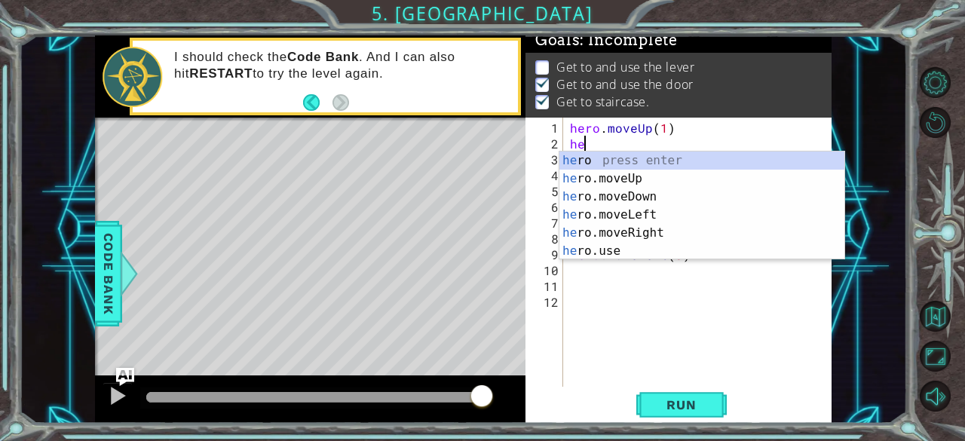
scroll to position [0, 0]
type textarea "h"
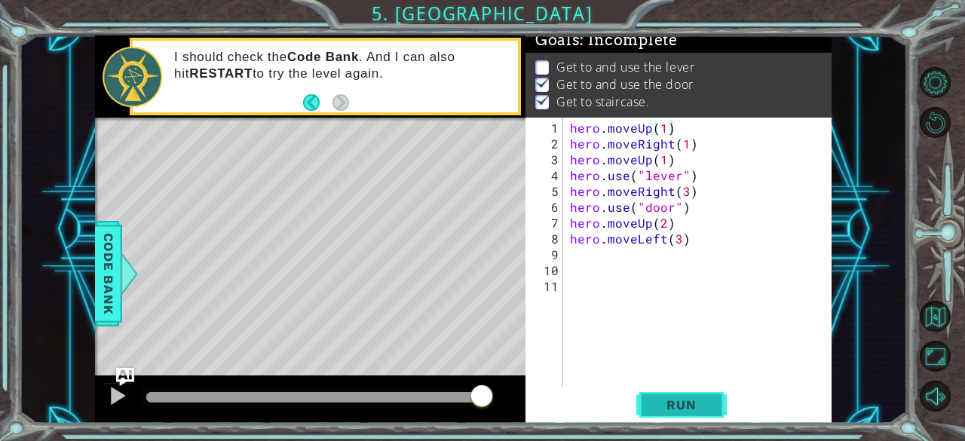
click at [696, 408] on span "Run" at bounding box center [681, 404] width 60 height 15
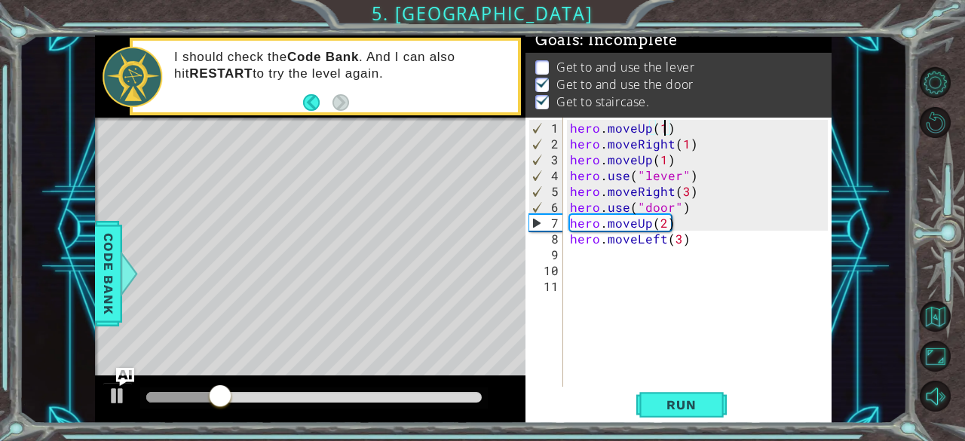
click at [661, 123] on div "hero . moveUp ( 1 ) hero . moveRight ( 1 ) hero . moveUp ( 1 ) hero . use ( "le…" at bounding box center [701, 270] width 269 height 301
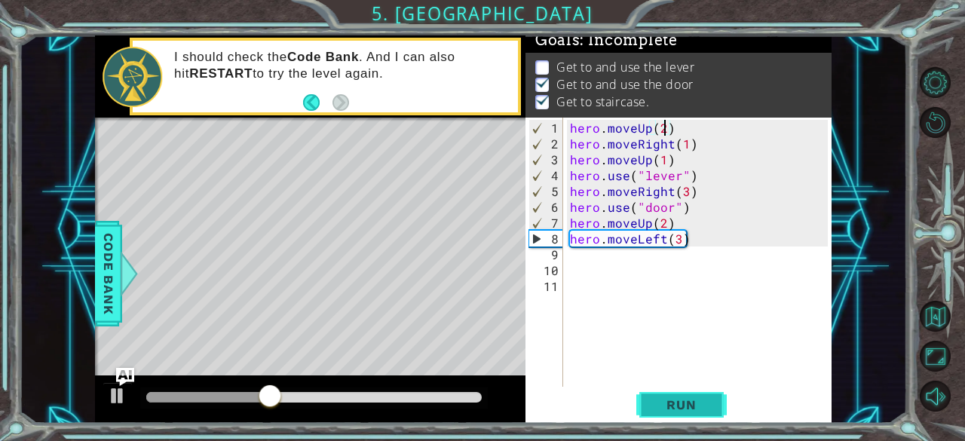
type textarea "hero.moveUp(2)"
click at [674, 408] on span "Run" at bounding box center [681, 404] width 60 height 15
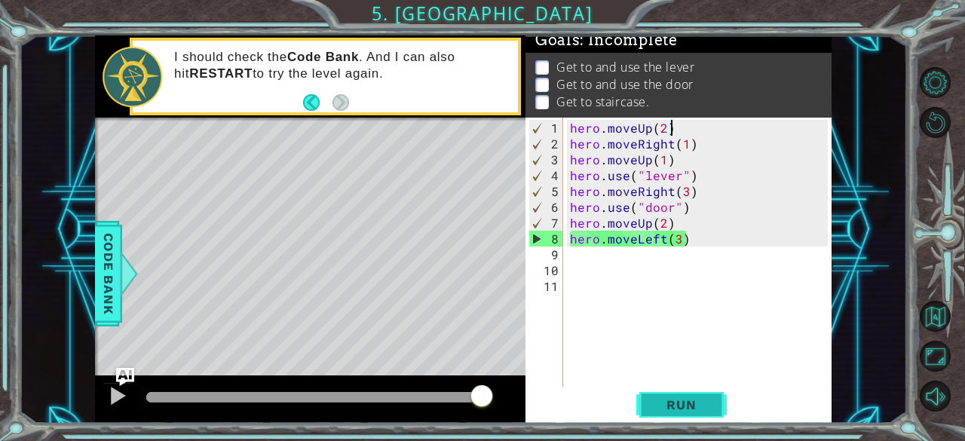
scroll to position [0, 0]
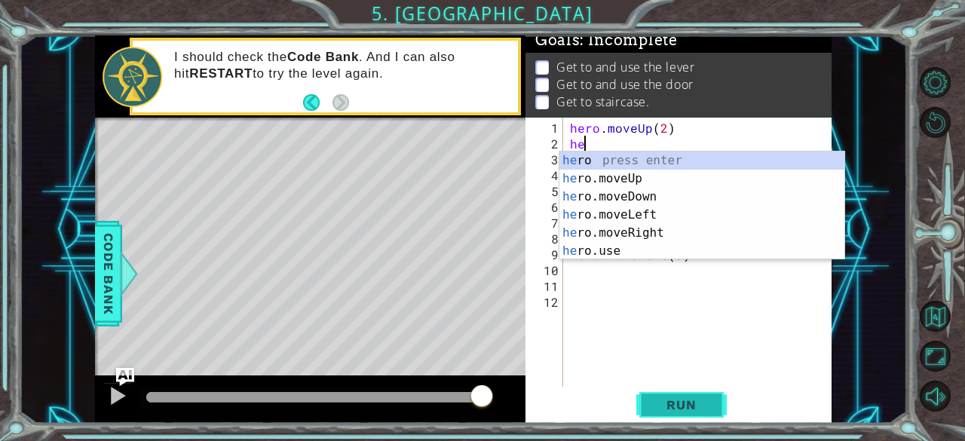
type textarea "her"
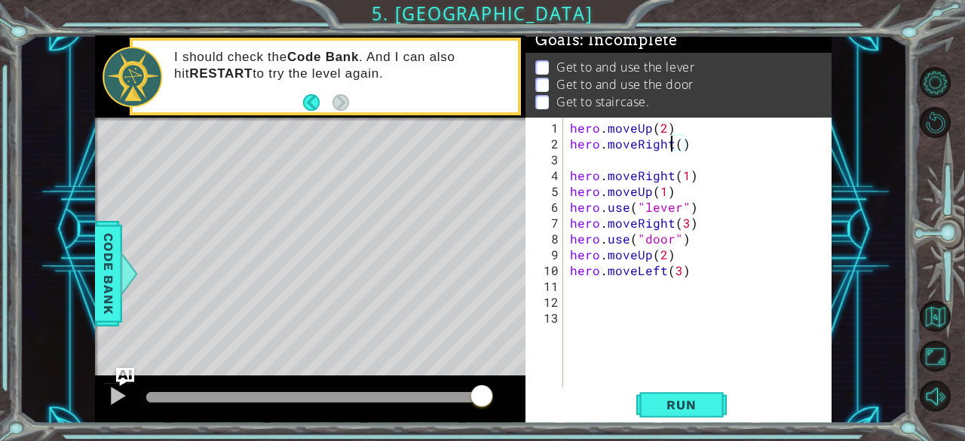
click at [672, 148] on div "hero . moveUp ( 2 ) hero . moveRight ( ) hero . moveRight ( 1 ) hero . moveUp (…" at bounding box center [701, 270] width 269 height 301
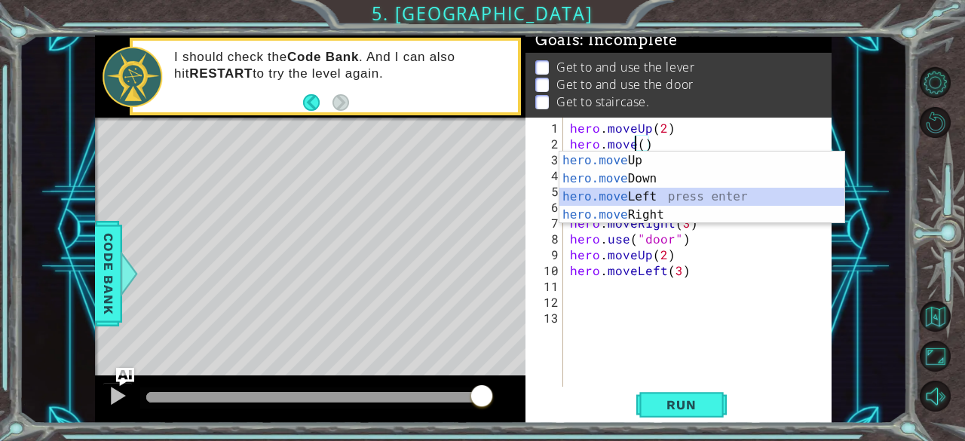
click at [647, 194] on div "hero.move Up press enter hero.move Down press enter hero.move Left press enter …" at bounding box center [702, 205] width 286 height 109
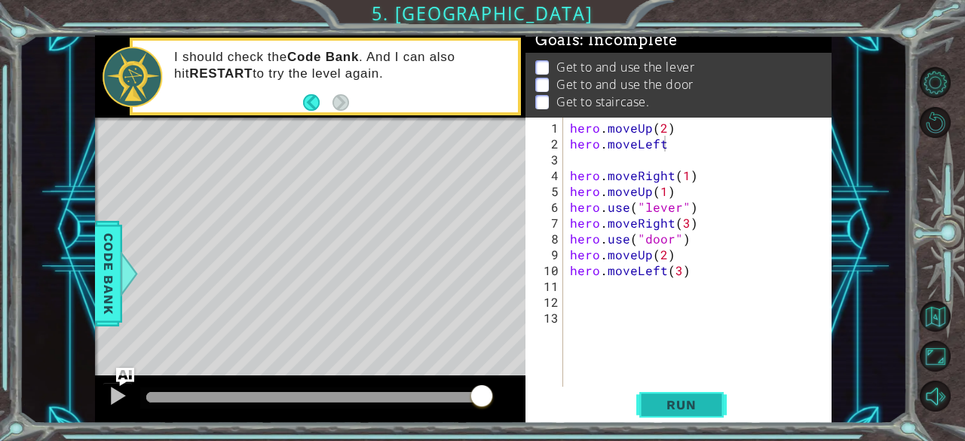
click at [678, 403] on span "Run" at bounding box center [681, 404] width 60 height 15
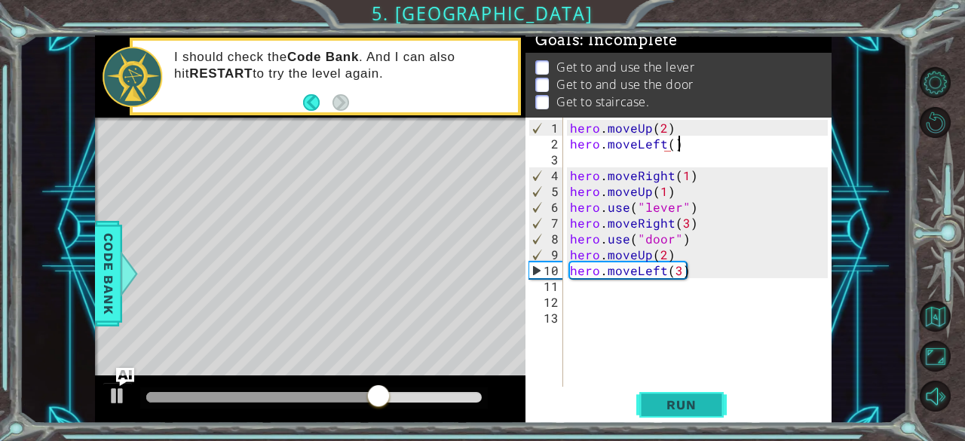
scroll to position [0, 6]
click at [678, 404] on span "Run" at bounding box center [681, 404] width 60 height 15
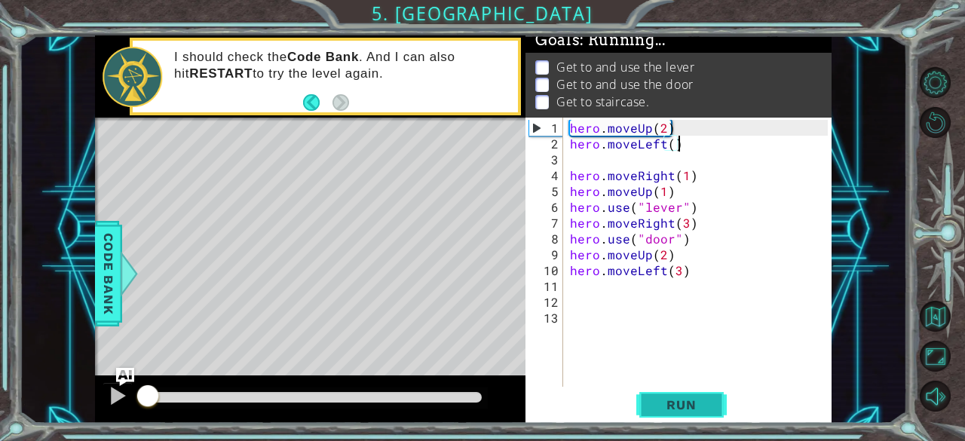
click at [678, 404] on span "Run" at bounding box center [681, 404] width 60 height 15
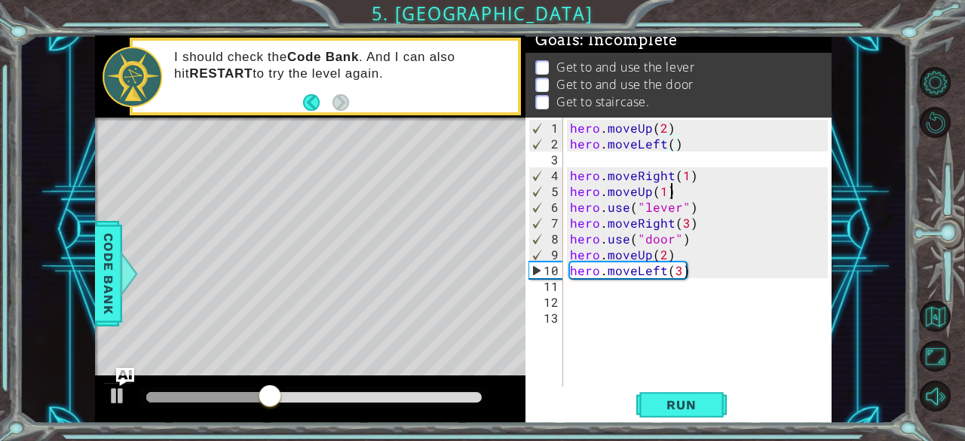
click at [680, 197] on div "hero . moveUp ( 2 ) hero . moveLeft ( ) hero . moveRight ( 1 ) hero . moveUp ( …" at bounding box center [701, 270] width 269 height 301
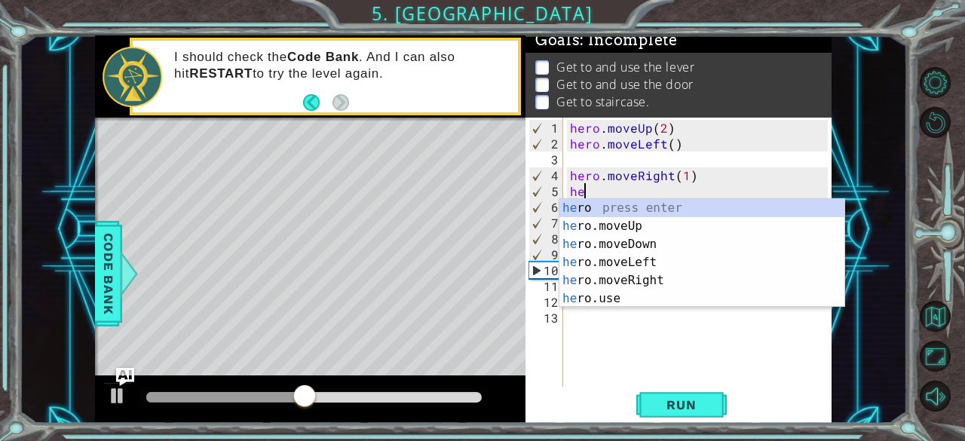
scroll to position [0, 0]
type textarea "h"
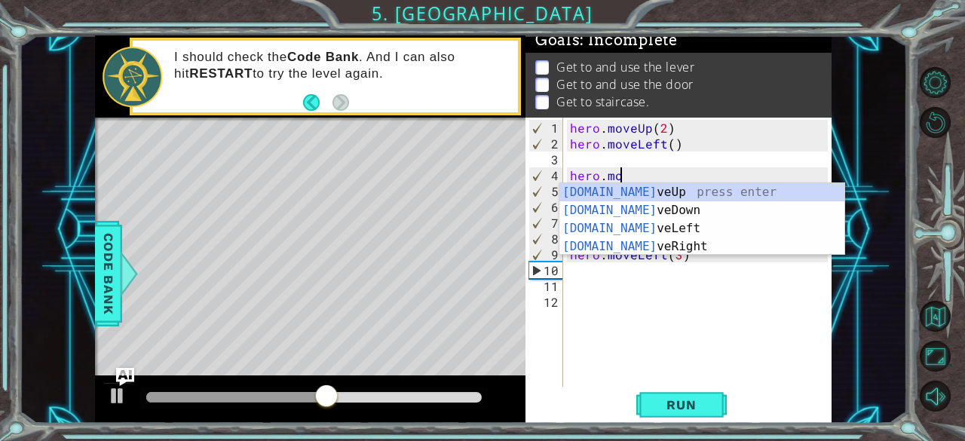
type textarea "h"
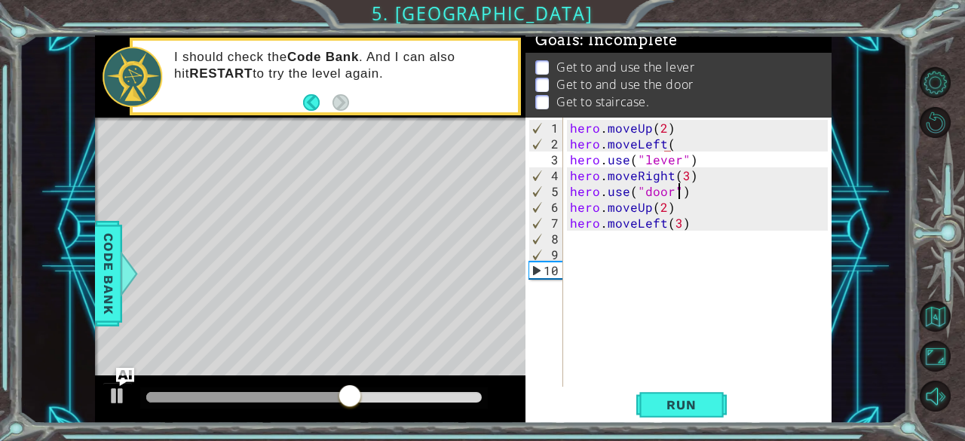
click at [680, 197] on div "hero . moveUp ( 2 ) hero . moveLeft ( hero . use ( "lever" ) hero . moveRight (…" at bounding box center [701, 270] width 269 height 301
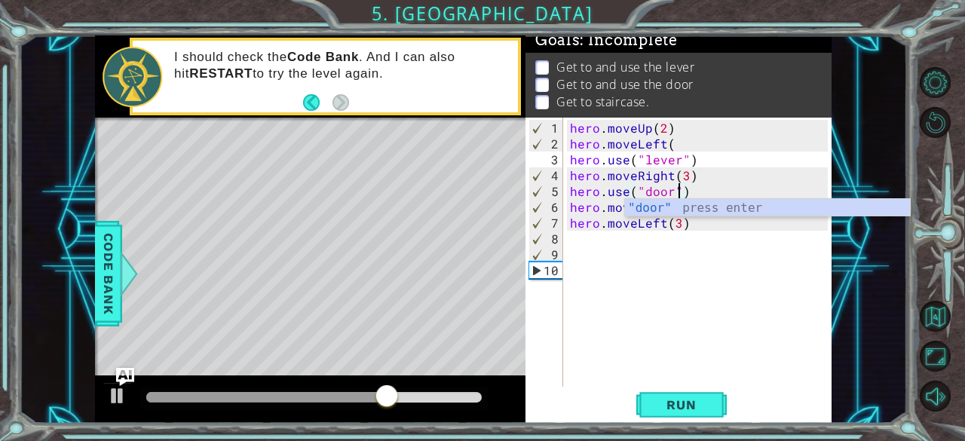
scroll to position [0, 6]
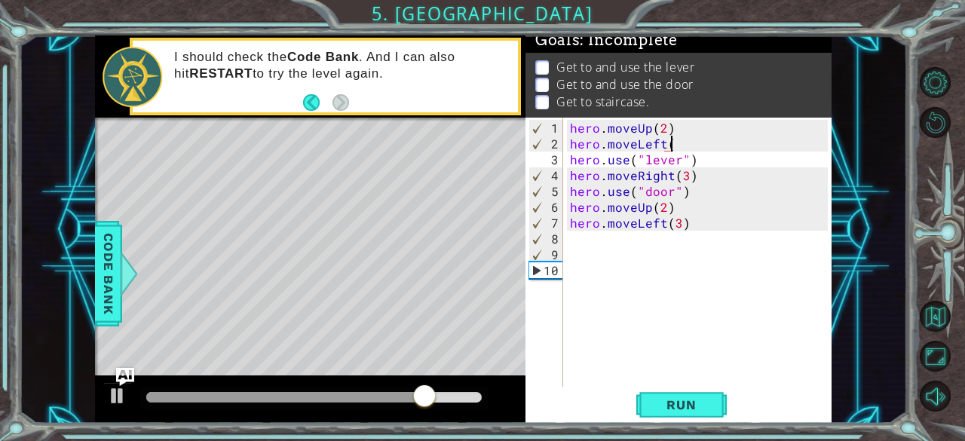
click at [685, 144] on div "hero . moveUp ( 2 ) hero . moveLeft ( hero . use ( "lever" ) hero . moveRight (…" at bounding box center [701, 270] width 269 height 301
type textarea "hero.moveLeft()"
click at [659, 405] on span "Run" at bounding box center [681, 404] width 60 height 15
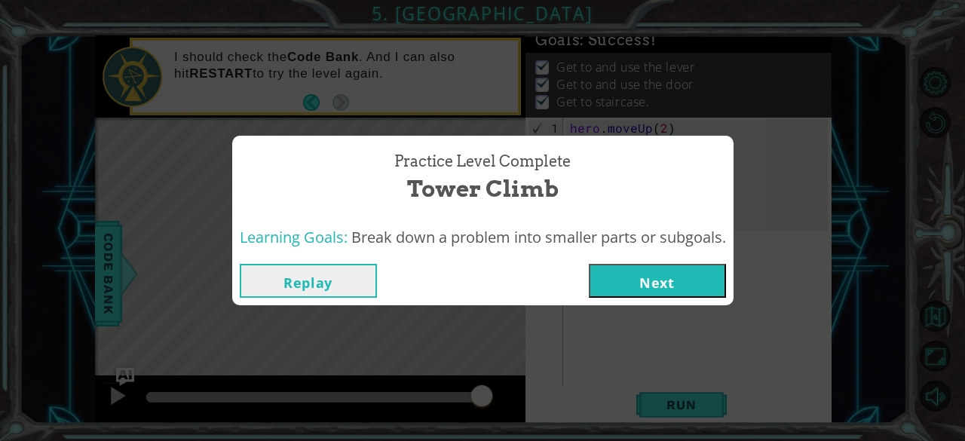
click at [632, 284] on button "Next" at bounding box center [657, 281] width 137 height 34
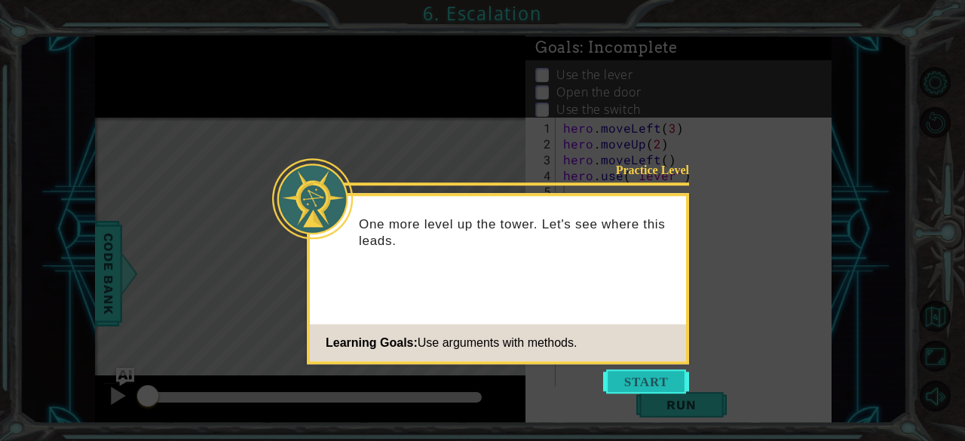
click at [641, 372] on button "Start" at bounding box center [646, 381] width 86 height 24
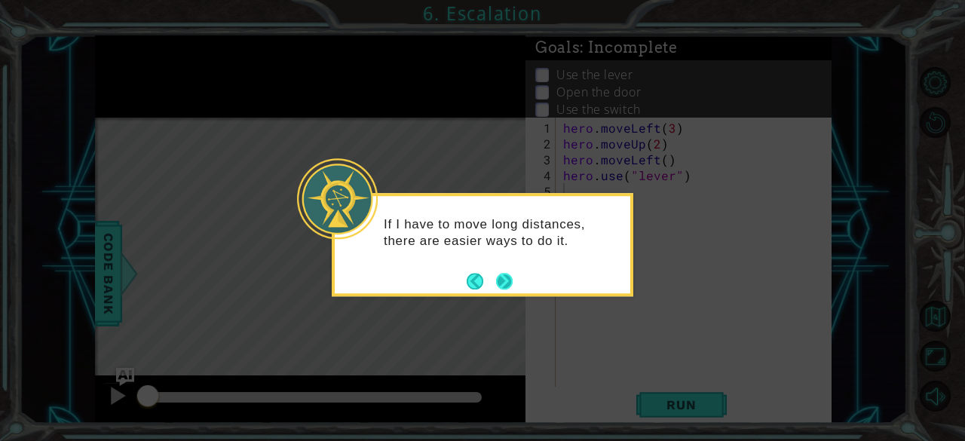
click at [510, 279] on button "Next" at bounding box center [504, 281] width 17 height 17
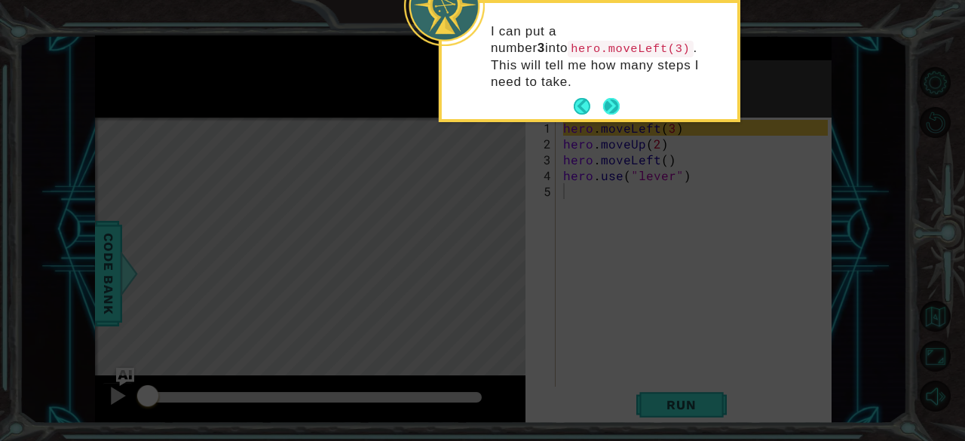
click at [604, 98] on button "Next" at bounding box center [610, 106] width 17 height 17
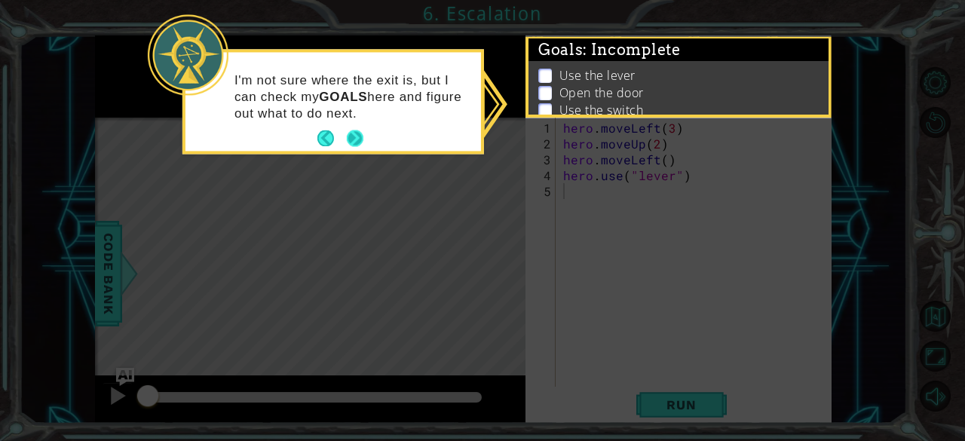
click at [360, 142] on button "Next" at bounding box center [355, 138] width 17 height 17
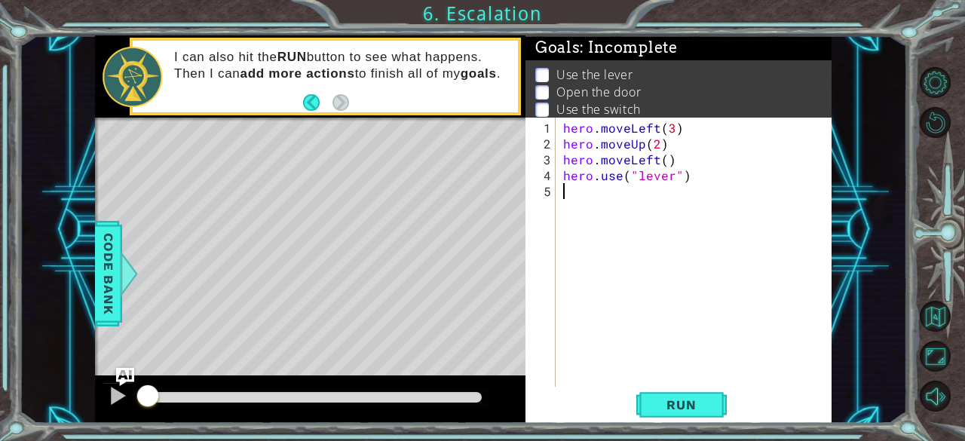
click at [586, 274] on div "hero . moveLeft ( 3 ) hero . moveUp ( 2 ) hero . moveLeft ( ) hero . use ( "lev…" at bounding box center [698, 270] width 276 height 301
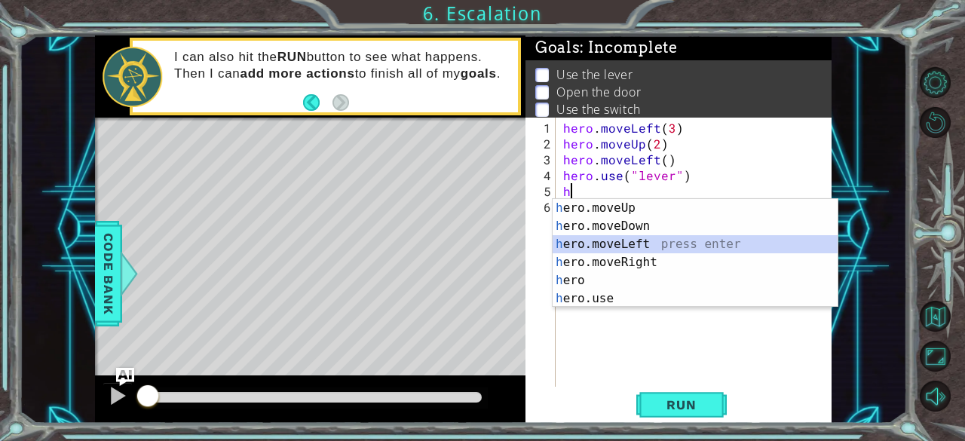
click at [644, 239] on div "h ero.moveUp press enter h ero.moveDown press enter h ero.moveLeft press enter …" at bounding box center [695, 271] width 286 height 145
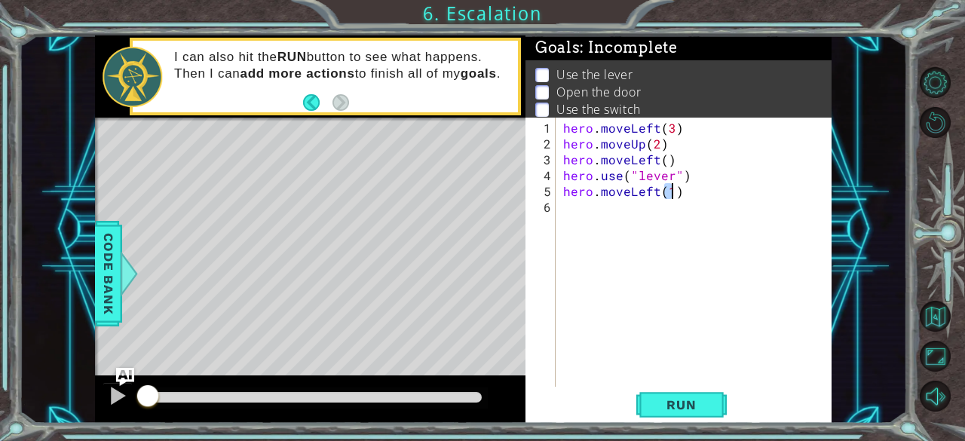
type textarea "hero.moveLeft(1)"
click at [599, 206] on div "hero . moveLeft ( 3 ) hero . moveUp ( 2 ) hero . moveLeft ( ) hero . use ( "lev…" at bounding box center [698, 270] width 276 height 301
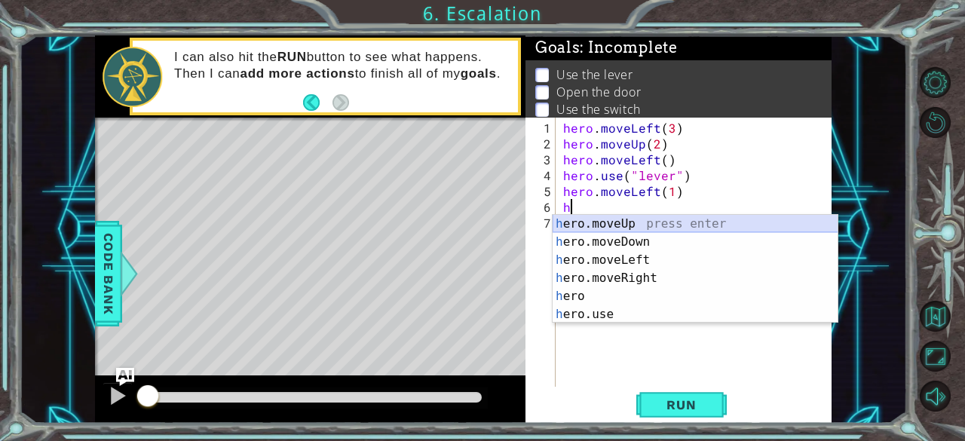
click at [639, 218] on div "h ero.moveUp press enter h ero.moveDown press enter h ero.moveLeft press enter …" at bounding box center [695, 287] width 286 height 145
type textarea "hero.moveUp(1)"
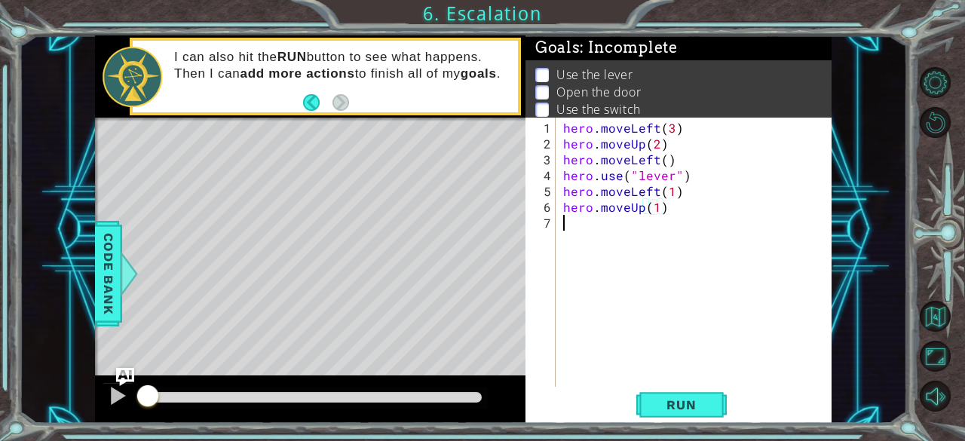
click at [594, 231] on div "hero . moveLeft ( 3 ) hero . moveUp ( 2 ) hero . moveLeft ( ) hero . use ( "lev…" at bounding box center [698, 270] width 276 height 301
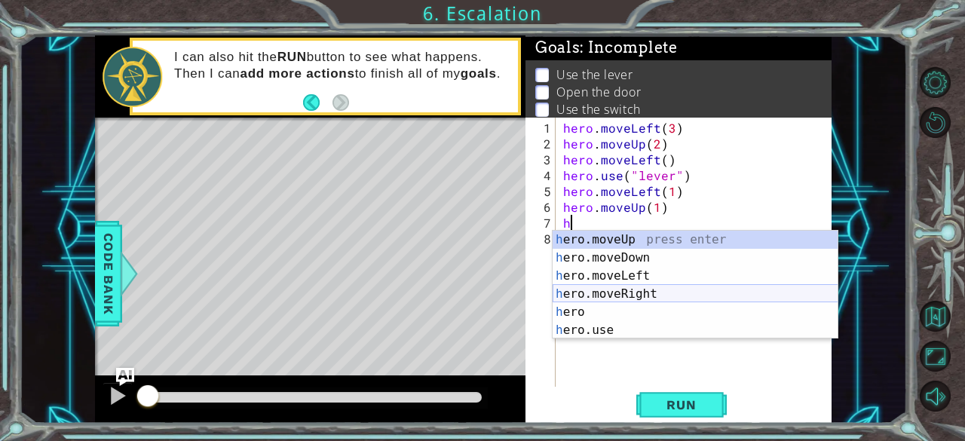
click at [616, 296] on div "h ero.moveUp press enter h ero.moveDown press enter h ero.moveLeft press enter …" at bounding box center [695, 303] width 286 height 145
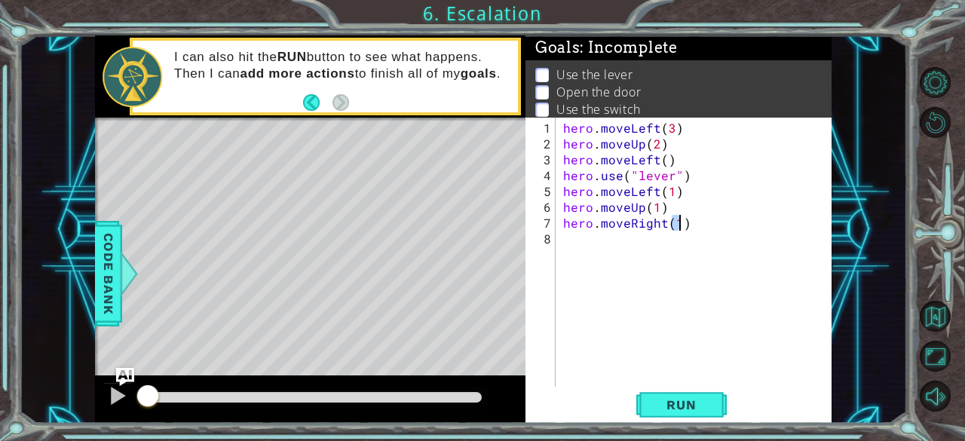
type textarea "hero.moveRight(1)"
click at [575, 239] on div "hero . moveLeft ( 3 ) hero . moveUp ( 2 ) hero . moveLeft ( ) hero . use ( "lev…" at bounding box center [698, 270] width 276 height 301
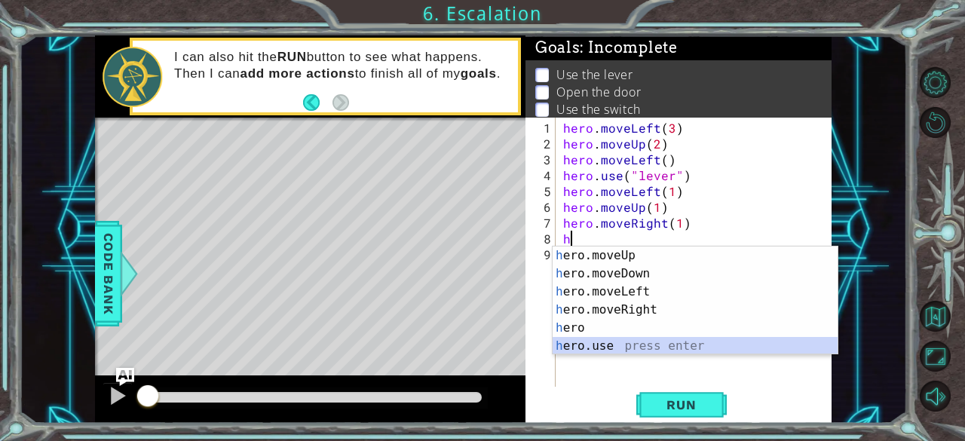
click at [568, 350] on div "h ero.moveUp press enter h ero.moveDown press enter h ero.moveLeft press enter …" at bounding box center [695, 318] width 286 height 145
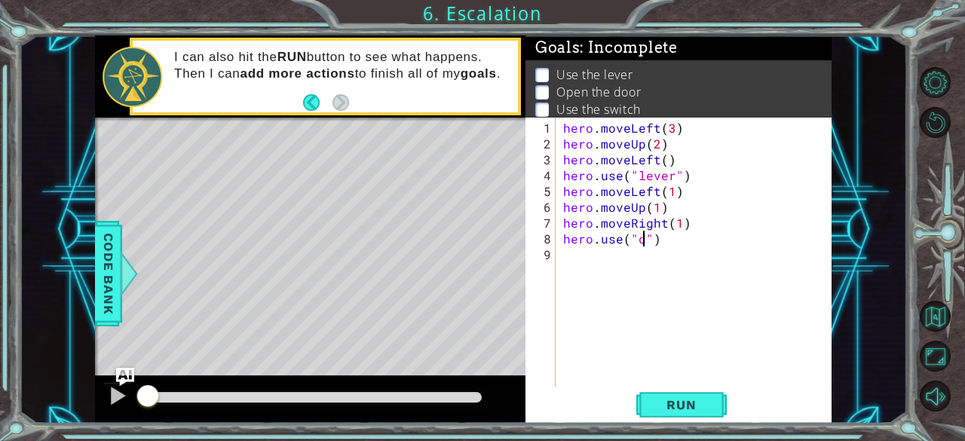
scroll to position [0, 5]
type textarea "hero.use("door")"
click at [609, 257] on div "hero . moveLeft ( 3 ) hero . moveUp ( 2 ) hero . moveLeft ( ) hero . use ( "lev…" at bounding box center [698, 270] width 276 height 301
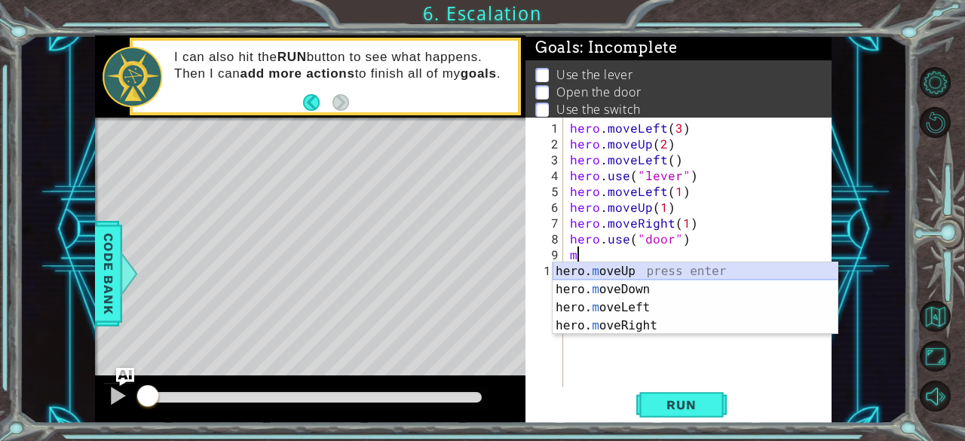
click at [607, 274] on div "hero. m oveUp press enter hero. m oveDown press enter hero. m oveLeft press ent…" at bounding box center [695, 316] width 286 height 109
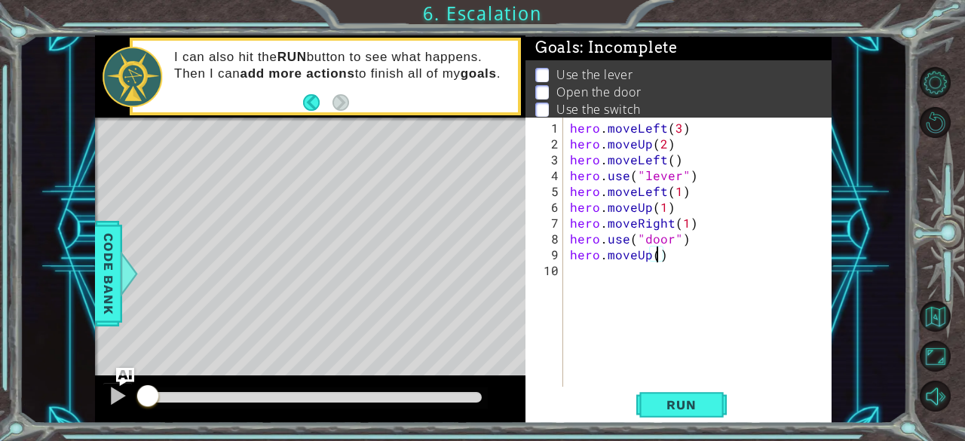
type textarea "hero.moveUp(2)"
click at [576, 261] on div "hero . moveLeft ( 3 ) hero . moveUp ( 2 ) hero . moveLeft ( ) hero . use ( "lev…" at bounding box center [701, 270] width 269 height 301
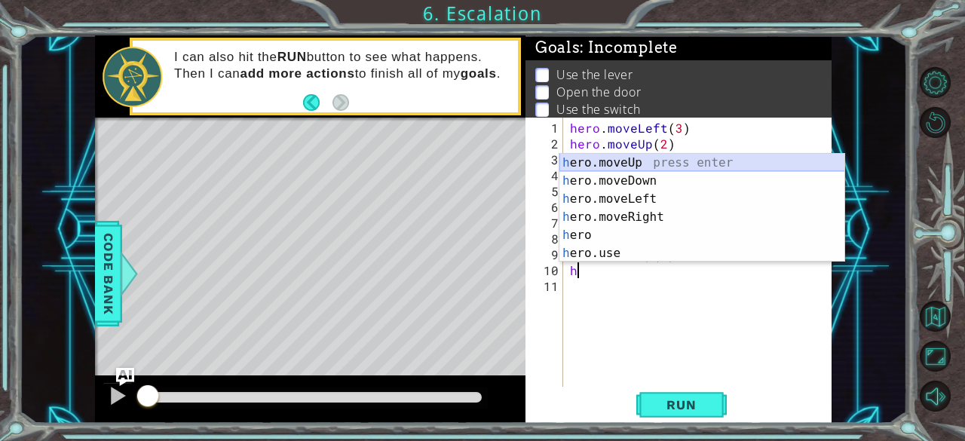
click at [629, 165] on div "h ero.moveUp press enter h ero.moveDown press enter h ero.moveLeft press enter …" at bounding box center [702, 226] width 286 height 145
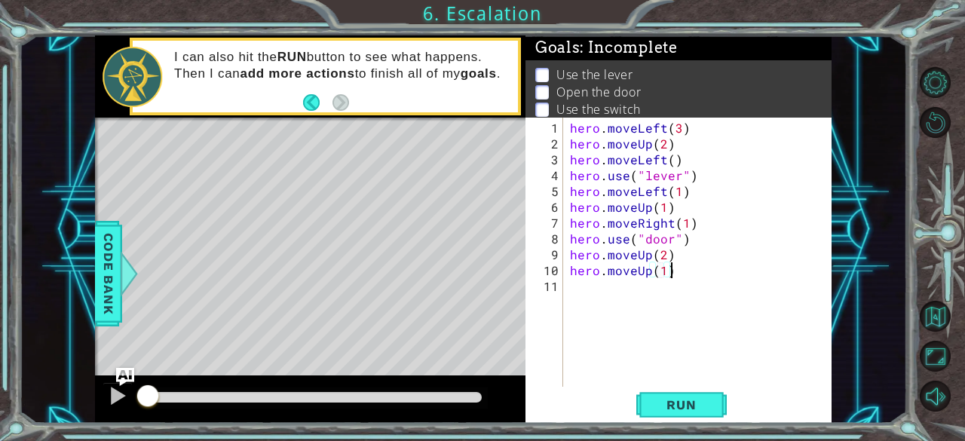
click at [680, 264] on div "hero . moveLeft ( 3 ) hero . moveUp ( 2 ) hero . moveLeft ( ) hero . use ( "lev…" at bounding box center [701, 270] width 269 height 301
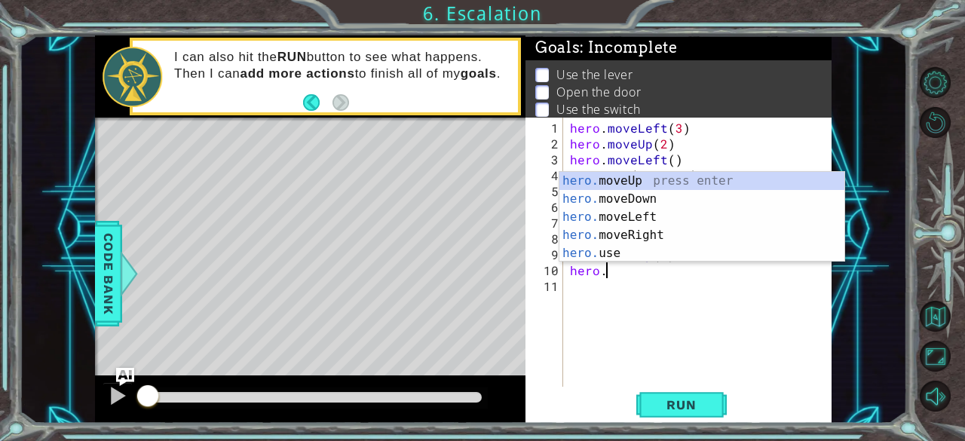
scroll to position [0, 2]
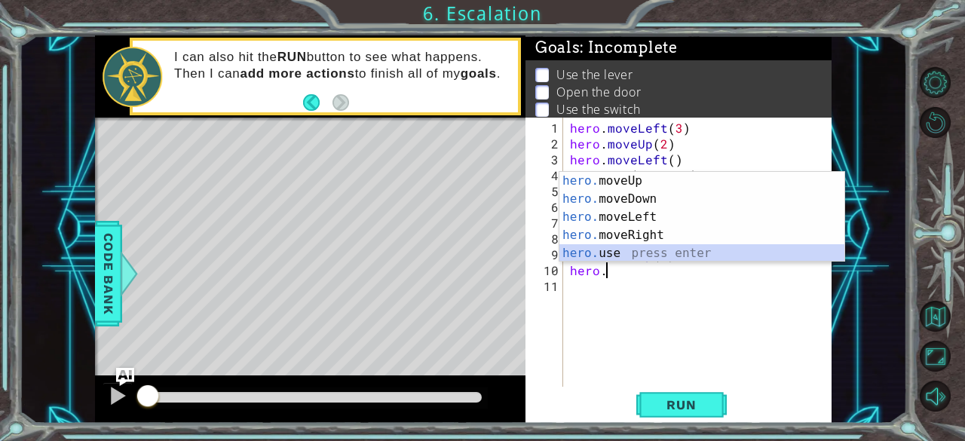
click at [603, 249] on div "hero. moveUp press enter hero. moveDown press enter hero. moveLeft press enter …" at bounding box center [702, 235] width 286 height 127
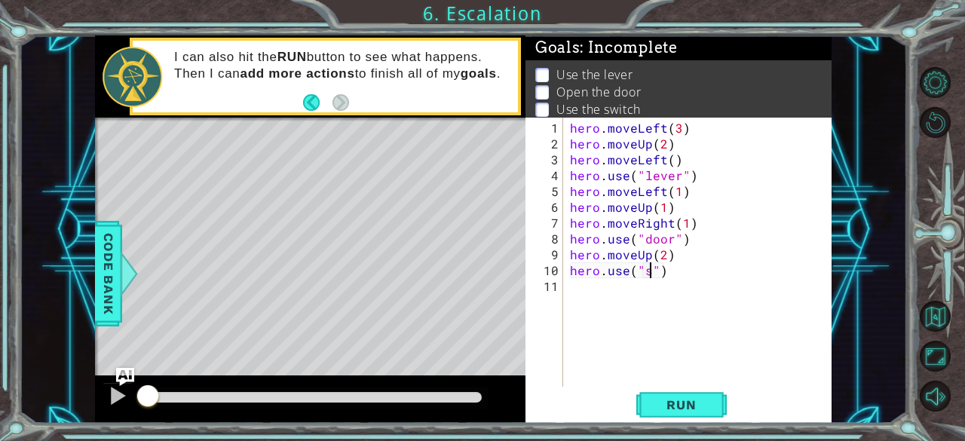
scroll to position [0, 5]
type textarea "hero.use("switch")"
click at [631, 286] on div "hero . moveLeft ( 3 ) hero . moveUp ( 2 ) hero . moveLeft ( ) hero . use ( "lev…" at bounding box center [701, 270] width 269 height 301
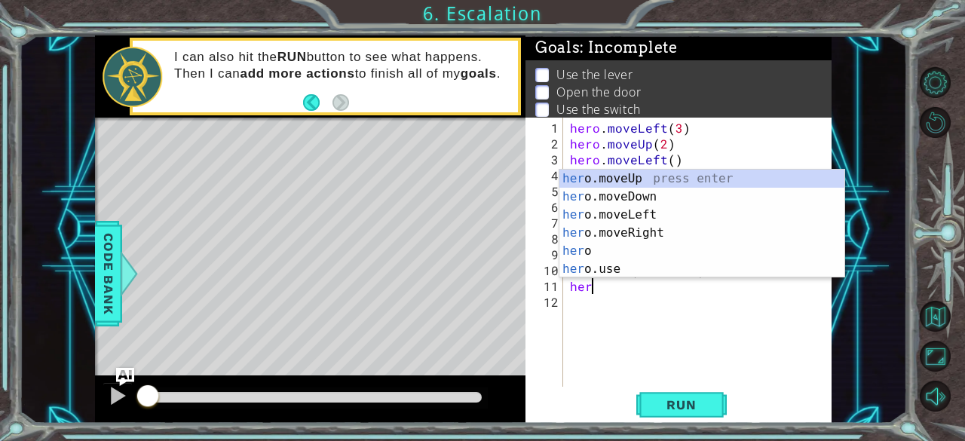
scroll to position [0, 0]
click at [633, 182] on div "her o.moveUp press enter her o.moveDown press enter her o.moveLeft press enter …" at bounding box center [702, 242] width 286 height 145
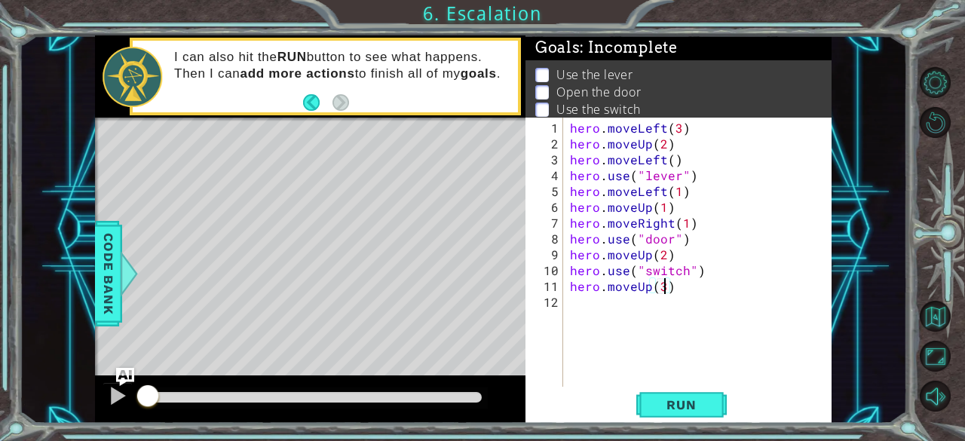
scroll to position [0, 5]
click at [669, 399] on span "Run" at bounding box center [681, 404] width 60 height 15
click at [668, 396] on button "Run" at bounding box center [681, 405] width 90 height 31
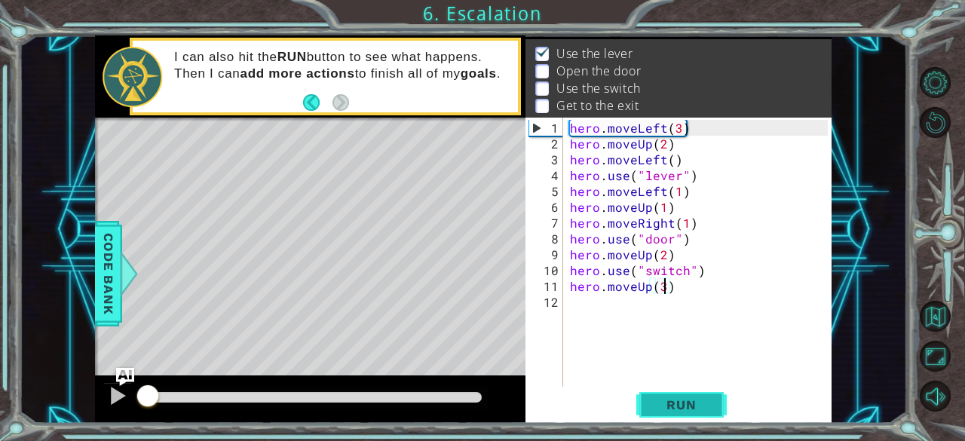
scroll to position [22, 0]
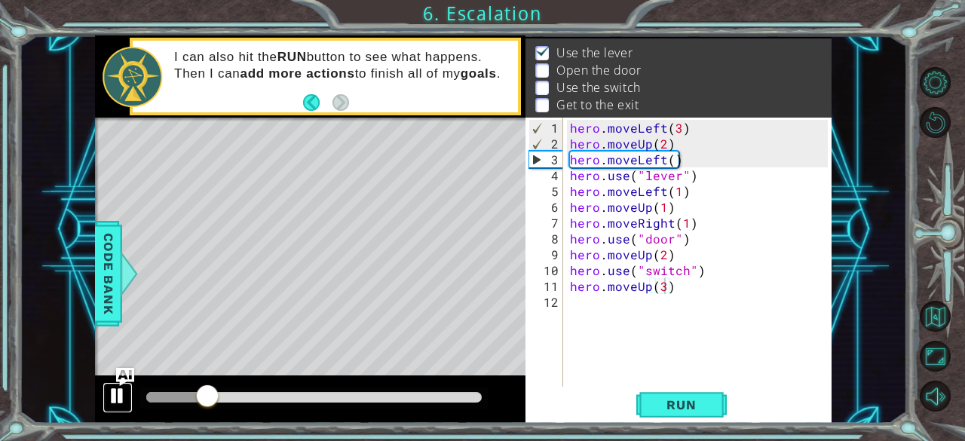
click at [127, 404] on div at bounding box center [118, 396] width 20 height 20
click at [670, 164] on div "hero . moveLeft ( 3 ) hero . moveUp ( 2 ) hero . moveLeft ( ) hero . use ( "lev…" at bounding box center [701, 270] width 269 height 301
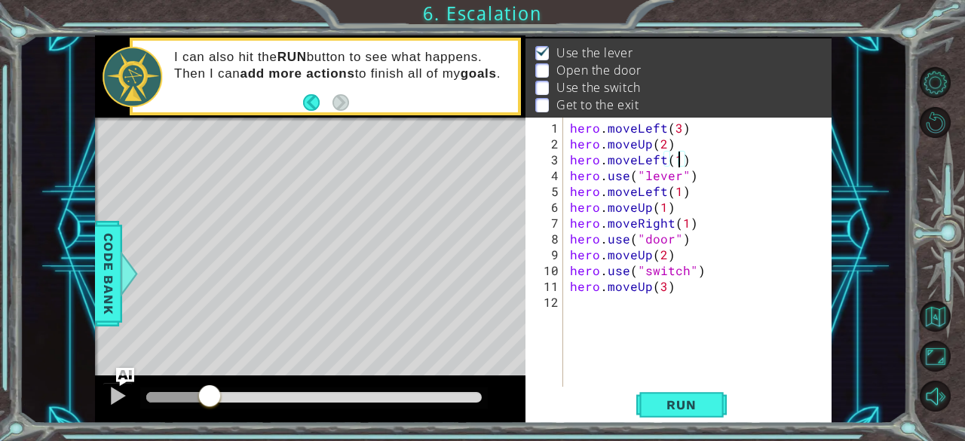
scroll to position [0, 6]
click at [692, 156] on div "hero . moveLeft ( 3 ) hero . moveUp ( 2 ) hero . moveLeft ( 1 ) hero . use ( "l…" at bounding box center [701, 270] width 269 height 301
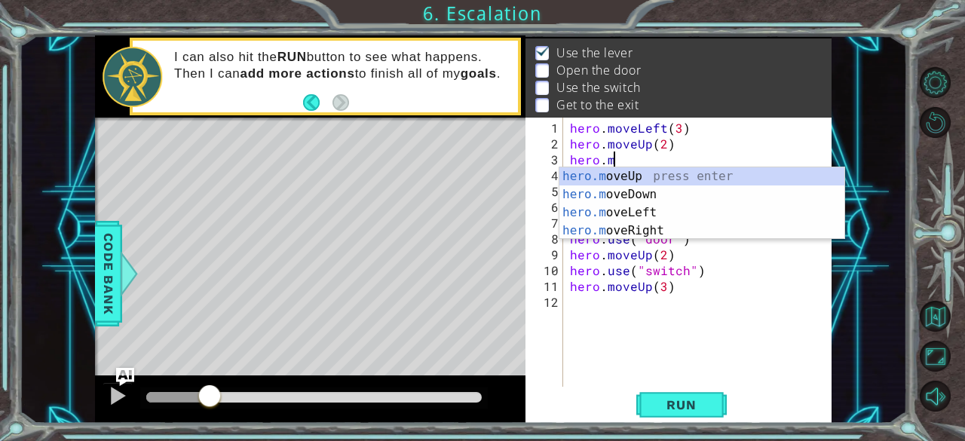
scroll to position [0, 2]
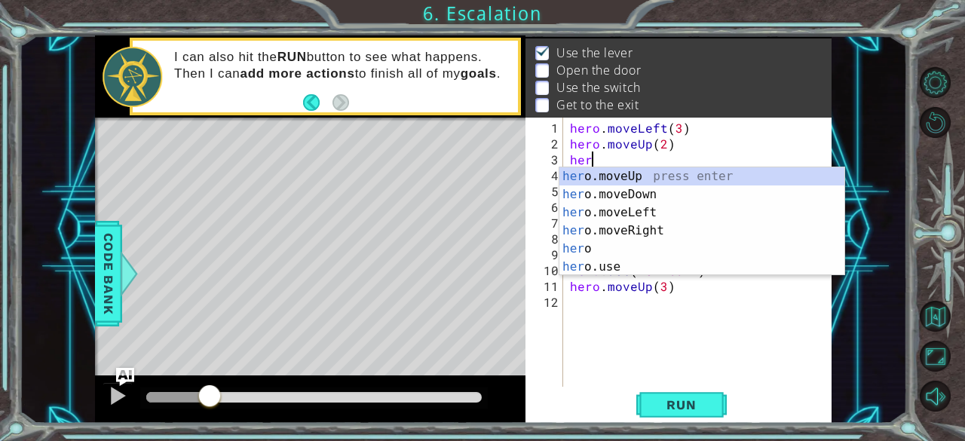
type textarea "h"
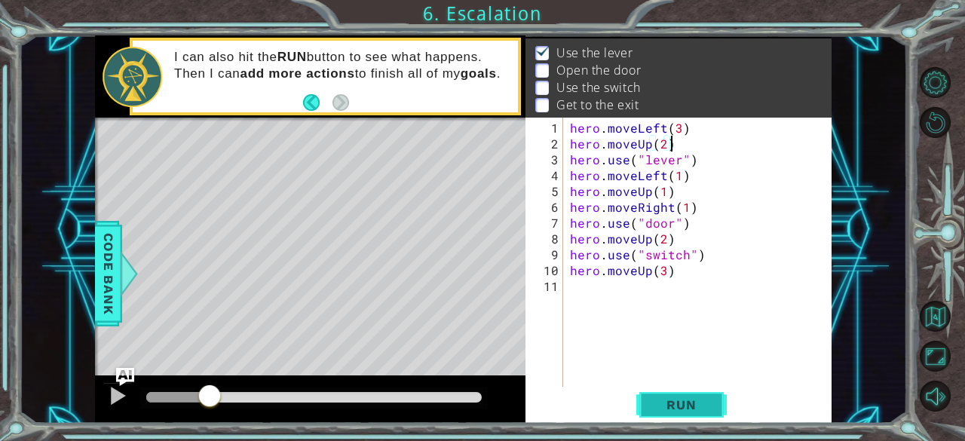
type textarea "hero.moveUp(2)"
click at [678, 403] on span "Run" at bounding box center [681, 404] width 60 height 15
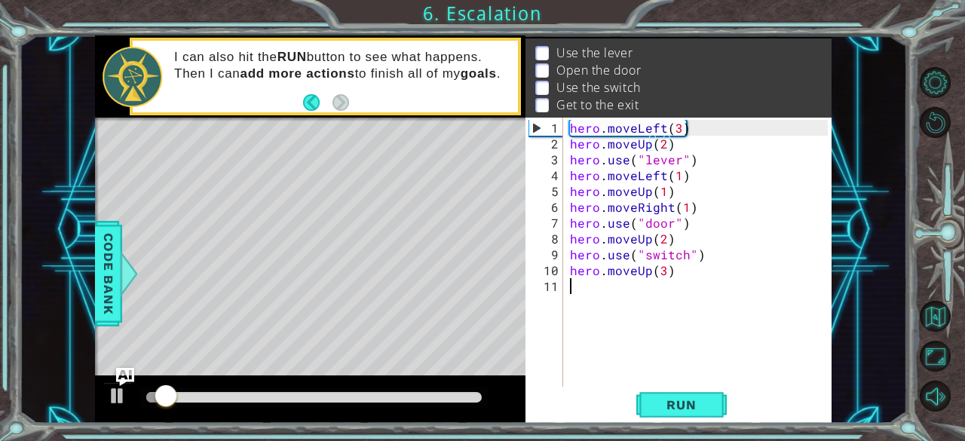
drag, startPoint x: 678, startPoint y: 403, endPoint x: 747, endPoint y: 348, distance: 87.9
click at [747, 348] on div "hero . moveLeft ( 3 ) hero . moveUp ( 2 ) hero . use ( "lever" ) hero . moveLef…" at bounding box center [701, 270] width 269 height 301
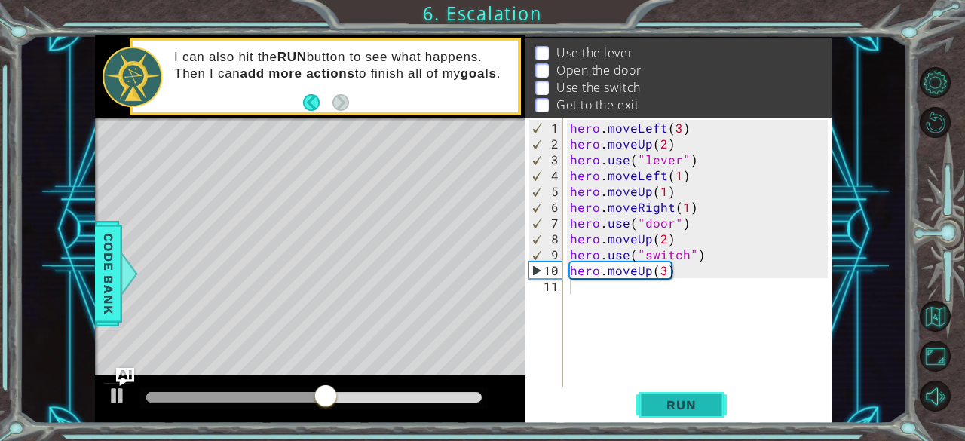
click at [686, 397] on span "Run" at bounding box center [681, 404] width 60 height 15
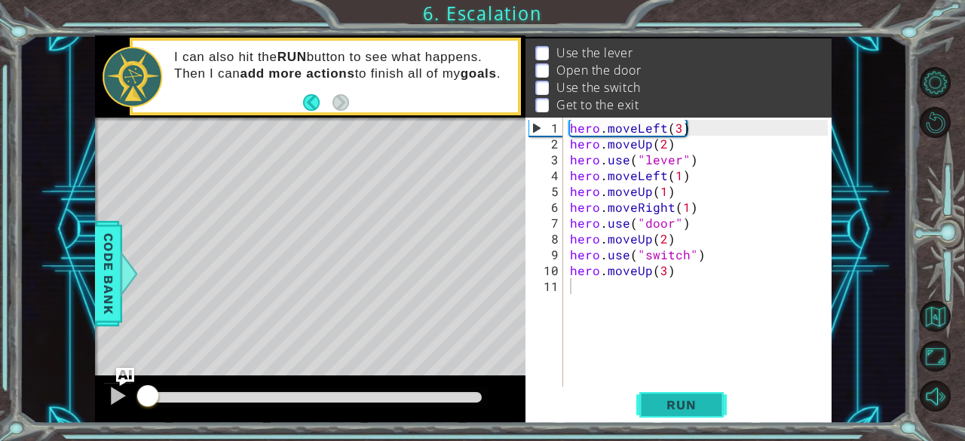
click at [686, 397] on span "Run" at bounding box center [681, 404] width 60 height 15
click at [663, 146] on body "1 ההההההההההההההההההההההההההההההההההההההההההההההההההההההההההההההההההההההההההההה…" at bounding box center [482, 220] width 965 height 441
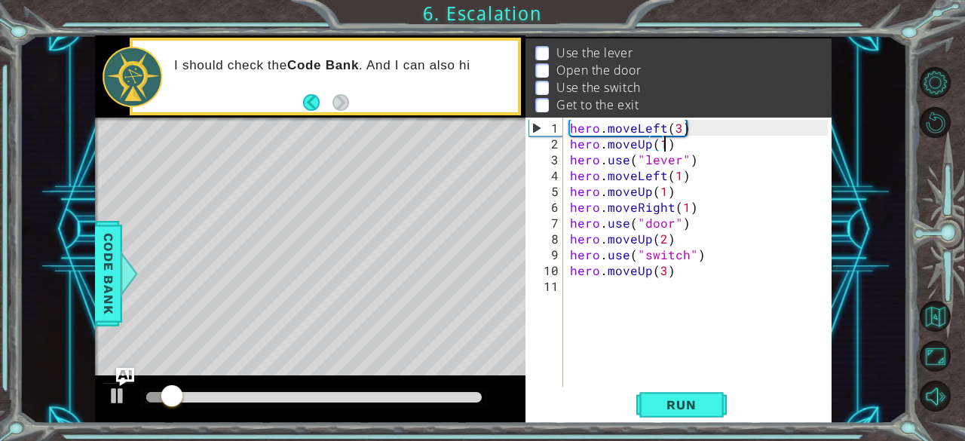
scroll to position [0, 5]
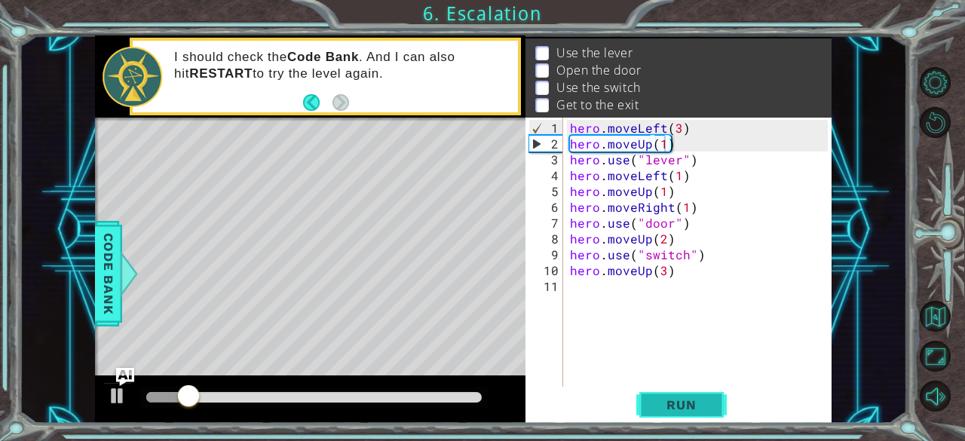
click at [669, 403] on span "Run" at bounding box center [681, 404] width 60 height 15
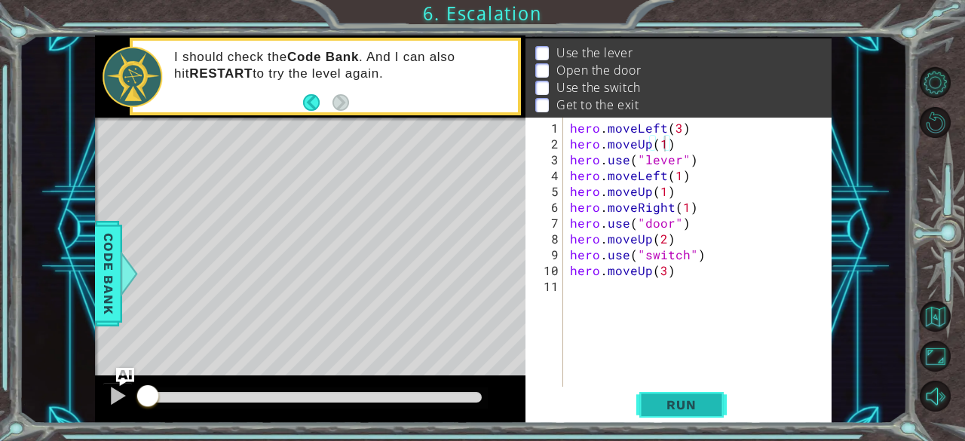
click at [669, 403] on span "Run" at bounding box center [681, 404] width 60 height 15
click at [718, 402] on button "Run" at bounding box center [681, 405] width 90 height 31
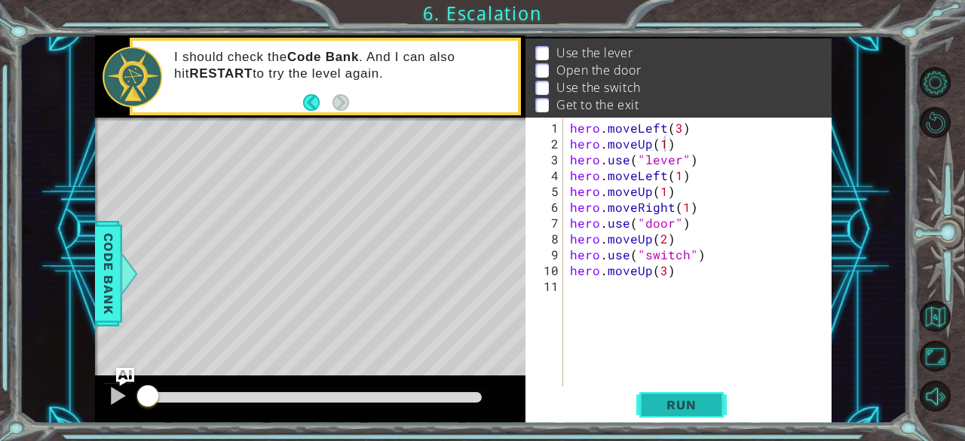
click at [718, 402] on button "Run" at bounding box center [681, 405] width 90 height 31
click at [689, 405] on span "Run" at bounding box center [681, 404] width 60 height 15
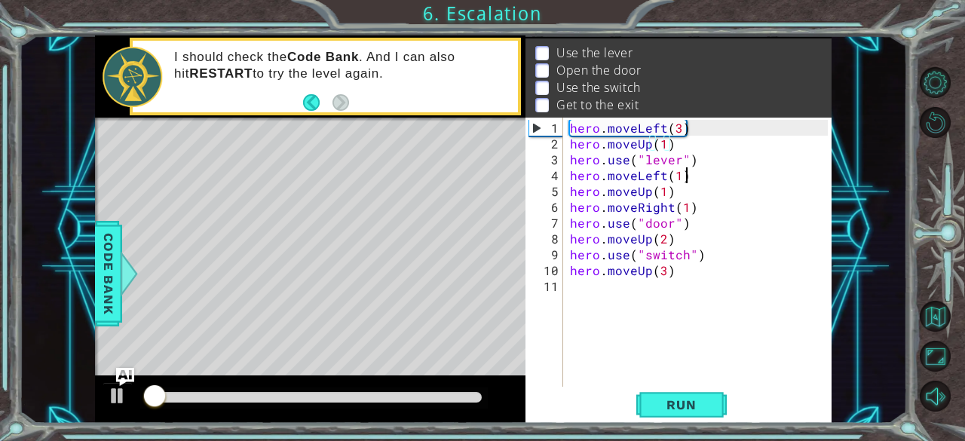
click at [692, 172] on div "hero . moveLeft ( 3 ) hero . moveUp ( 1 ) hero . use ( "lever" ) hero . moveLef…" at bounding box center [701, 270] width 269 height 301
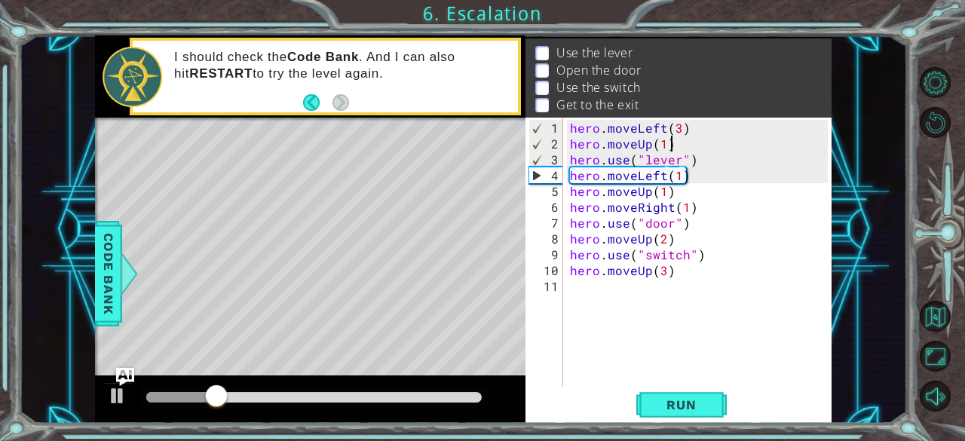
click at [680, 138] on div "hero . moveLeft ( 3 ) hero . moveUp ( 1 ) hero . use ( "lever" ) hero . moveLef…" at bounding box center [701, 270] width 269 height 301
type textarea "hero.moveUp(1)"
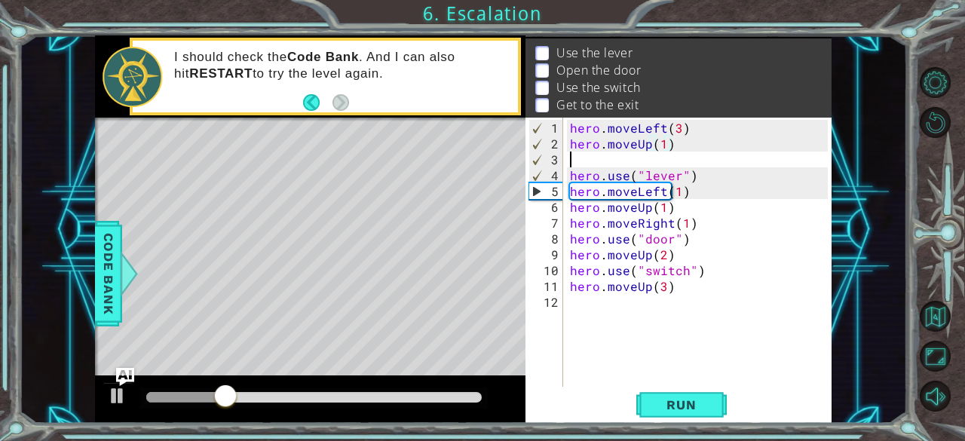
scroll to position [0, 0]
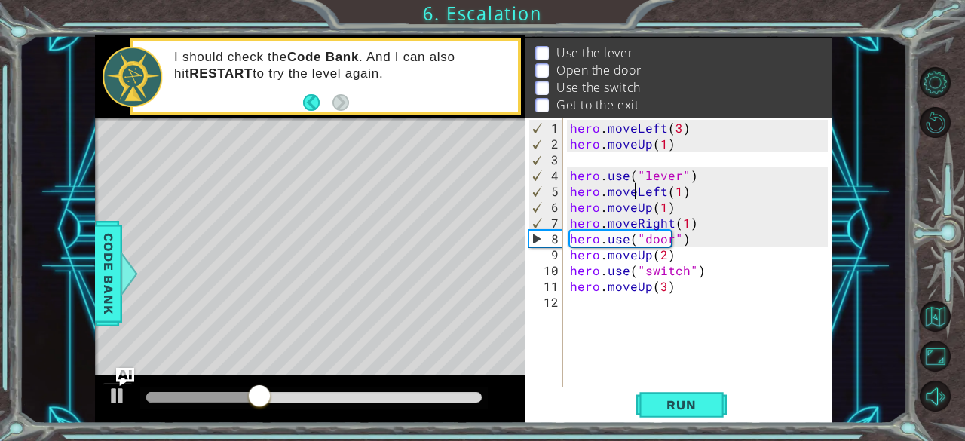
click at [633, 191] on div "hero . moveLeft ( 3 ) hero . moveUp ( 1 ) hero . use ( "lever" ) hero . moveLef…" at bounding box center [701, 270] width 269 height 301
type textarea "hero.moveLeft(1)"
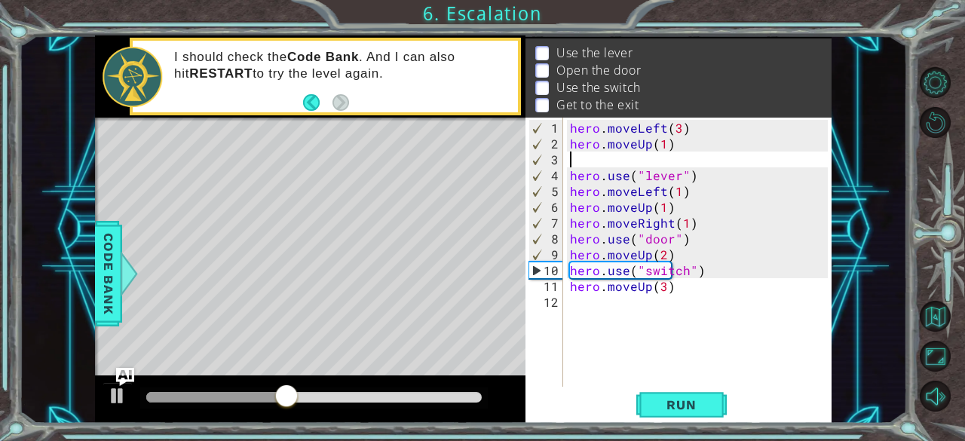
click at [650, 153] on div "hero . moveLeft ( 3 ) hero . moveUp ( 1 ) hero . use ( "lever" ) hero . moveLef…" at bounding box center [701, 270] width 269 height 301
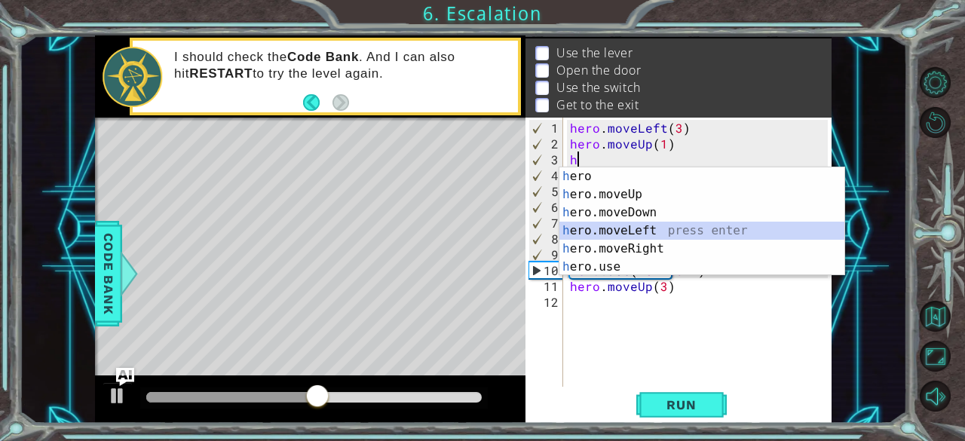
click at [639, 225] on div "h ero press enter h ero.moveUp press enter h ero.moveDown press enter h ero.mov…" at bounding box center [702, 239] width 286 height 145
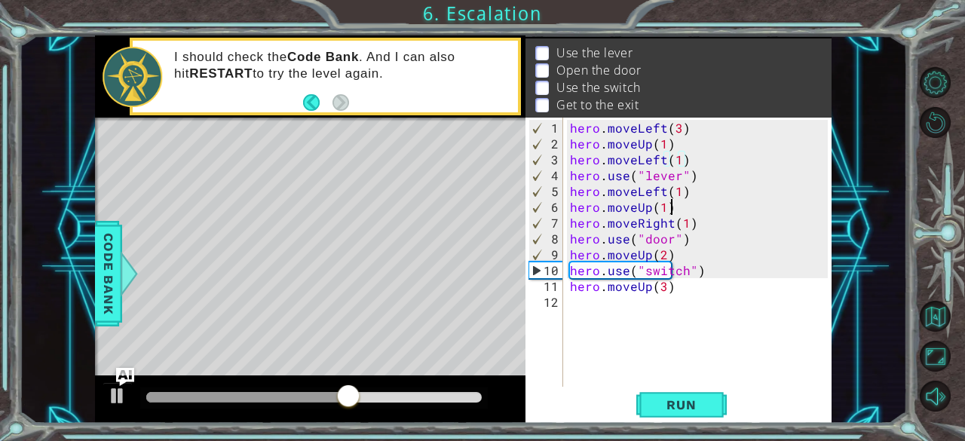
click at [702, 202] on div "hero . moveLeft ( 3 ) hero . moveUp ( 1 ) hero . moveLeft ( 1 ) hero . use ( "l…" at bounding box center [701, 270] width 269 height 301
type textarea "hero.moveUp(1)"
click at [657, 396] on button "Run" at bounding box center [681, 405] width 90 height 31
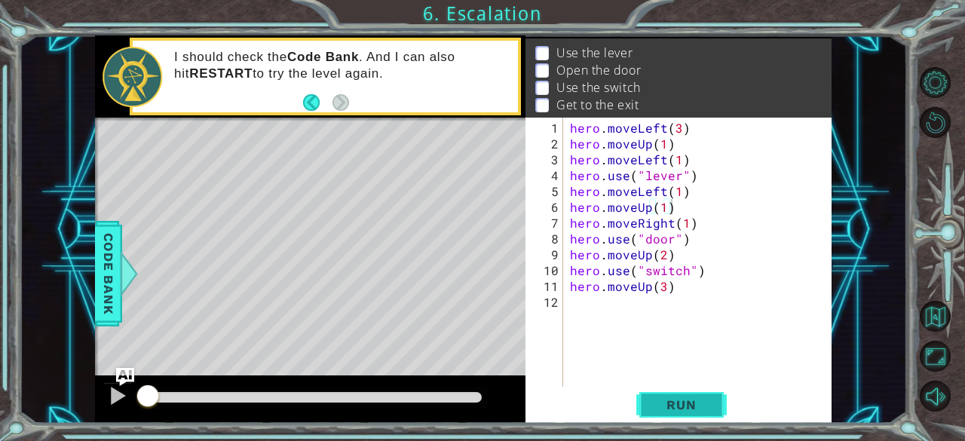
click at [657, 396] on button "Run" at bounding box center [681, 405] width 90 height 31
click at [671, 400] on span "Run" at bounding box center [681, 404] width 60 height 15
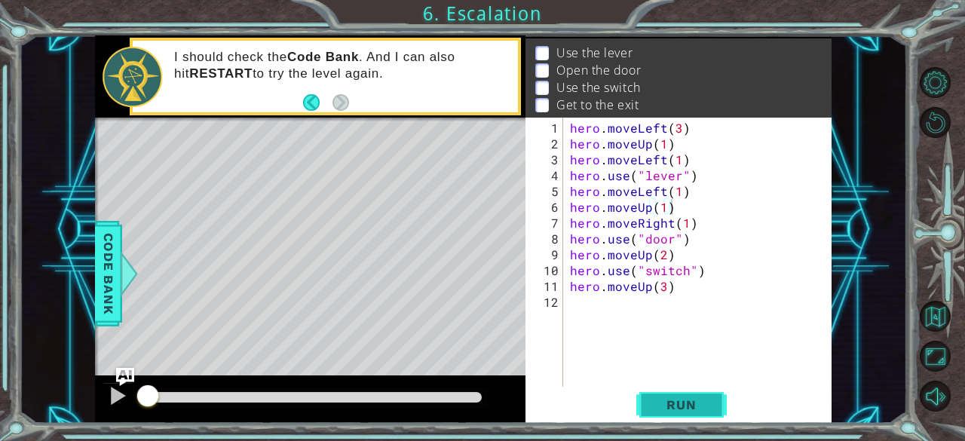
click at [671, 400] on span "Run" at bounding box center [681, 404] width 60 height 15
click at [675, 400] on span "Run" at bounding box center [681, 404] width 60 height 15
click at [629, 387] on div "hero . moveLeft ( 3 ) hero . moveUp ( 1 ) hero . moveLeft ( 1 ) hero . use ( "l…" at bounding box center [701, 270] width 269 height 301
drag, startPoint x: 629, startPoint y: 387, endPoint x: 696, endPoint y: 429, distance: 79.3
click at [696, 429] on div "1 ההההההההההההההההההההההההההההההההההההההההההההההההההההההההההההההההההההההההההההה…" at bounding box center [482, 220] width 965 height 441
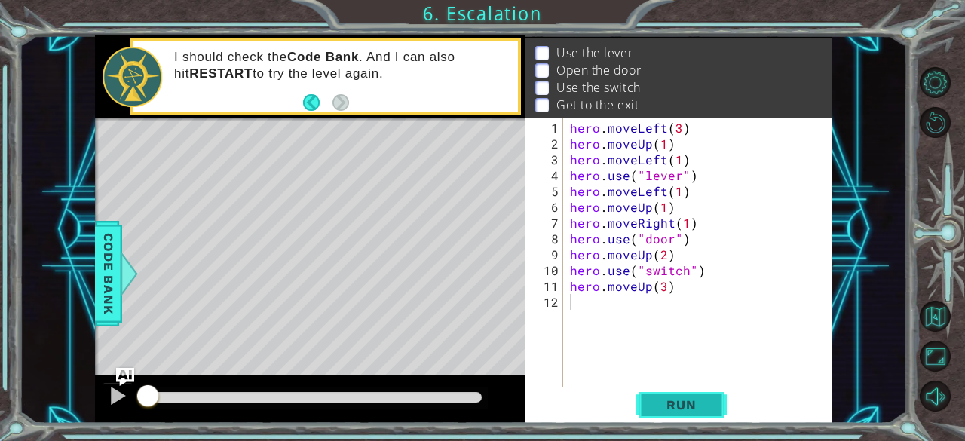
click at [690, 408] on span "Run" at bounding box center [681, 404] width 60 height 15
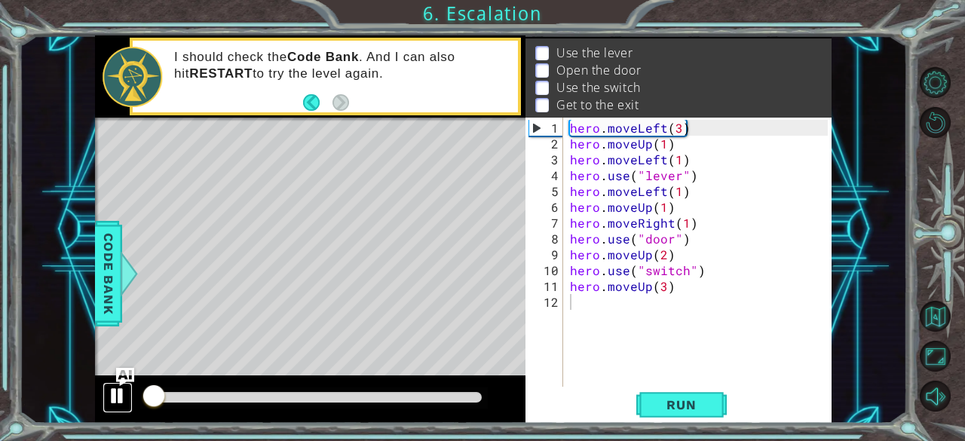
click at [118, 393] on div at bounding box center [118, 396] width 20 height 20
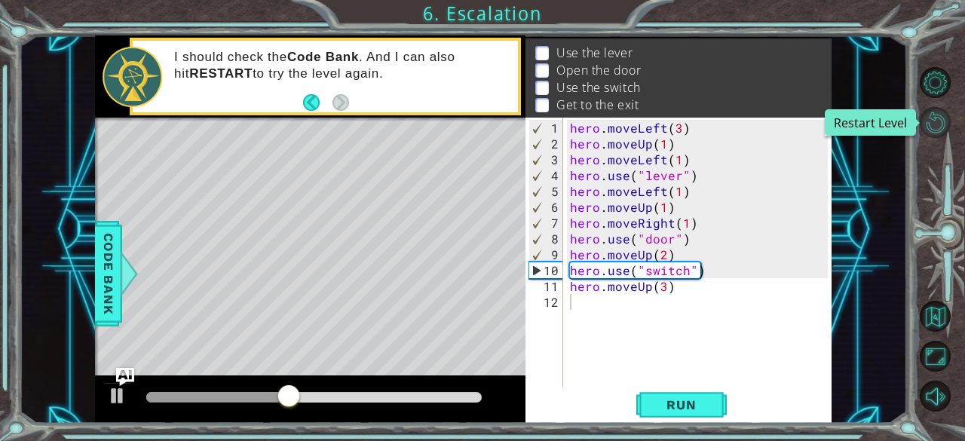
click at [933, 112] on button "Restart Level" at bounding box center [935, 122] width 31 height 31
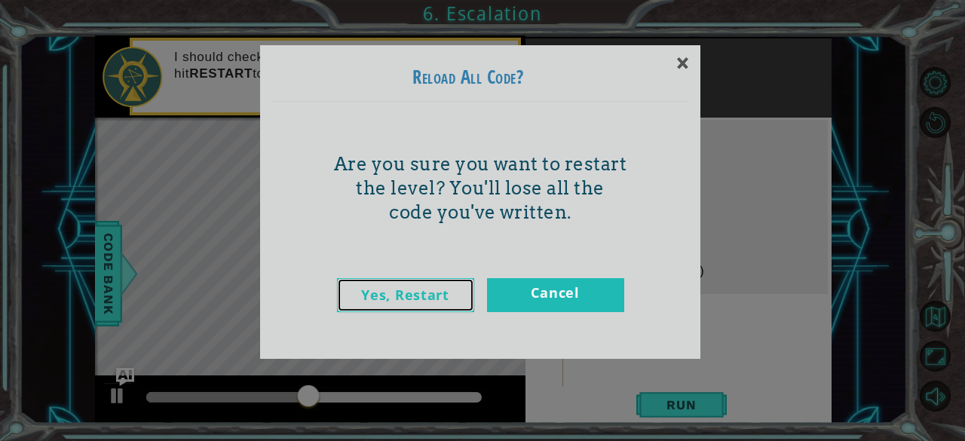
click at [458, 284] on link "Yes, Restart" at bounding box center [405, 295] width 137 height 34
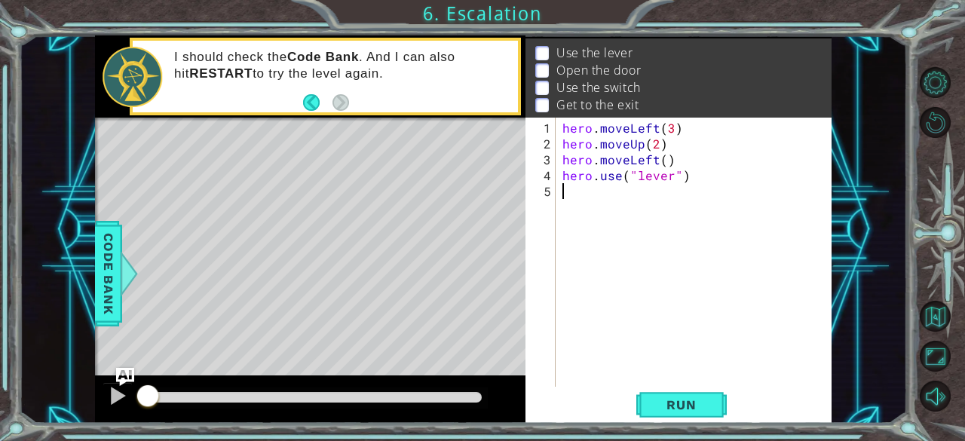
click at [605, 197] on div "hero . moveLeft ( 3 ) hero . moveUp ( 2 ) hero . moveLeft ( ) hero . use ( "lev…" at bounding box center [697, 270] width 276 height 301
click at [703, 406] on span "Run" at bounding box center [681, 404] width 60 height 15
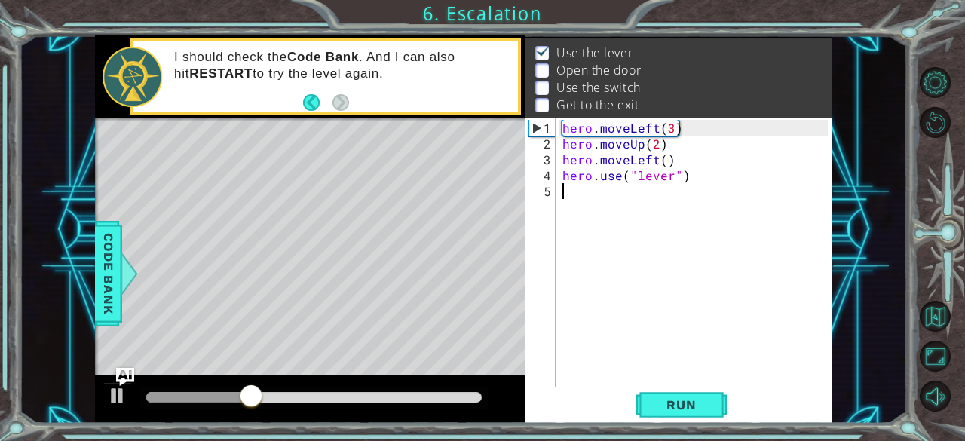
click at [577, 205] on div "hero . moveLeft ( 3 ) hero . moveUp ( 2 ) hero . moveLeft ( ) hero . use ( "lev…" at bounding box center [697, 270] width 276 height 301
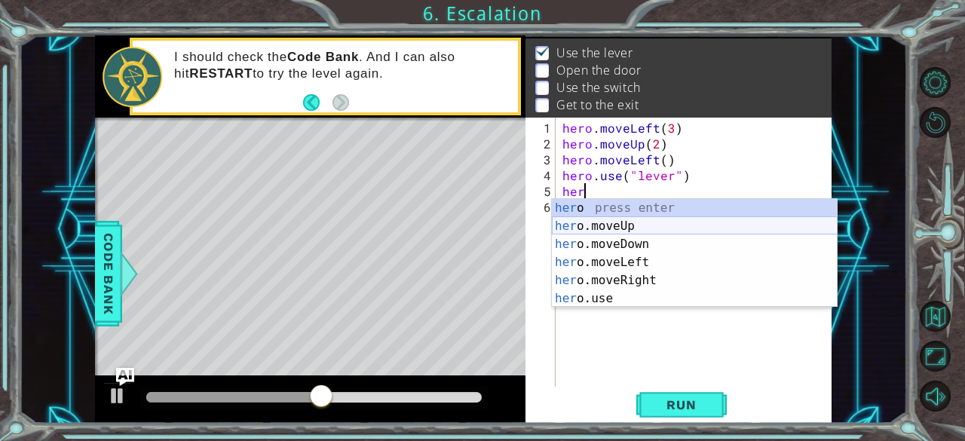
click at [623, 230] on div "her o press enter her o.moveUp press enter her o.moveDown press enter her o.mov…" at bounding box center [695, 271] width 286 height 145
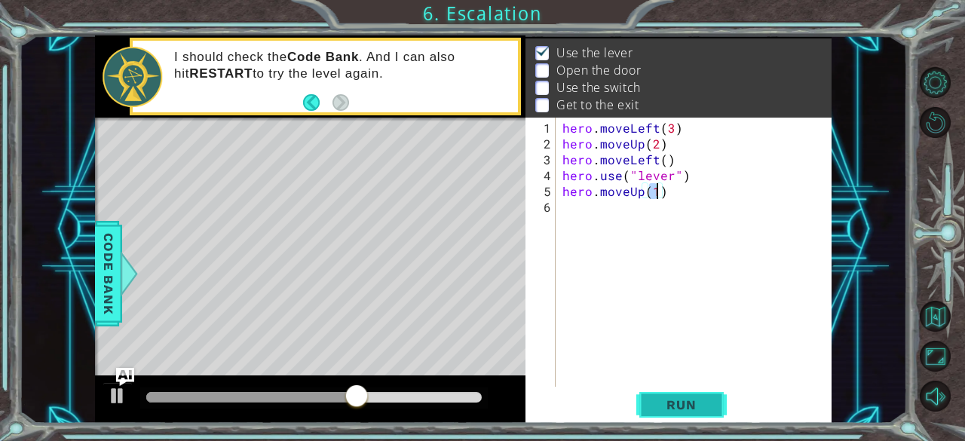
type textarea "hero.moveUp(1)"
click at [684, 406] on span "Run" at bounding box center [681, 404] width 60 height 15
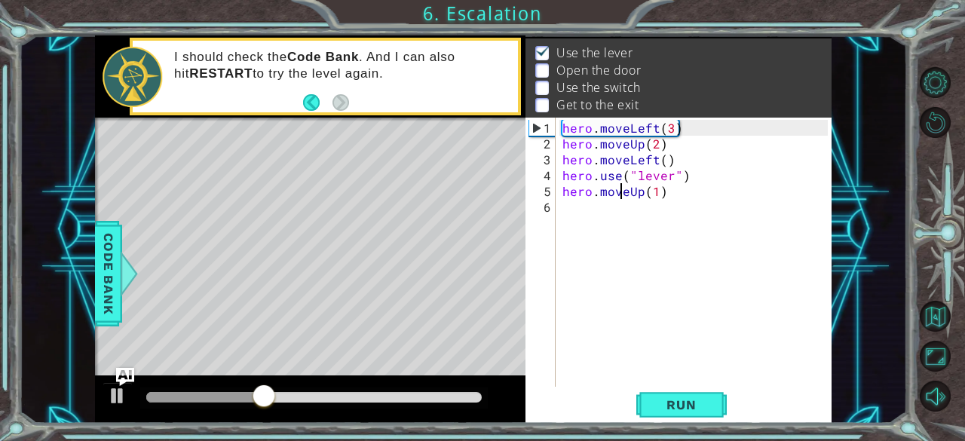
click at [624, 186] on div "hero . moveLeft ( 3 ) hero . moveUp ( 2 ) hero . moveLeft ( ) hero . use ( "lev…" at bounding box center [697, 270] width 276 height 301
click at [684, 412] on button "Run" at bounding box center [681, 405] width 90 height 31
click at [572, 210] on div "hero . moveLeft ( 3 ) hero . moveUp ( 2 ) hero . moveLeft ( ) hero . use ( "lev…" at bounding box center [697, 270] width 276 height 301
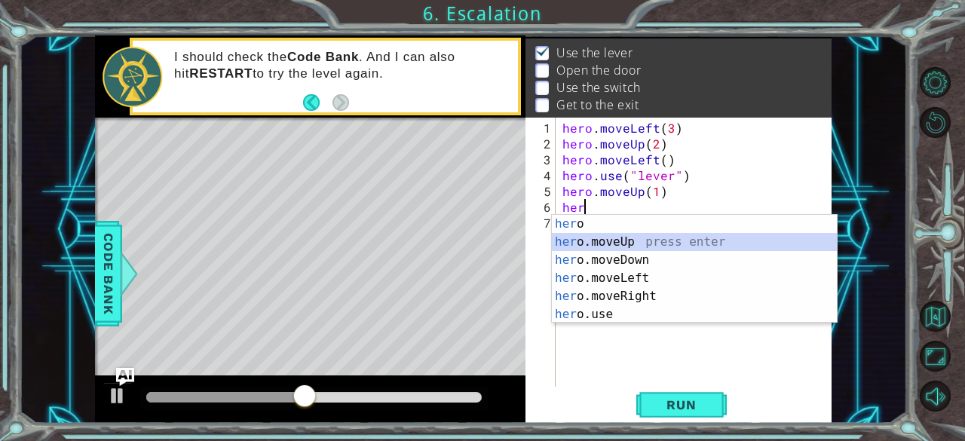
click at [597, 242] on div "her o press enter her o.moveUp press enter her o.moveDown press enter her o.mov…" at bounding box center [695, 287] width 286 height 145
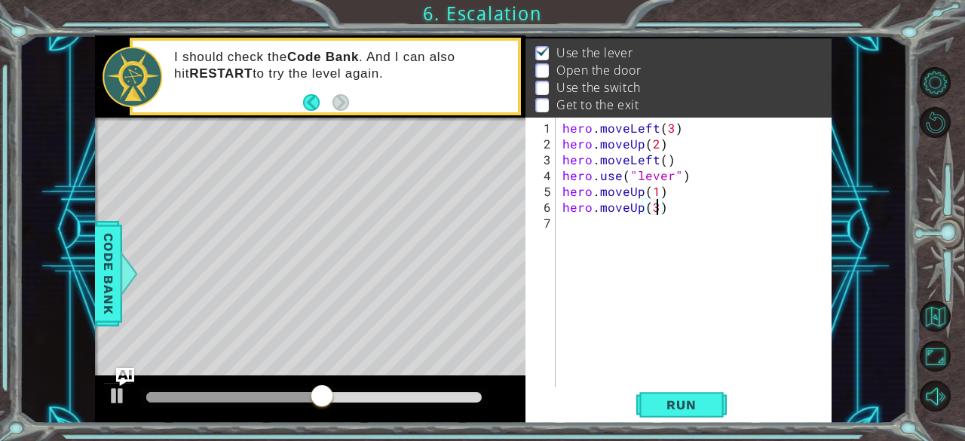
scroll to position [0, 5]
click at [705, 406] on span "Run" at bounding box center [681, 404] width 60 height 15
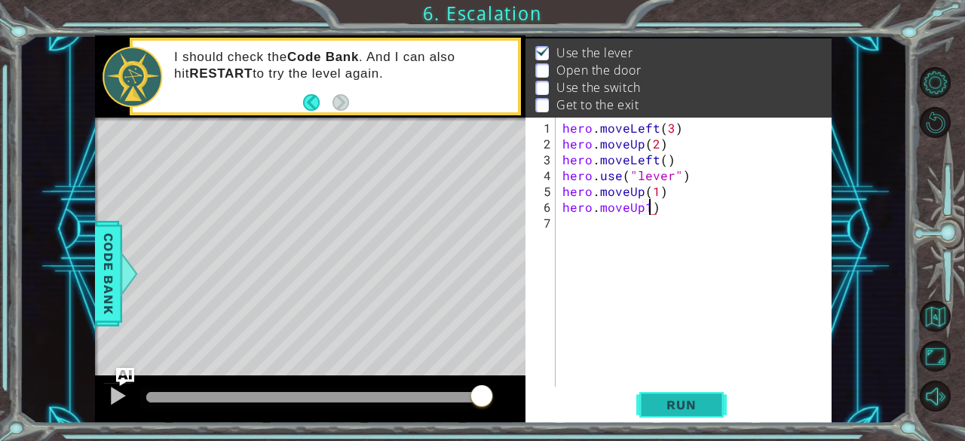
scroll to position [0, 5]
click at [641, 206] on div "hero . moveLeft ( 3 ) hero . moveUp ( 2 ) hero . moveLeft ( ) hero . use ( "lev…" at bounding box center [697, 270] width 276 height 301
type textarea "hero.moveUp(1)"
click at [673, 400] on span "Run" at bounding box center [681, 404] width 60 height 15
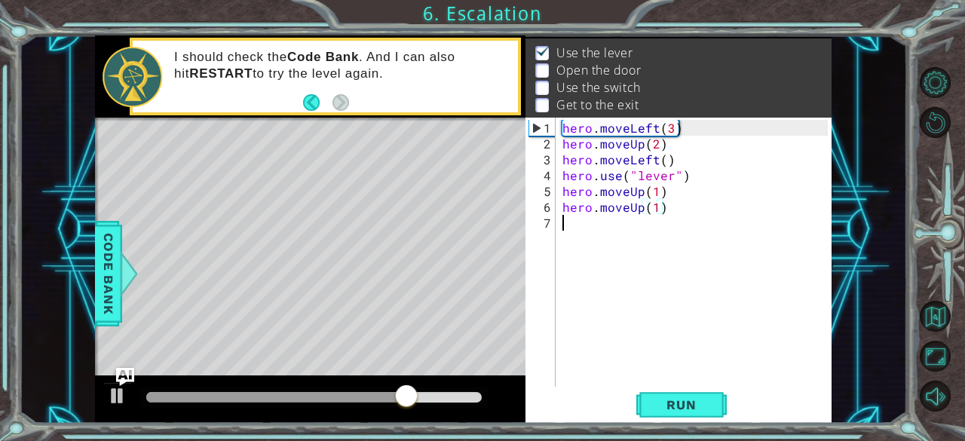
drag, startPoint x: 673, startPoint y: 400, endPoint x: 635, endPoint y: 323, distance: 86.0
click at [635, 323] on div "hero . moveLeft ( 3 ) hero . moveUp ( 2 ) hero . moveLeft ( ) hero . use ( "lev…" at bounding box center [697, 270] width 276 height 301
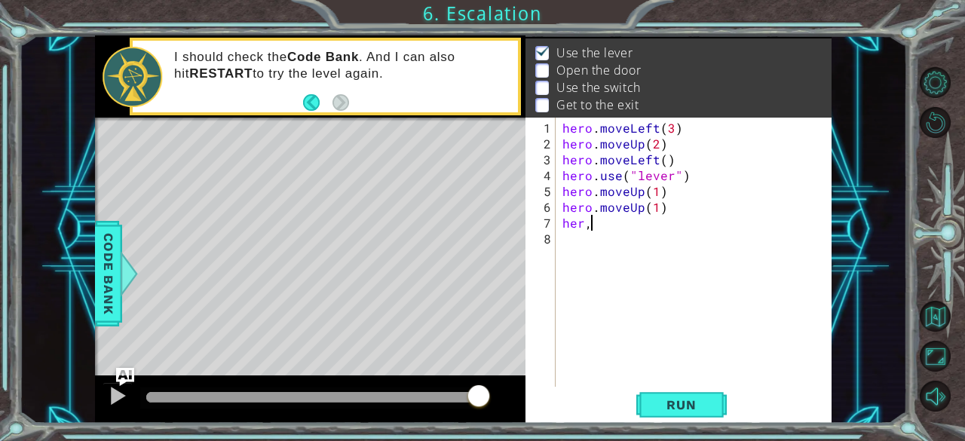
scroll to position [0, 0]
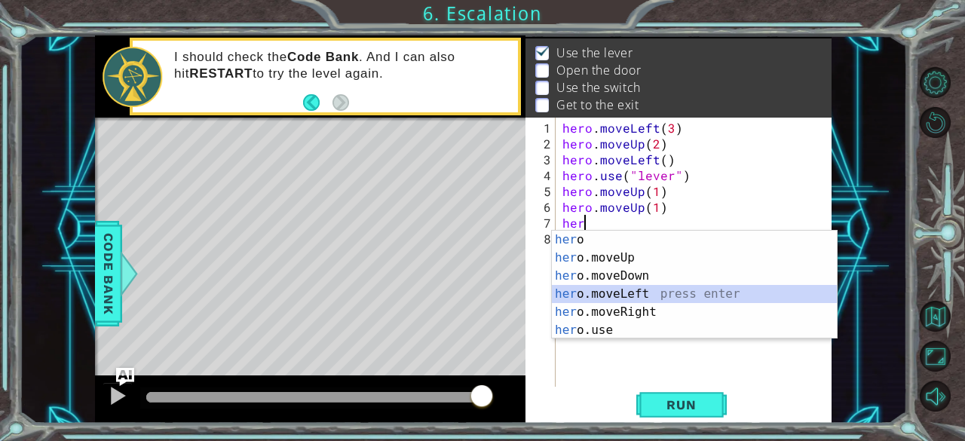
click at [635, 291] on div "her o press enter her o.moveUp press enter her o.moveDown press enter her o.mov…" at bounding box center [695, 303] width 286 height 145
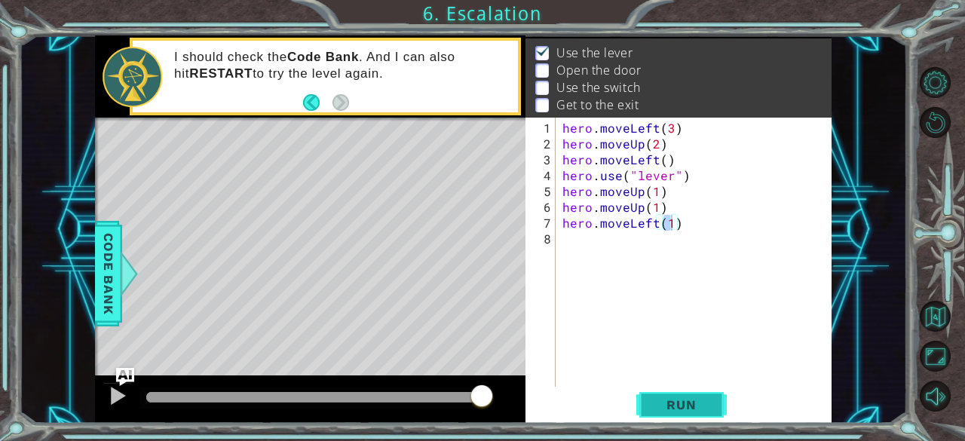
click at [671, 405] on span "Run" at bounding box center [681, 404] width 60 height 15
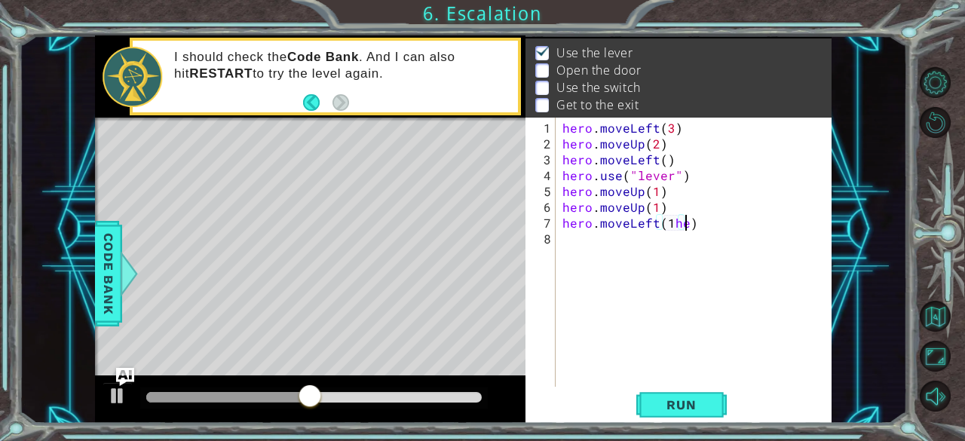
scroll to position [0, 8]
type textarea "hero.moveLeft(1)"
click at [561, 254] on div "hero . moveLeft ( 3 ) hero . moveUp ( 2 ) hero . moveLeft ( ) hero . use ( "lev…" at bounding box center [697, 270] width 276 height 301
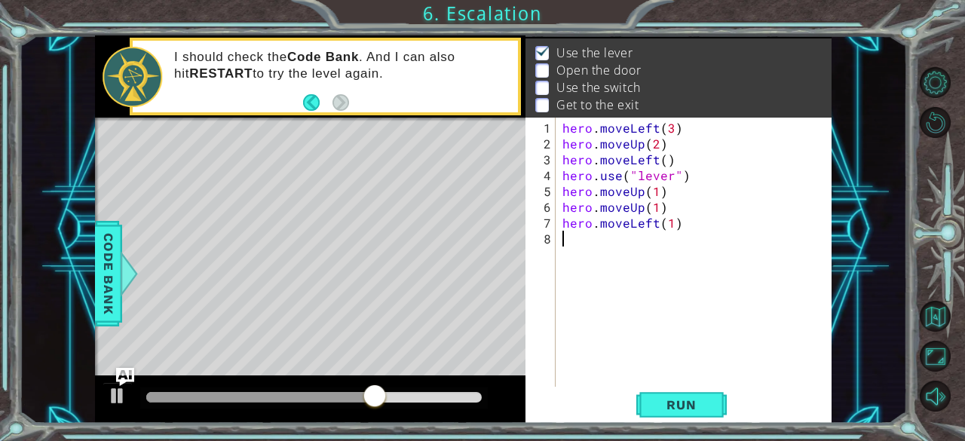
click at [562, 277] on div "hero . moveLeft ( 3 ) hero . moveUp ( 2 ) hero . moveLeft ( ) hero . use ( "lev…" at bounding box center [697, 270] width 276 height 301
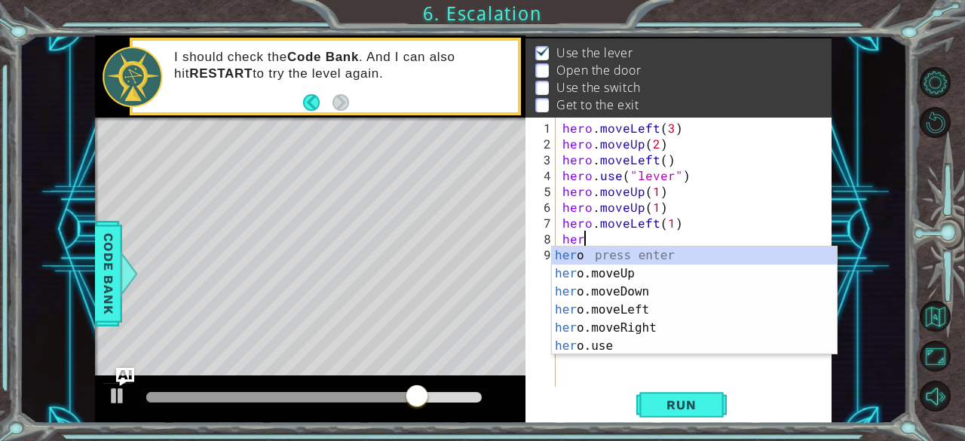
scroll to position [0, 1]
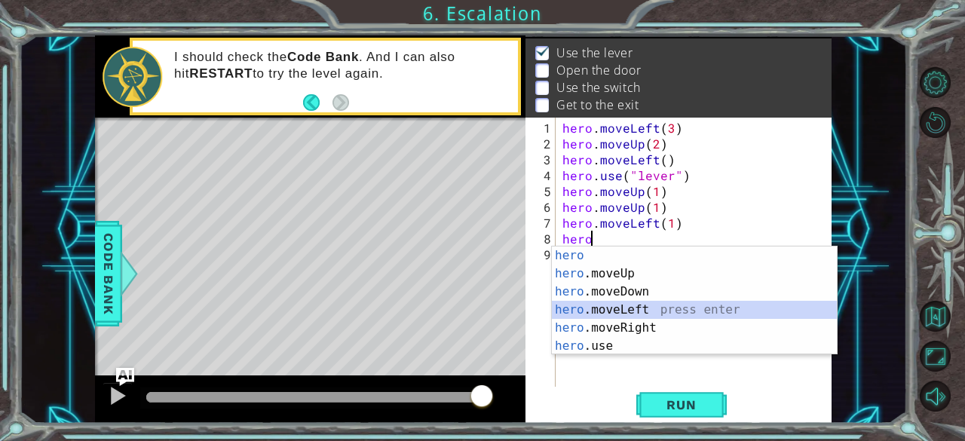
click at [617, 309] on div "hero press enter hero .moveUp press enter hero .moveDown press enter hero .move…" at bounding box center [695, 318] width 286 height 145
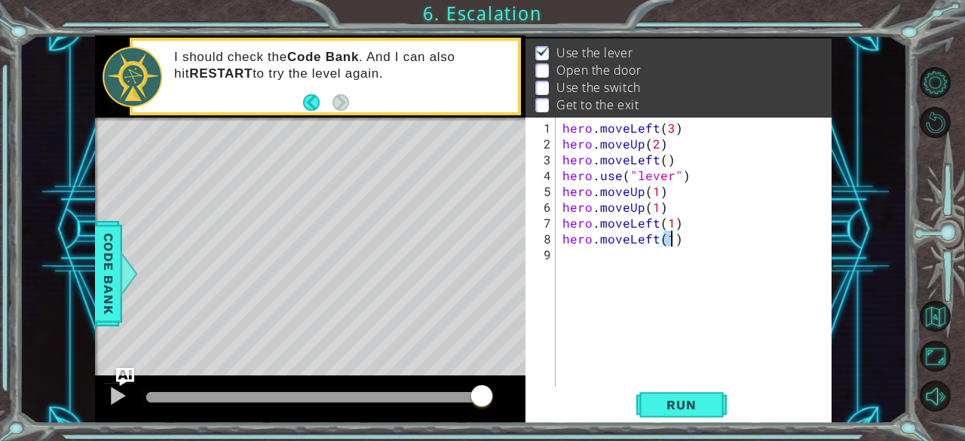
scroll to position [0, 6]
click at [695, 399] on span "Run" at bounding box center [681, 404] width 60 height 15
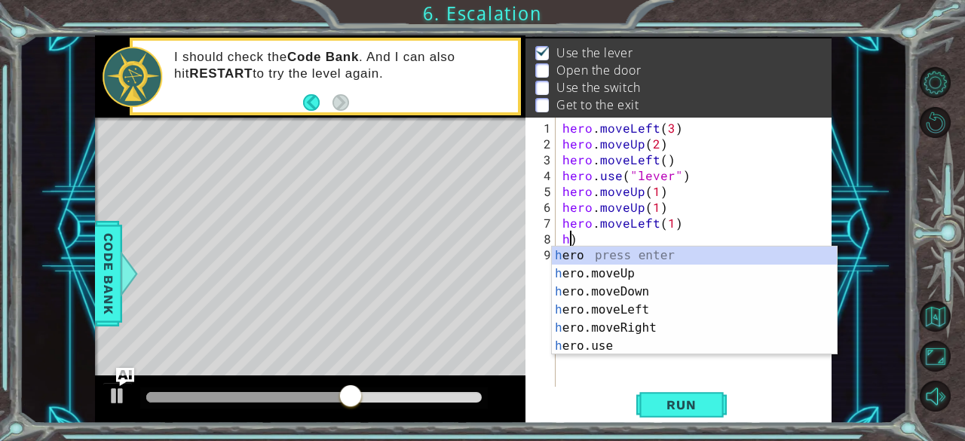
scroll to position [0, 0]
type textarea ")"
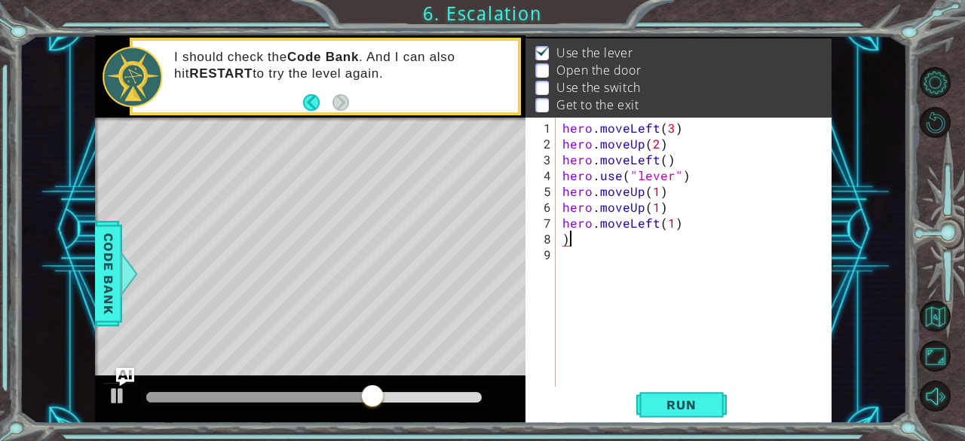
click at [571, 240] on div "hero . moveLeft ( 3 ) hero . moveUp ( 2 ) hero . moveLeft ( ) hero . use ( "lev…" at bounding box center [697, 270] width 276 height 301
click at [698, 402] on span "Run" at bounding box center [681, 404] width 60 height 15
